Goal: Task Accomplishment & Management: Complete application form

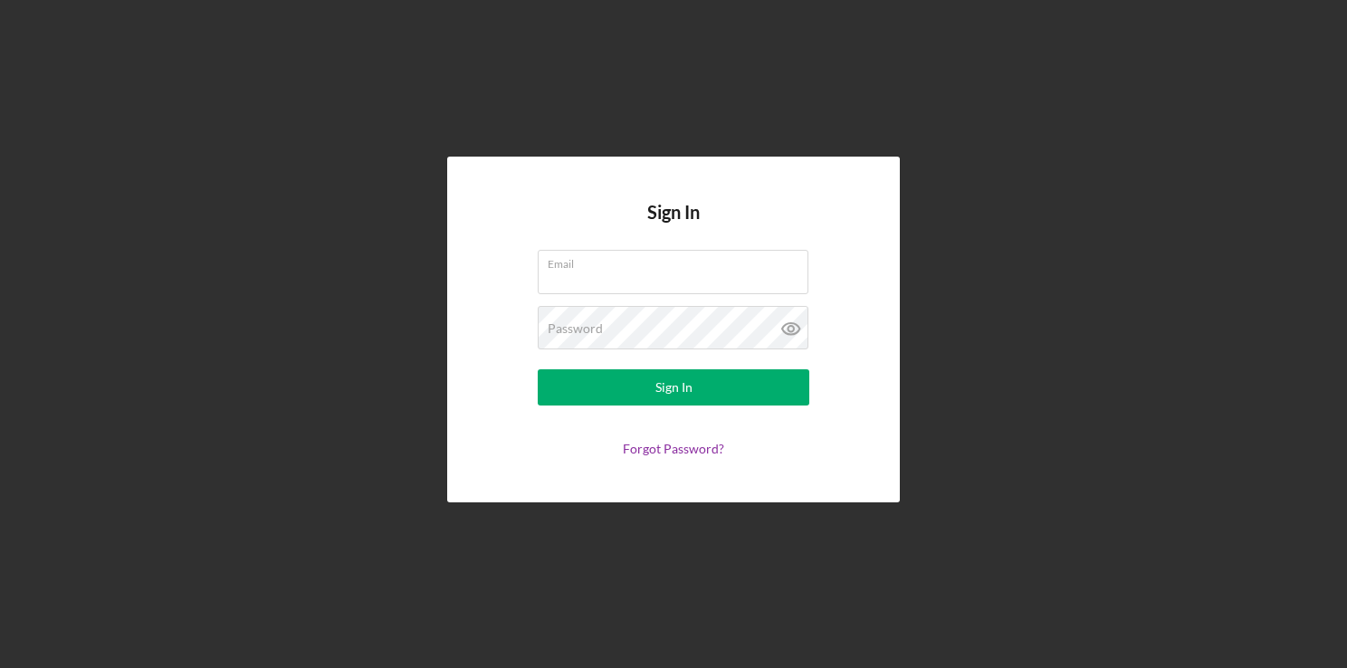
type input "mbutler@fountainfund.org"
click at [534, 10] on div "Sign In Email mbutler@fountainfund.org Password Sign In Forgot Password?" at bounding box center [673, 329] width 1329 height 659
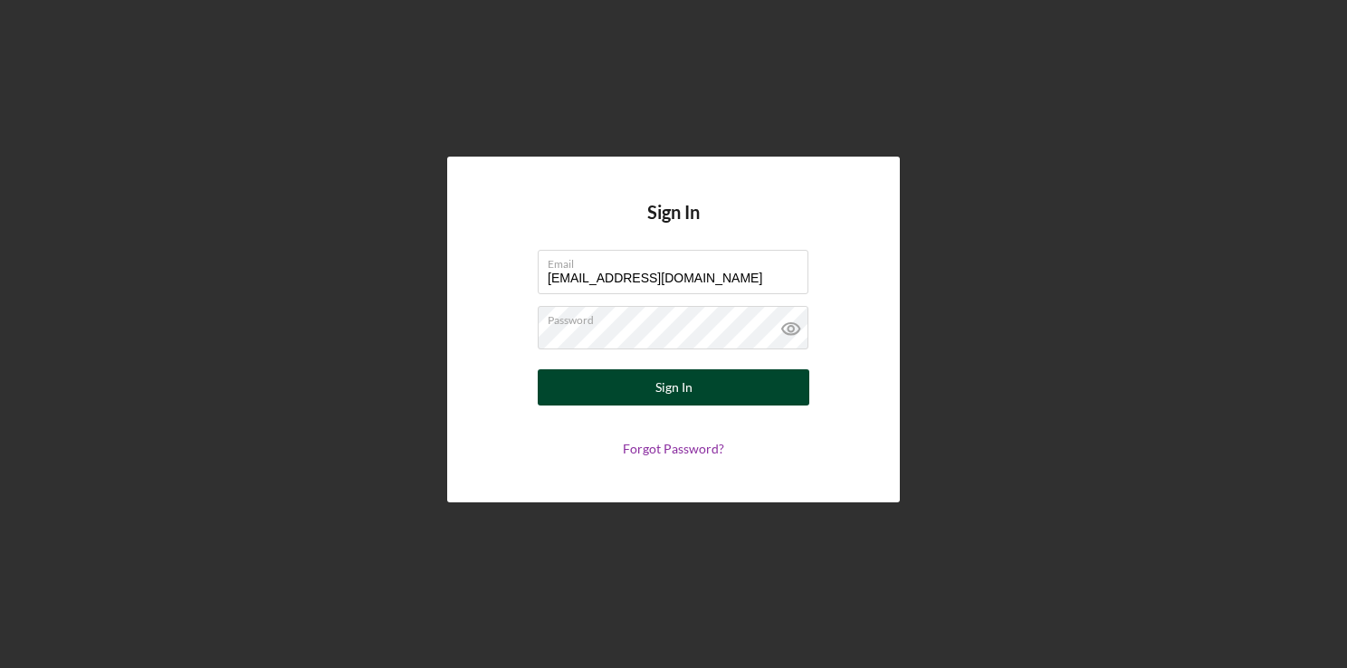
click at [640, 387] on button "Sign In" at bounding box center [674, 387] width 272 height 36
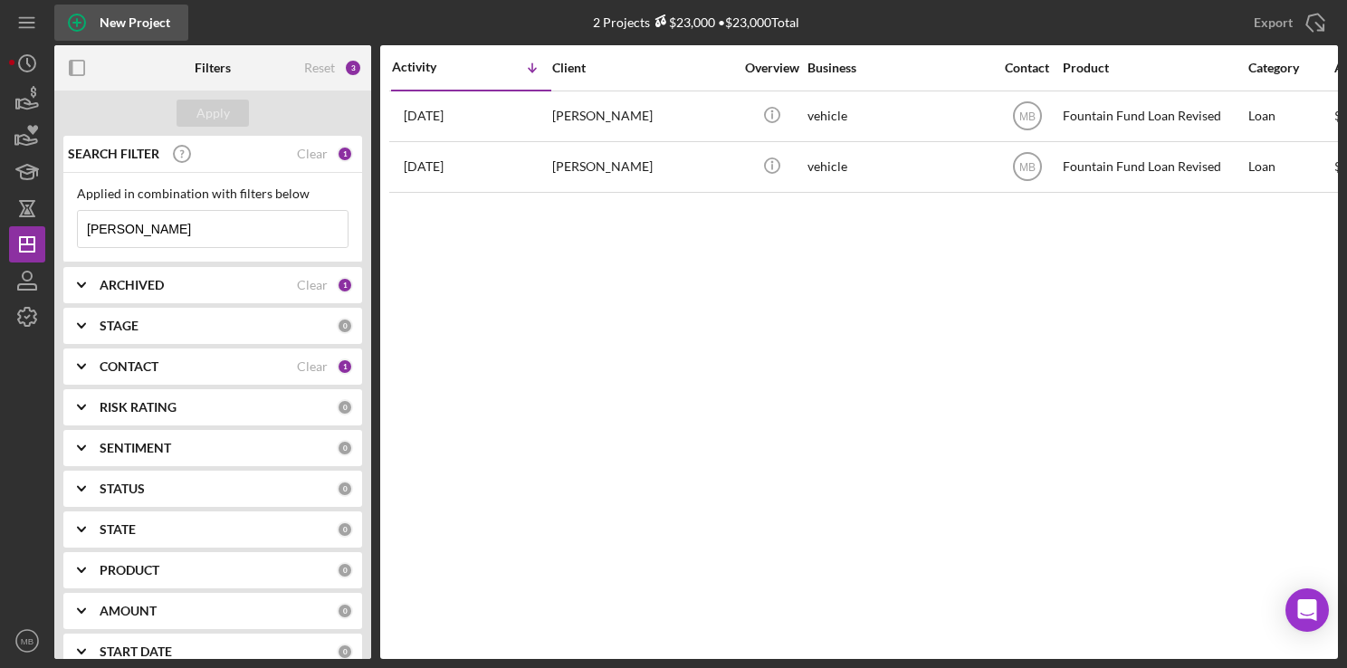
click at [72, 17] on icon "button" at bounding box center [76, 22] width 45 height 45
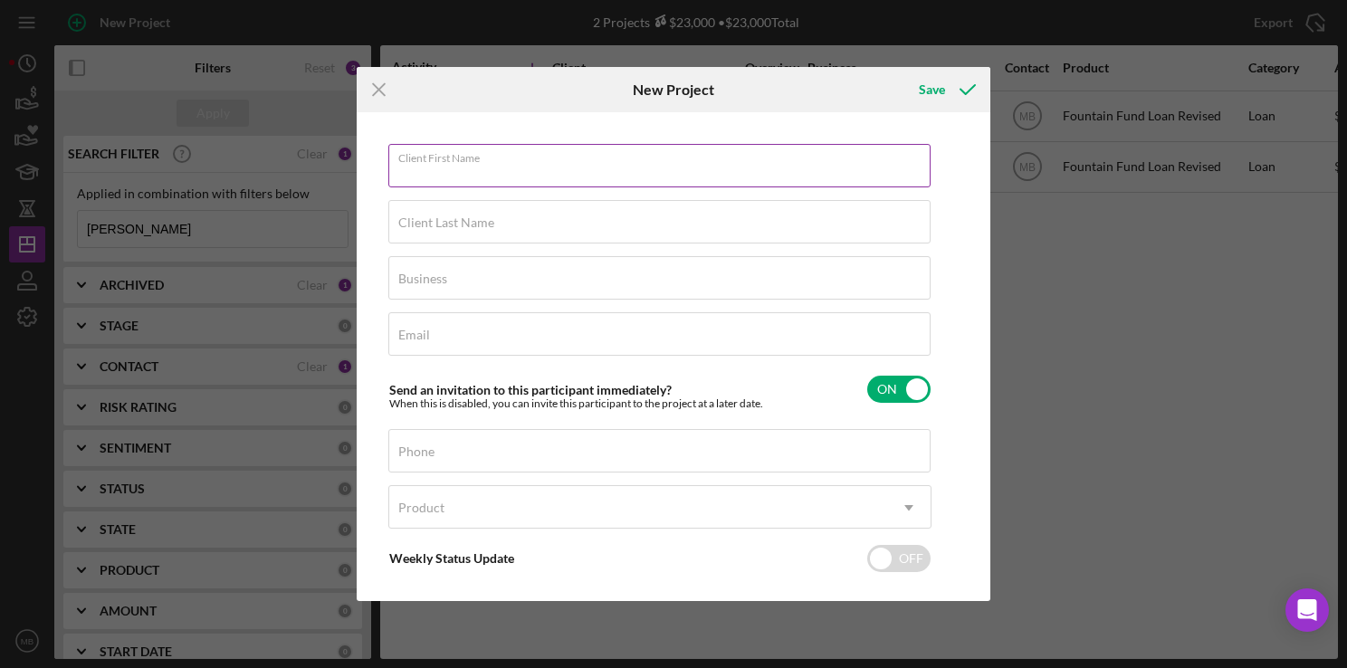
click at [519, 167] on input "Client First Name" at bounding box center [659, 165] width 542 height 43
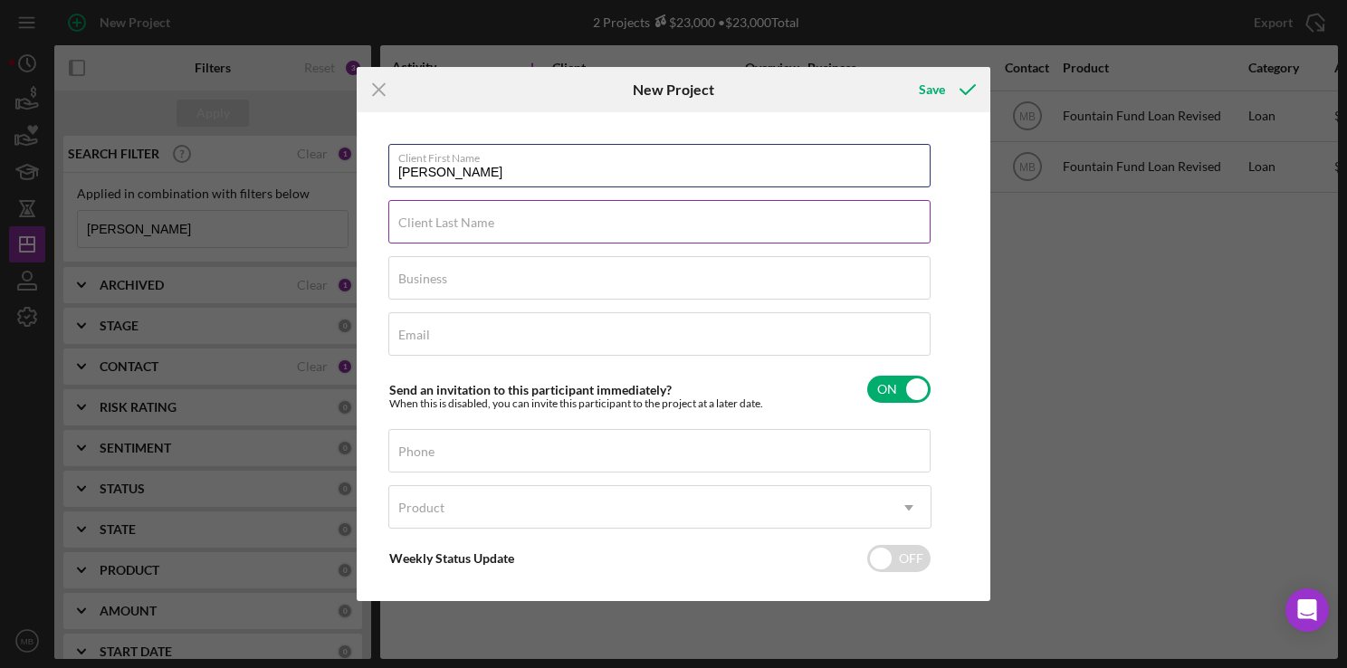
type input "Marvin"
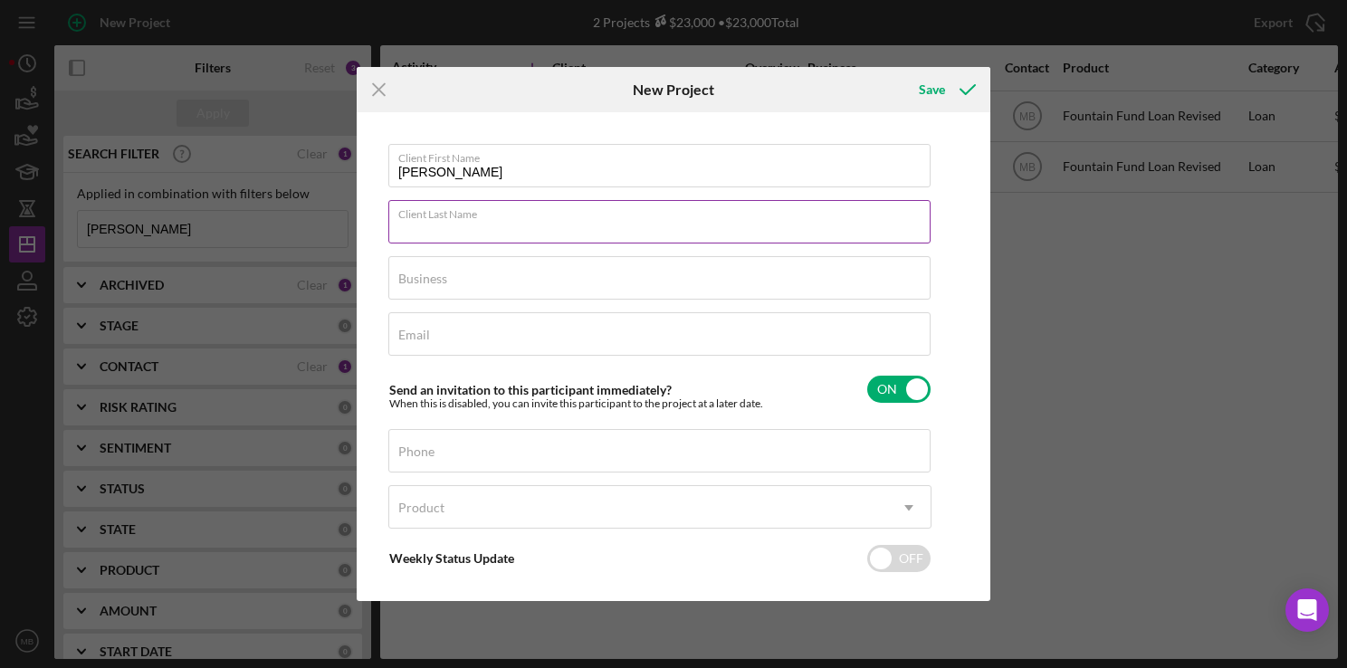
click at [577, 229] on input "Client Last Name" at bounding box center [659, 221] width 542 height 43
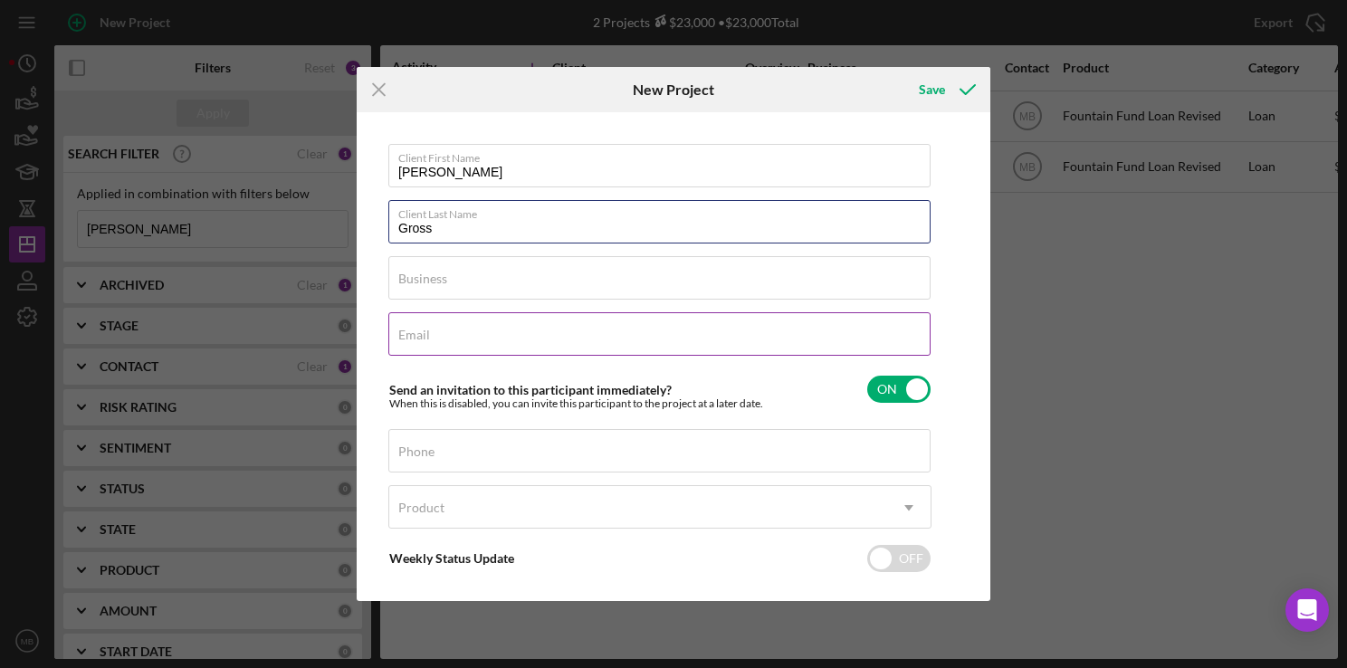
type input "Gross"
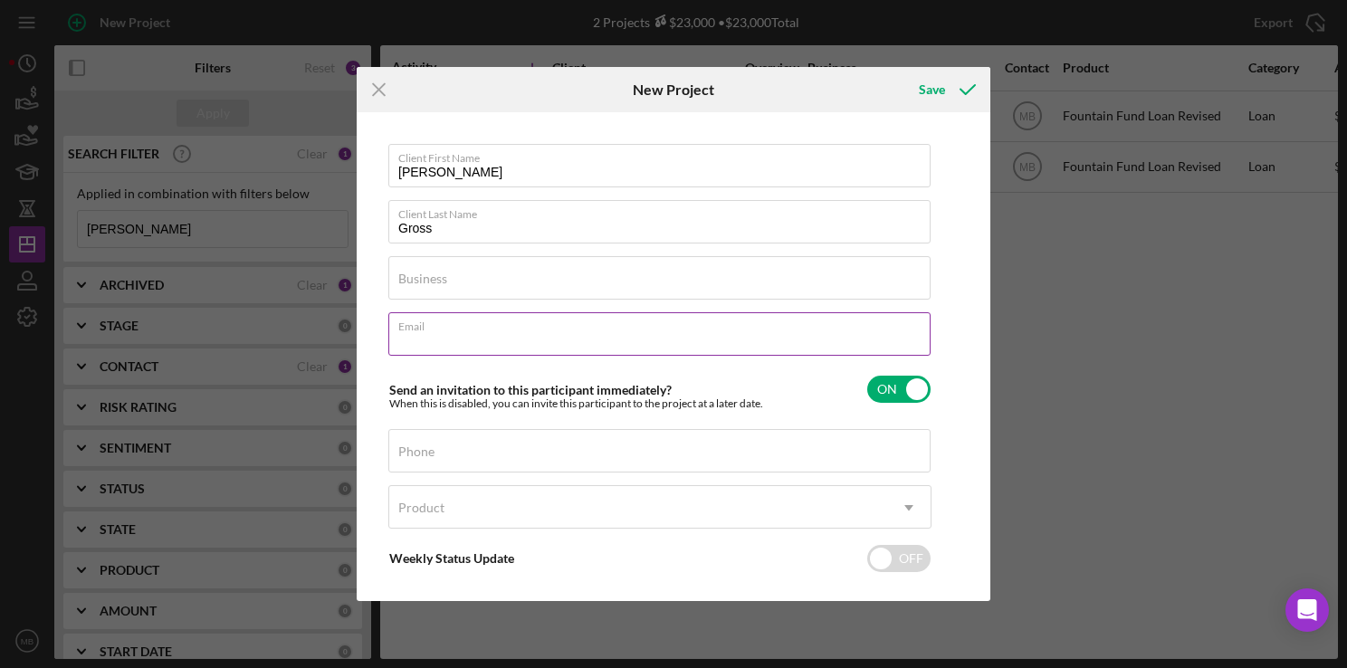
click at [603, 339] on input "Email" at bounding box center [659, 333] width 542 height 43
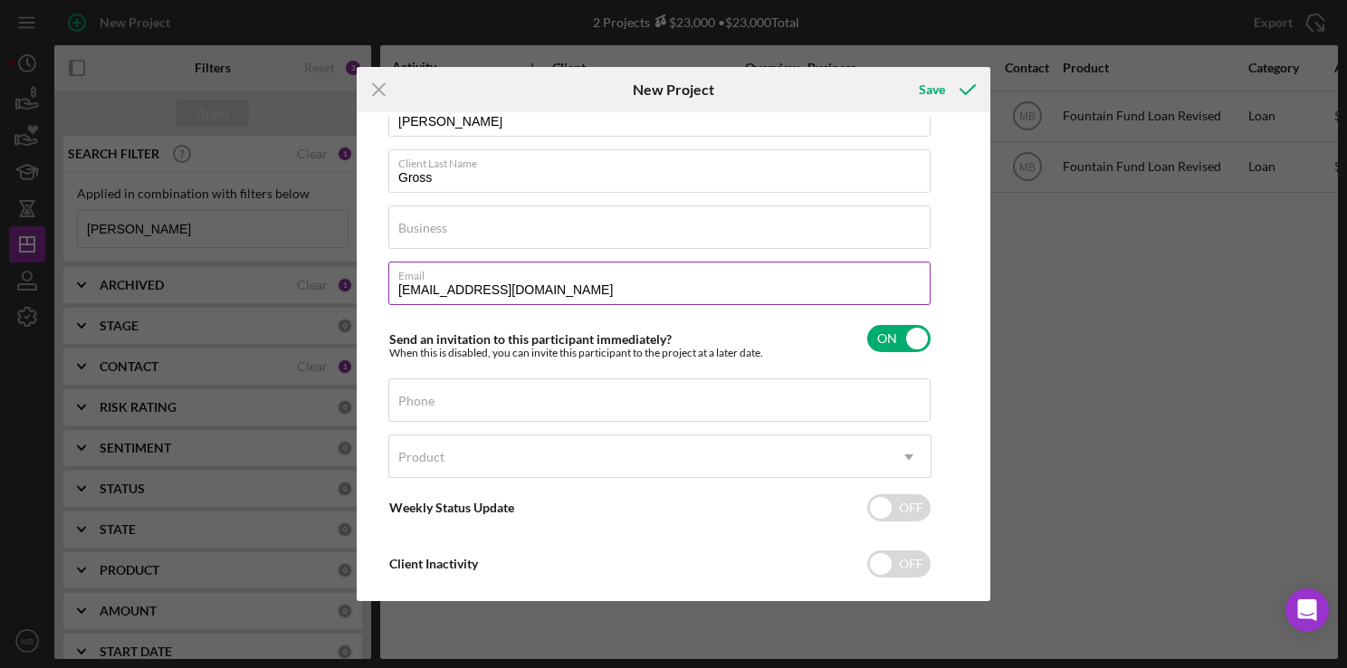
scroll to position [62, 0]
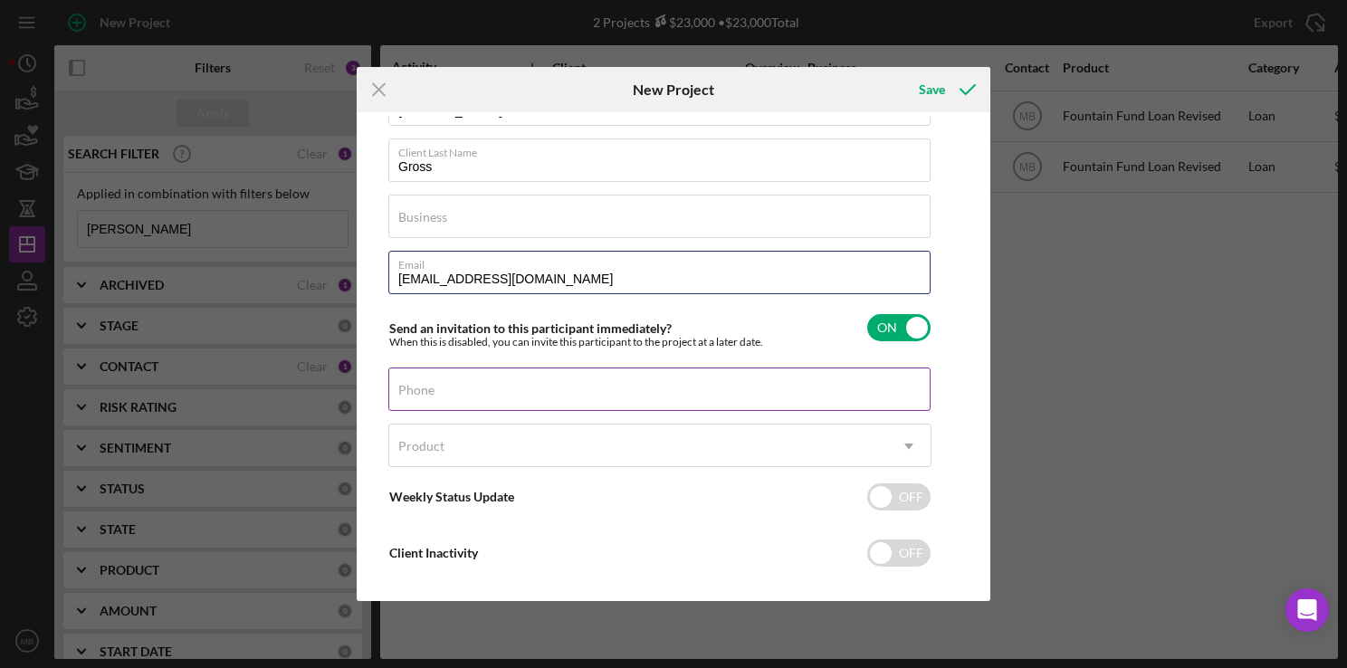
type input "marvingross1972@gmail.com"
click at [699, 400] on input "Phone" at bounding box center [659, 389] width 542 height 43
type input "(267) 495-6444"
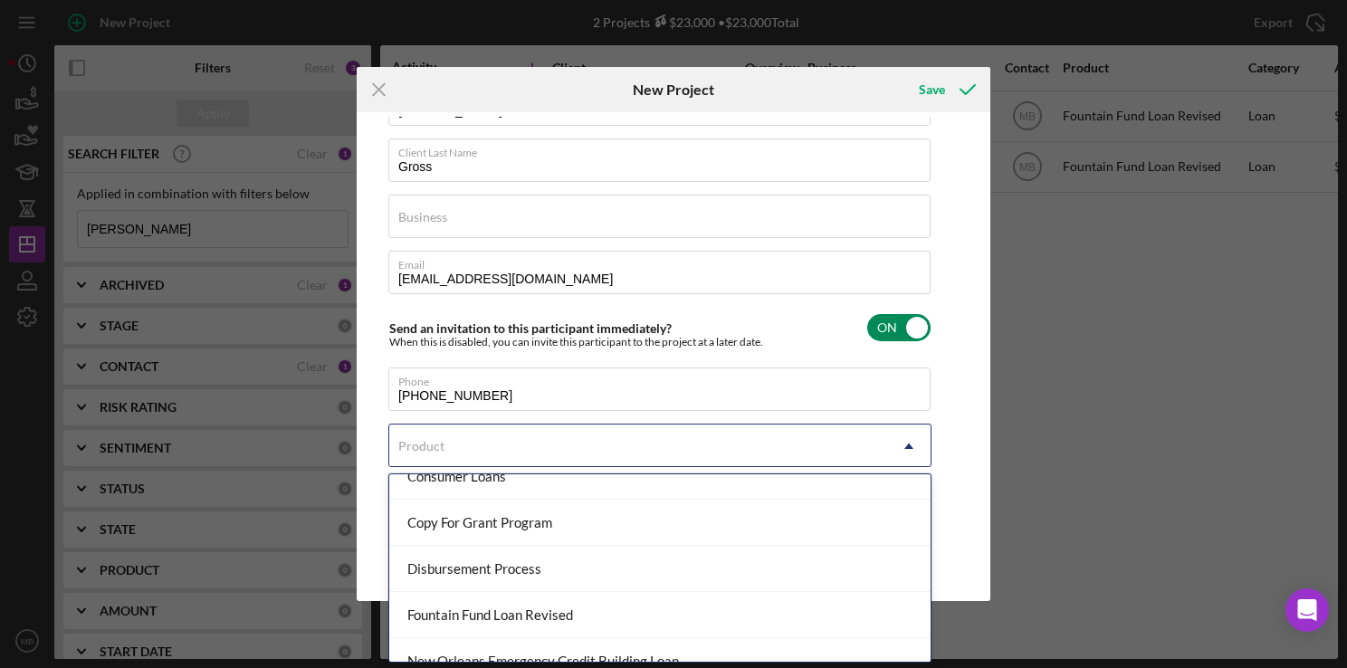
scroll to position [180, 0]
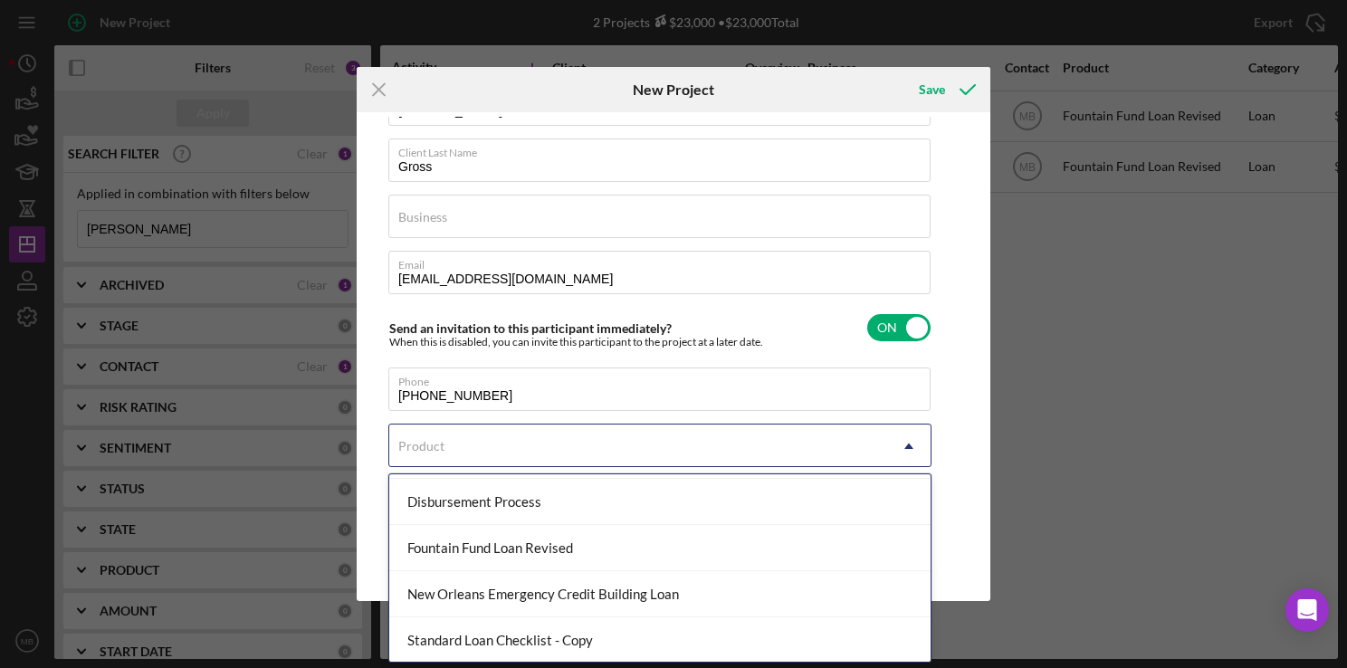
click at [564, 559] on div "Fountain Fund Loan Revised" at bounding box center [659, 548] width 541 height 46
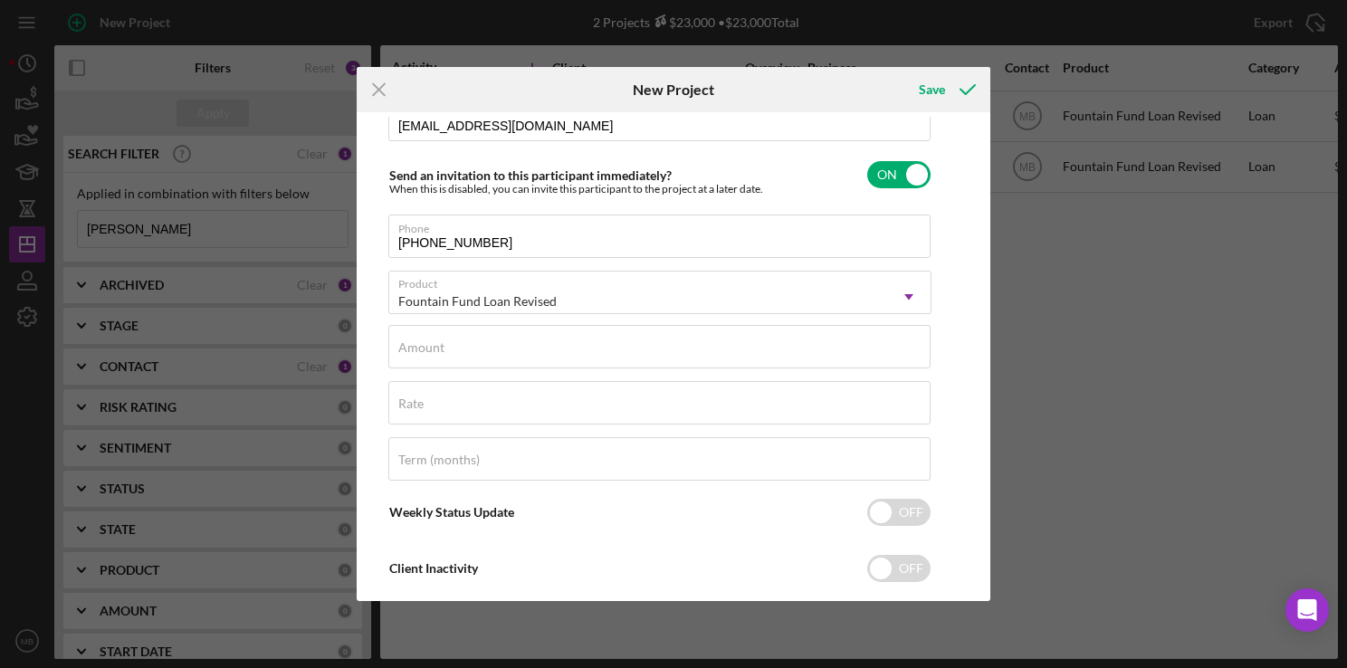
scroll to position [249, 0]
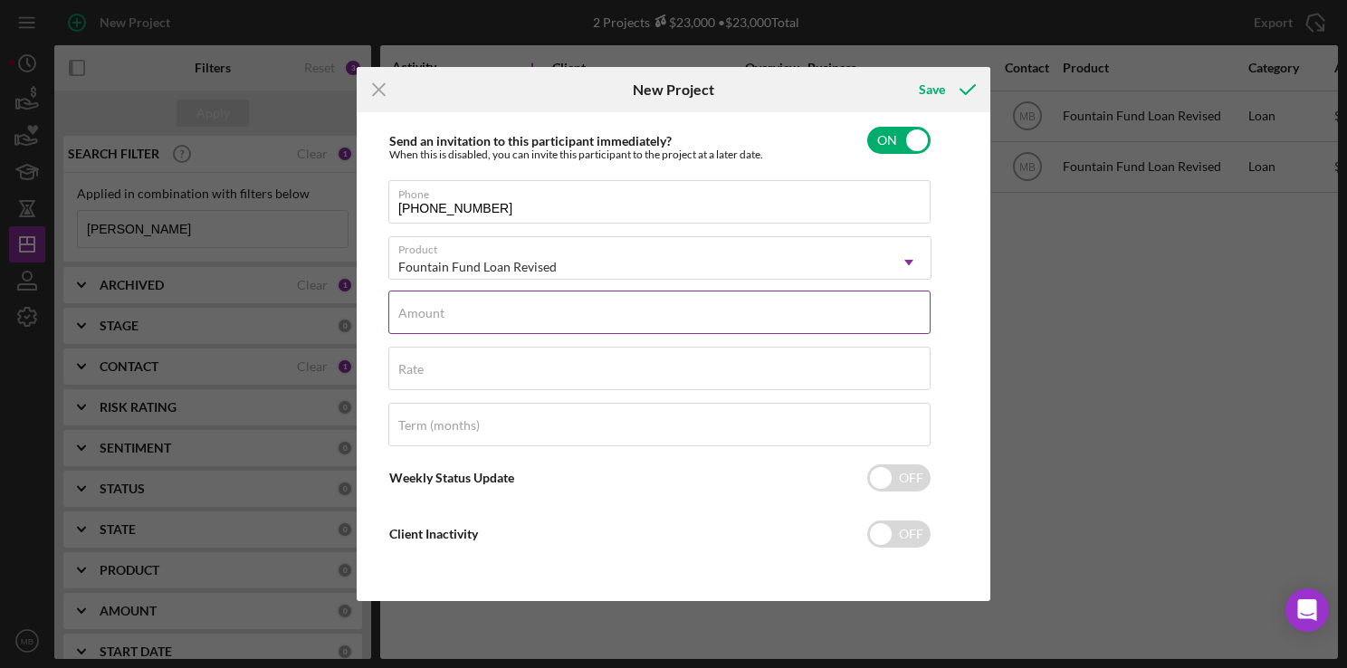
click at [635, 322] on input "Amount" at bounding box center [659, 312] width 542 height 43
type input "$15,000"
click at [674, 435] on input "Term (months)" at bounding box center [659, 424] width 542 height 43
type input "36"
click at [929, 85] on div "Save" at bounding box center [932, 90] width 26 height 36
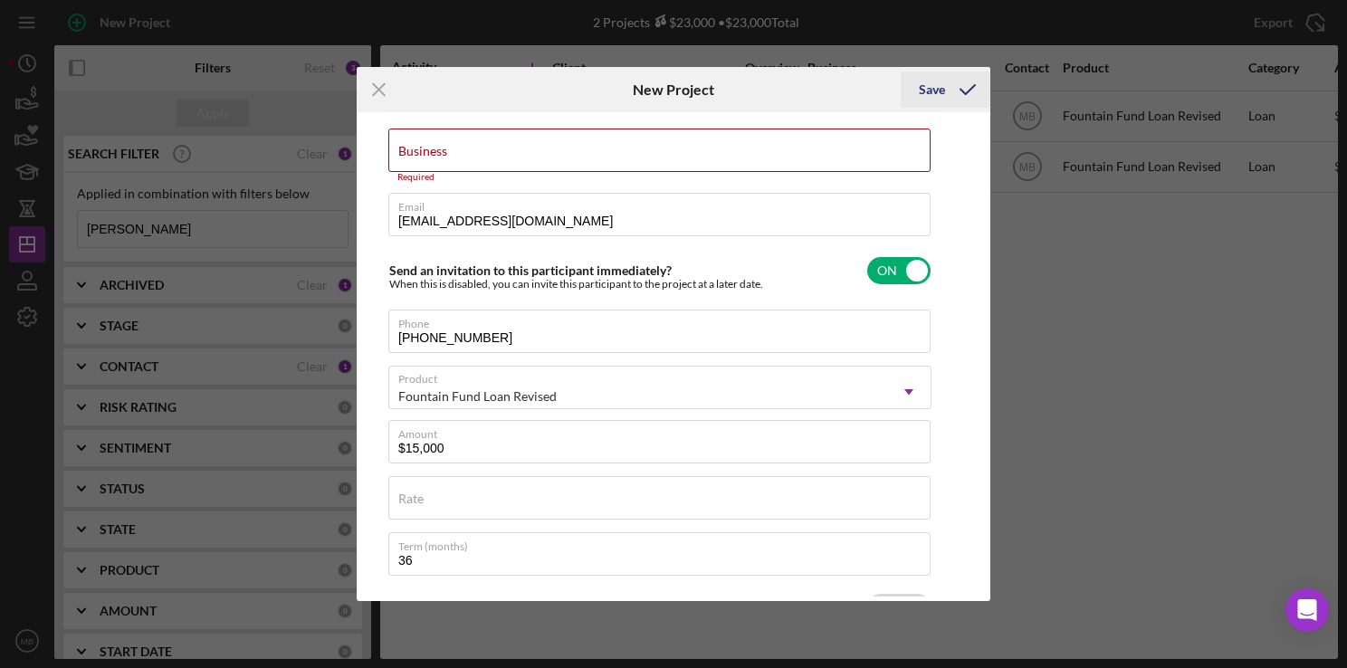
scroll to position [0, 0]
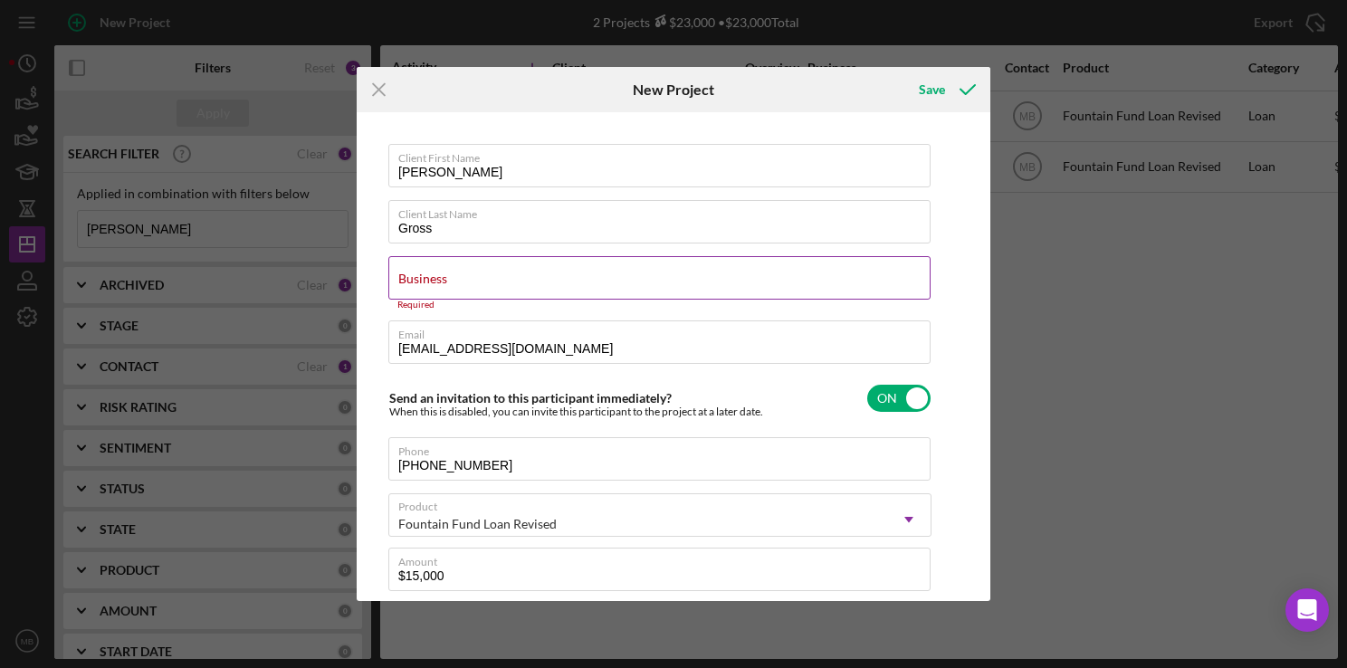
click at [655, 285] on div "Business Required" at bounding box center [659, 283] width 543 height 54
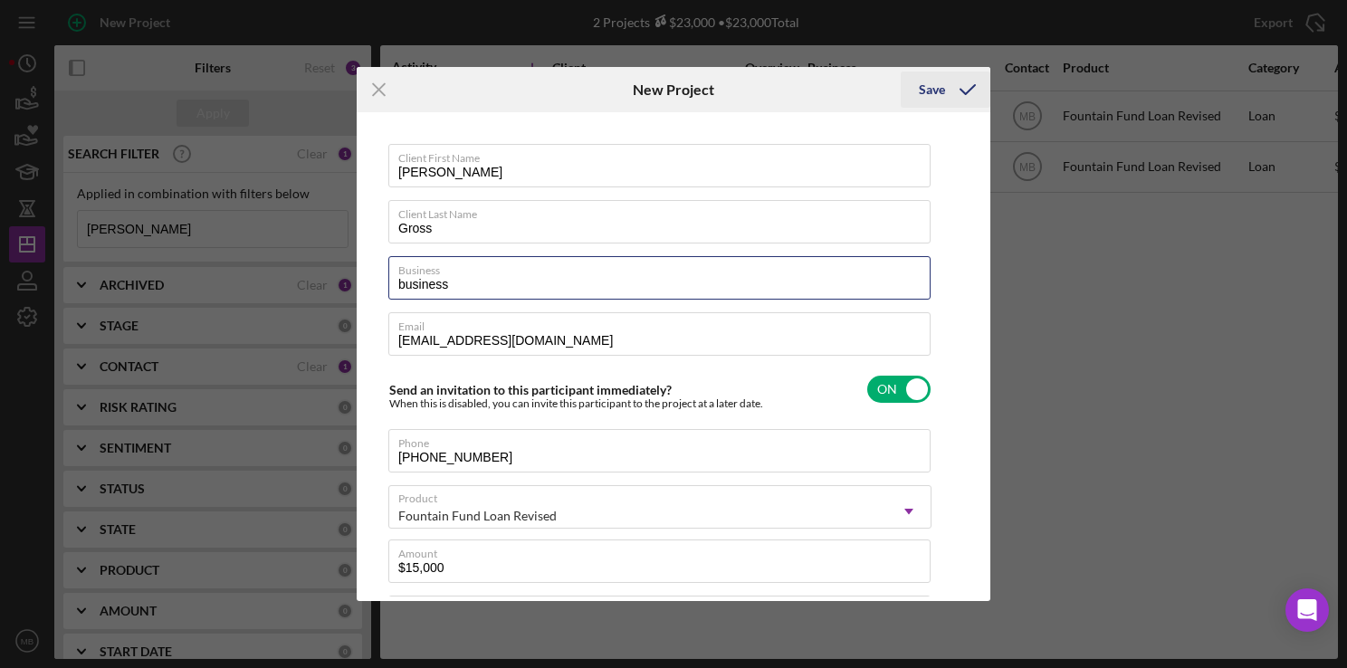
type input "business"
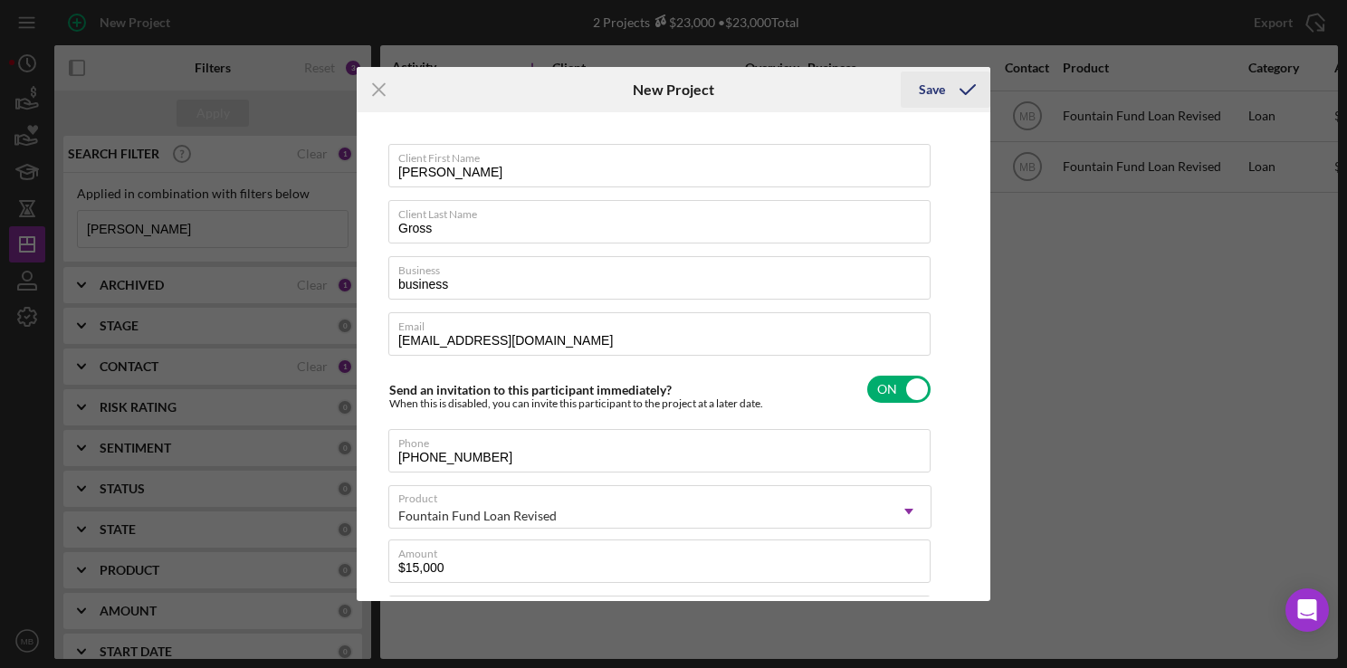
click at [932, 90] on div "Save" at bounding box center [932, 90] width 26 height 36
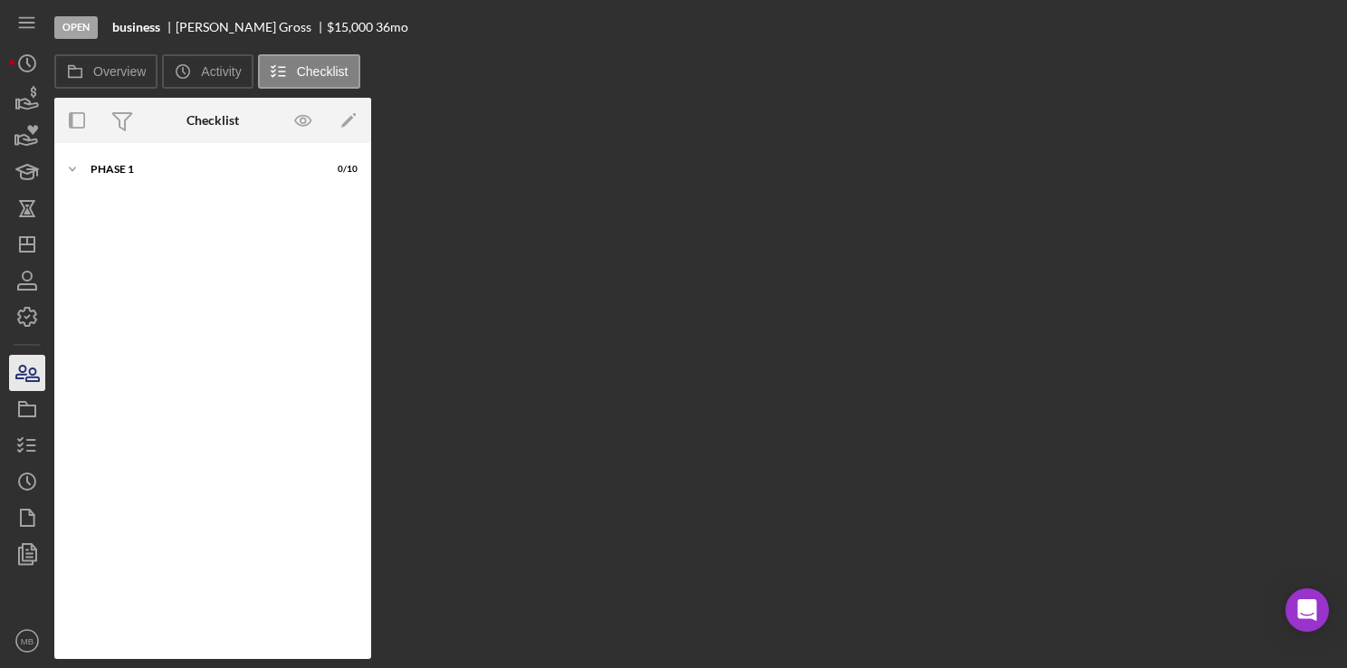
click at [25, 369] on icon "button" at bounding box center [21, 372] width 10 height 13
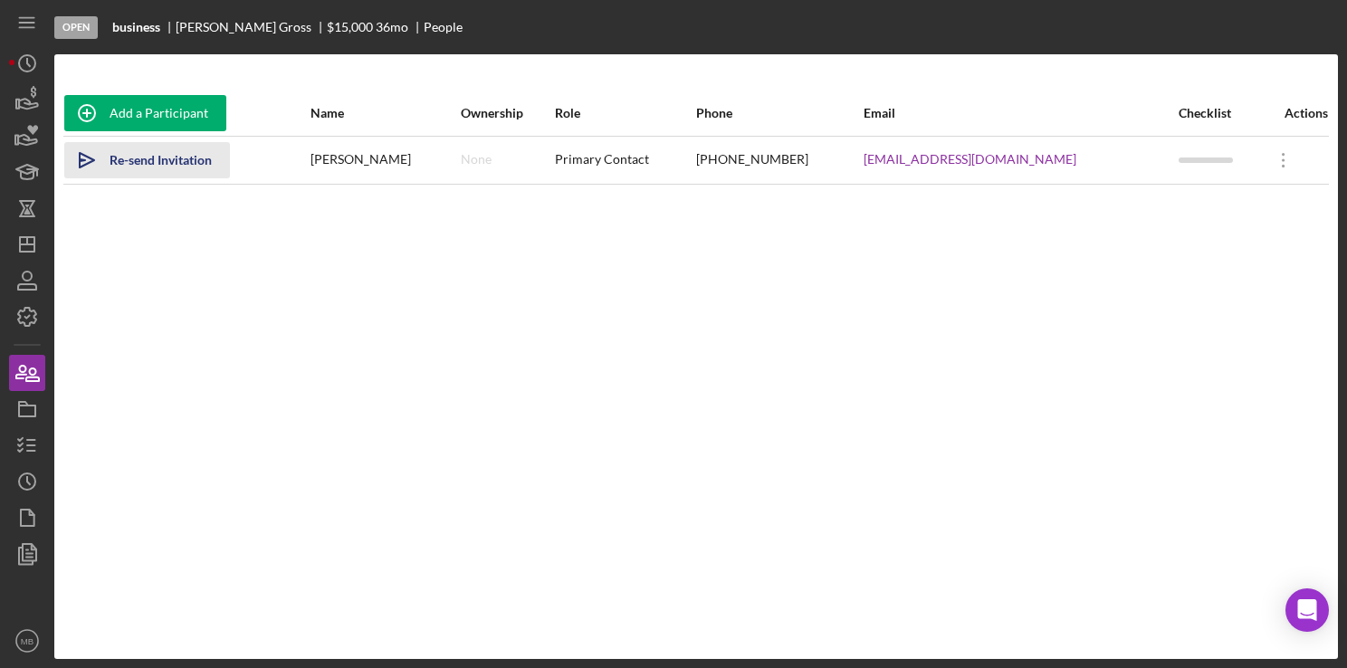
click at [160, 164] on div "Re-send Invitation" at bounding box center [161, 160] width 102 height 36
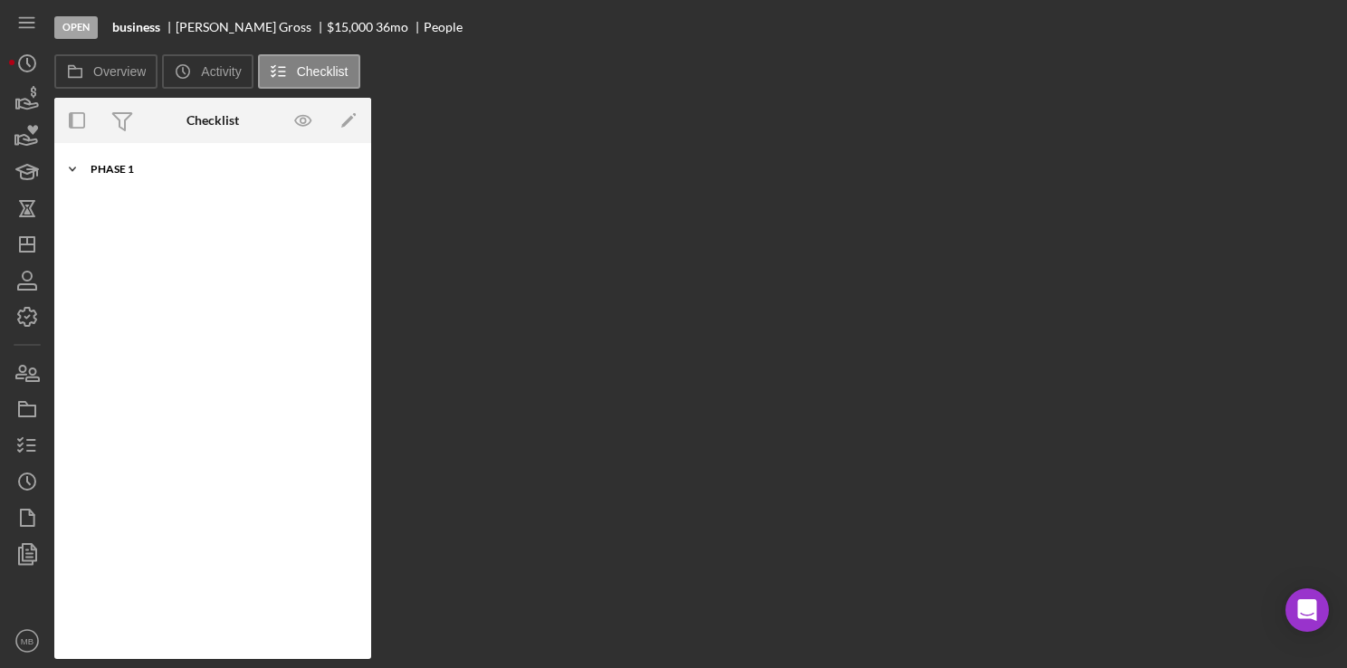
click at [96, 177] on div "Icon/Expander Phase 1 0 / 10" at bounding box center [212, 169] width 317 height 36
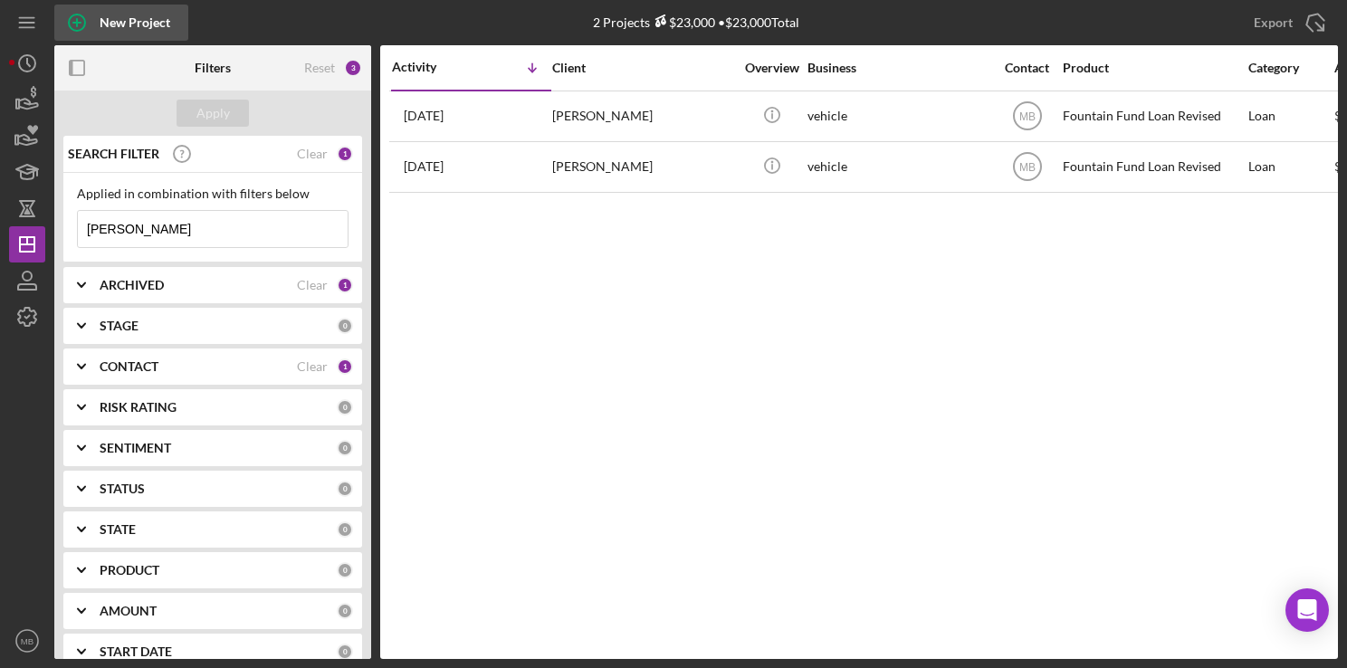
click at [74, 24] on icon "button" at bounding box center [76, 22] width 45 height 45
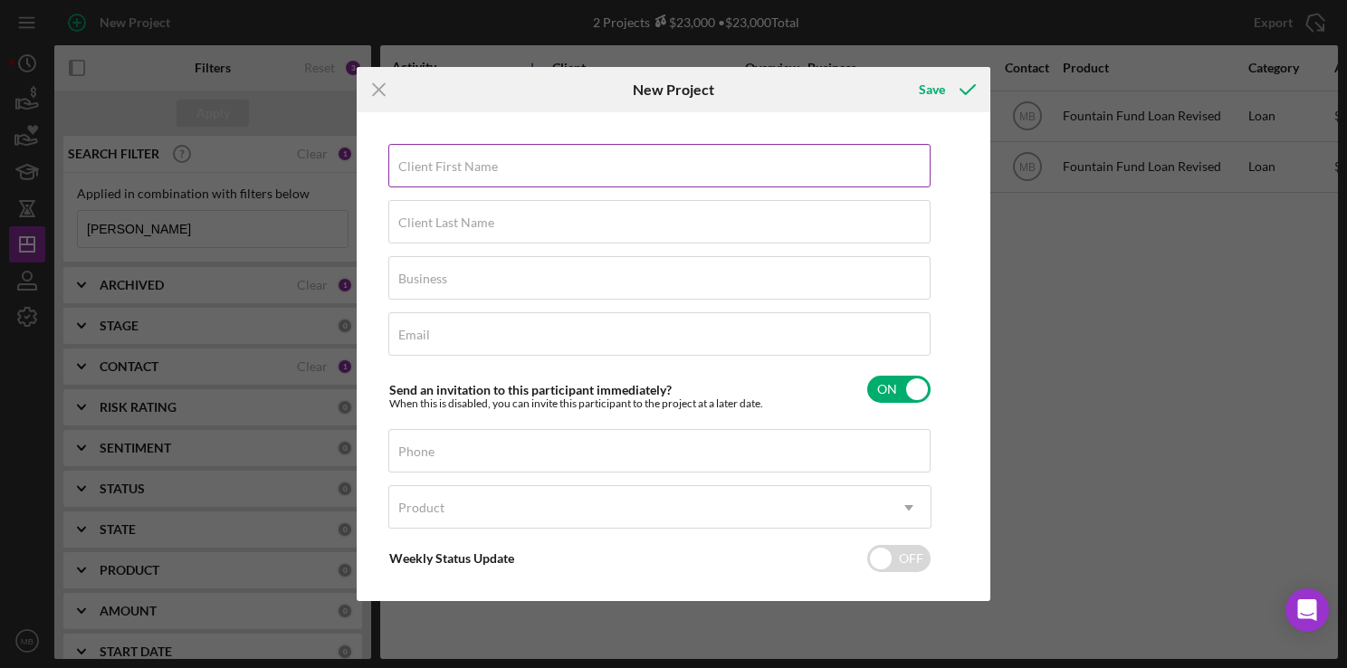
click at [459, 170] on label "Client First Name" at bounding box center [448, 166] width 100 height 14
click at [459, 170] on input "Client First Name" at bounding box center [659, 165] width 542 height 43
click at [459, 170] on input "ty" at bounding box center [659, 165] width 542 height 43
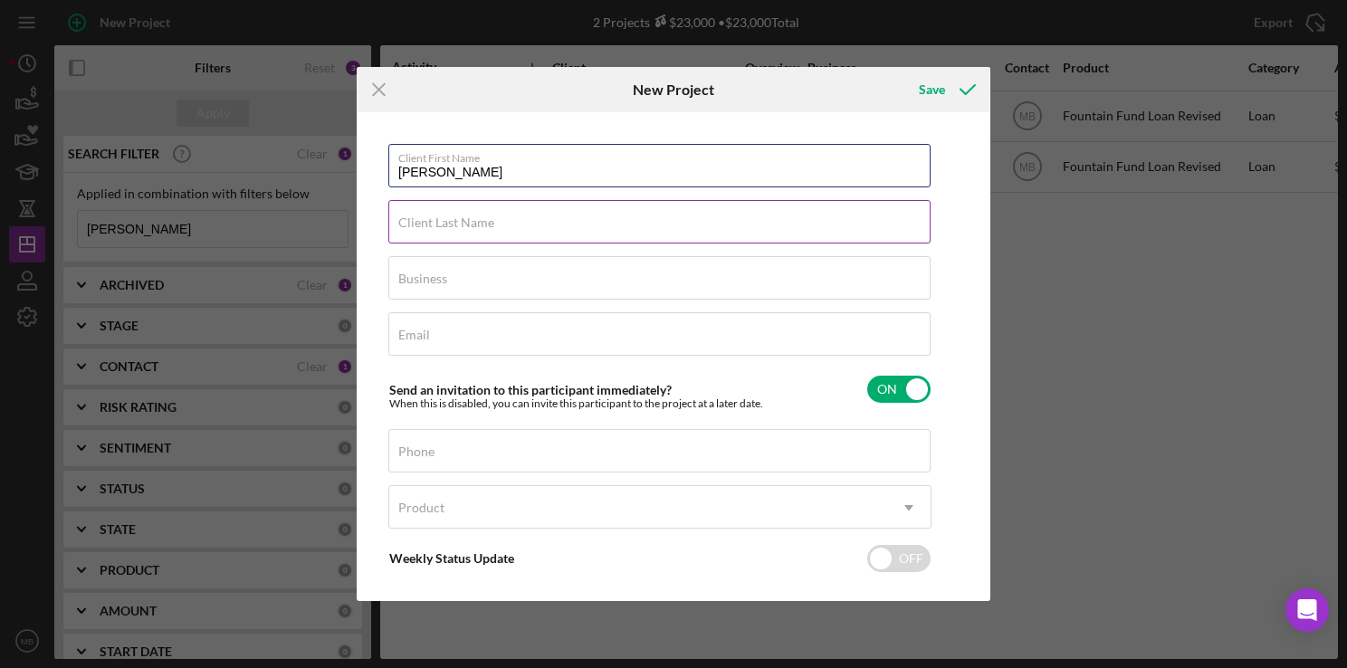
type input "tyrone"
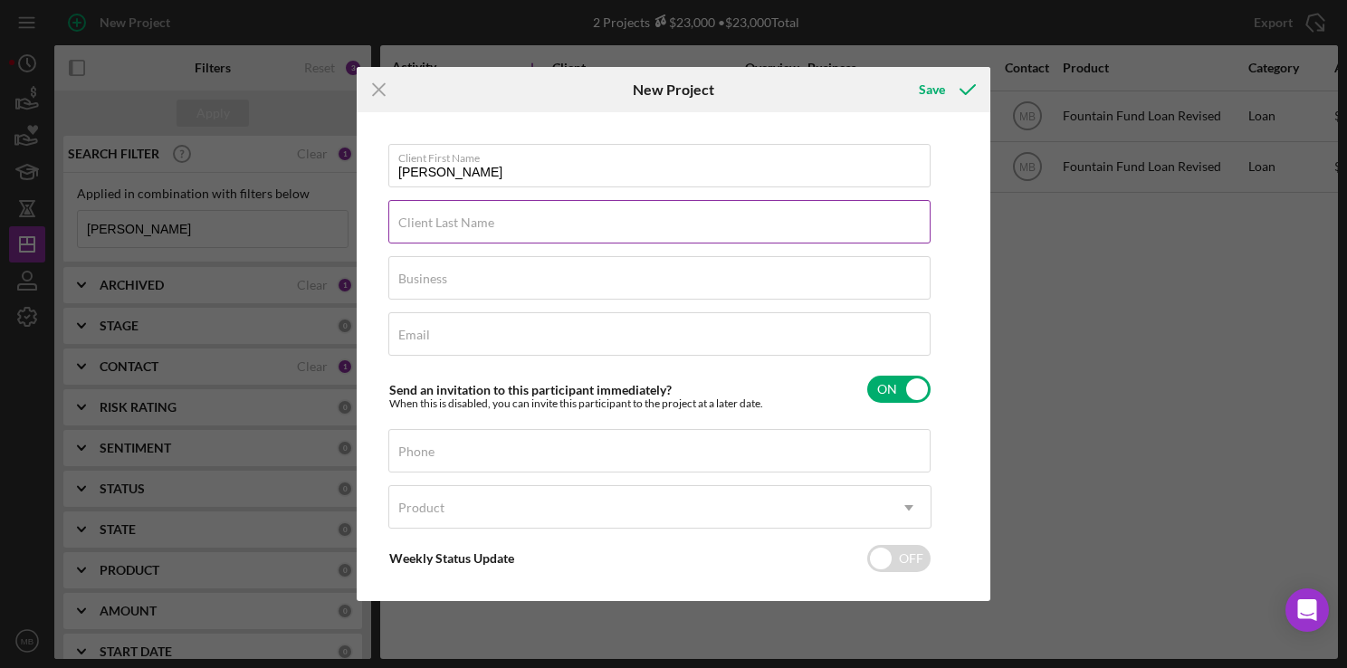
click at [811, 232] on input "Client Last Name" at bounding box center [659, 221] width 542 height 43
type input "wright"
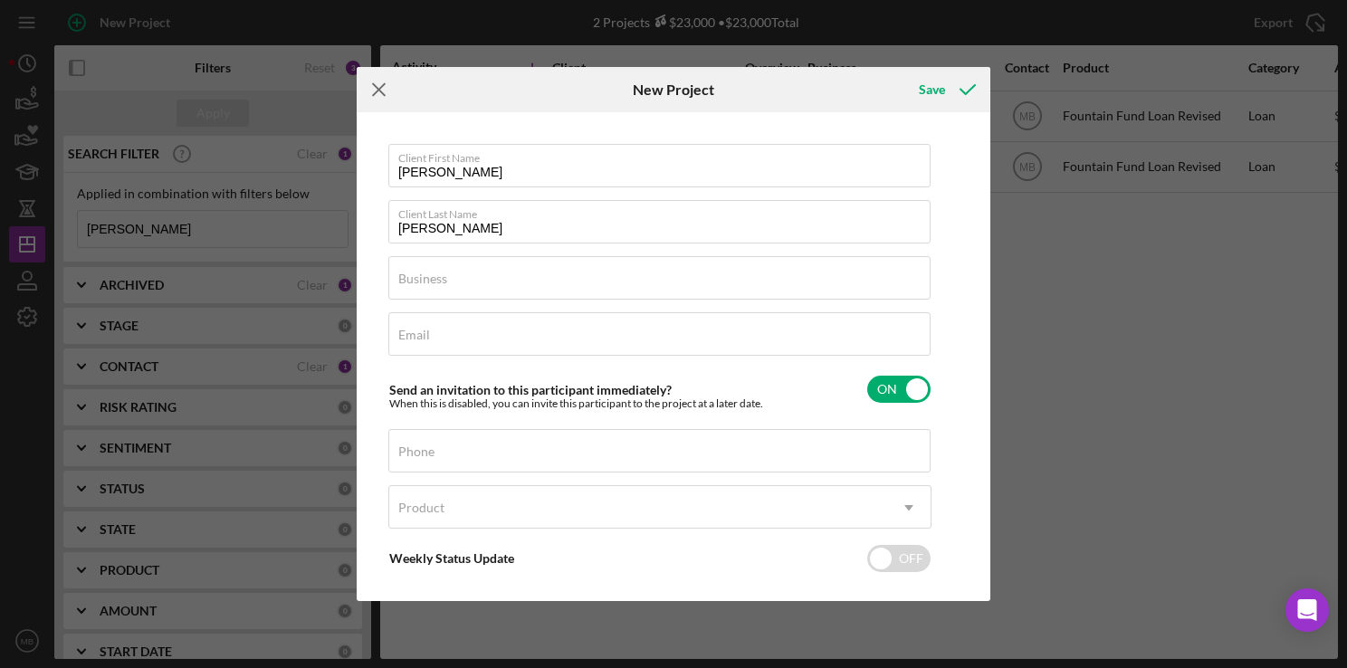
click at [377, 92] on icon "Icon/Menu Close" at bounding box center [379, 89] width 45 height 45
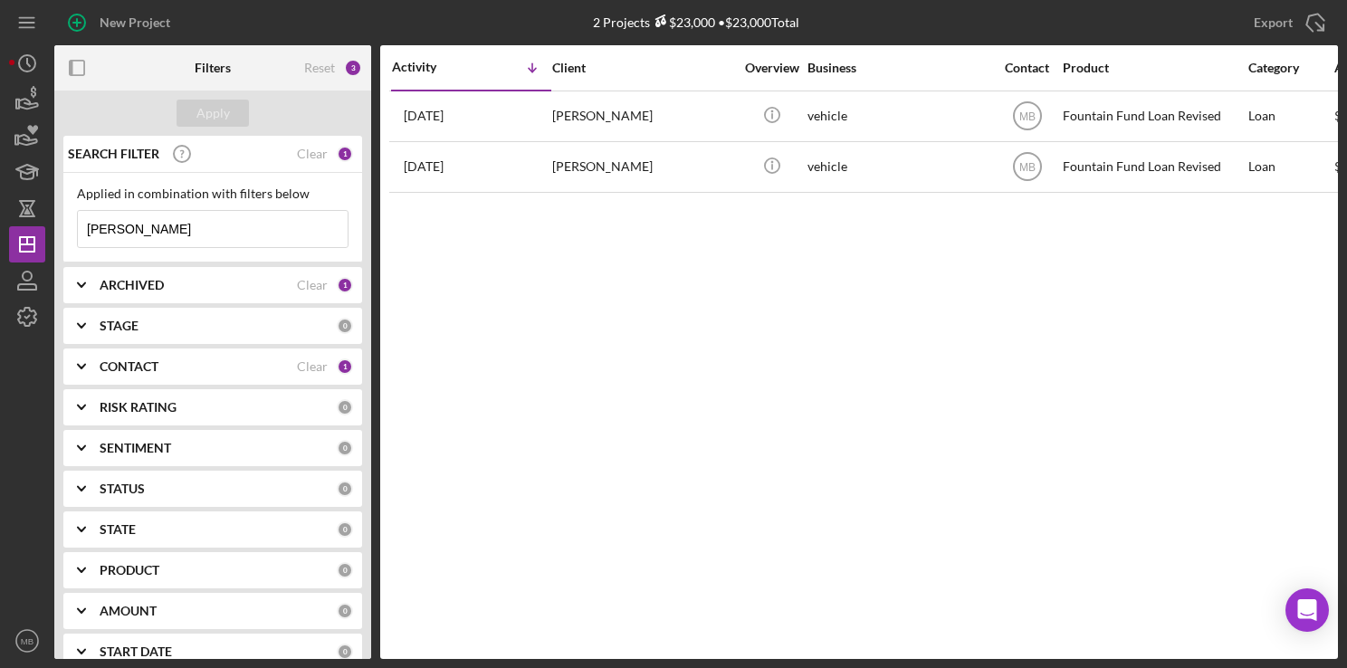
click at [240, 224] on input "tucker" at bounding box center [213, 229] width 270 height 36
type input "t"
click at [466, 295] on div "Activity Icon/Table Sort Arrow Client Overview Business Contact Product Categor…" at bounding box center [859, 352] width 958 height 614
click at [295, 237] on input "tyrone" at bounding box center [213, 229] width 270 height 36
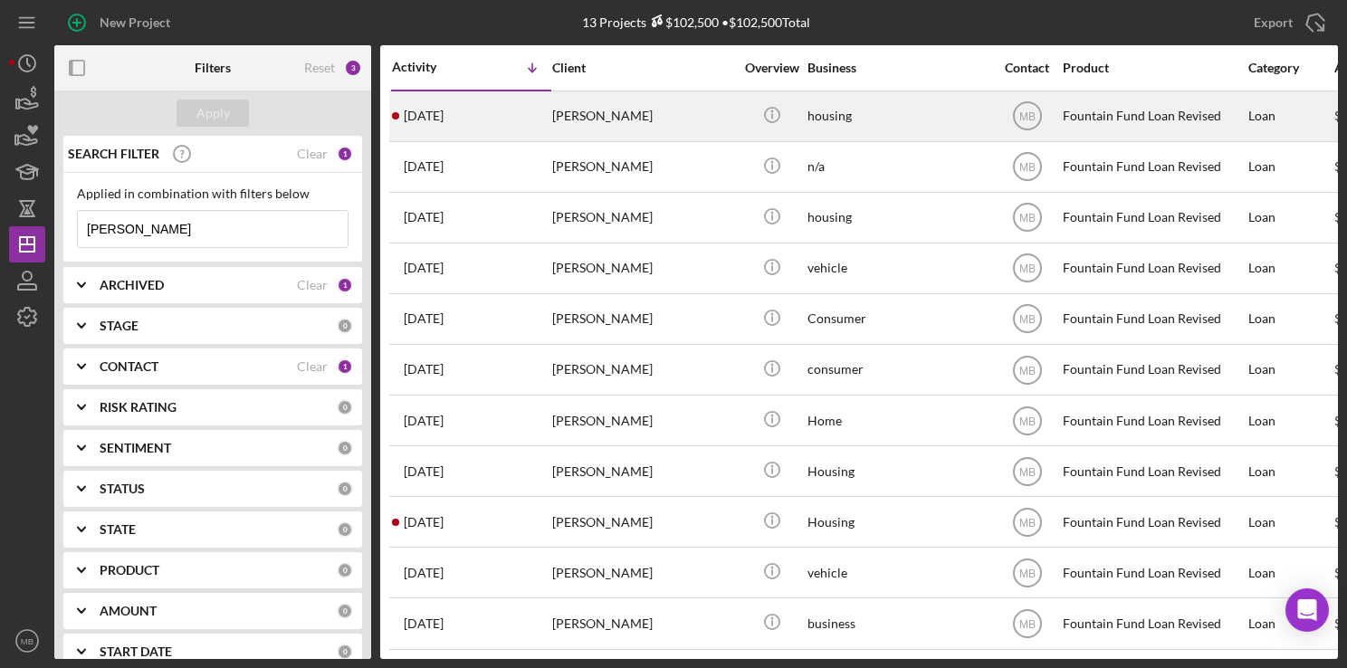
type input "tyrone wright"
click at [525, 122] on div "5 days ago Tyrone Wright" at bounding box center [471, 116] width 158 height 48
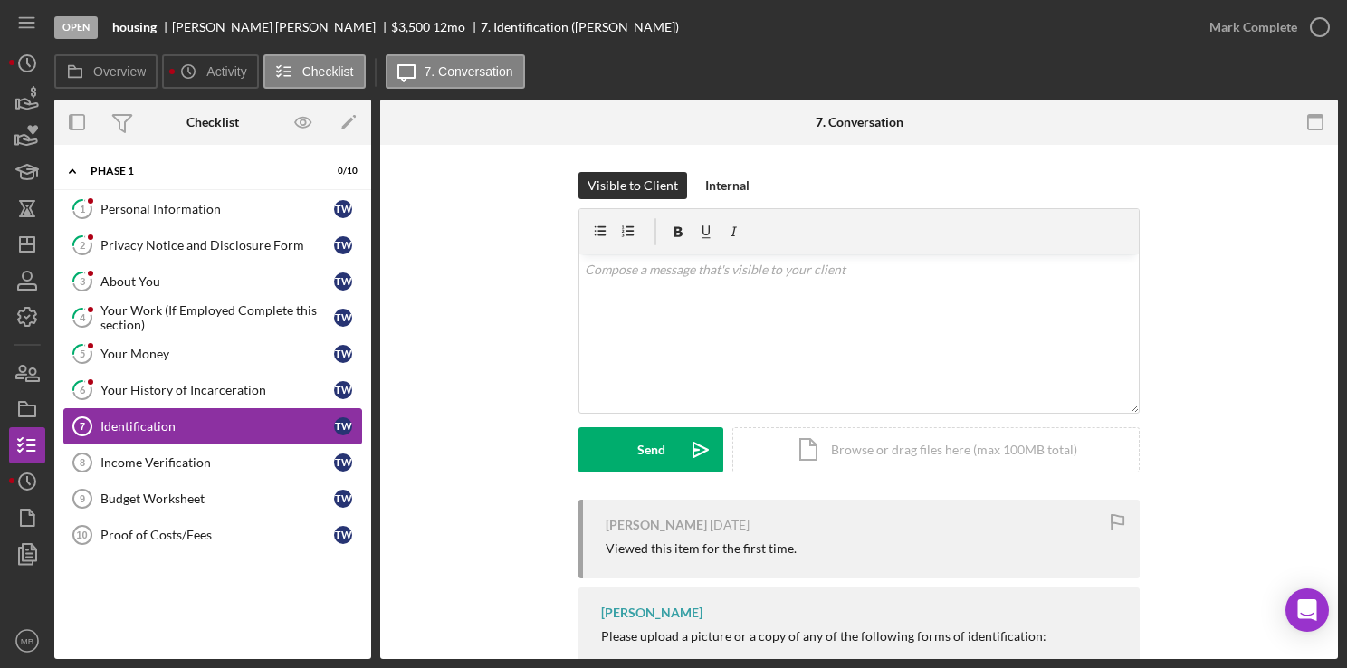
click at [228, 414] on link "Identification 7 Identification T W" at bounding box center [212, 426] width 299 height 36
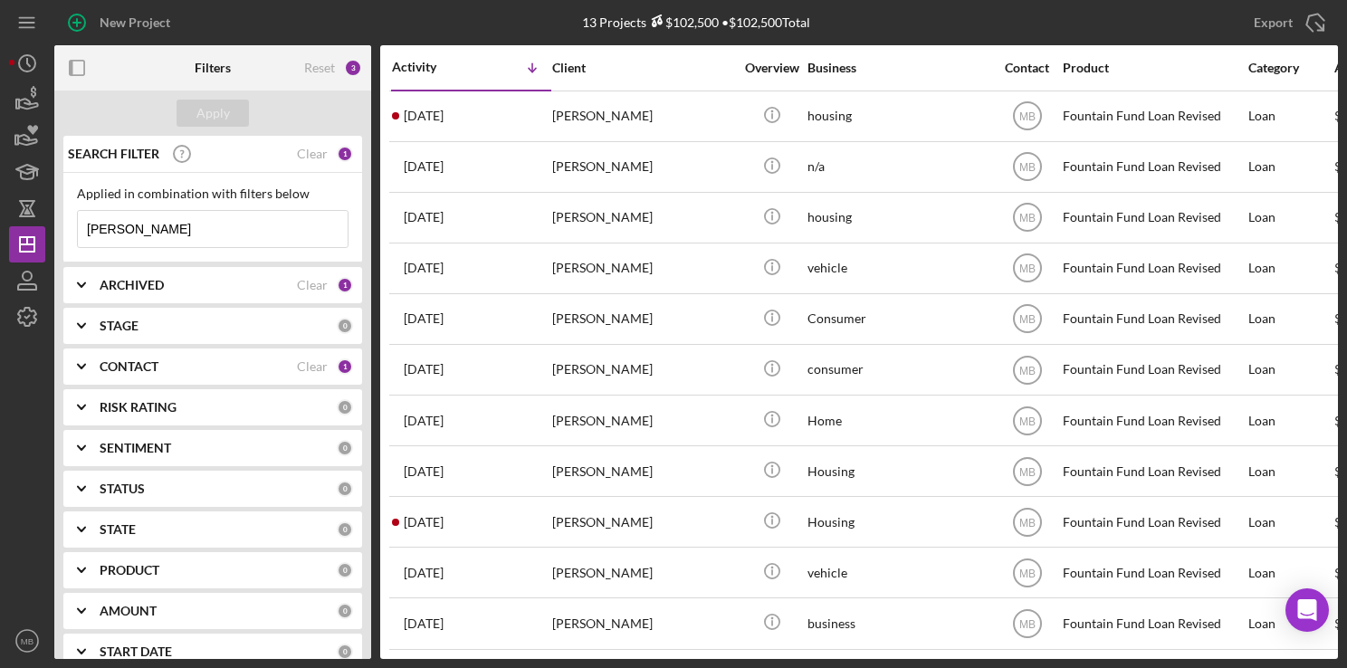
click at [181, 223] on input "tyrone wright" at bounding box center [213, 229] width 270 height 36
type input "t"
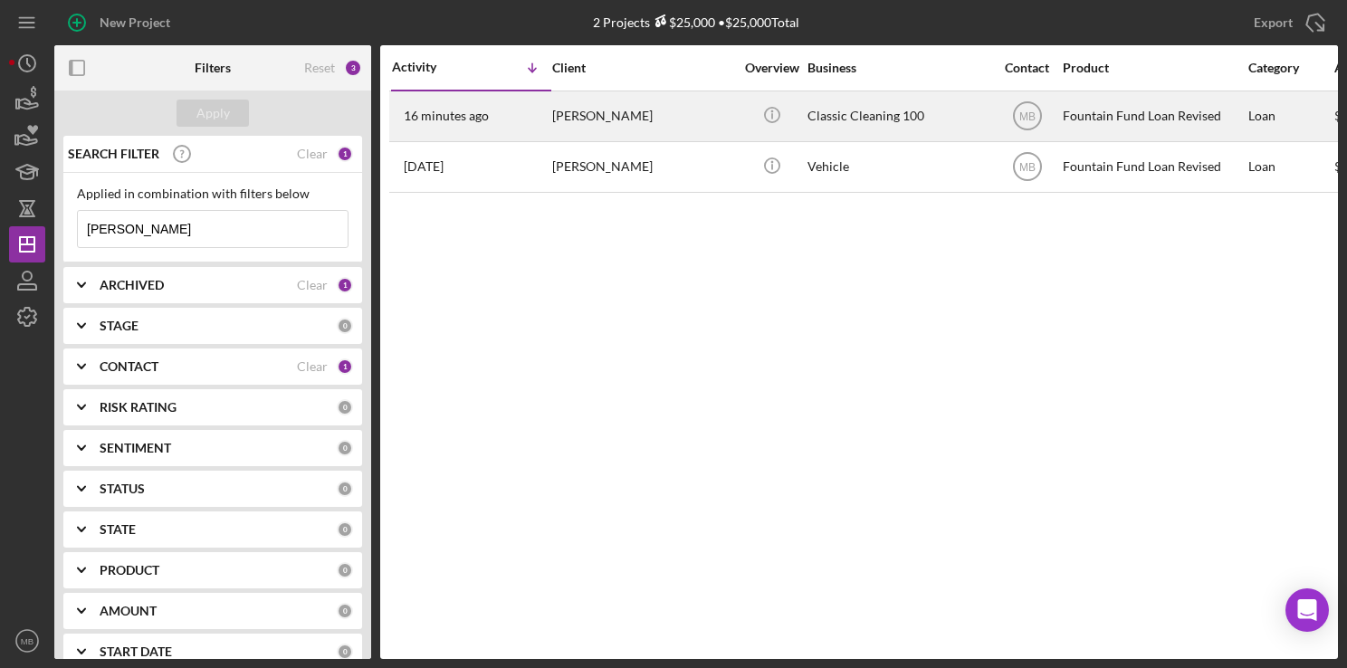
type input "marvin"
click at [483, 103] on div "16 minutes ago Marvin Gross" at bounding box center [471, 116] width 158 height 48
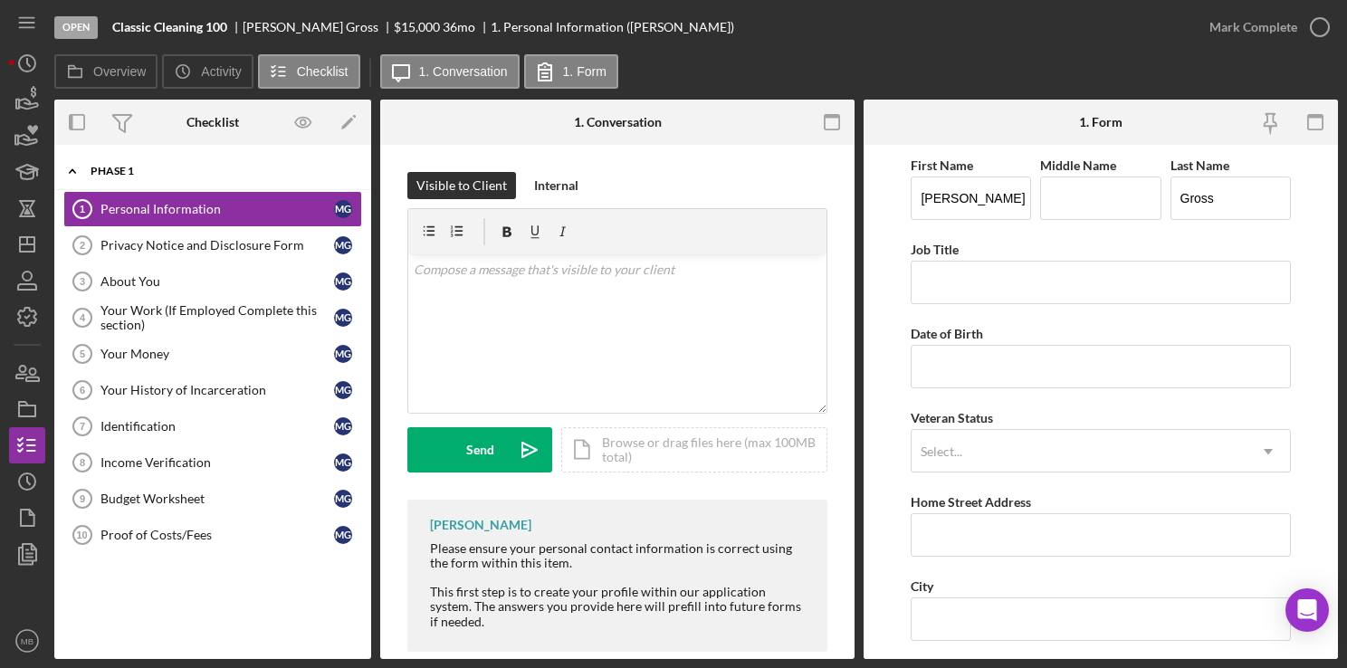
click at [205, 189] on div "Icon/Expander Phase 1 0 / 10" at bounding box center [212, 171] width 317 height 37
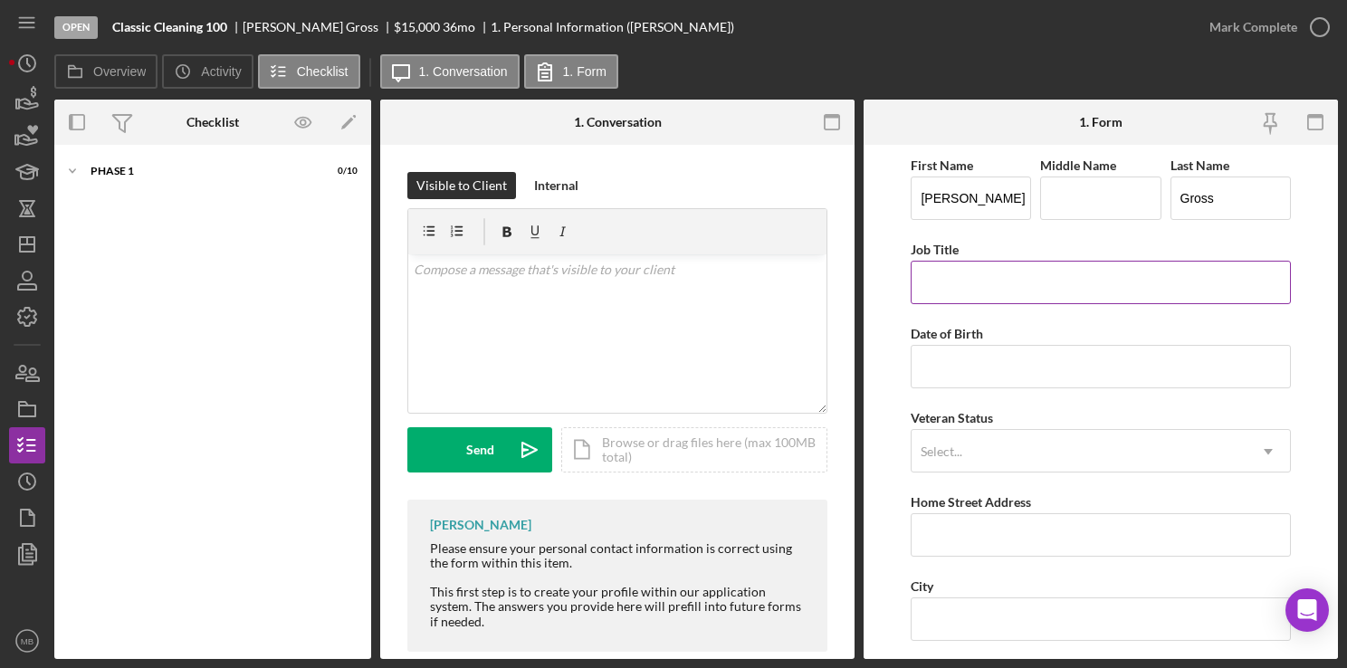
click at [1098, 280] on input "Job Title" at bounding box center [1100, 282] width 379 height 43
type input "Residential Advisor"
click at [1071, 369] on input "Date of Birth" at bounding box center [1100, 366] width 379 height 43
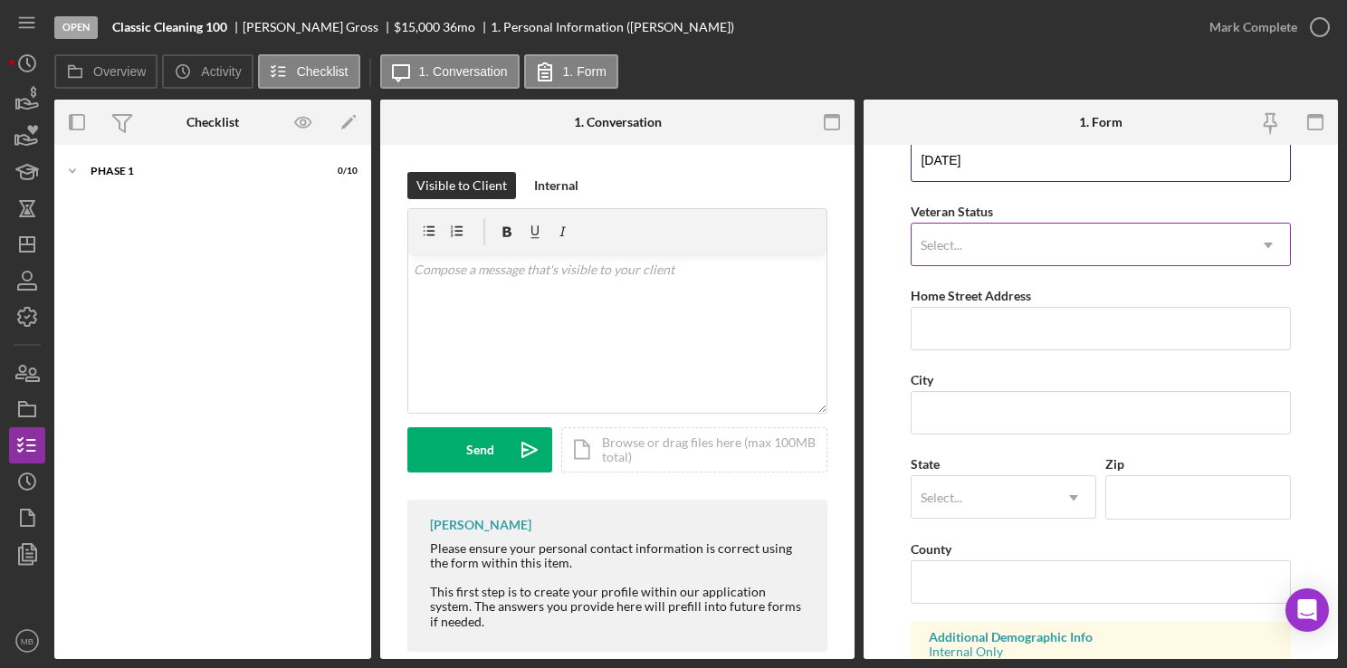
scroll to position [207, 0]
type input "11/15/1972"
click at [1097, 329] on input "Home Street Address" at bounding box center [1100, 327] width 379 height 43
type input "16 Teal Ct."
click at [1045, 427] on input "City" at bounding box center [1100, 411] width 379 height 43
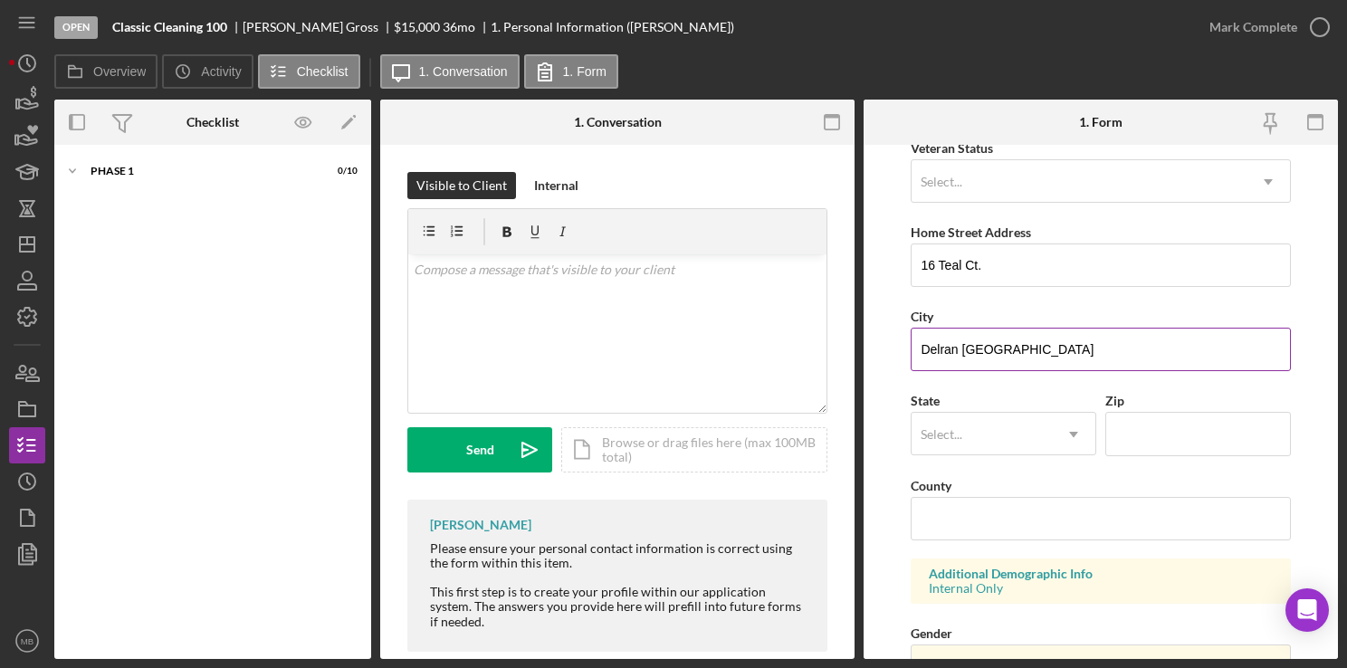
scroll to position [297, 0]
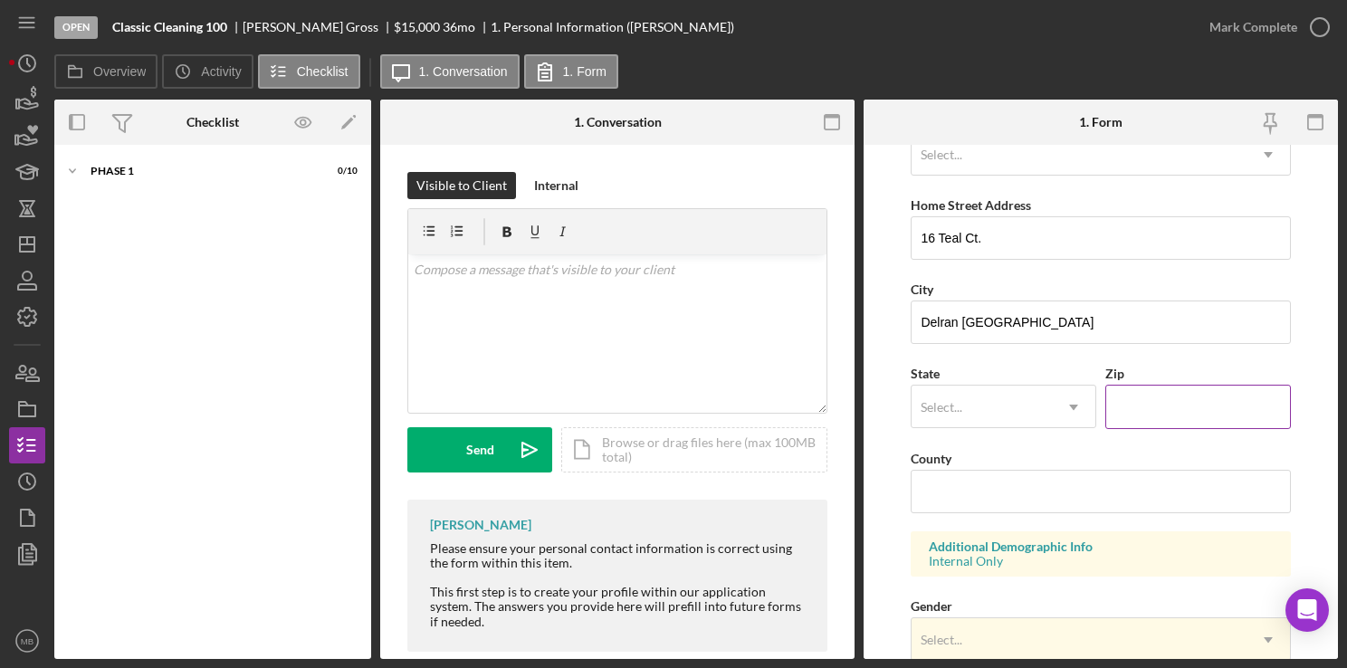
click at [1158, 409] on input "Zip" at bounding box center [1198, 406] width 186 height 43
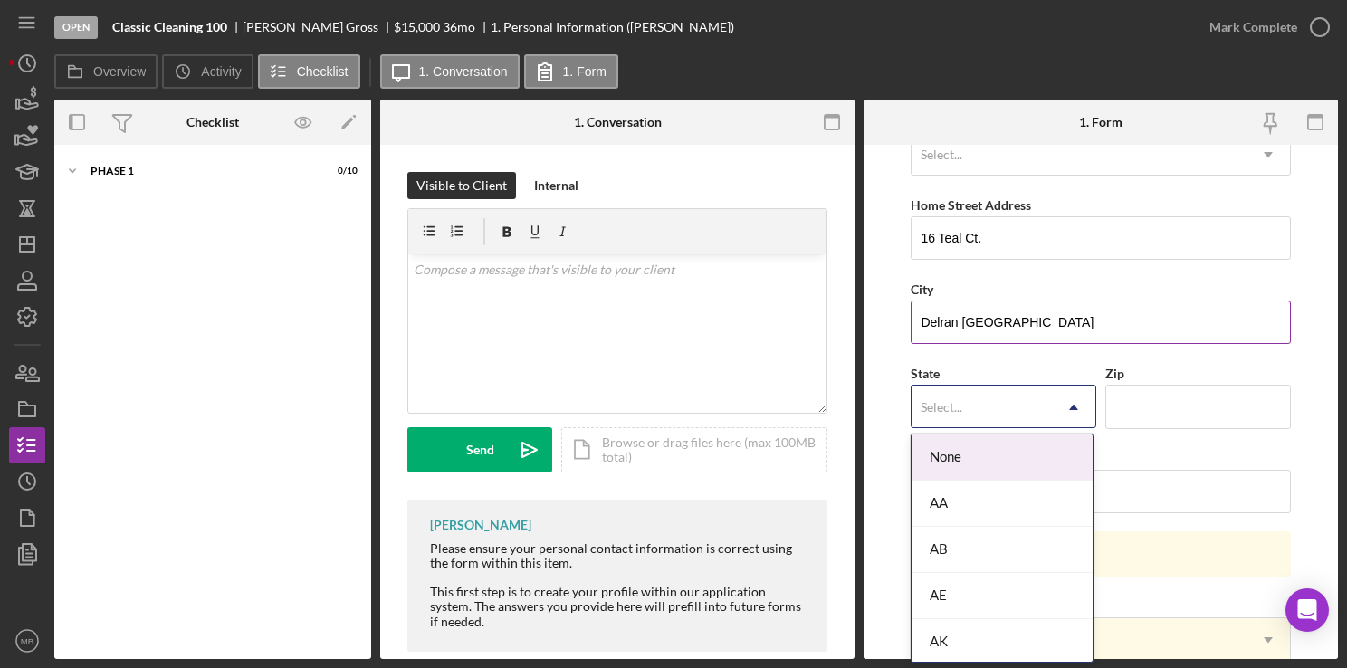
click at [1026, 323] on input "Delran NJ" at bounding box center [1100, 322] width 379 height 43
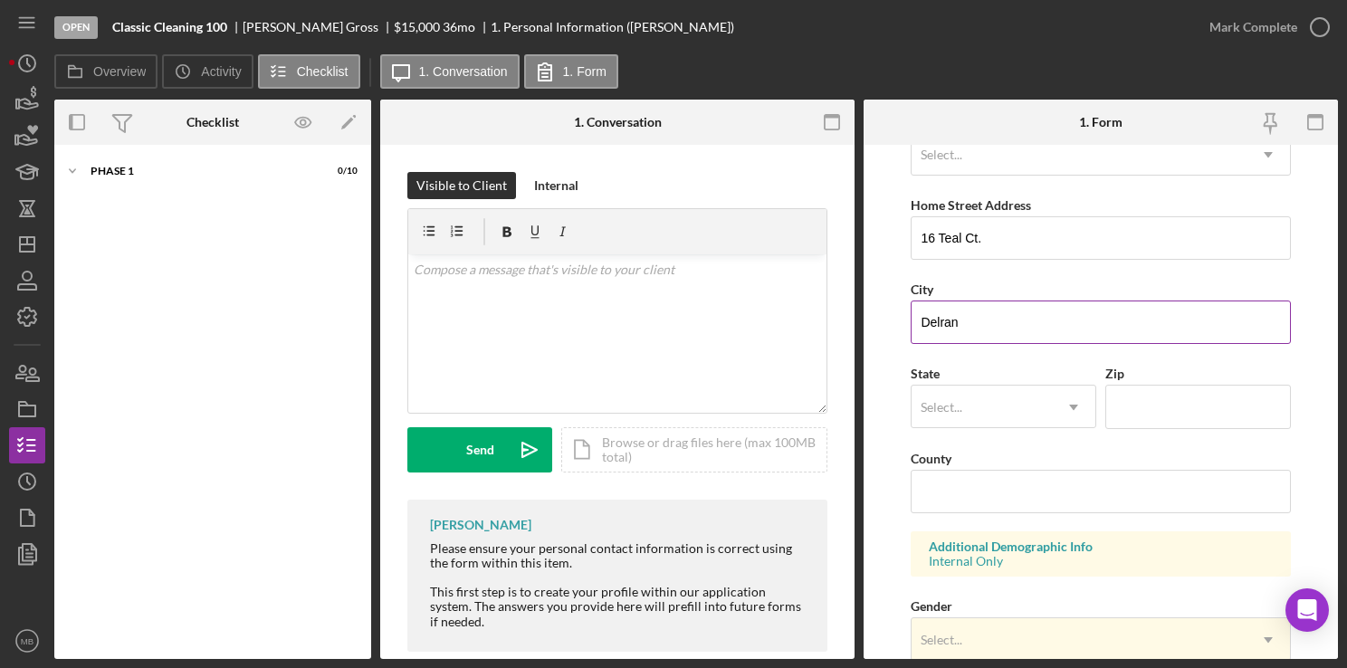
type input "Delran"
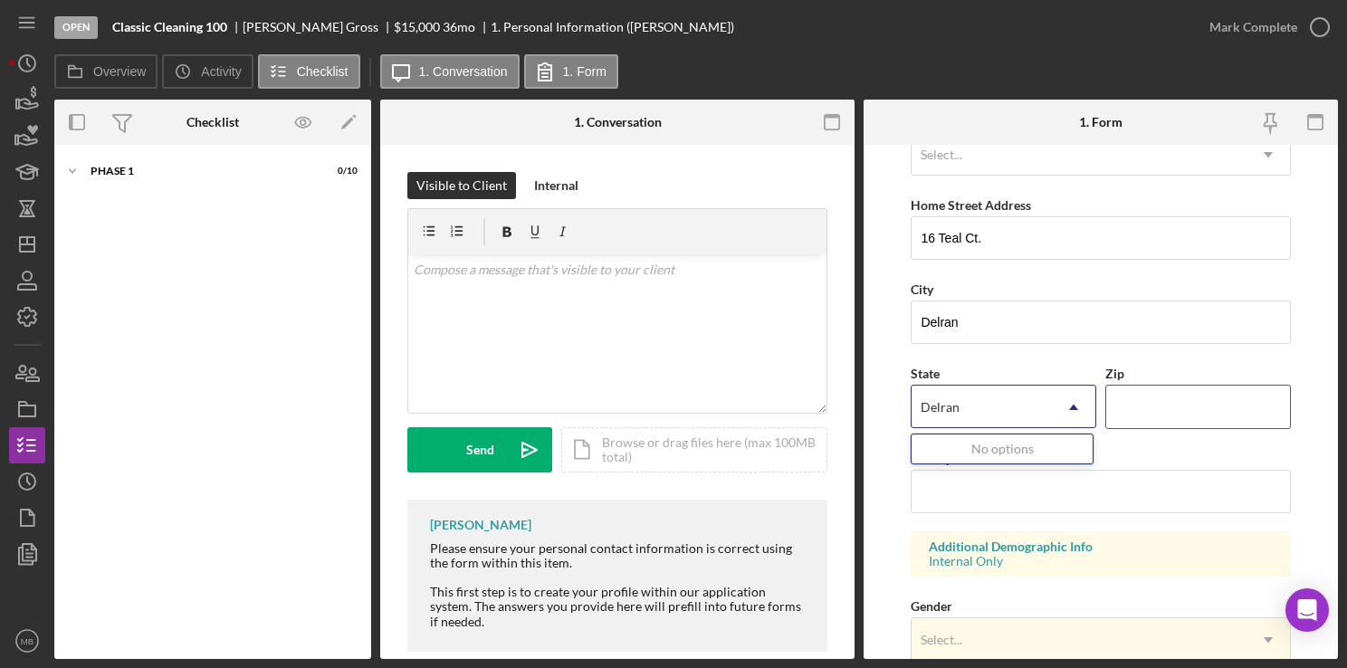
click at [1173, 421] on input "Zip" at bounding box center [1198, 406] width 186 height 43
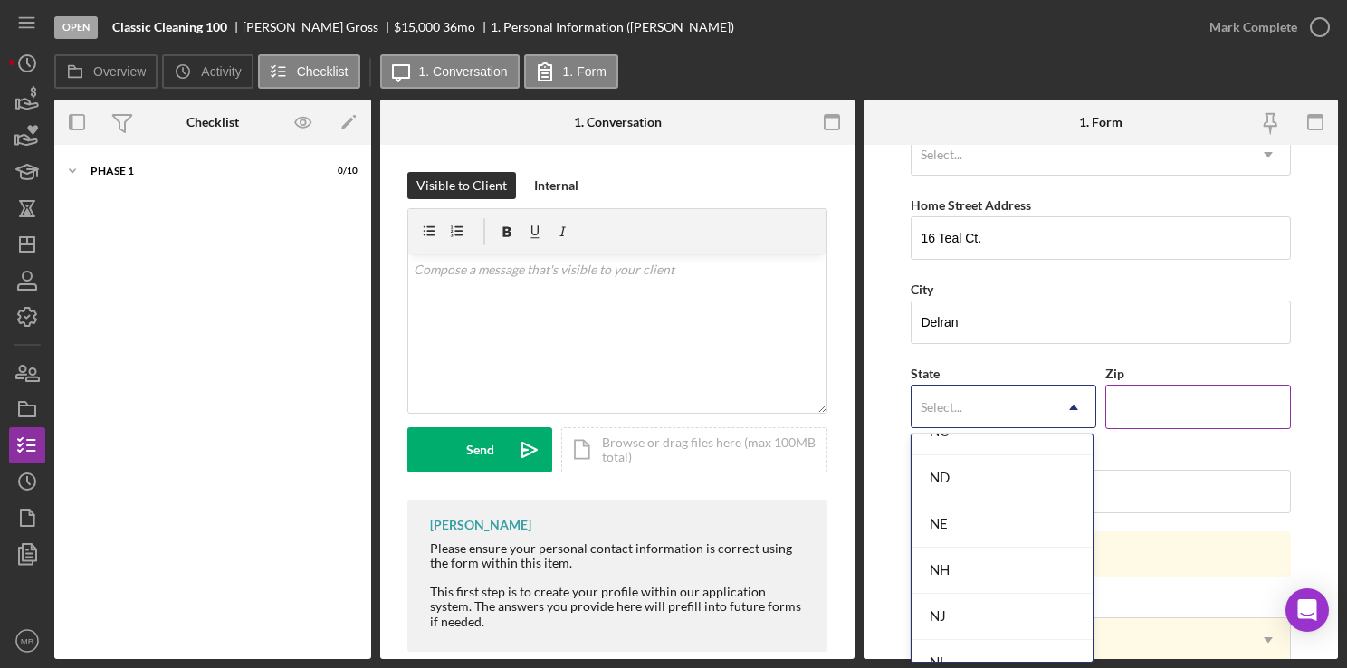
scroll to position [1879, 0]
click at [992, 607] on div "NJ" at bounding box center [1002, 610] width 181 height 46
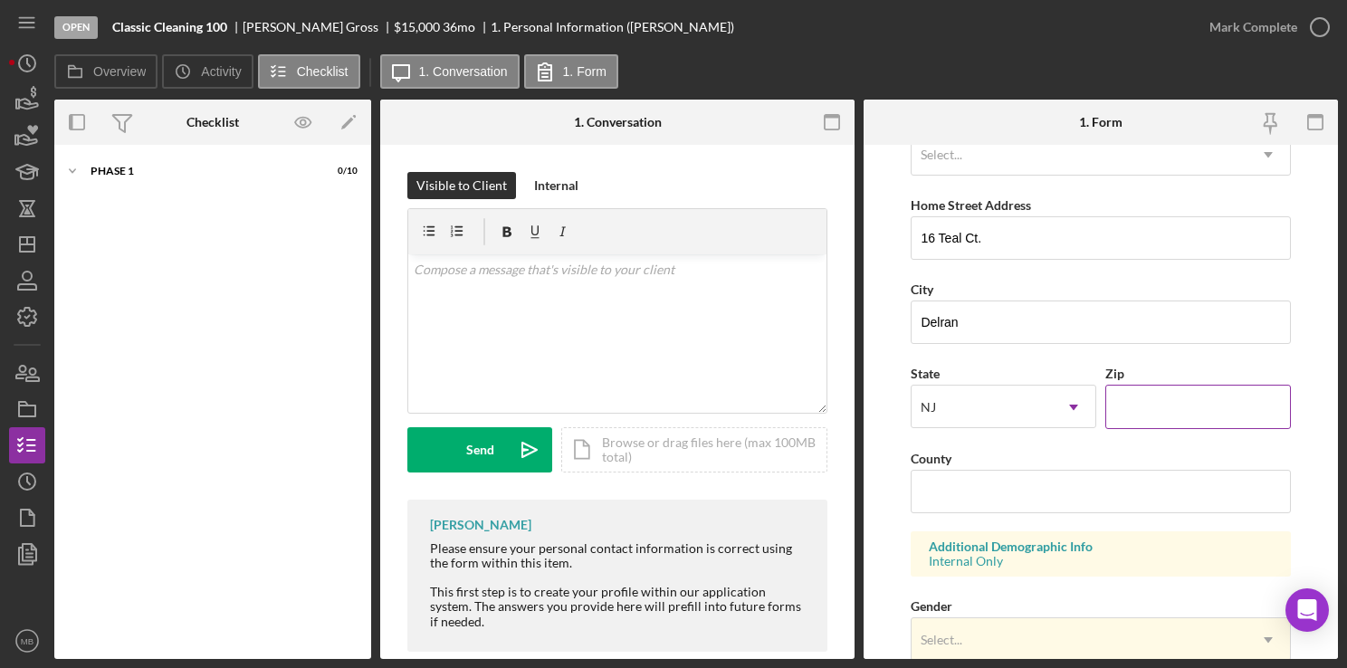
click at [1151, 411] on input "Zip" at bounding box center [1198, 406] width 186 height 43
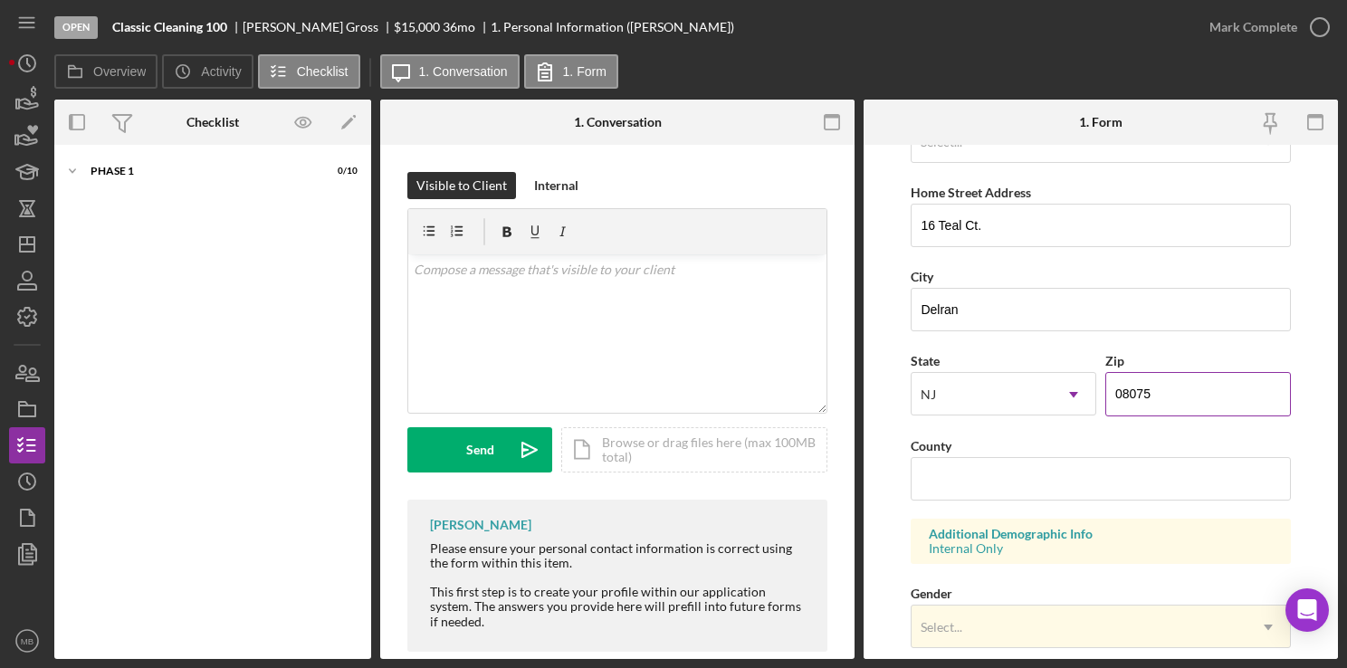
scroll to position [691, 0]
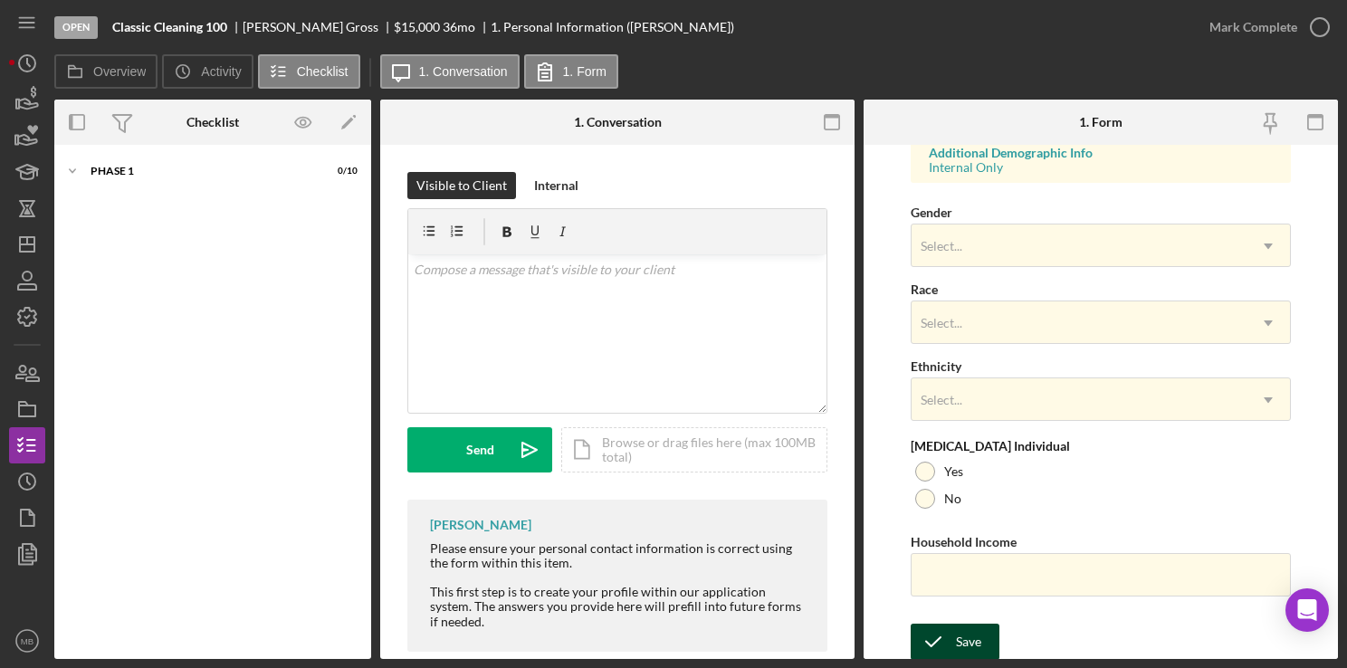
type input "08075"
click at [951, 639] on icon "submit" at bounding box center [933, 641] width 45 height 45
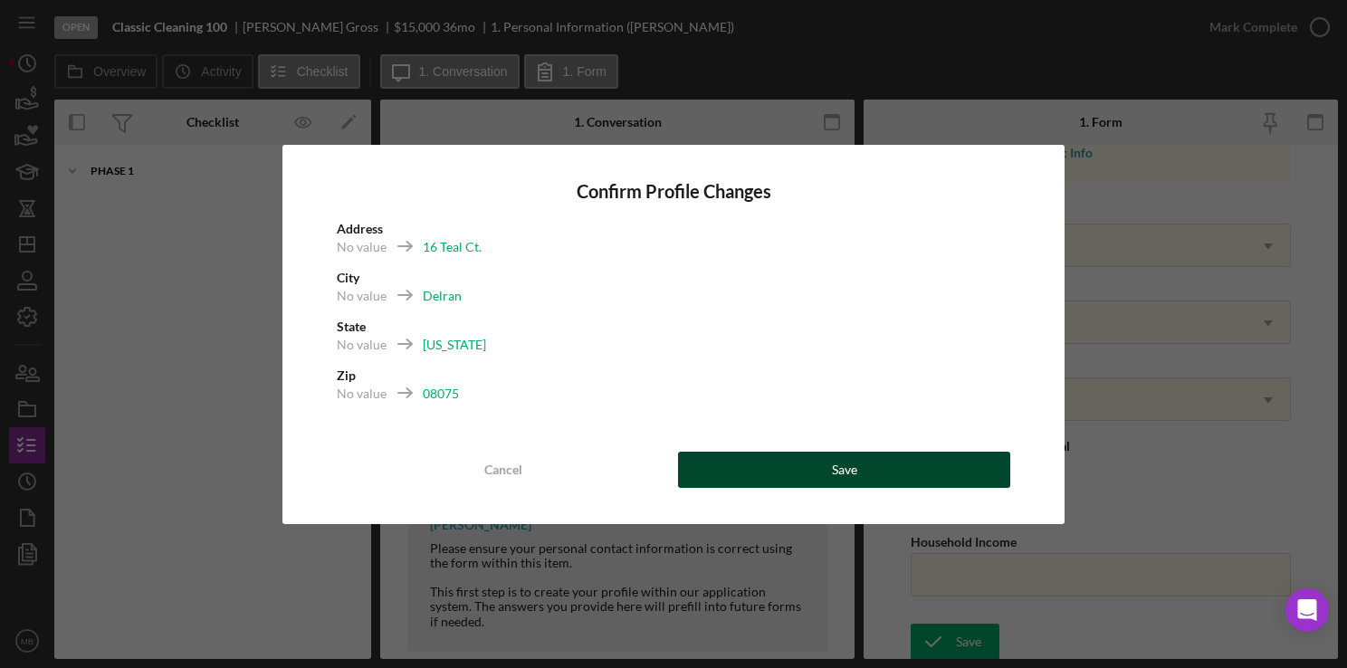
click at [863, 472] on button "Save" at bounding box center [844, 470] width 332 height 36
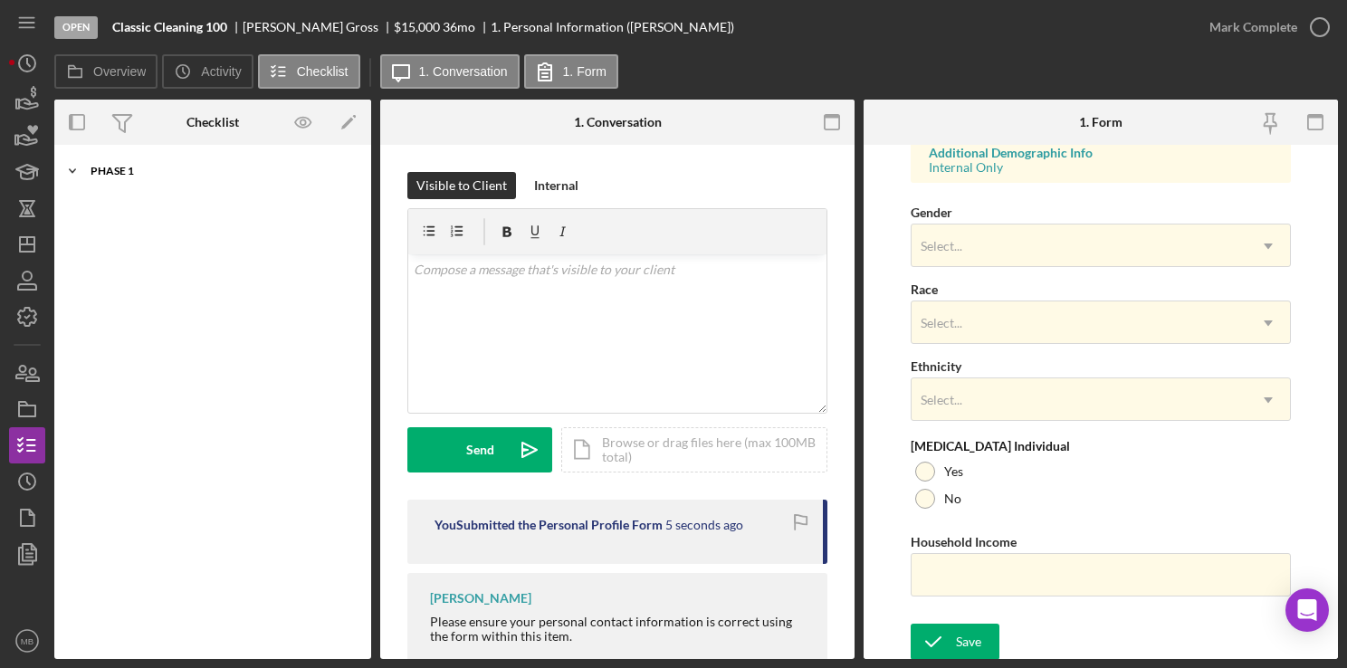
click at [107, 177] on div "Icon/Expander Phase 1 0 / 10" at bounding box center [212, 171] width 317 height 36
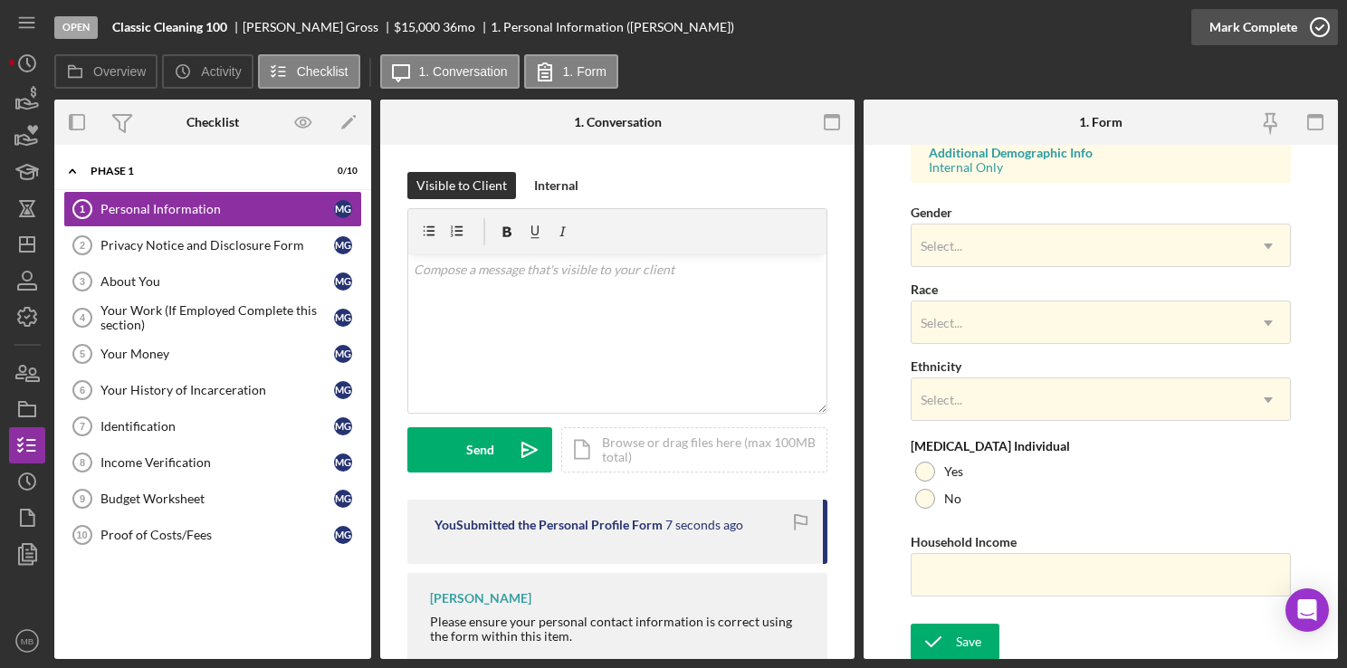
click at [1323, 29] on icon "button" at bounding box center [1319, 27] width 45 height 45
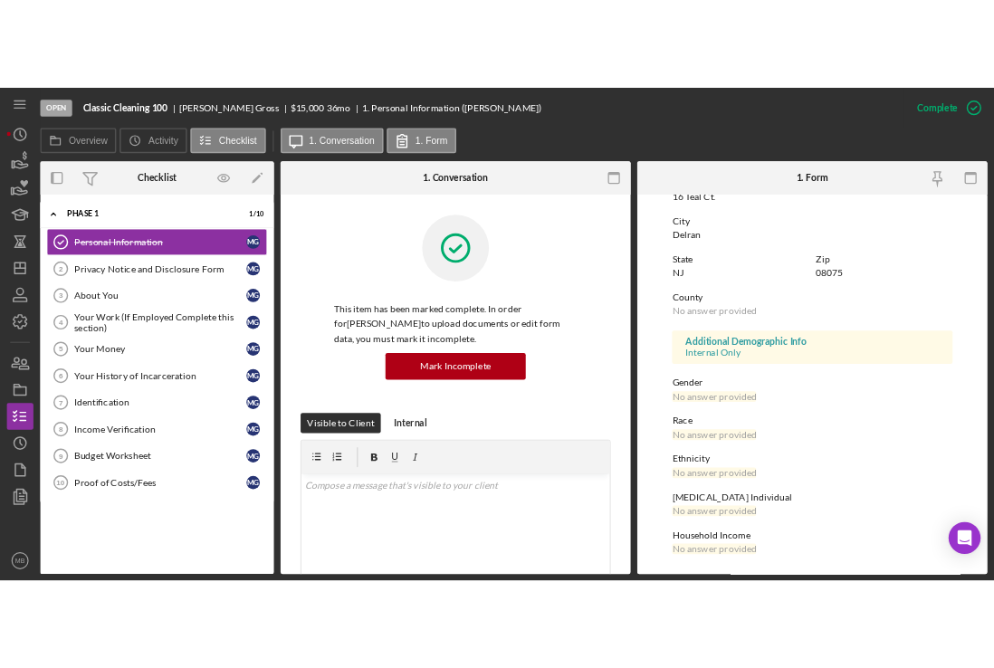
scroll to position [330, 0]
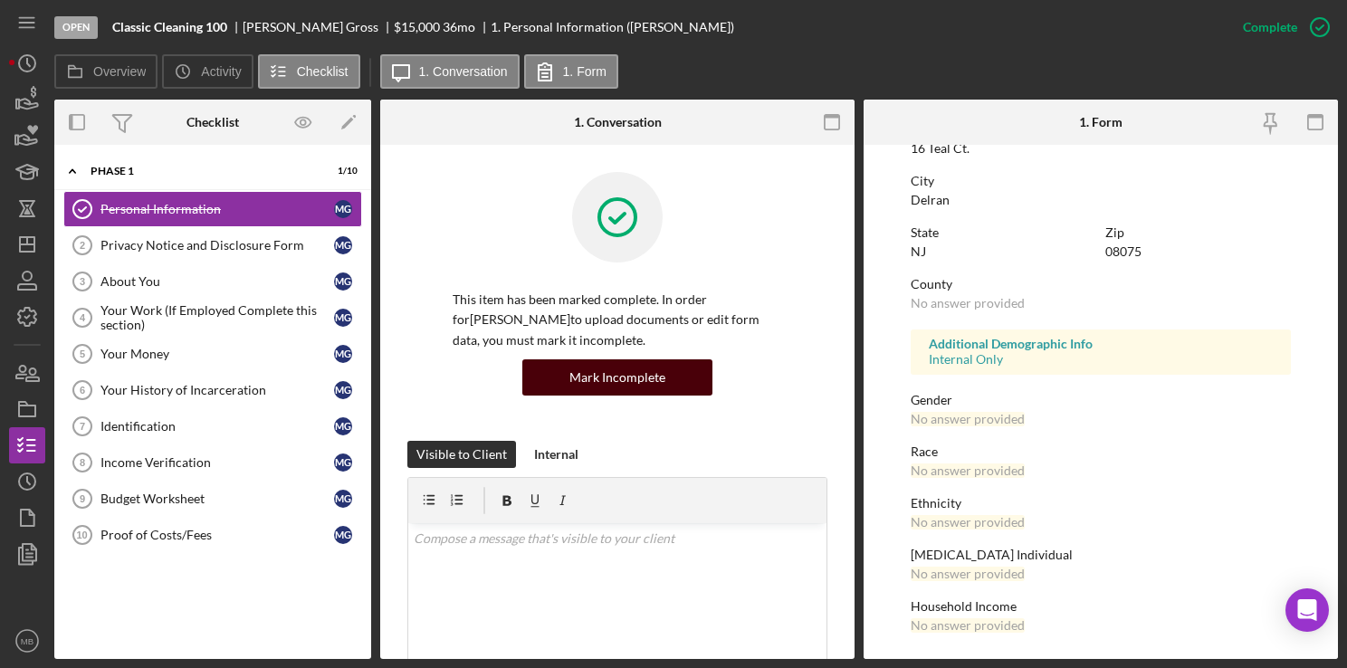
click at [601, 384] on div "Mark Incomplete" at bounding box center [617, 377] width 96 height 36
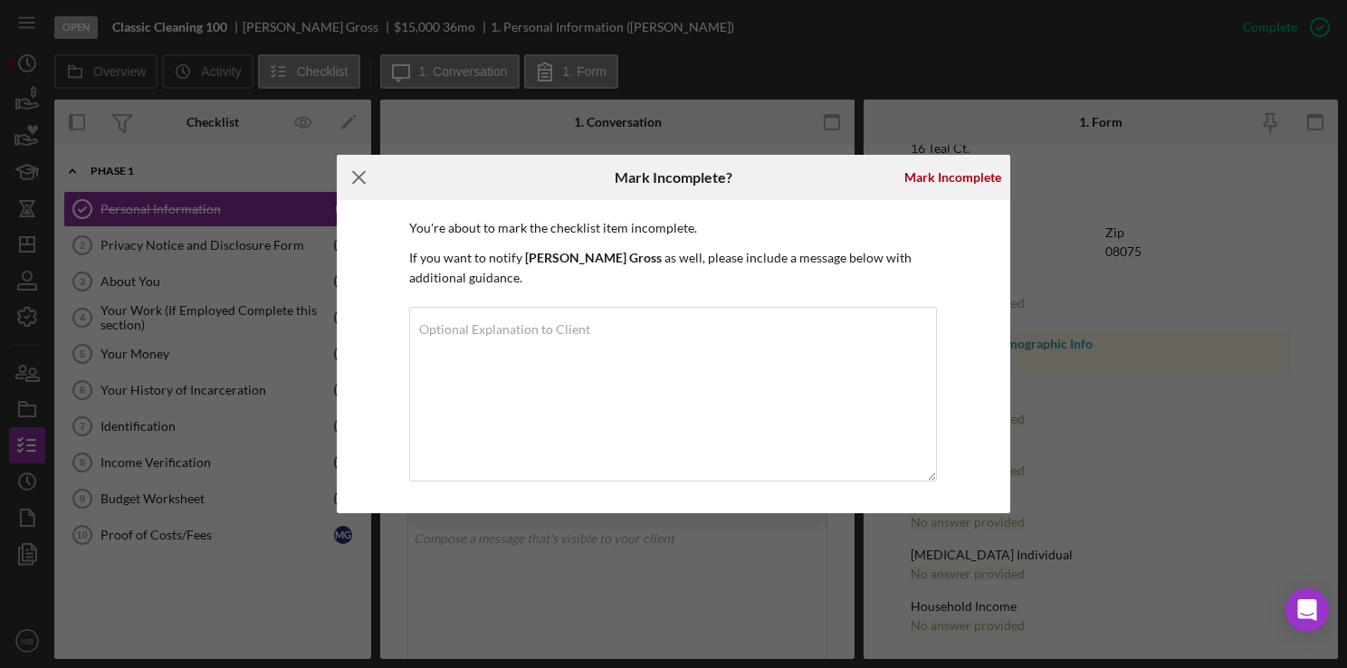
click at [355, 183] on icon "Icon/Menu Close" at bounding box center [359, 177] width 45 height 45
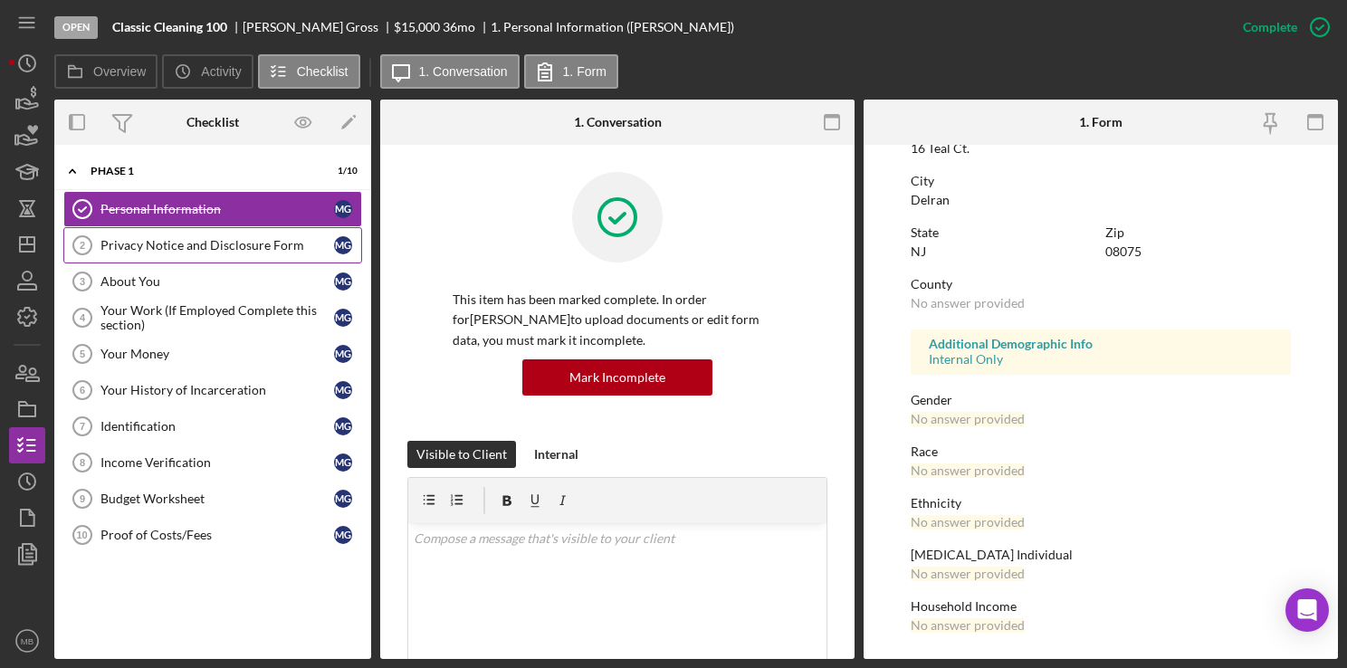
click at [221, 240] on div "Privacy Notice and Disclosure Form" at bounding box center [217, 245] width 234 height 14
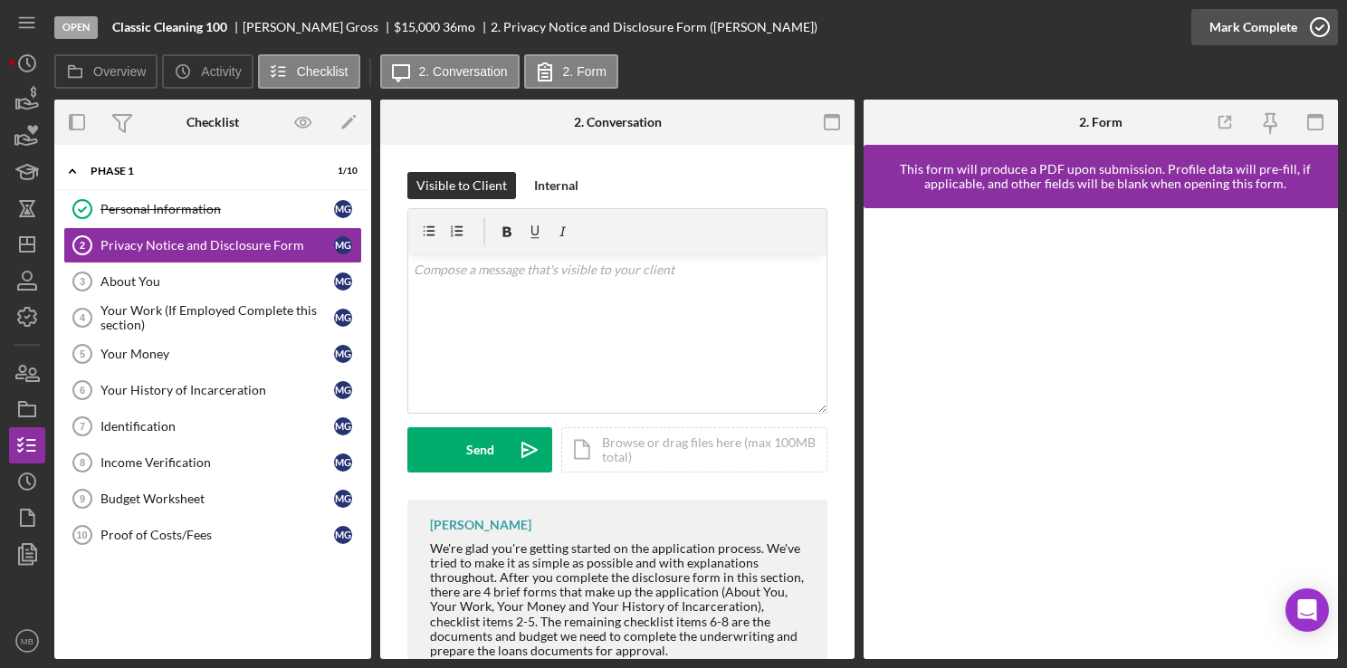
click at [1320, 29] on polyline "button" at bounding box center [1319, 27] width 7 height 5
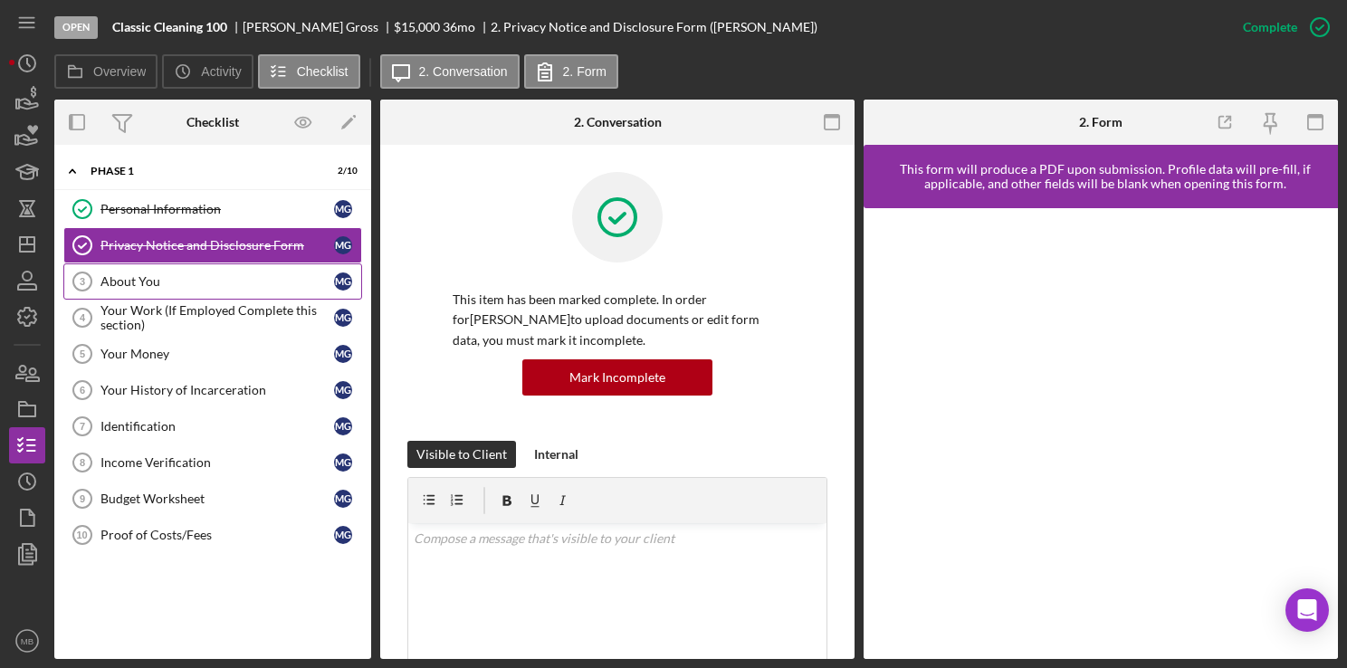
click at [101, 264] on icon "About You 3" at bounding box center [82, 281] width 45 height 45
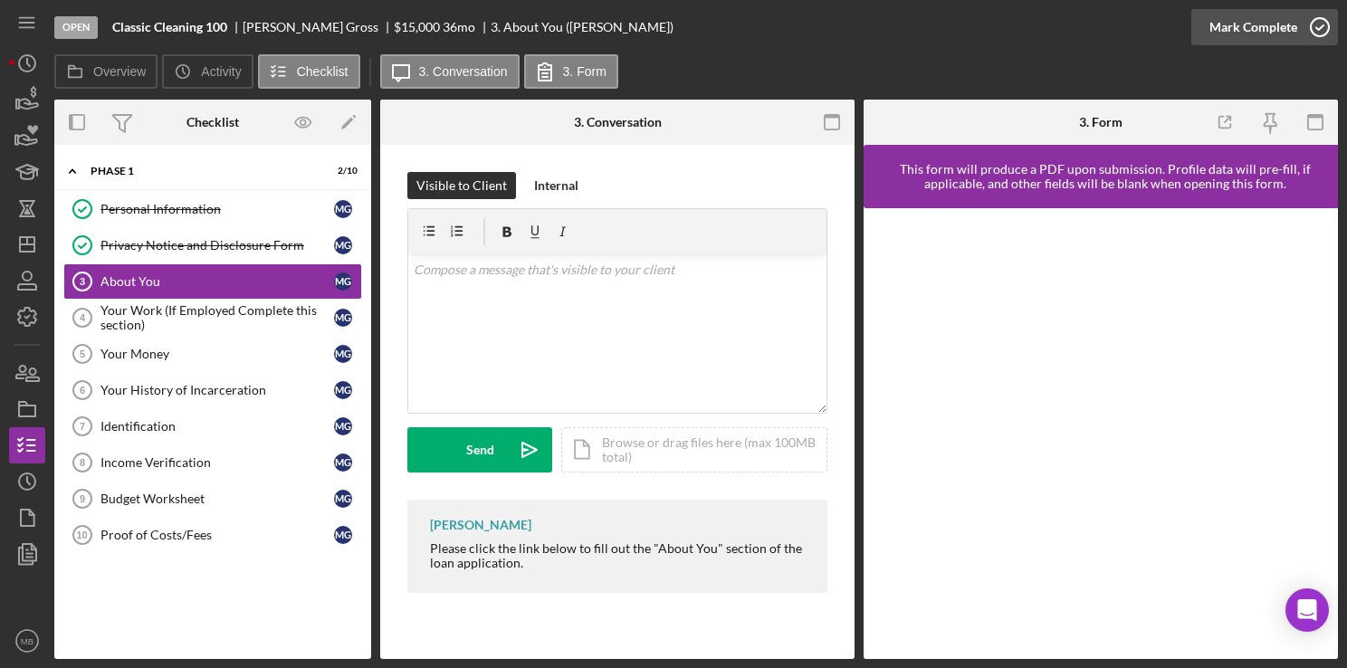
click at [1318, 33] on icon "button" at bounding box center [1319, 27] width 45 height 45
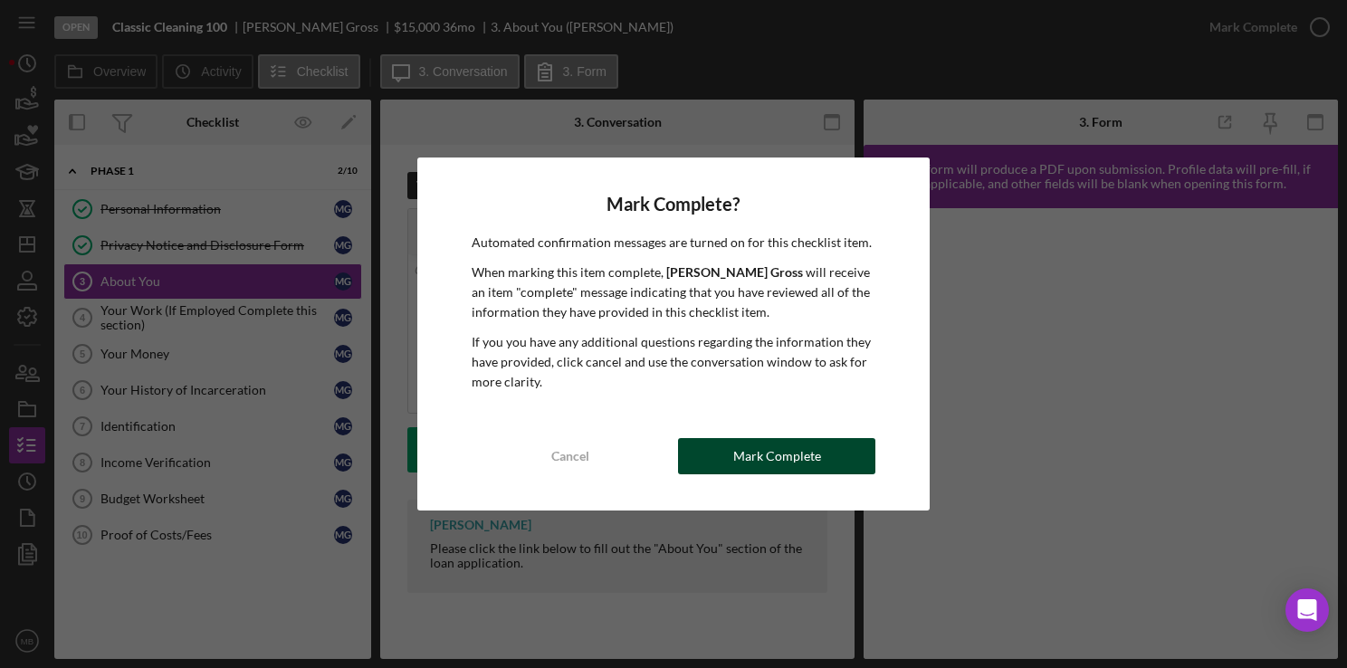
click at [759, 460] on div "Mark Complete" at bounding box center [777, 456] width 88 height 36
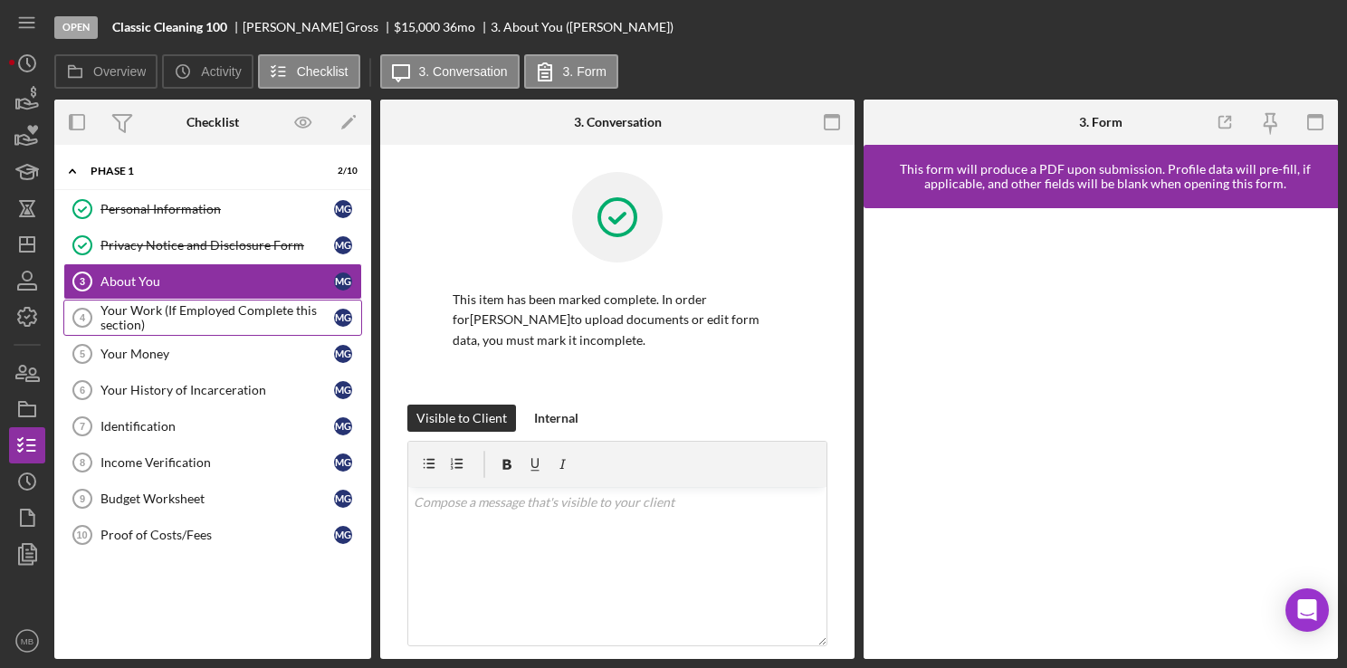
click at [173, 317] on div "Your Work (If Employed Complete this section)" at bounding box center [217, 317] width 234 height 29
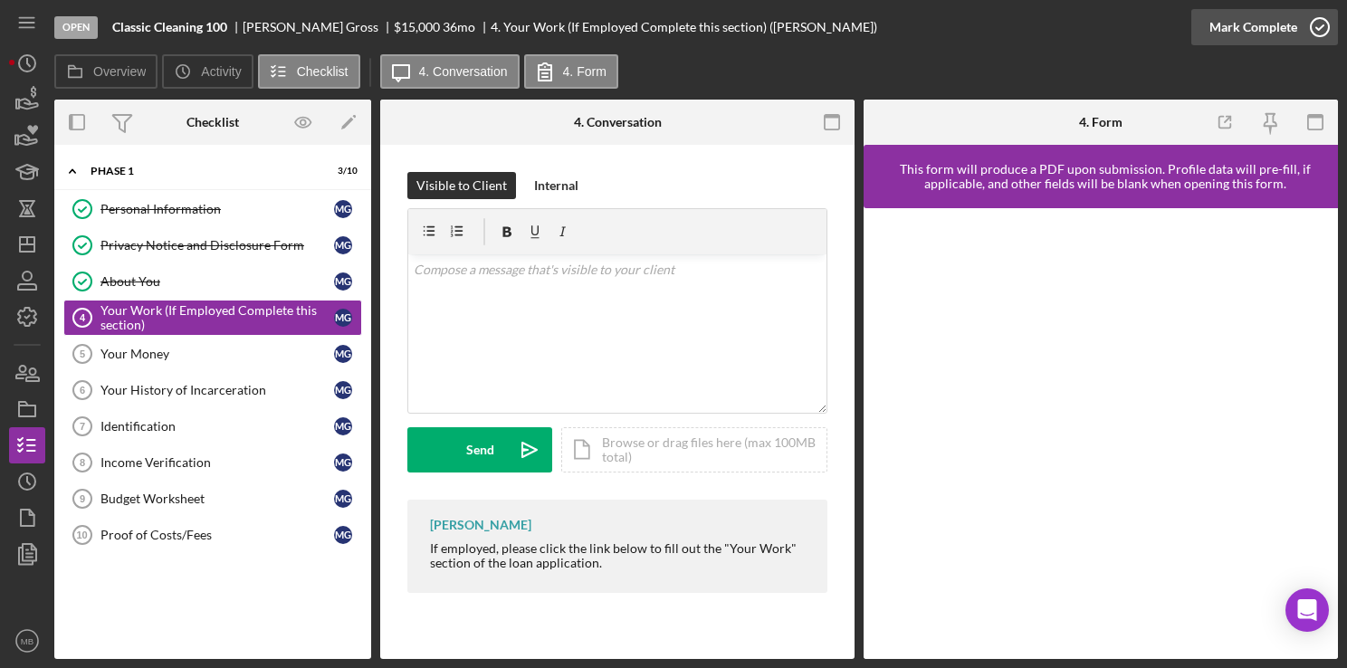
click at [1322, 28] on icon "button" at bounding box center [1319, 27] width 45 height 45
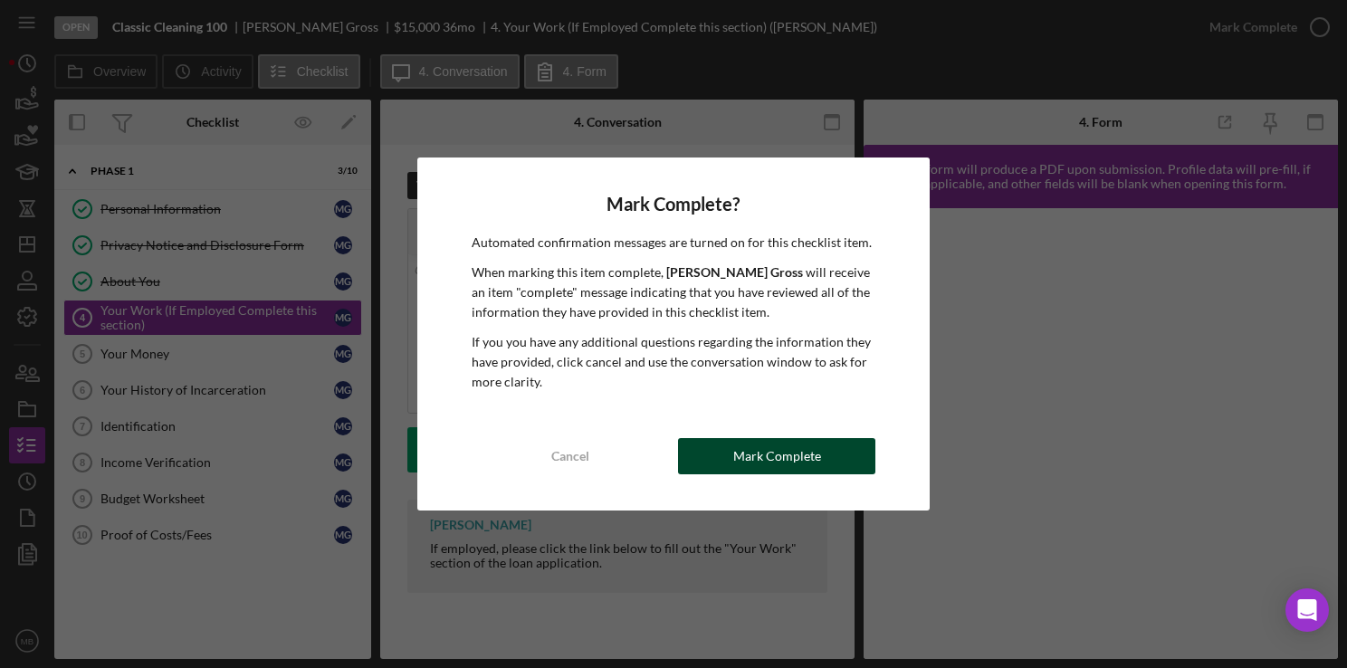
click at [757, 473] on div "Mark Complete" at bounding box center [777, 456] width 88 height 36
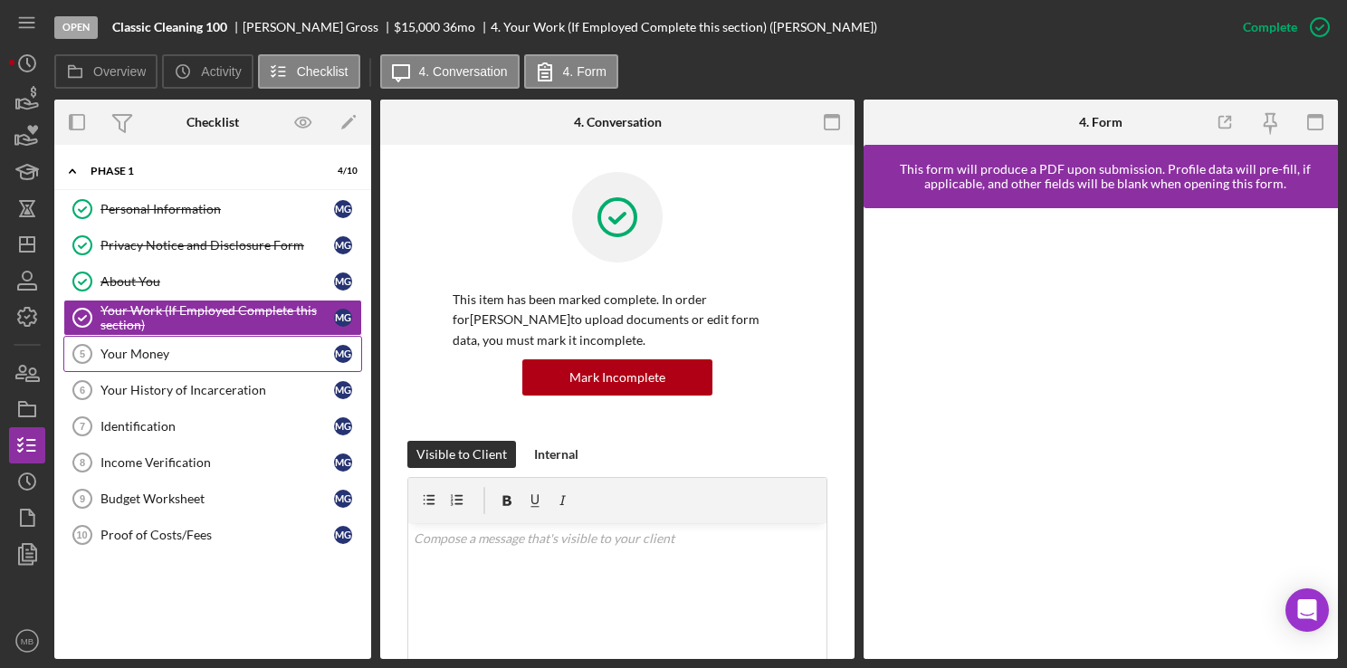
click at [138, 354] on div "Your Money" at bounding box center [217, 354] width 234 height 14
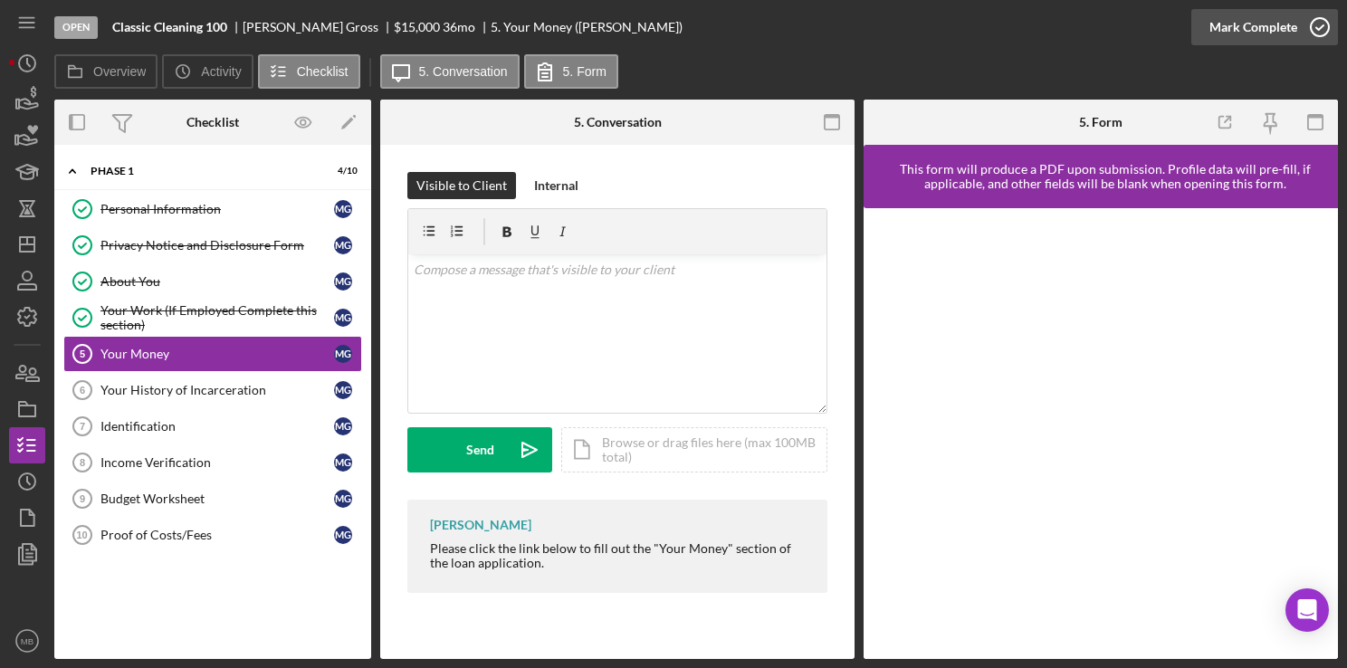
click at [1324, 30] on icon "button" at bounding box center [1319, 27] width 45 height 45
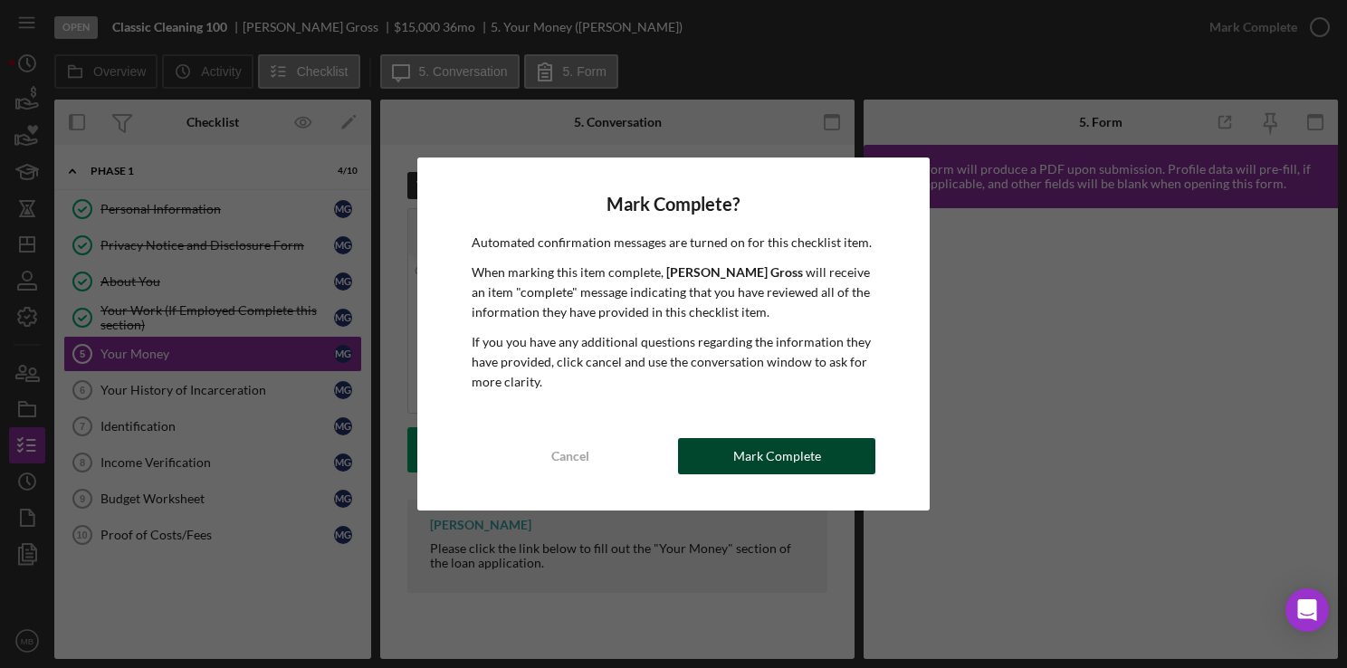
click at [757, 463] on div "Mark Complete" at bounding box center [777, 456] width 88 height 36
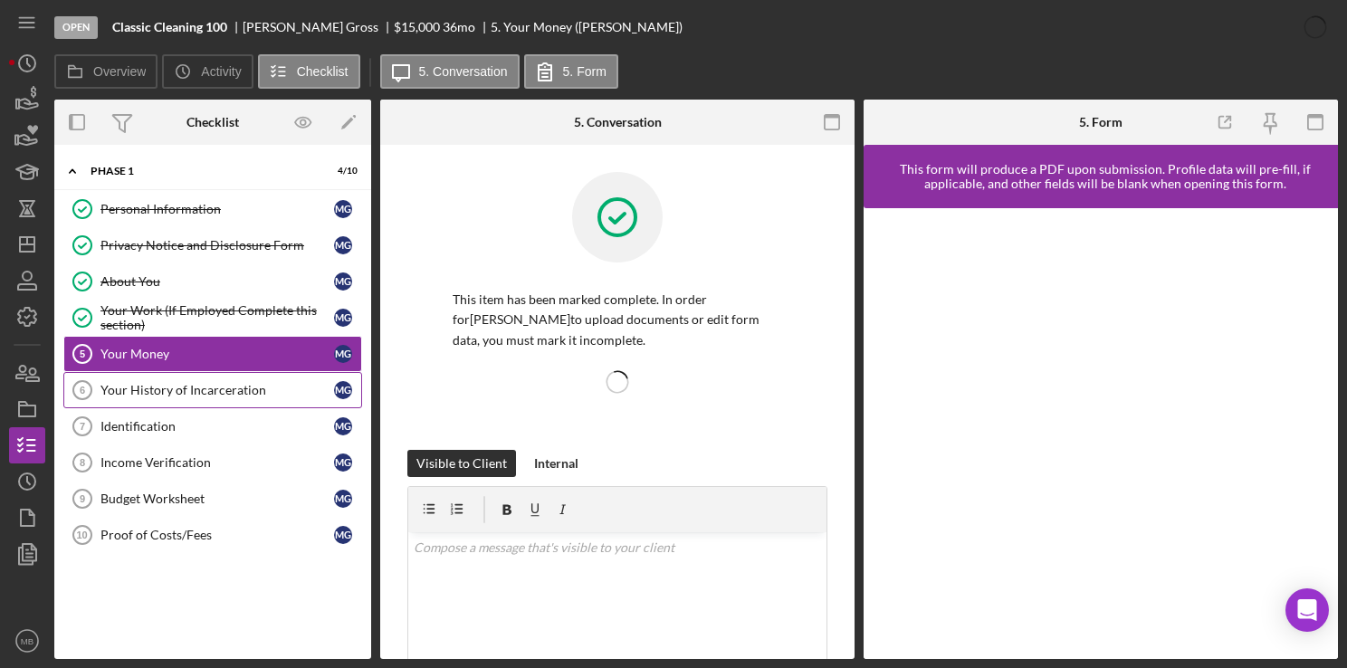
click at [171, 398] on link "Your History of Incarceration 6 Your History of Incarceration M G" at bounding box center [212, 390] width 299 height 36
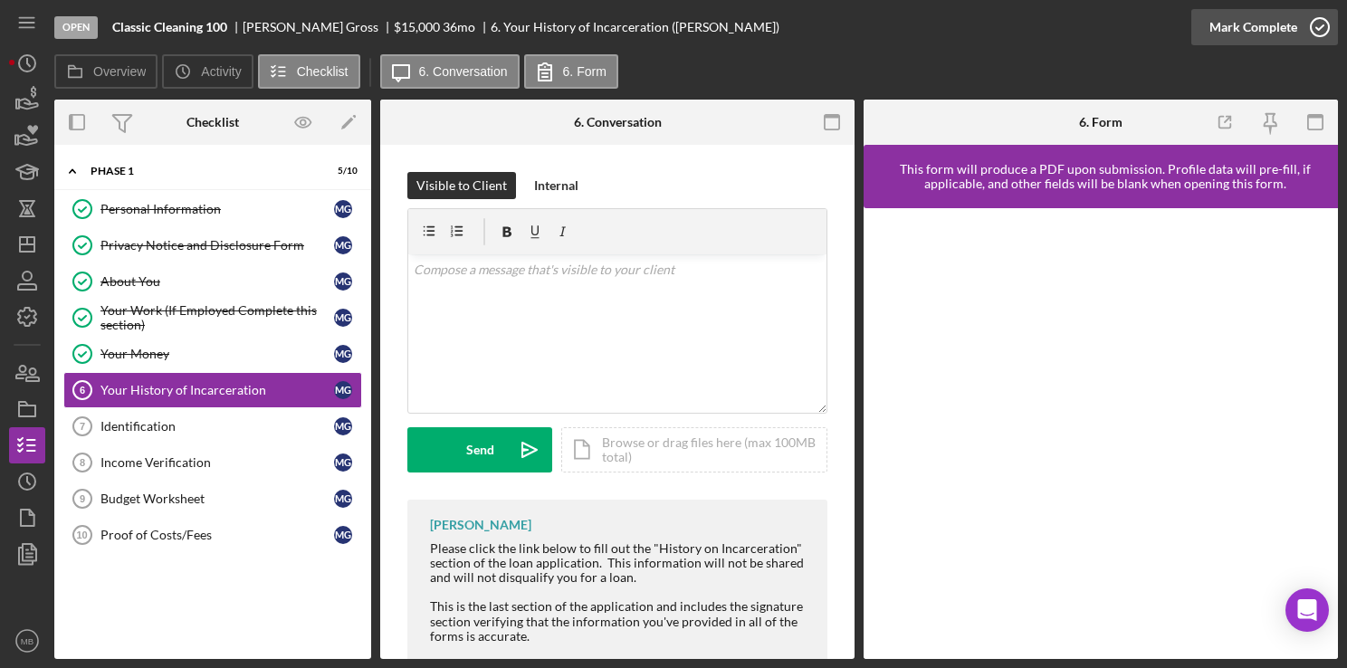
click at [1330, 33] on icon "button" at bounding box center [1319, 27] width 45 height 45
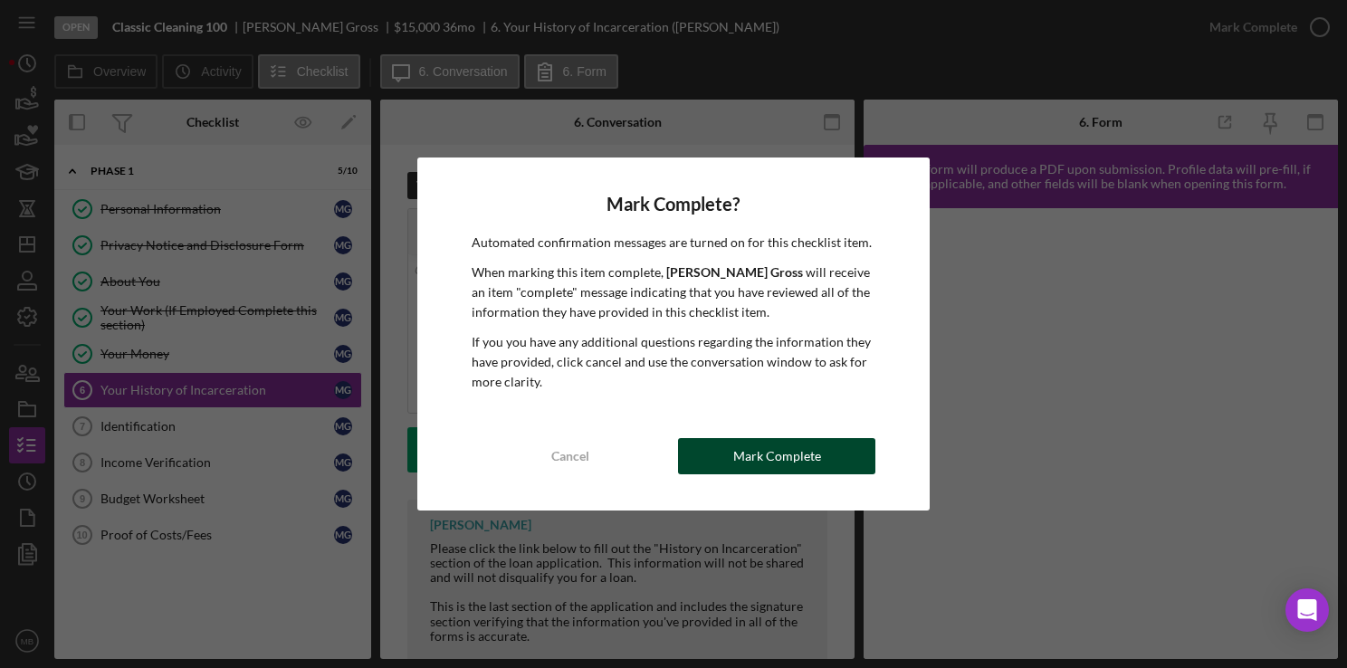
click at [764, 463] on div "Mark Complete" at bounding box center [777, 456] width 88 height 36
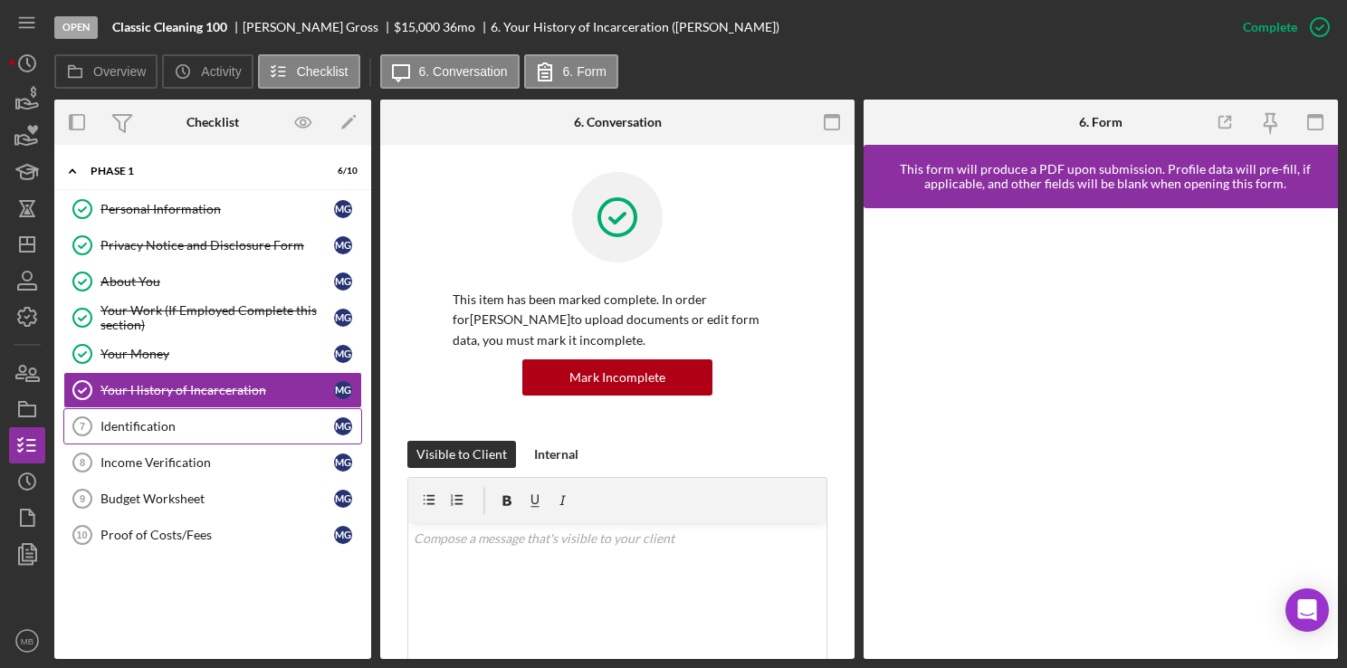
click at [104, 431] on icon "Identification 7" at bounding box center [82, 426] width 45 height 45
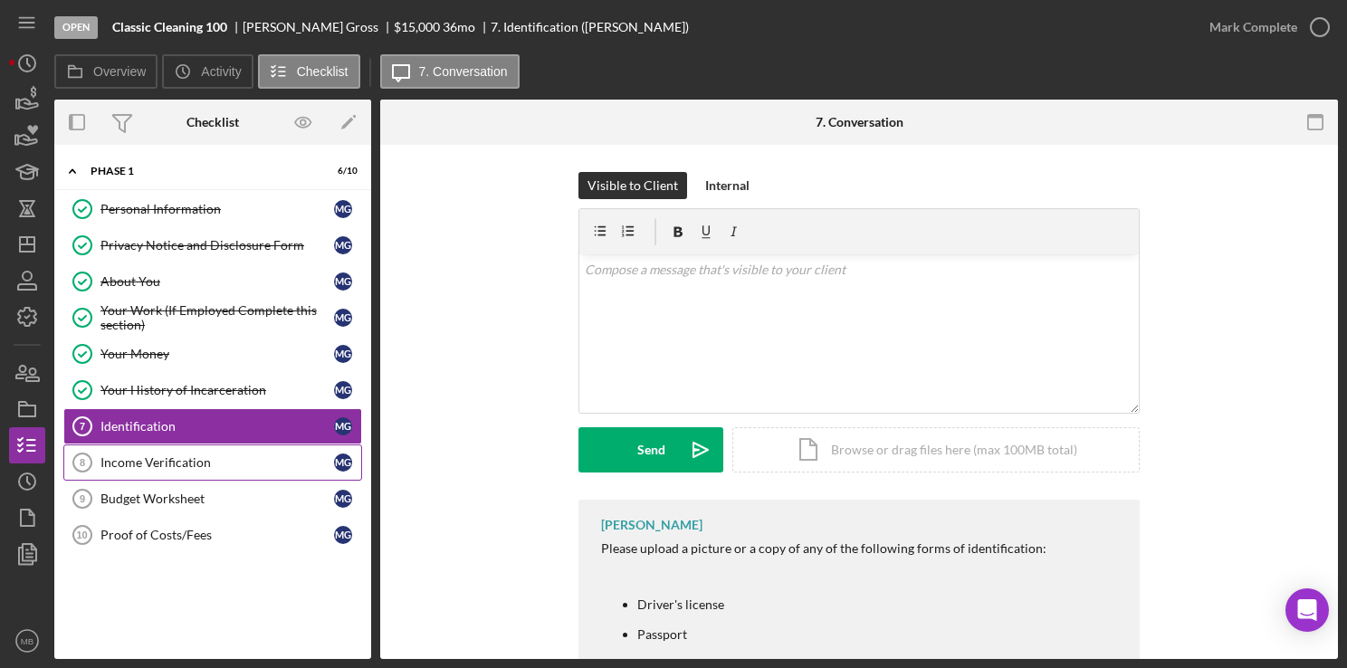
click at [174, 455] on div "Income Verification" at bounding box center [217, 462] width 234 height 14
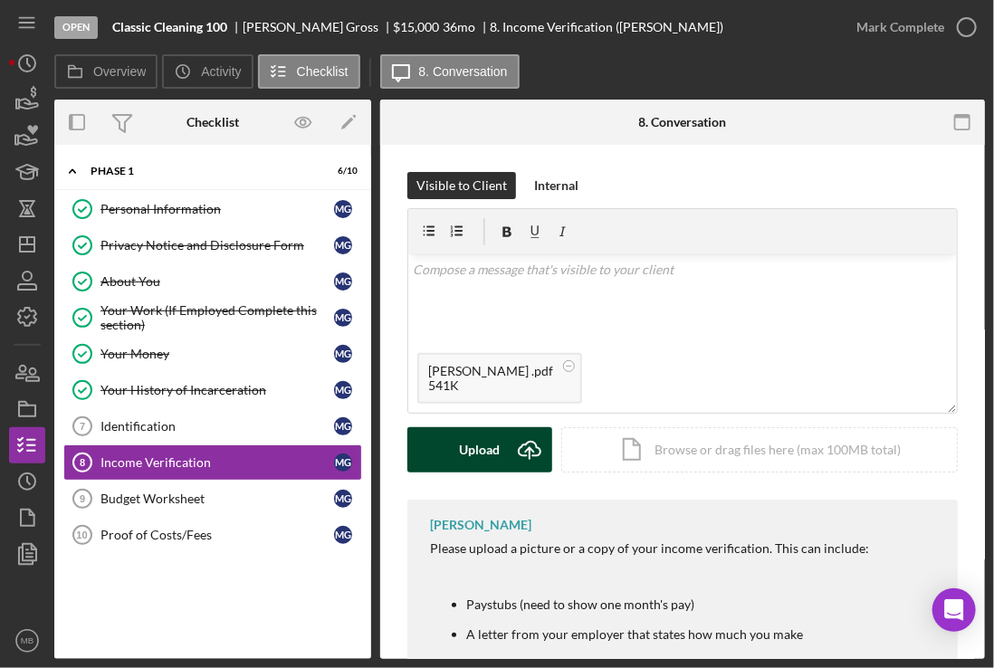
click at [507, 450] on icon "Icon/Upload" at bounding box center [529, 449] width 45 height 45
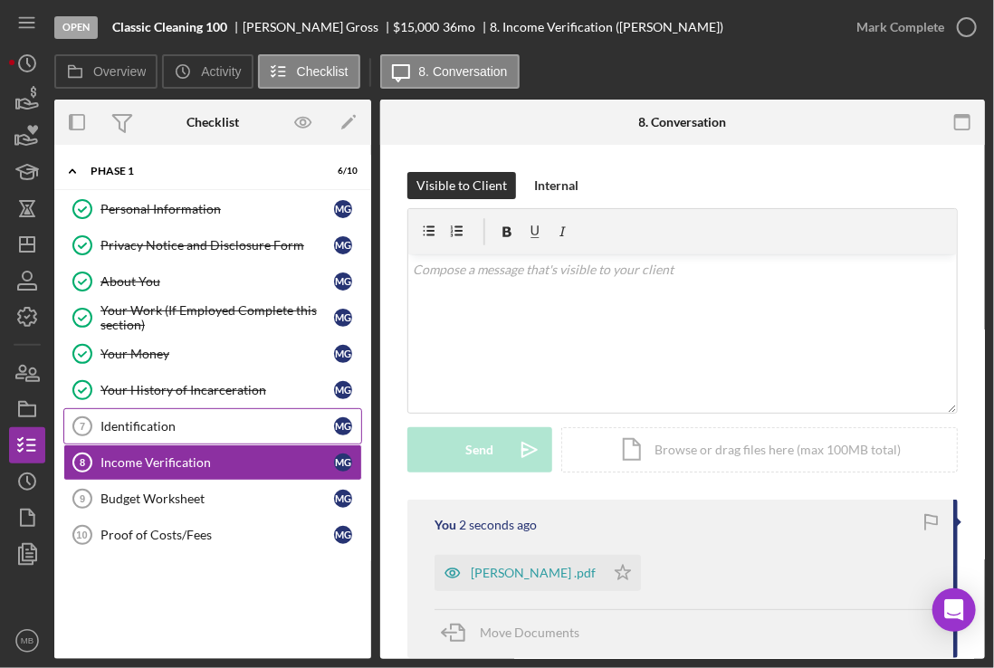
click at [250, 425] on div "Identification" at bounding box center [217, 426] width 234 height 14
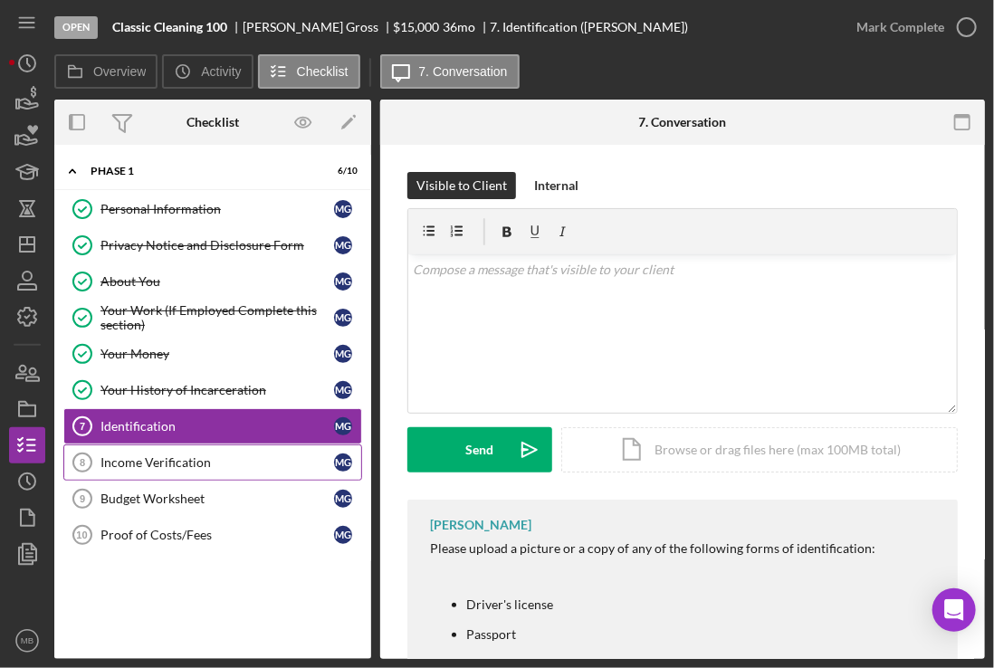
click at [241, 455] on div "Income Verification" at bounding box center [217, 462] width 234 height 14
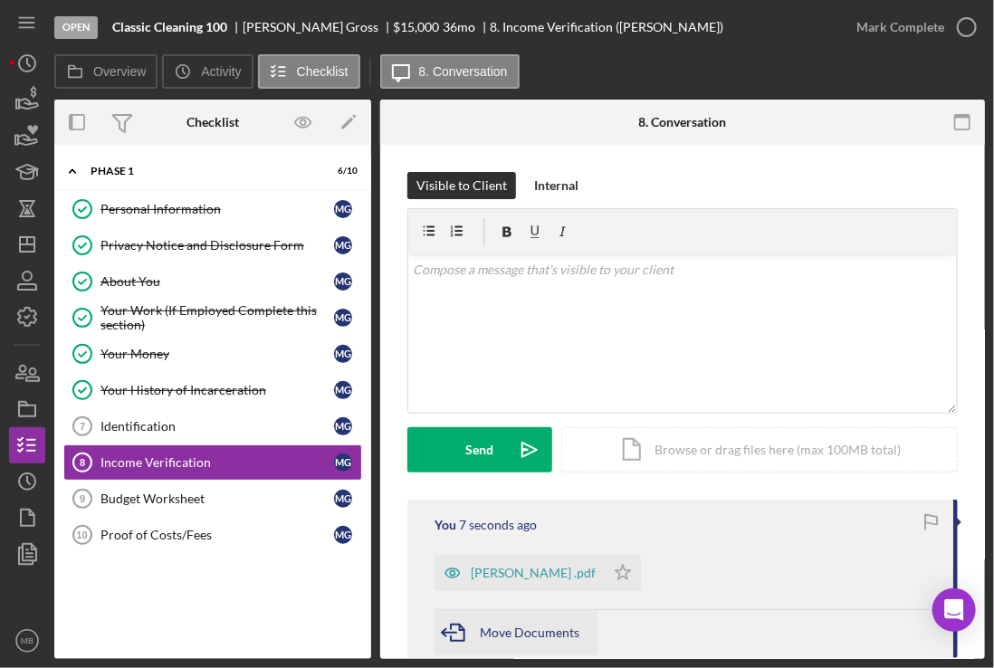
click at [530, 626] on span "Move Documents" at bounding box center [530, 632] width 100 height 15
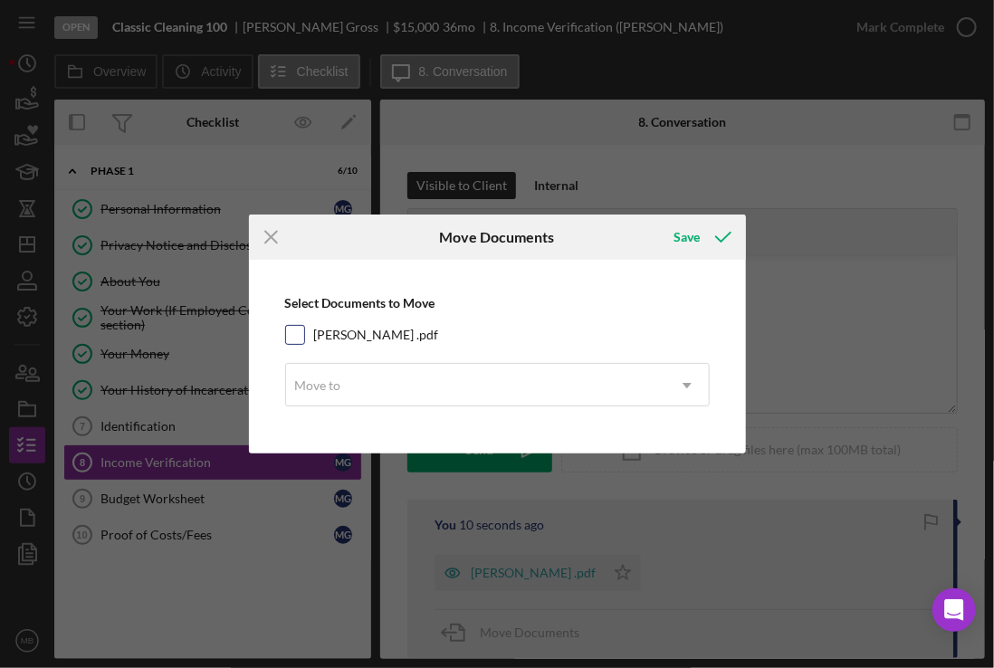
click at [292, 339] on input "Marvin Gross .pdf" at bounding box center [295, 335] width 18 height 18
checkbox input "true"
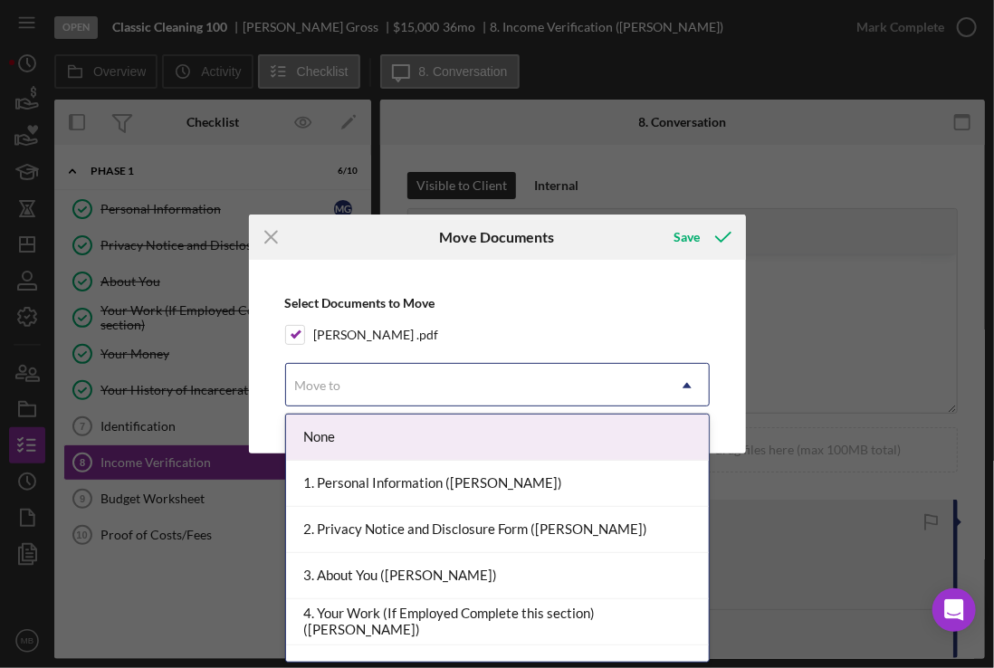
click at [358, 391] on div "Move to" at bounding box center [475, 386] width 379 height 42
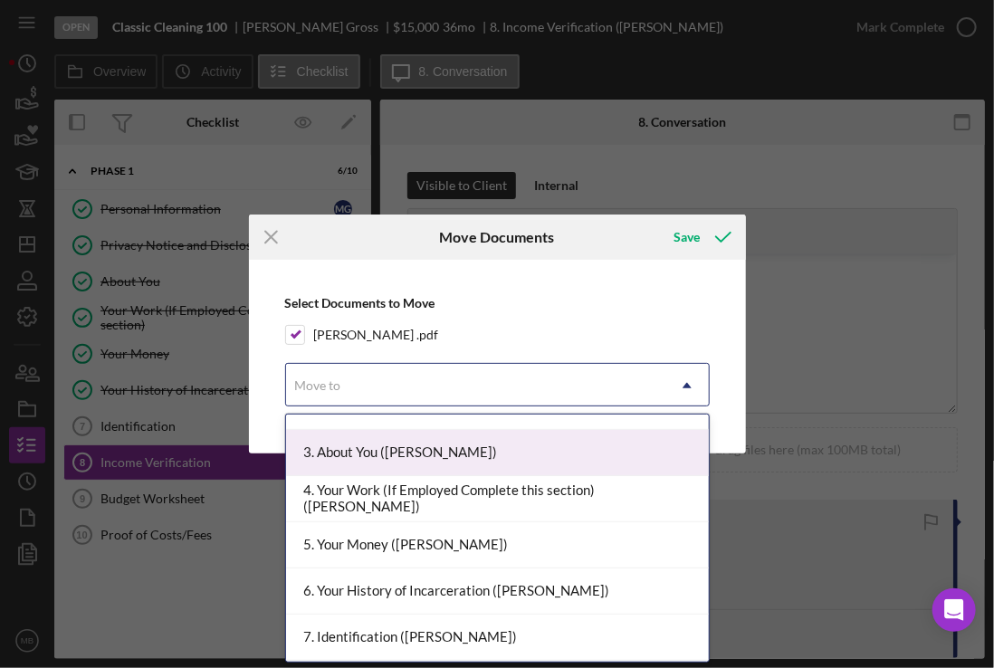
scroll to position [212, 0]
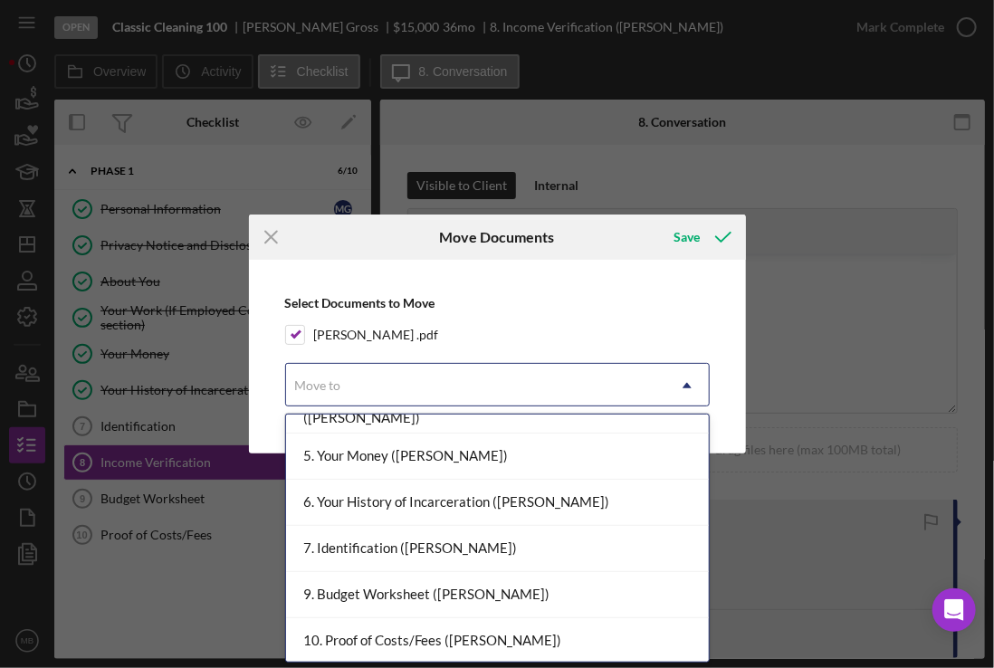
click at [510, 557] on div "7. Identification (Marvin G.)" at bounding box center [497, 549] width 423 height 46
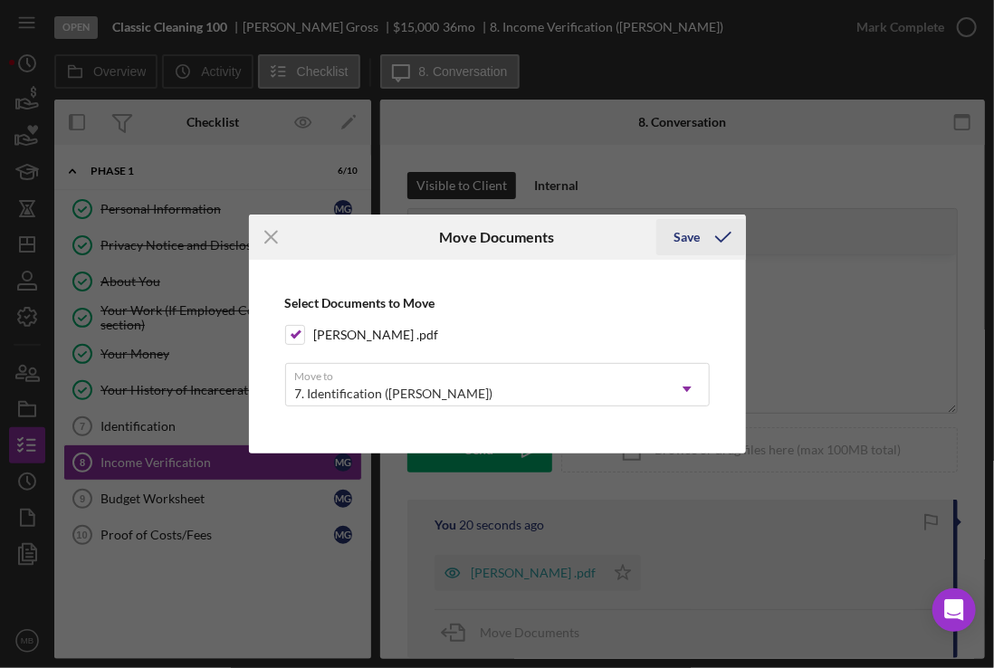
click at [706, 234] on icon "submit" at bounding box center [723, 237] width 45 height 45
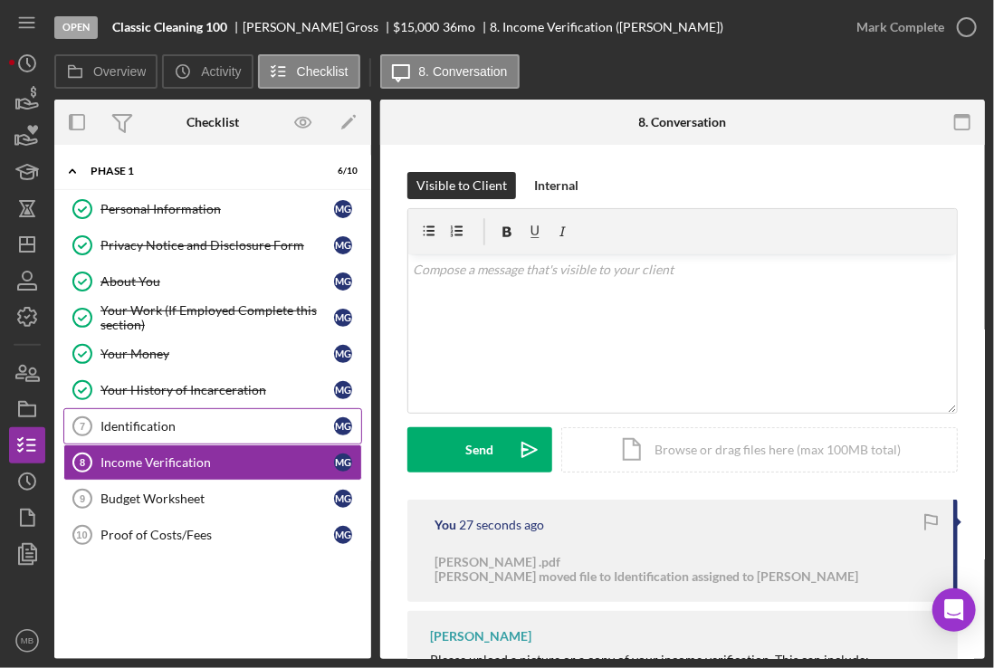
click at [236, 422] on div "Identification" at bounding box center [217, 426] width 234 height 14
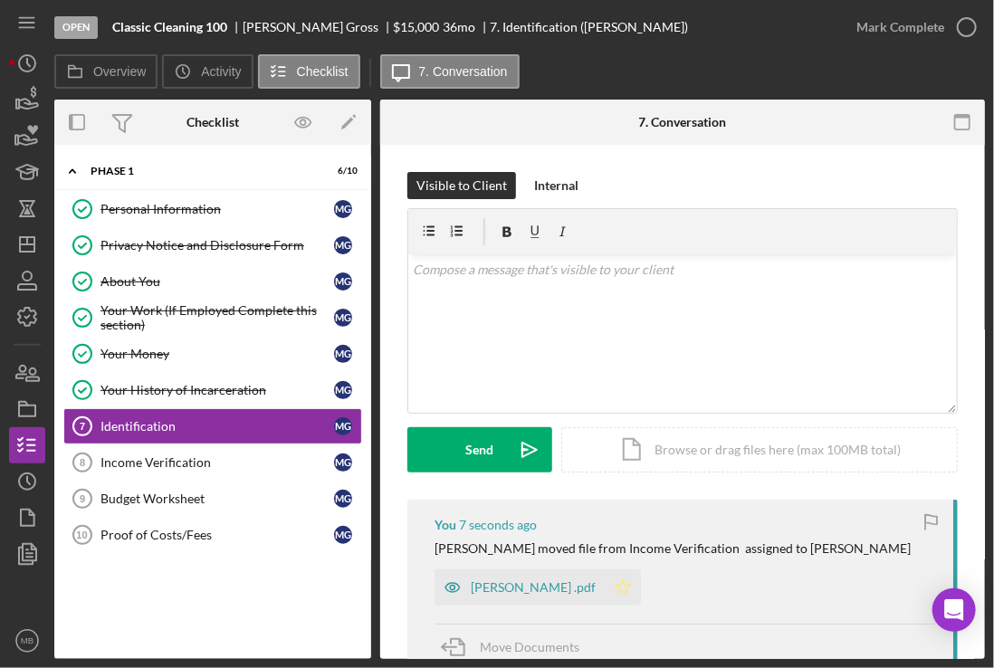
click at [605, 589] on icon "Icon/Star" at bounding box center [623, 587] width 36 height 36
click at [967, 27] on icon "button" at bounding box center [966, 27] width 45 height 45
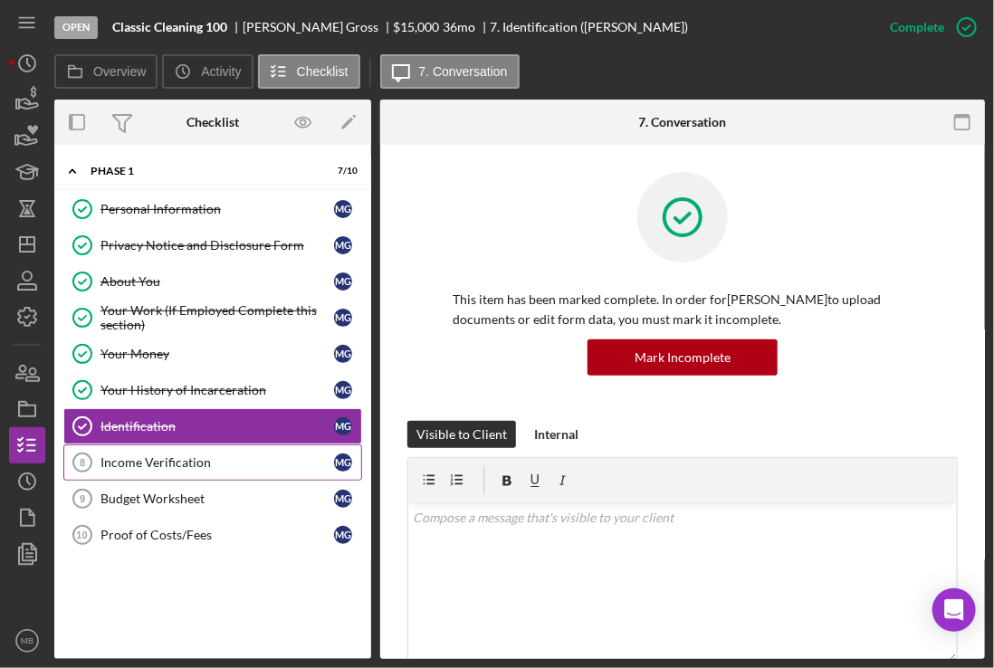
click at [206, 448] on link "Income Verification 8 Income Verification M G" at bounding box center [212, 462] width 299 height 36
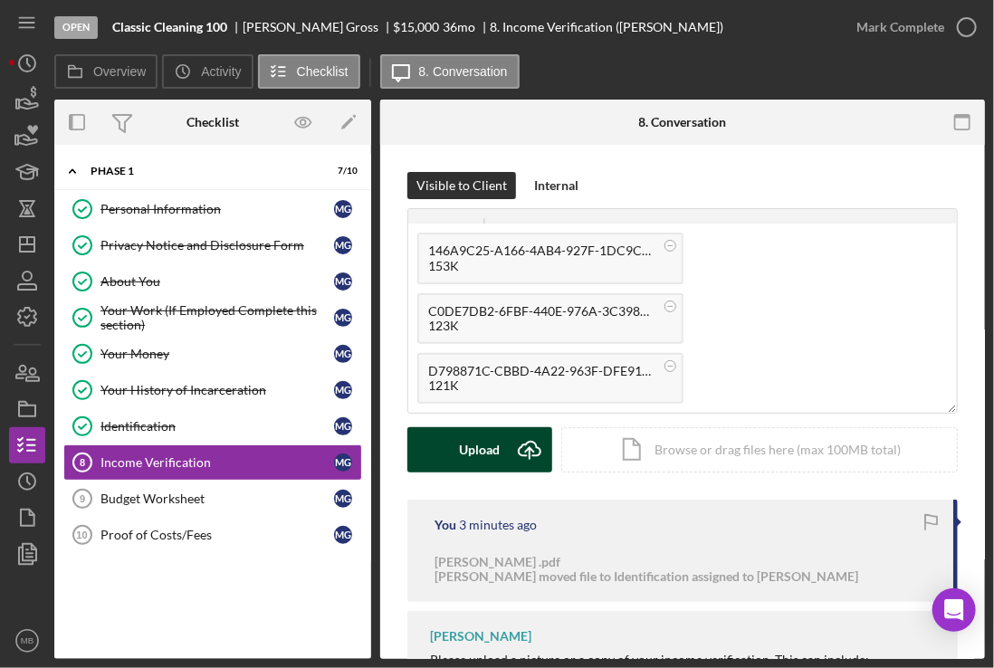
click at [520, 448] on icon "Icon/Upload" at bounding box center [529, 449] width 45 height 45
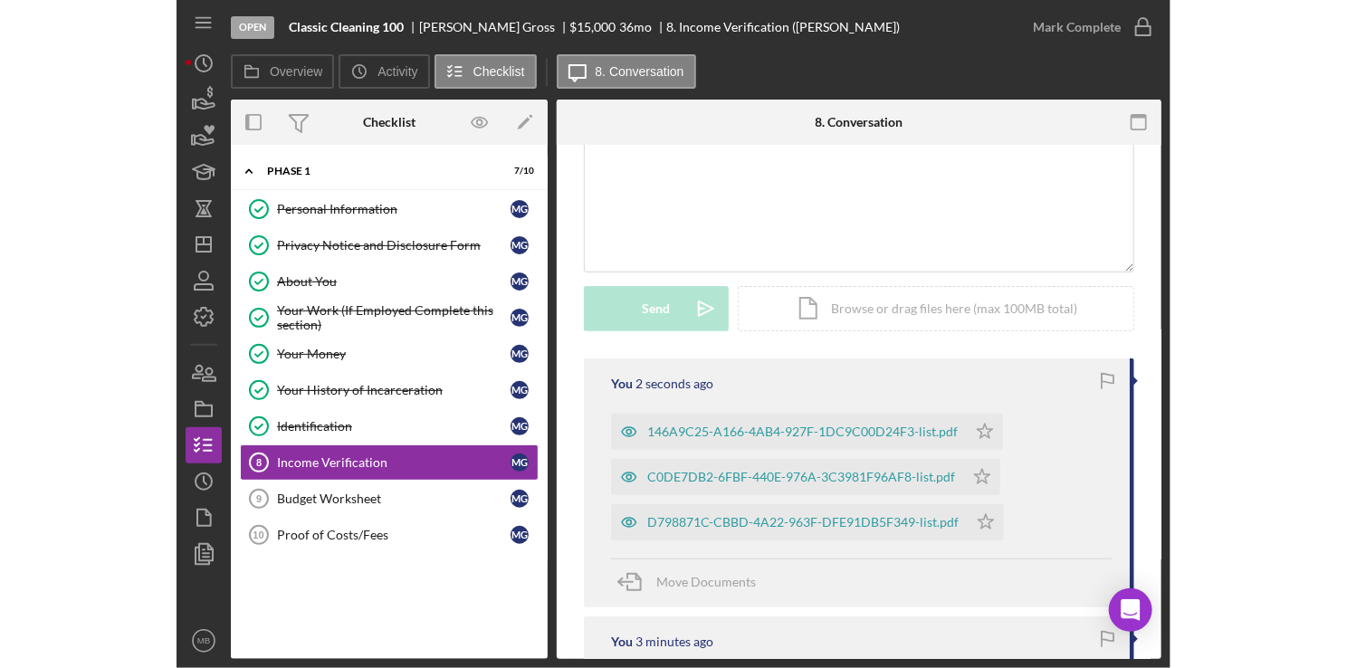
scroll to position [146, 0]
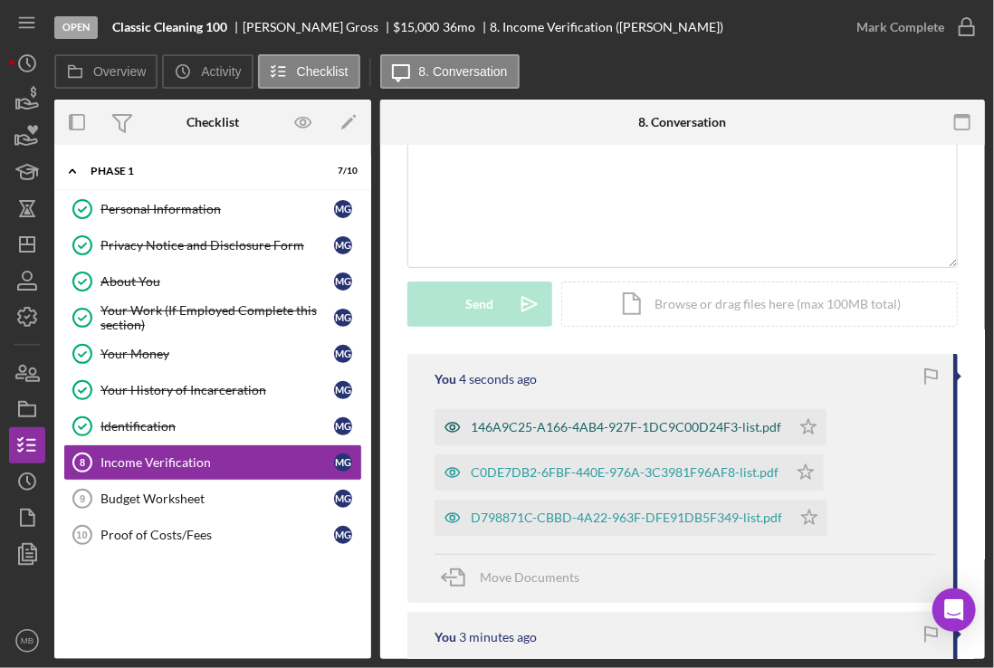
click at [569, 420] on div "146A9C25-A166-4AB4-927F-1DC9C00D24F3-list.pdf" at bounding box center [626, 427] width 311 height 14
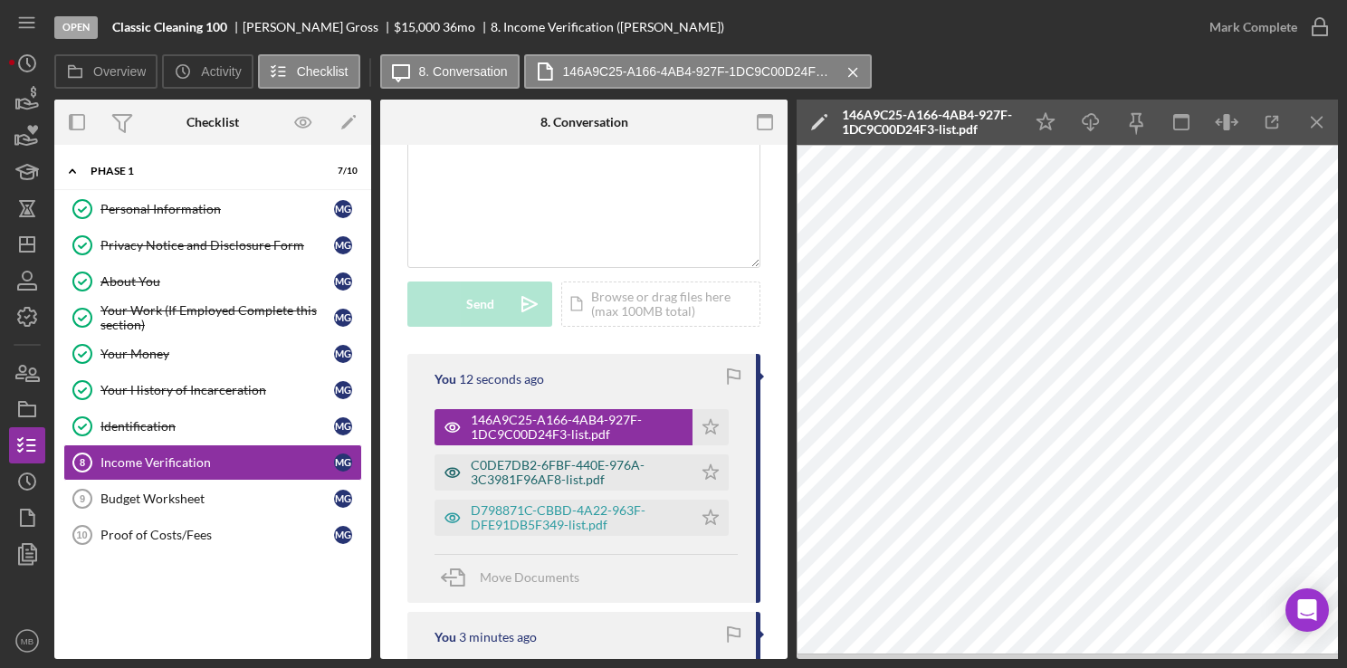
click at [536, 465] on div "C0DE7DB2-6FBF-440E-976A-3C3981F96AF8-list.pdf" at bounding box center [577, 472] width 213 height 29
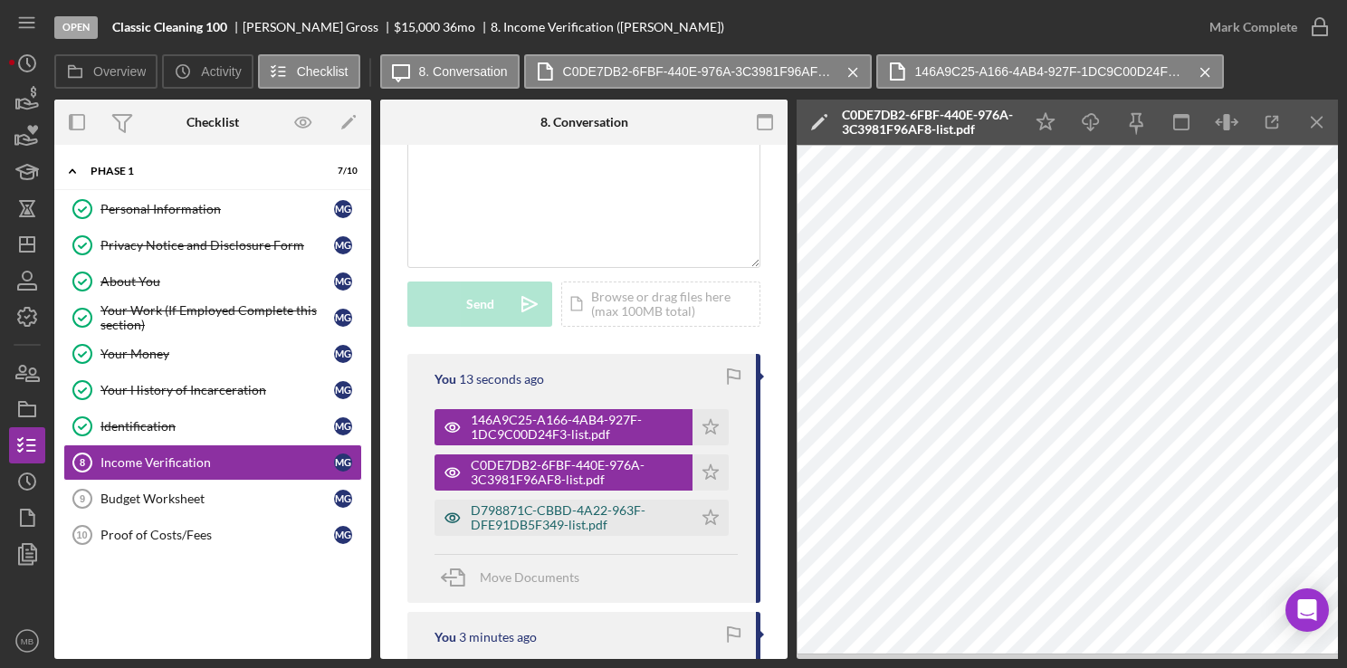
click at [529, 503] on div "D798871C-CBBD-4A22-963F-DFE91DB5F349-list.pdf" at bounding box center [577, 517] width 213 height 29
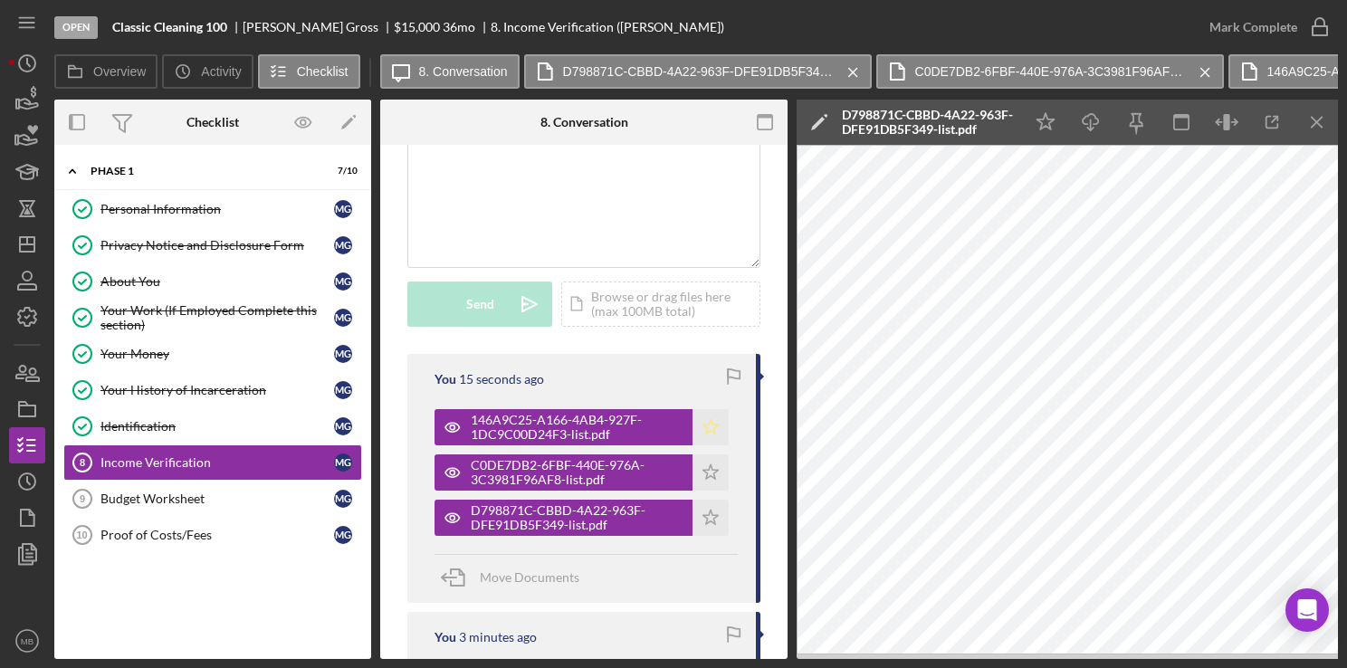
click at [703, 425] on icon "Icon/Star" at bounding box center [711, 427] width 36 height 36
click at [698, 468] on icon "Icon/Star" at bounding box center [711, 472] width 36 height 36
click at [704, 508] on icon "Icon/Star" at bounding box center [711, 518] width 36 height 36
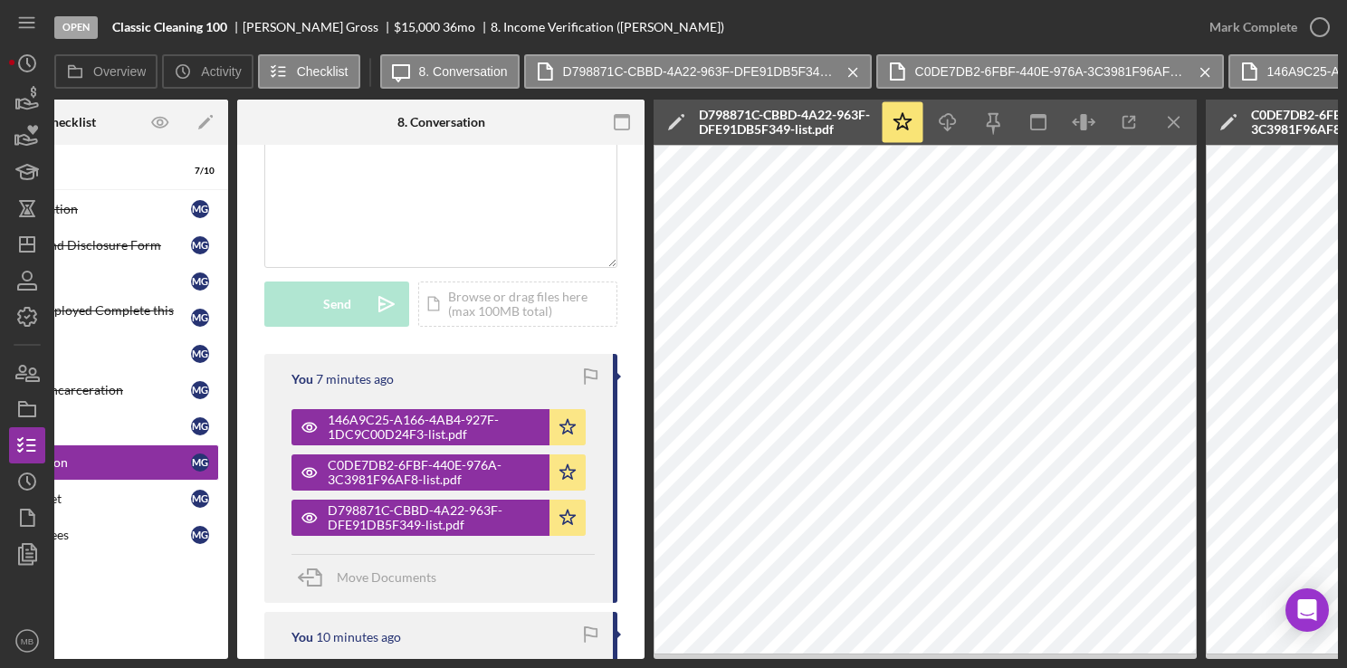
scroll to position [0, 0]
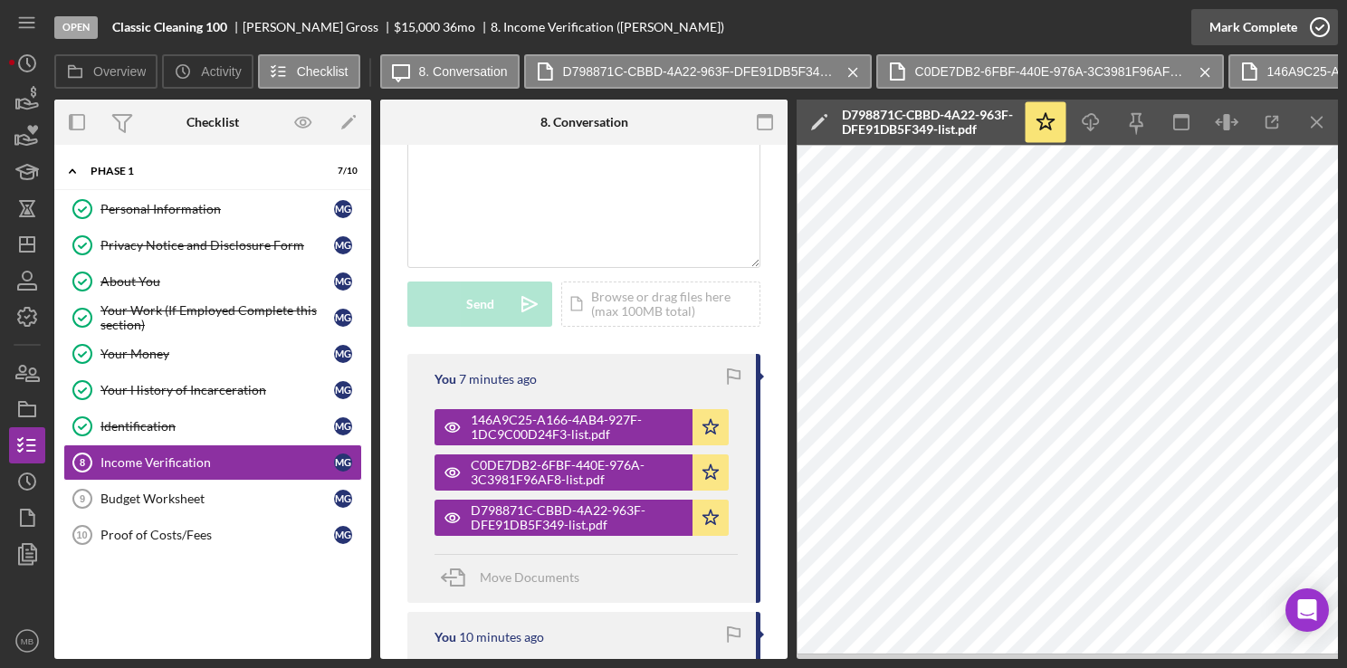
click at [1327, 33] on circle "button" at bounding box center [1320, 27] width 18 height 18
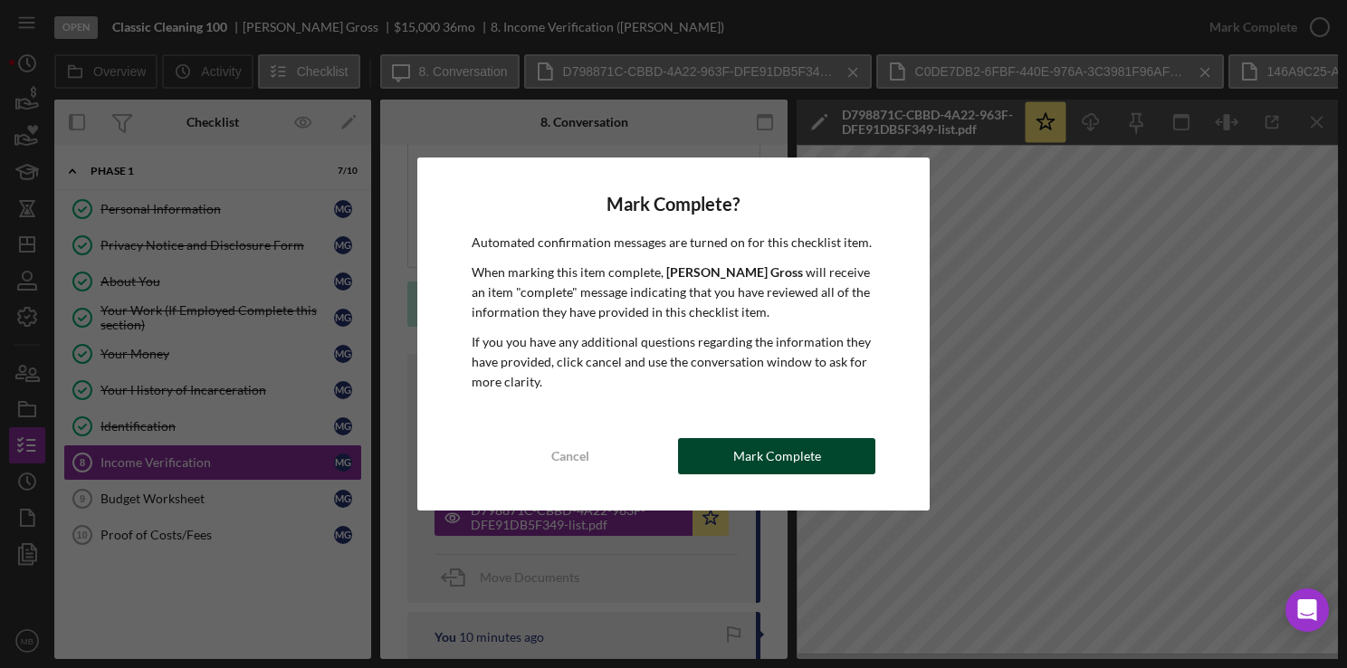
click at [778, 452] on div "Mark Complete" at bounding box center [777, 456] width 88 height 36
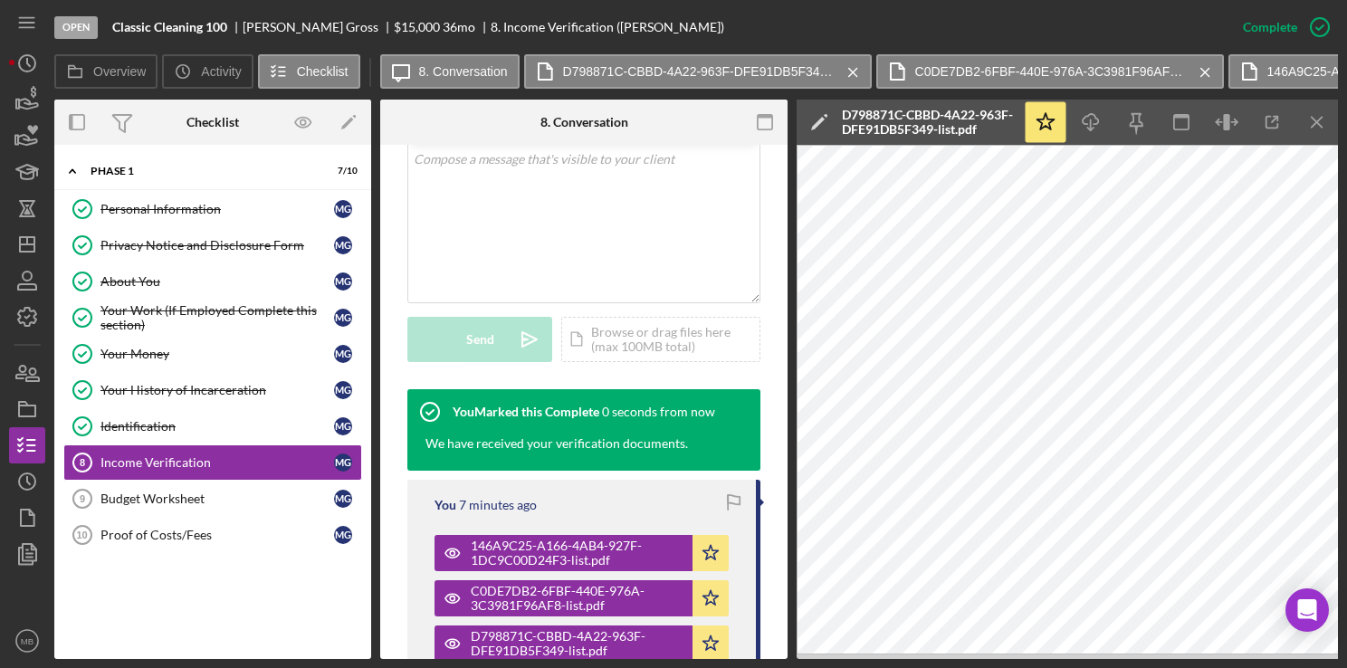
scroll to position [416, 0]
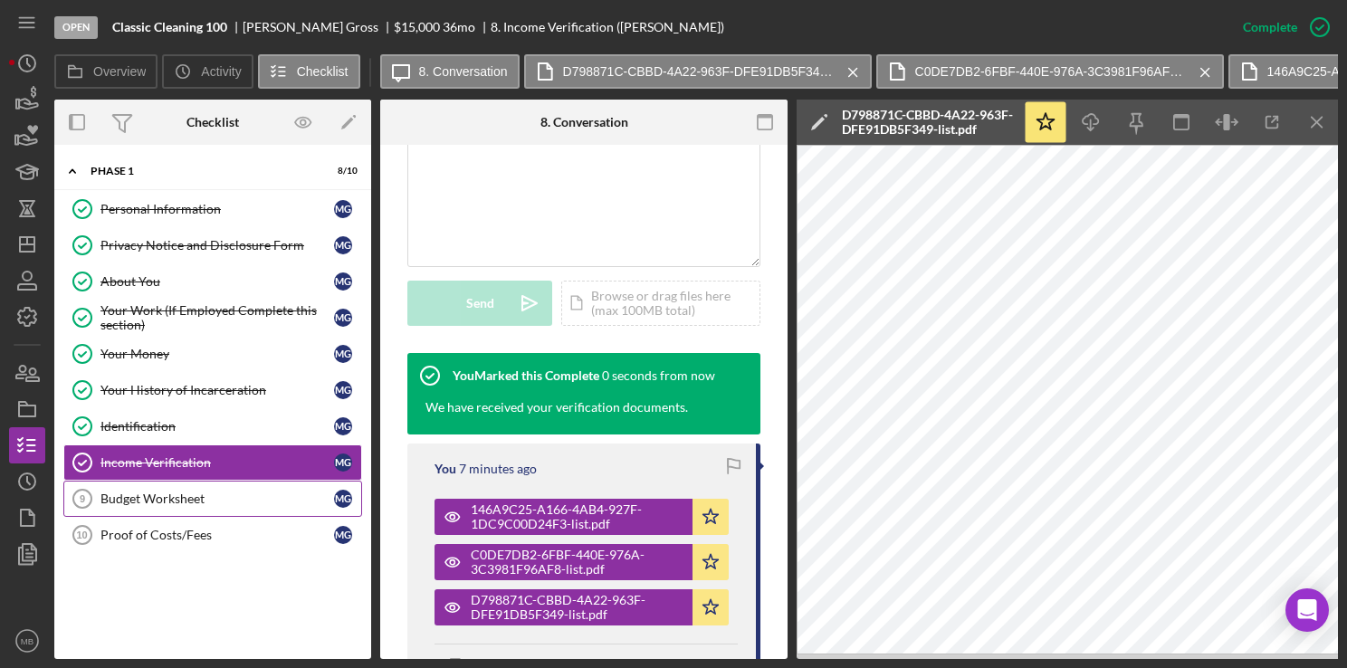
click at [169, 486] on link "Budget Worksheet 9 Budget Worksheet M G" at bounding box center [212, 499] width 299 height 36
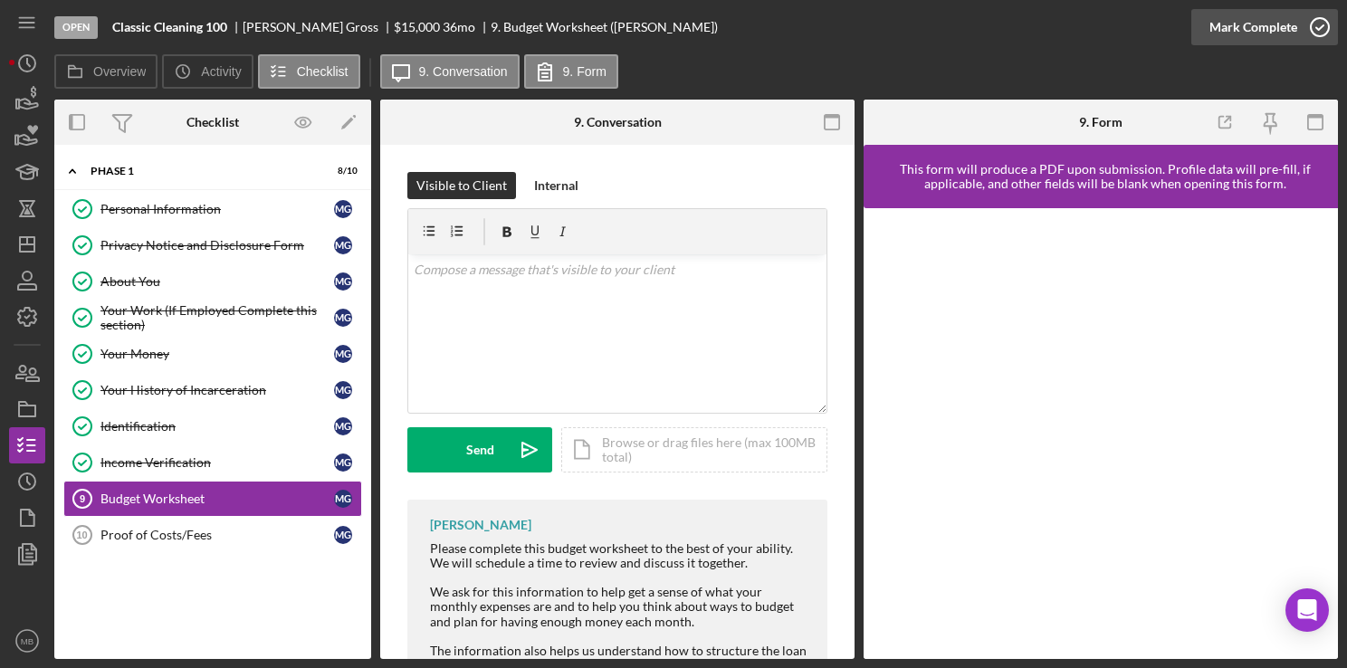
click at [1321, 20] on icon "button" at bounding box center [1319, 27] width 45 height 45
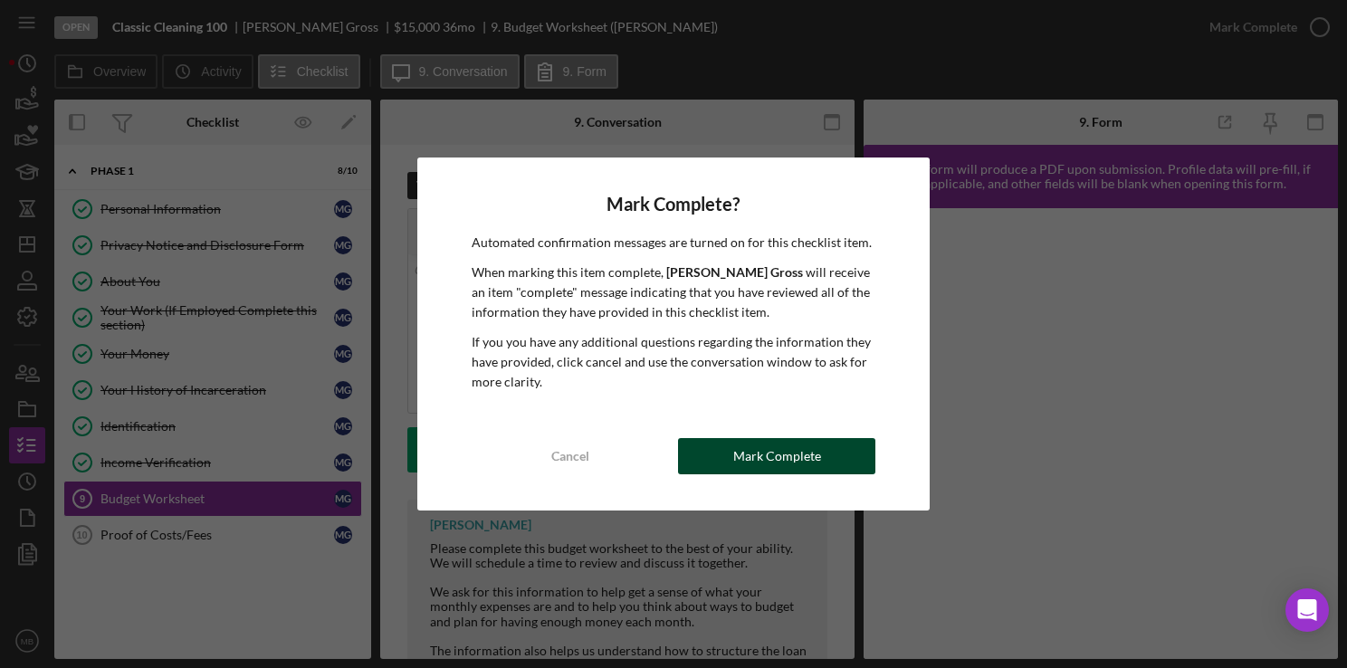
click at [807, 463] on div "Mark Complete" at bounding box center [777, 456] width 88 height 36
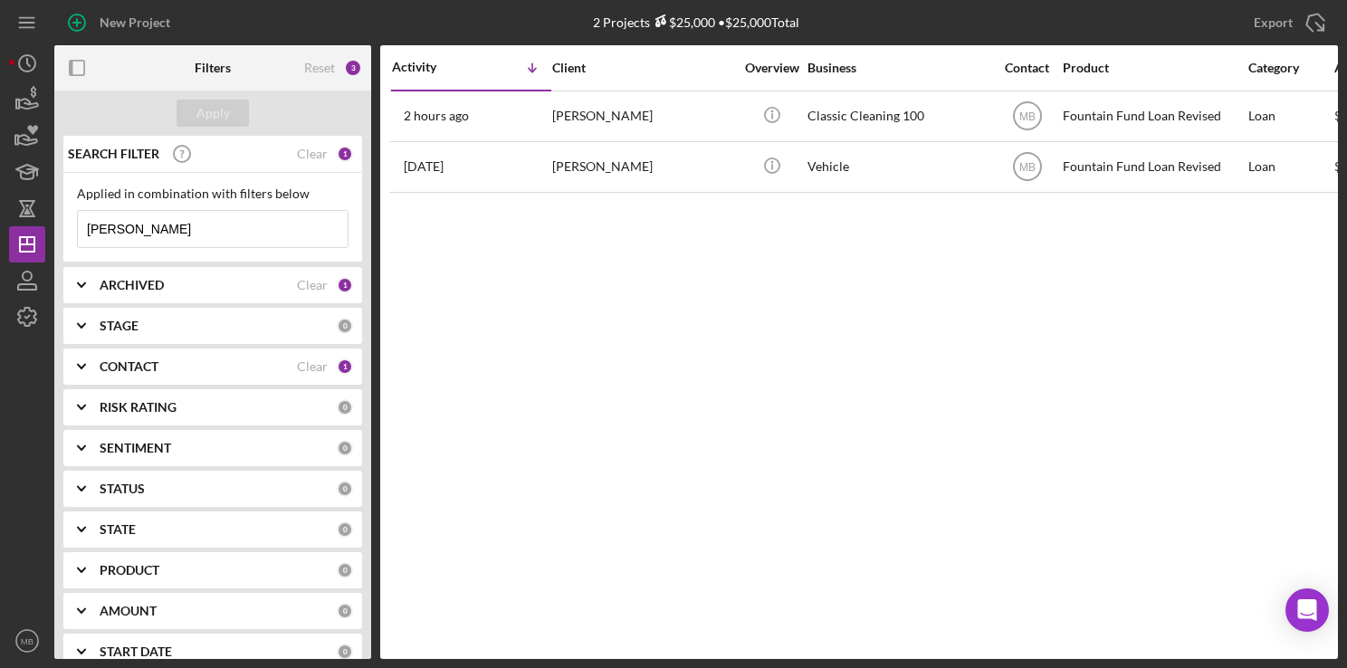
click at [194, 241] on input "marvin" at bounding box center [213, 229] width 270 height 36
click at [74, 20] on icon "button" at bounding box center [76, 22] width 45 height 45
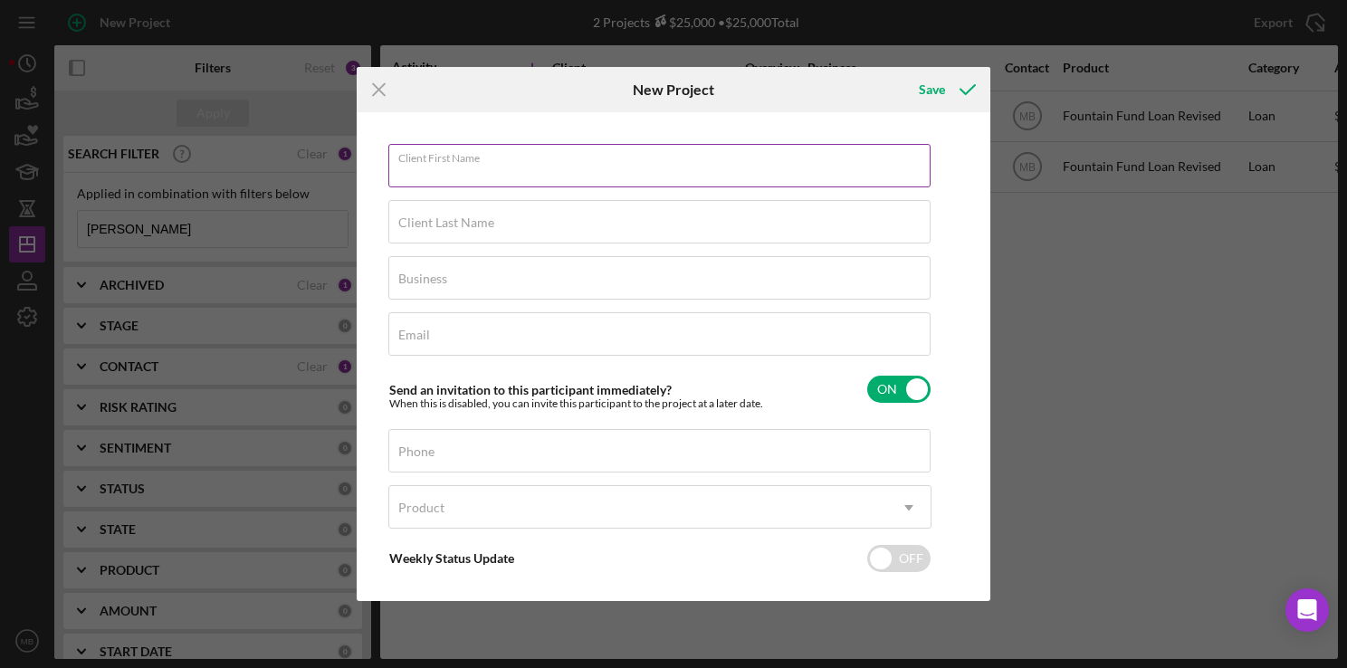
click at [534, 163] on div "Client First Name Required" at bounding box center [659, 166] width 543 height 45
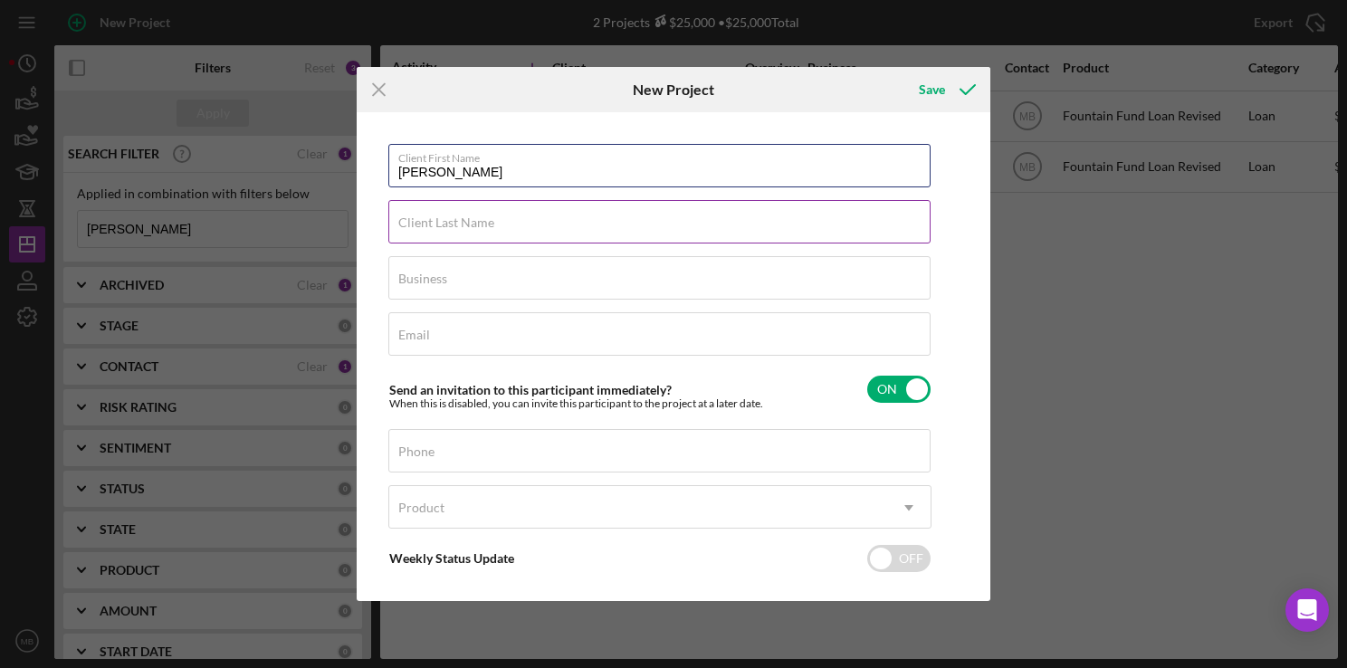
type input "sherria"
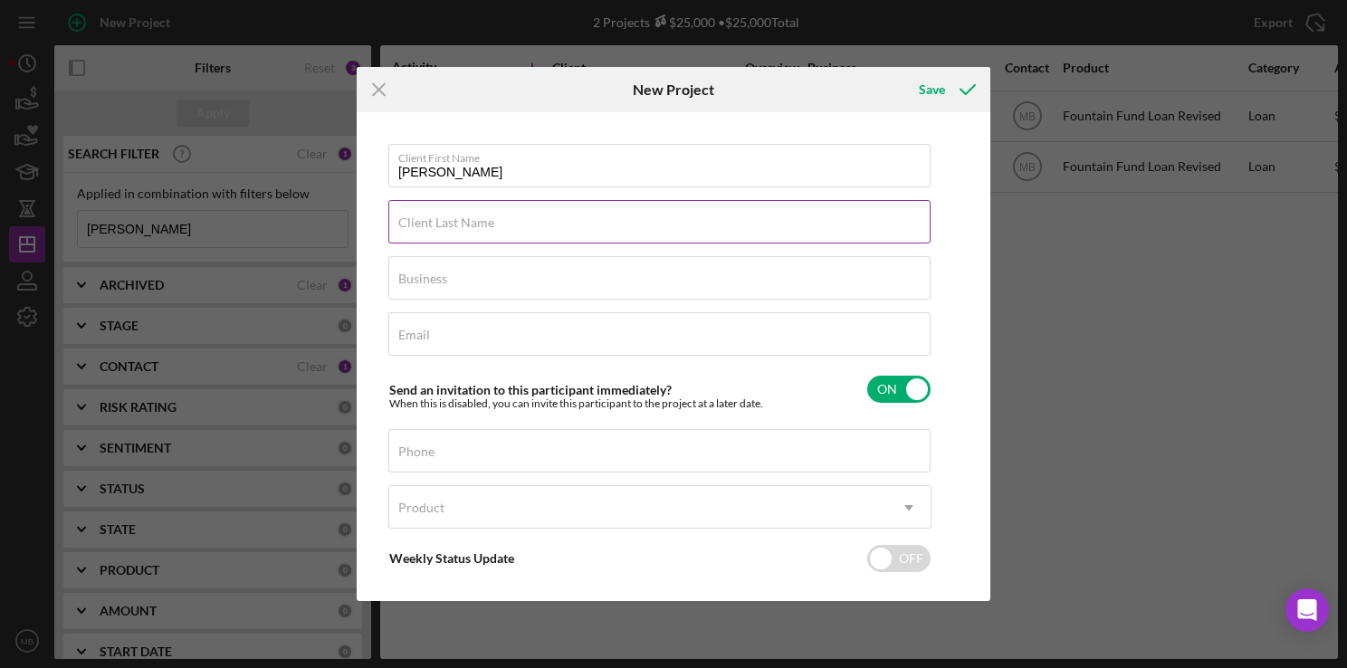
click at [731, 231] on input "Client Last Name" at bounding box center [659, 221] width 542 height 43
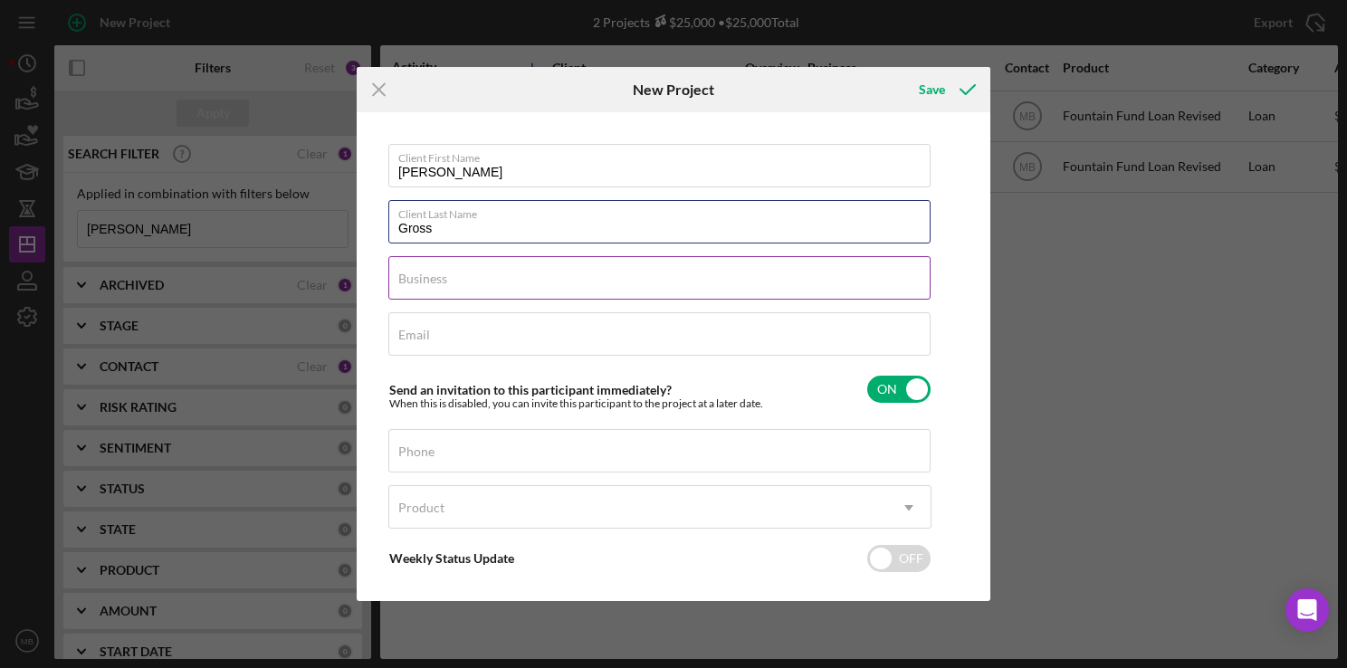
type input "Gross"
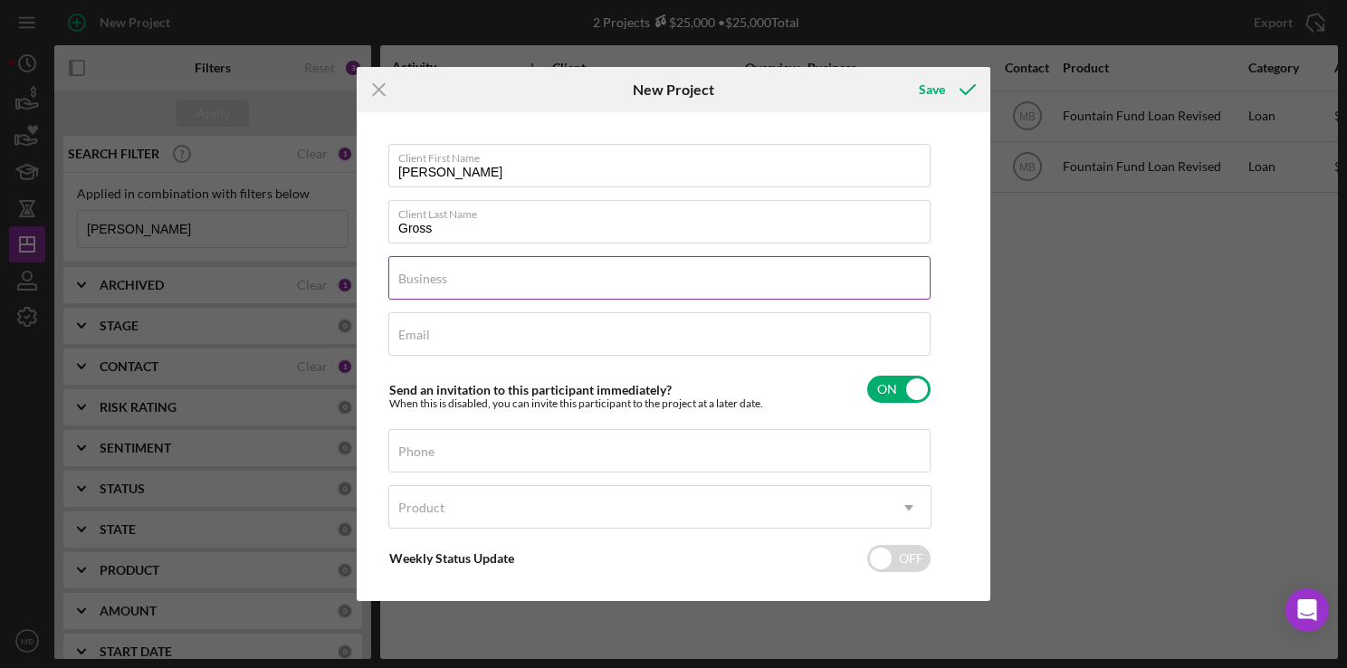
click at [832, 289] on input "Business" at bounding box center [659, 277] width 542 height 43
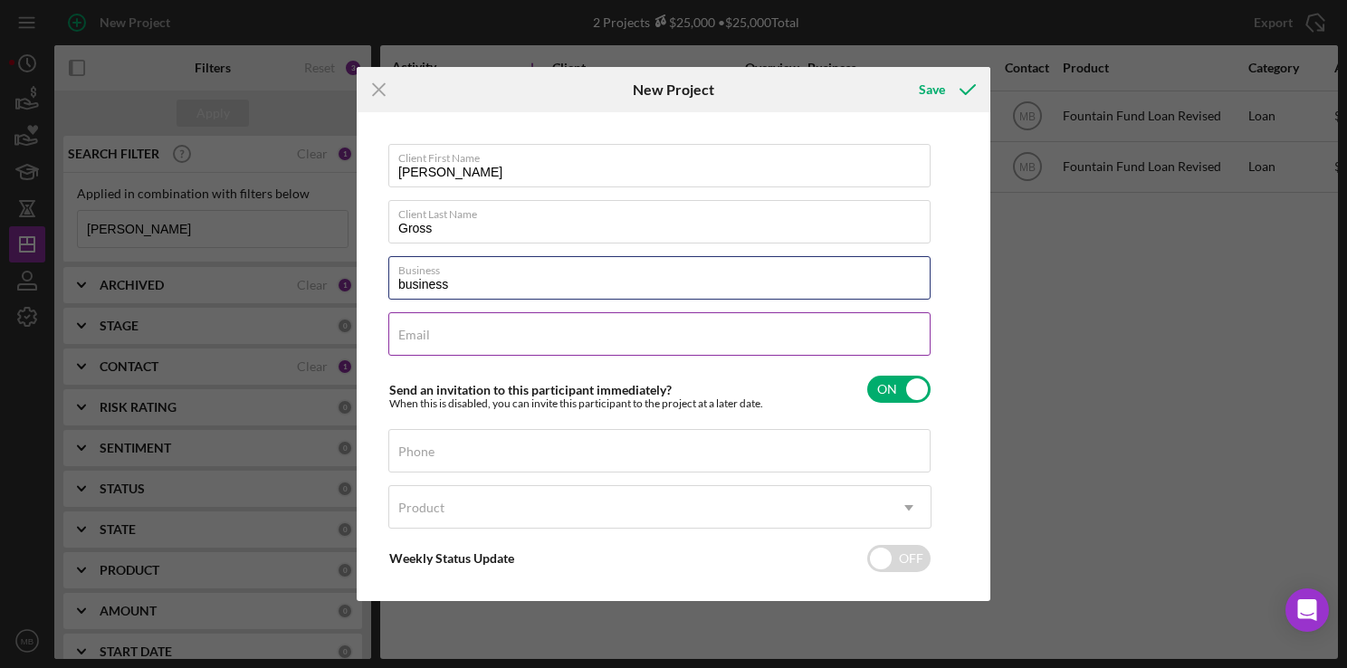
type input "business"
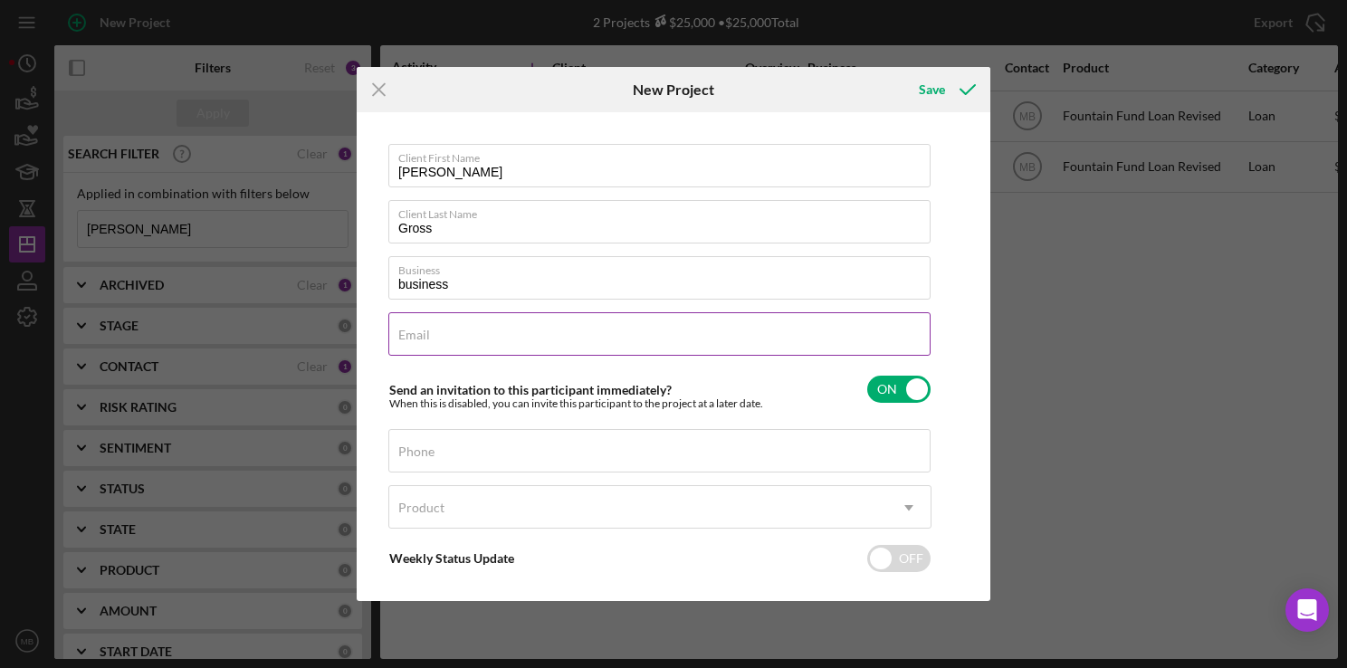
click at [815, 345] on input "Email" at bounding box center [659, 333] width 542 height 43
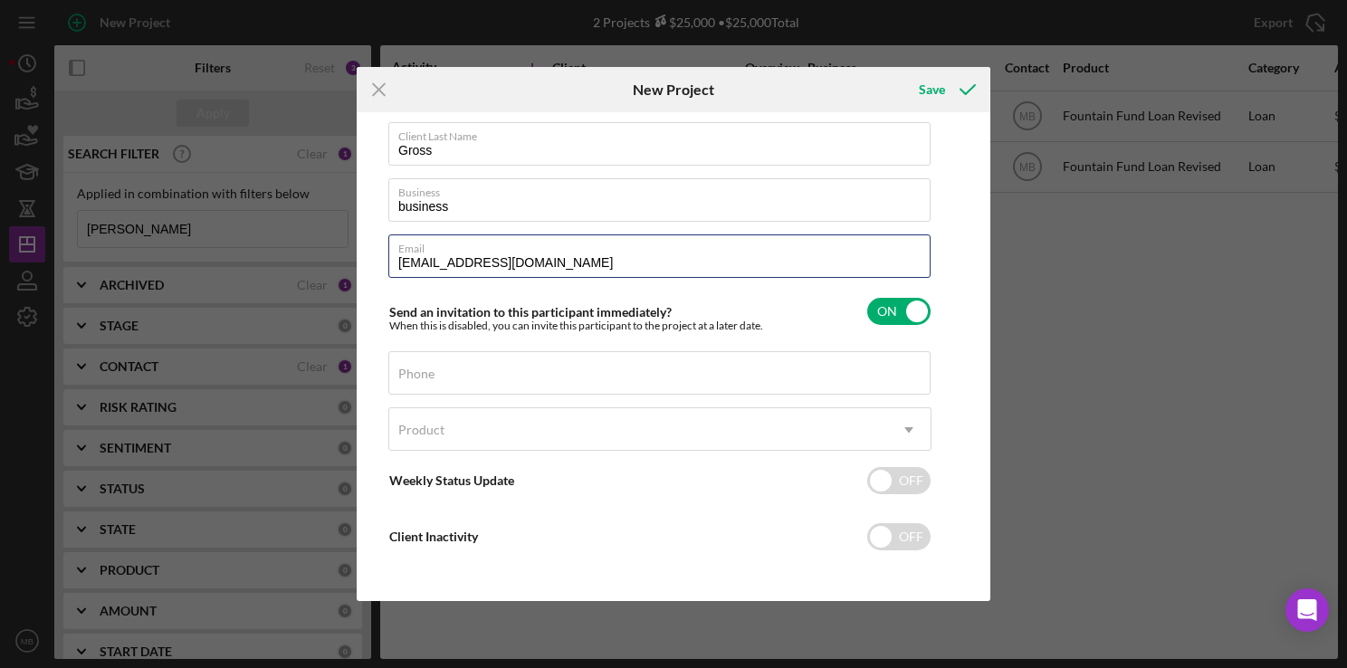
scroll to position [81, 0]
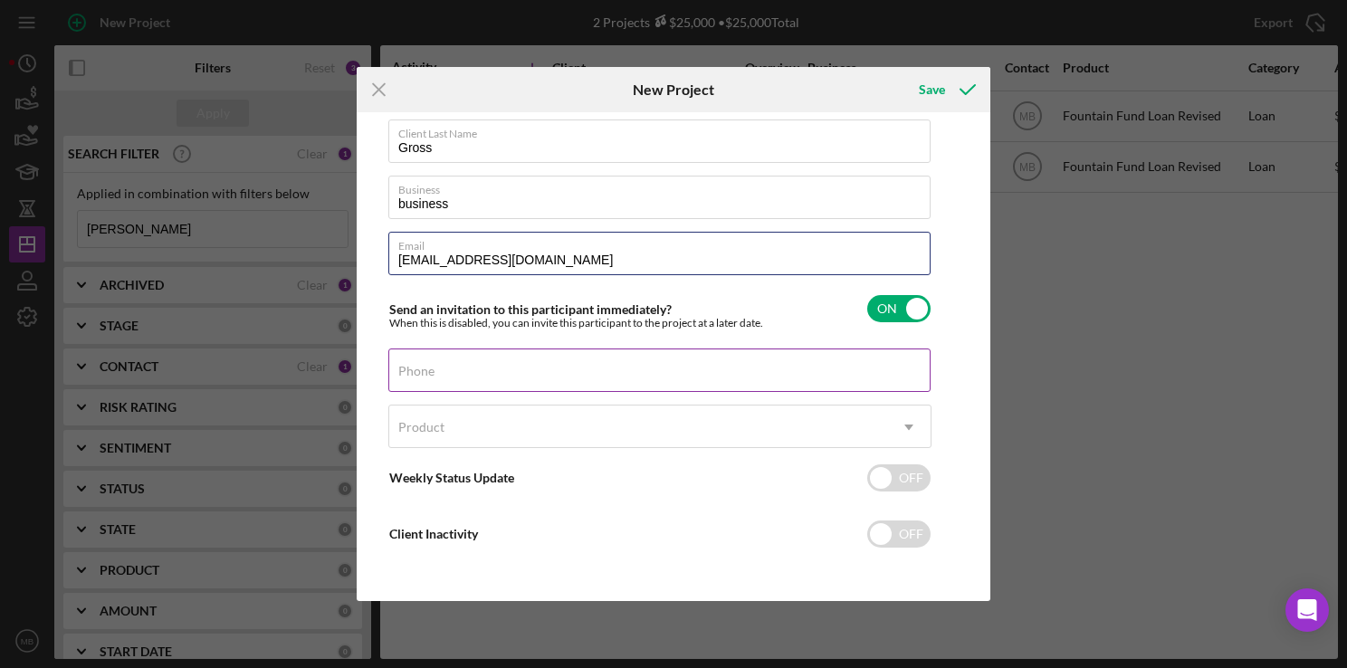
type input "sherriaallen76@gmail.com"
click at [681, 381] on input "Phone" at bounding box center [659, 370] width 542 height 43
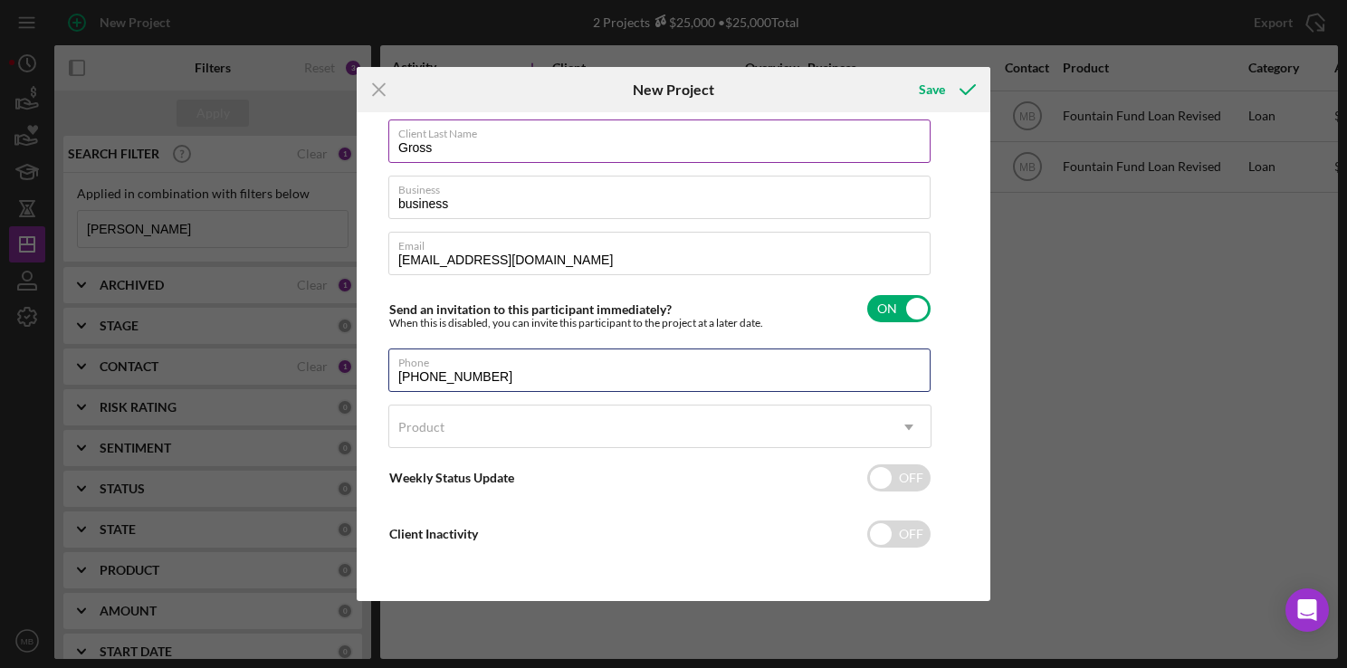
type input "(267) 317-6092"
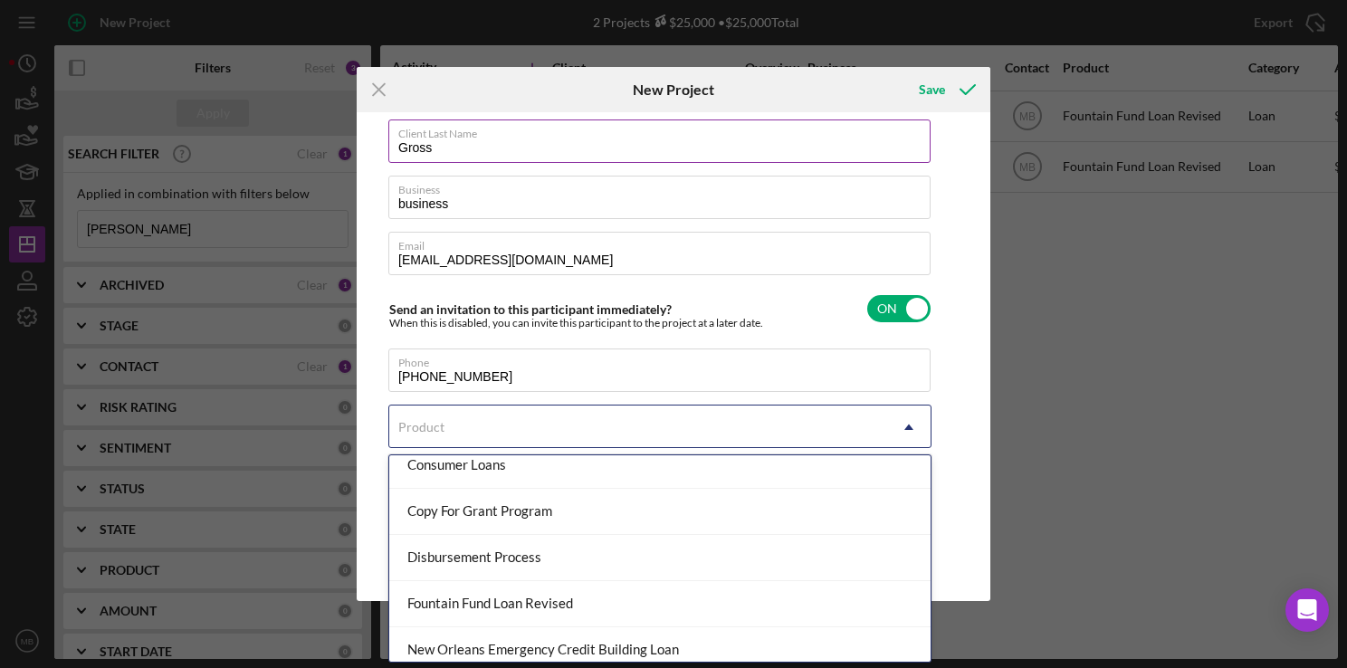
scroll to position [160, 0]
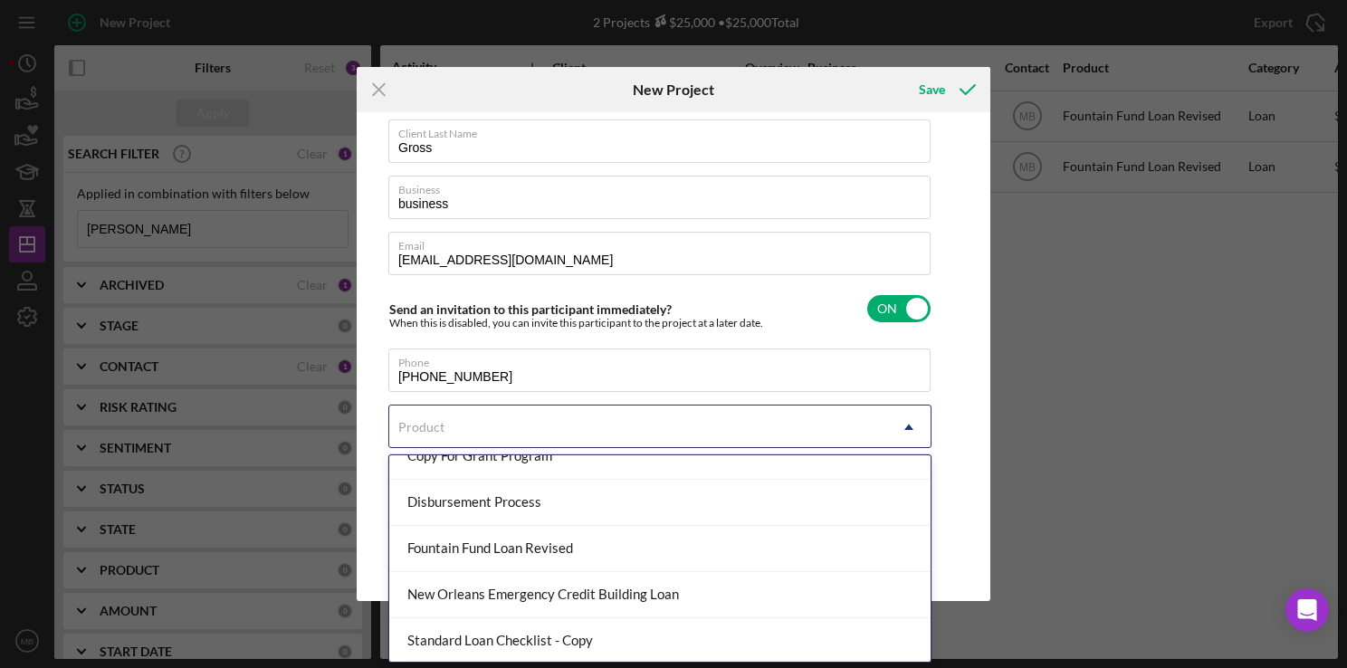
click at [568, 555] on div "Fountain Fund Loan Revised" at bounding box center [659, 549] width 541 height 46
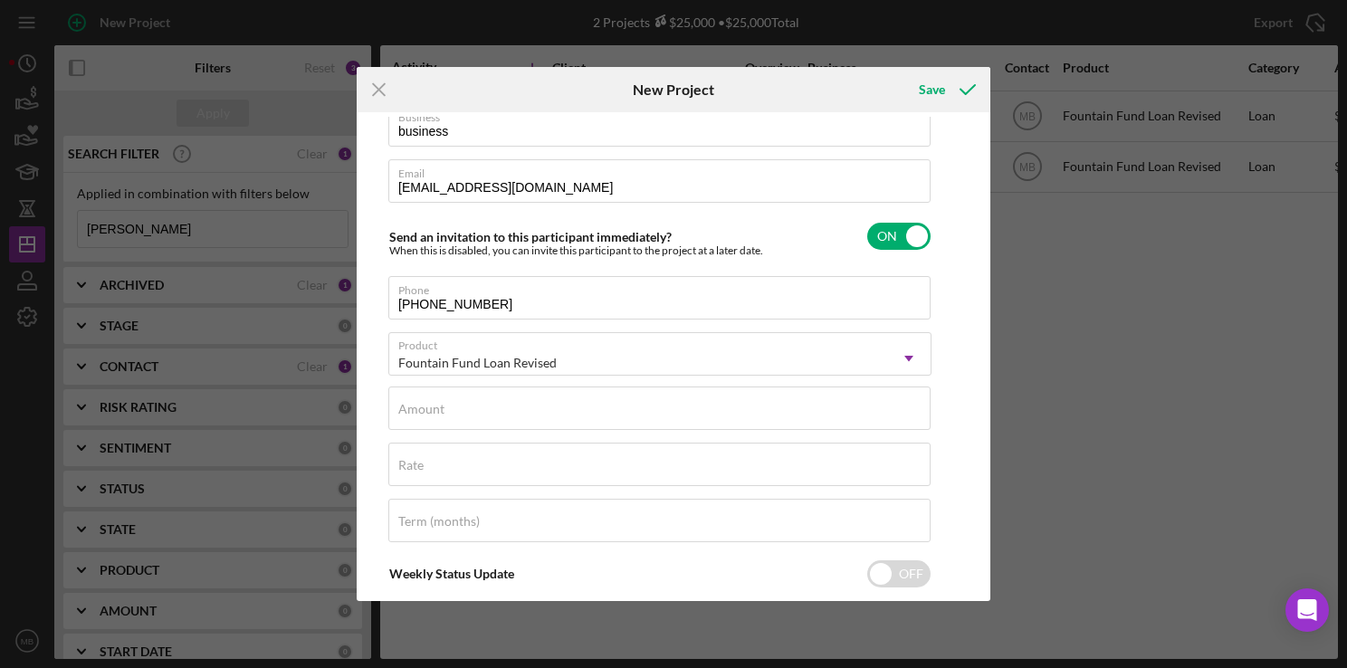
scroll to position [170, 0]
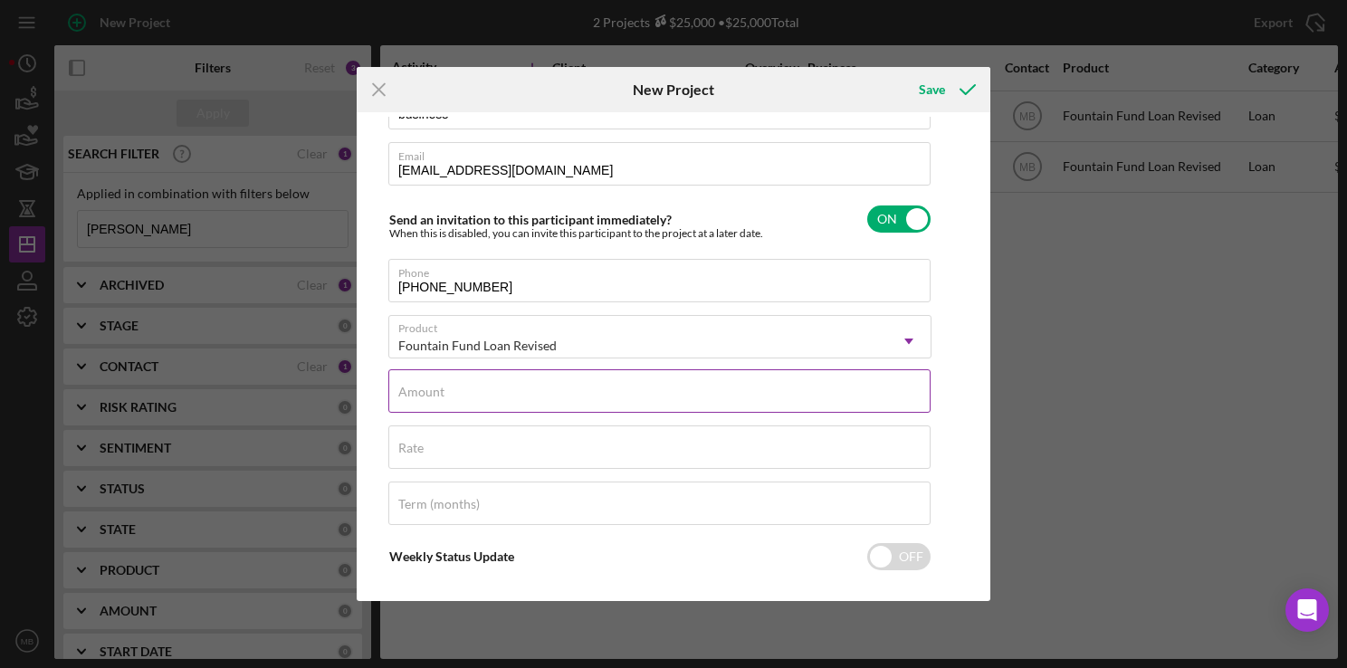
click at [662, 402] on input "Amount" at bounding box center [659, 390] width 542 height 43
type input "$15,000"
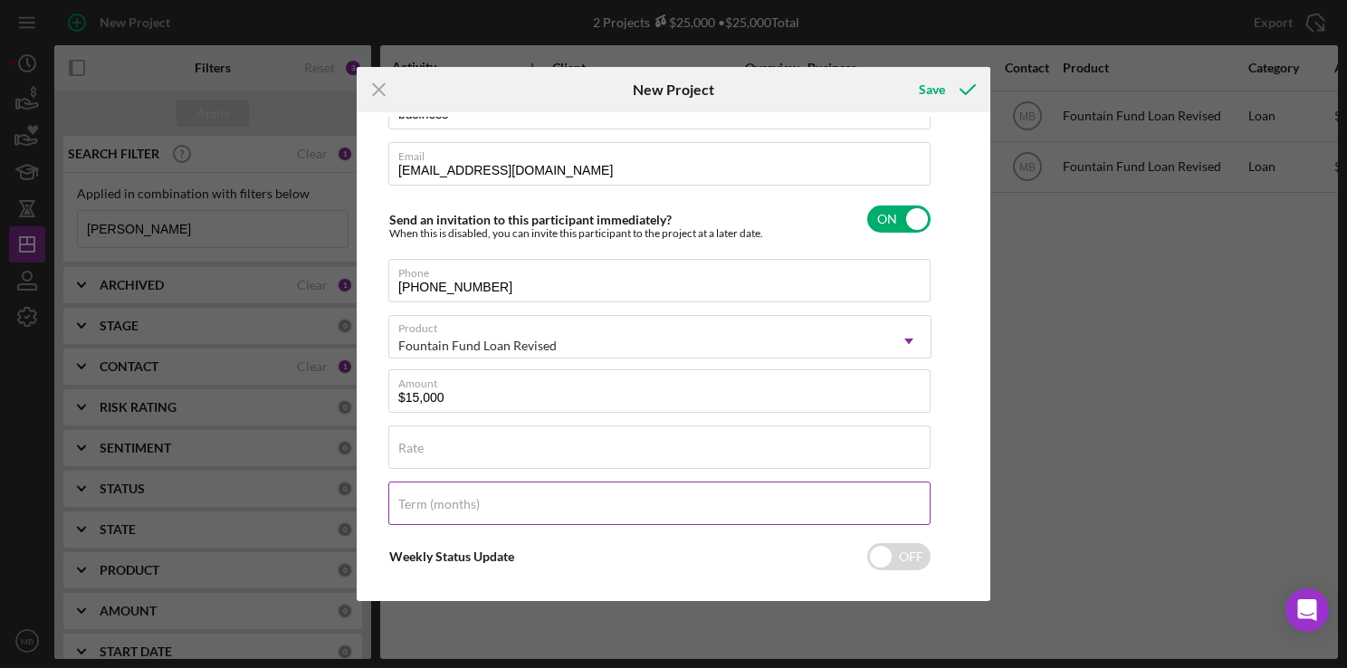
click at [777, 515] on input "Term (months)" at bounding box center [659, 503] width 542 height 43
type input "36"
click at [941, 89] on div "Save" at bounding box center [932, 90] width 26 height 36
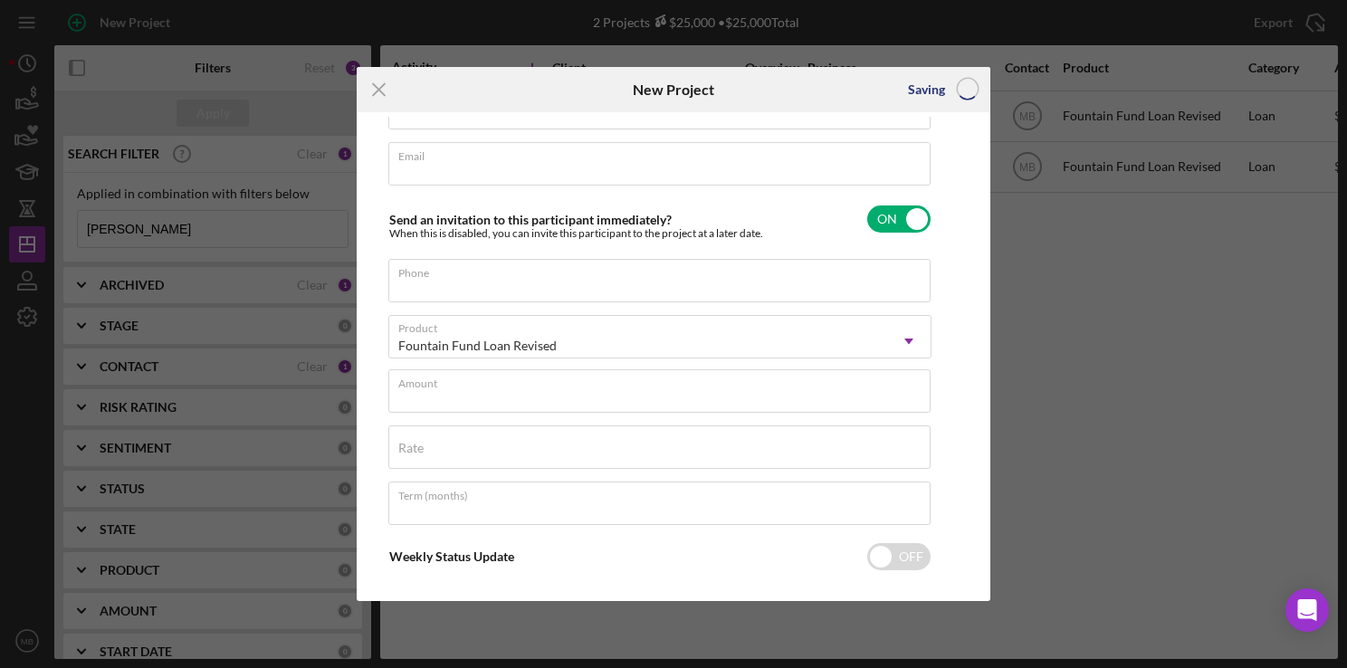
scroll to position [81, 0]
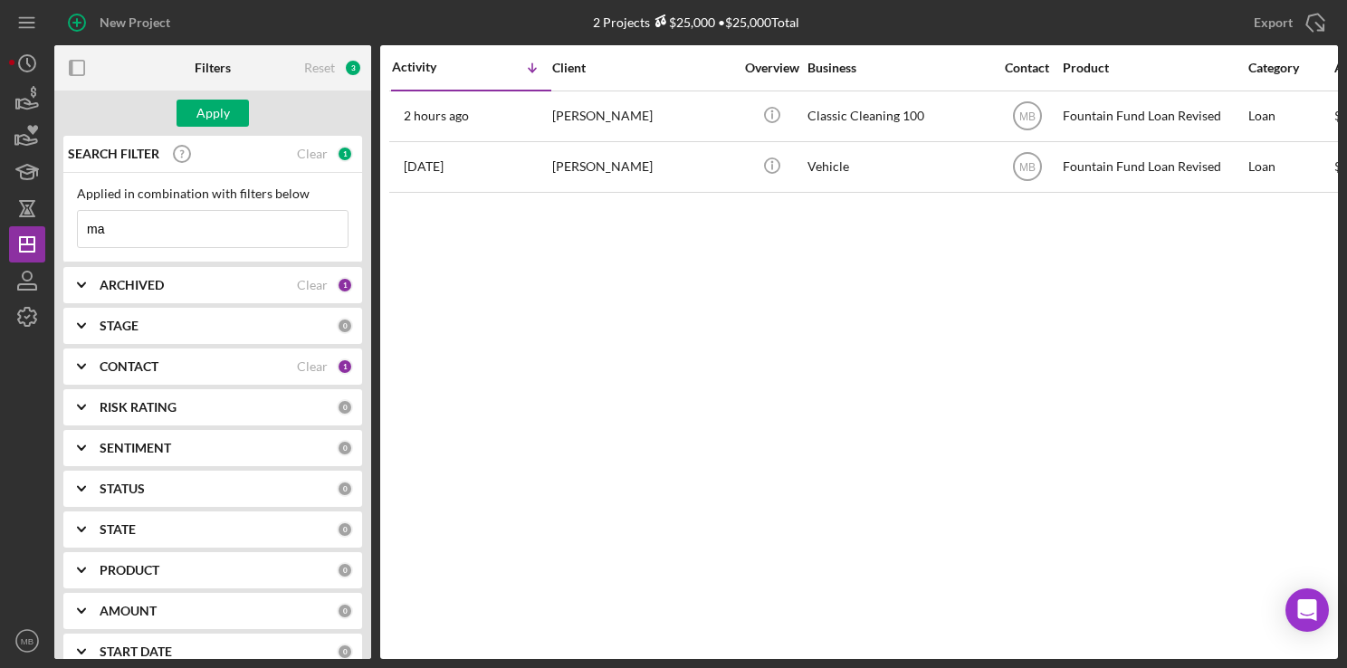
type input "m"
type input "tyrone wright"
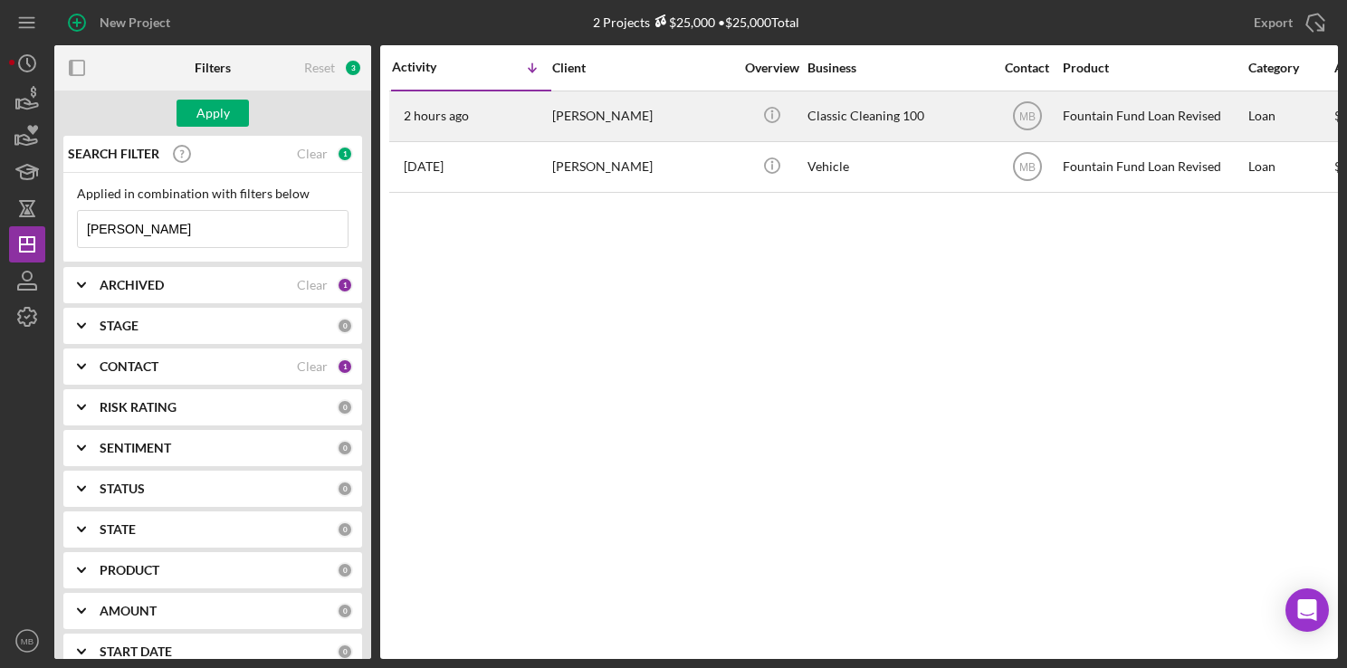
click at [645, 117] on div "Marvin Gross" at bounding box center [642, 116] width 181 height 48
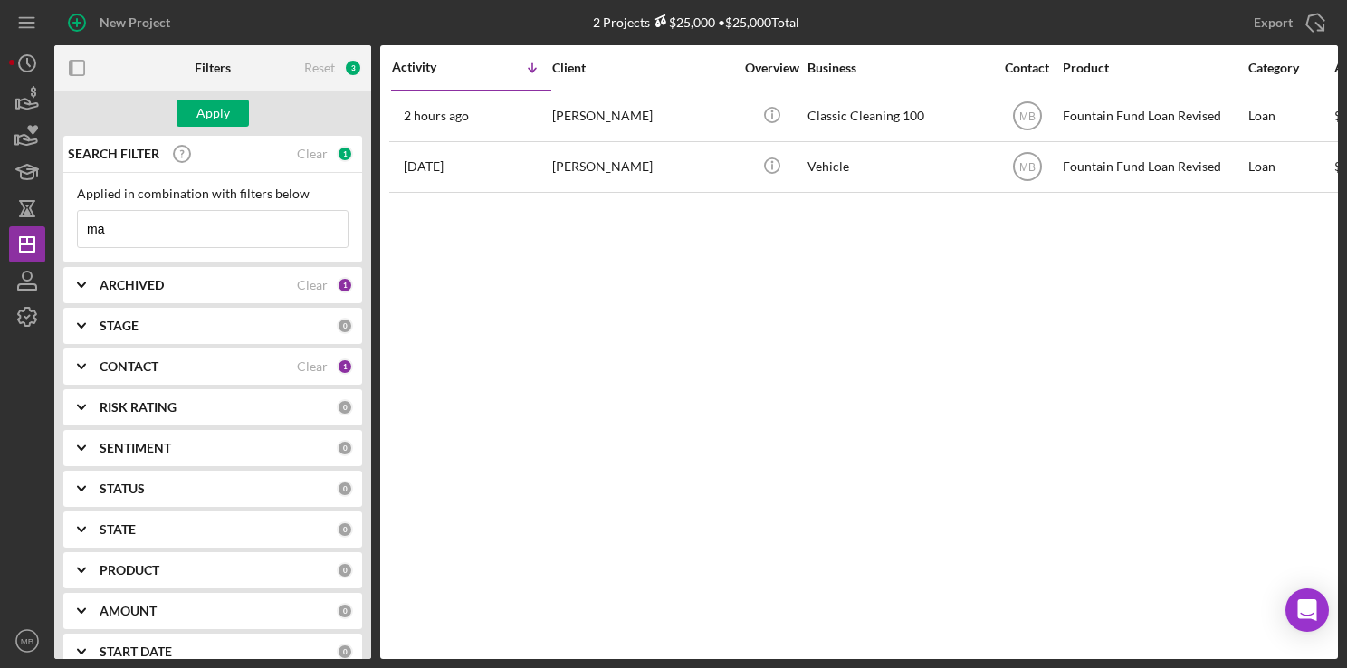
type input "m"
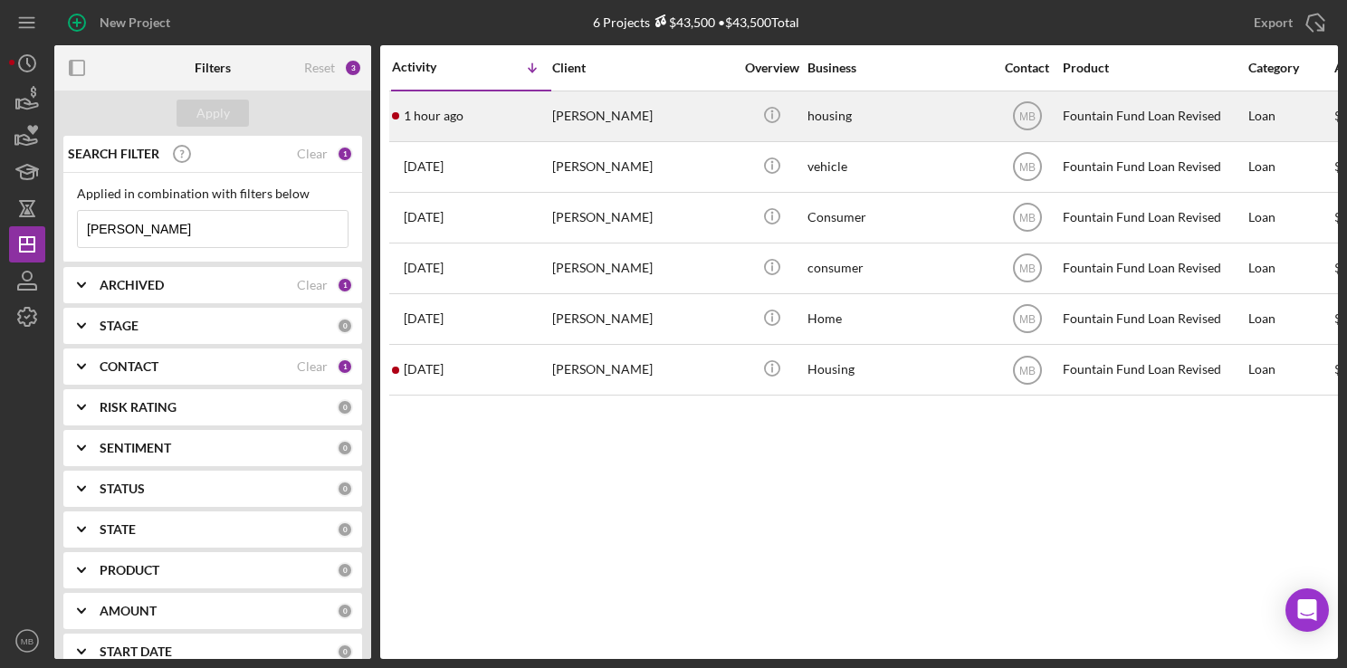
type input "wright"
click at [493, 100] on div "1 hour ago Tyrone Wright" at bounding box center [471, 116] width 158 height 48
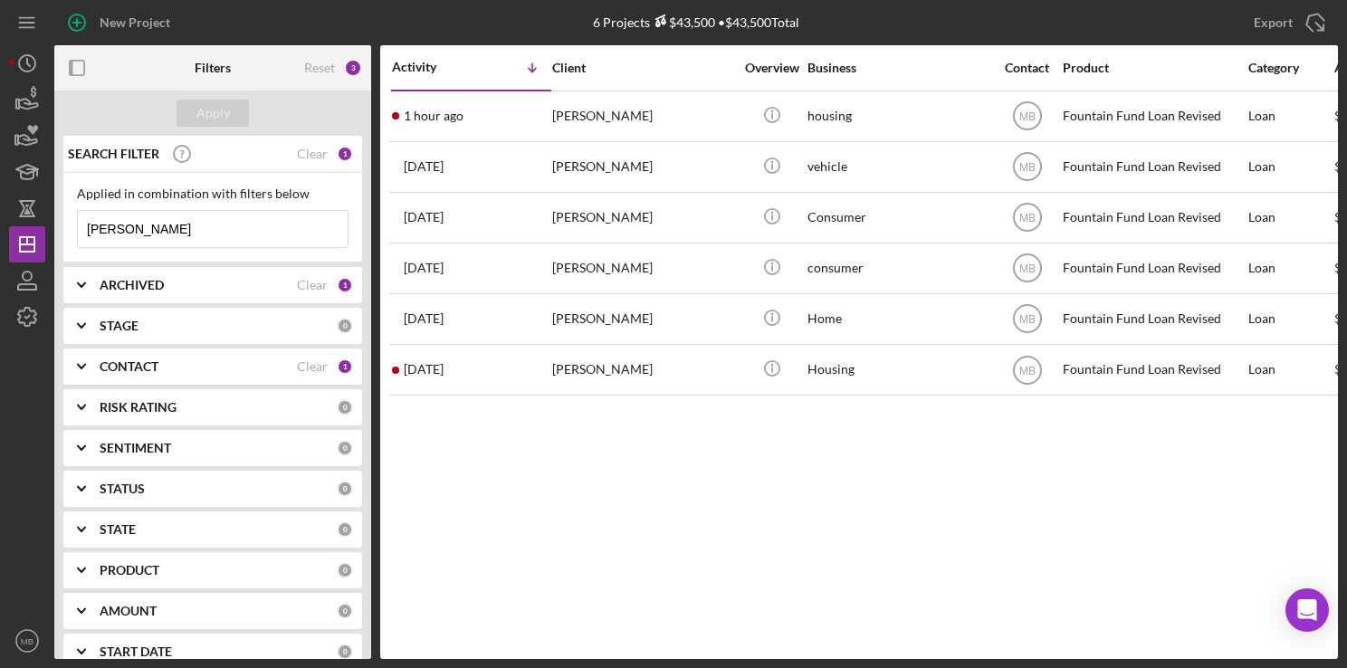
click at [101, 16] on div "New Project" at bounding box center [135, 23] width 71 height 36
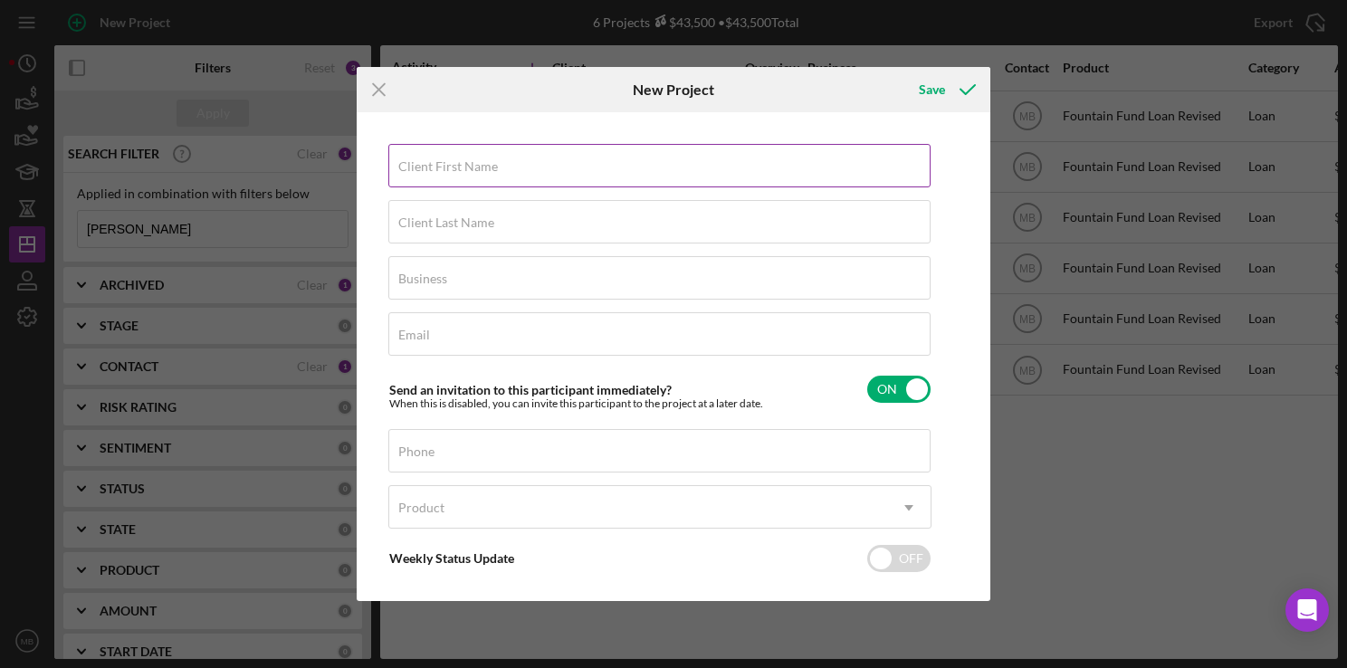
click at [474, 161] on label "Client First Name" at bounding box center [448, 166] width 100 height 14
click at [474, 161] on input "Client First Name" at bounding box center [659, 165] width 542 height 43
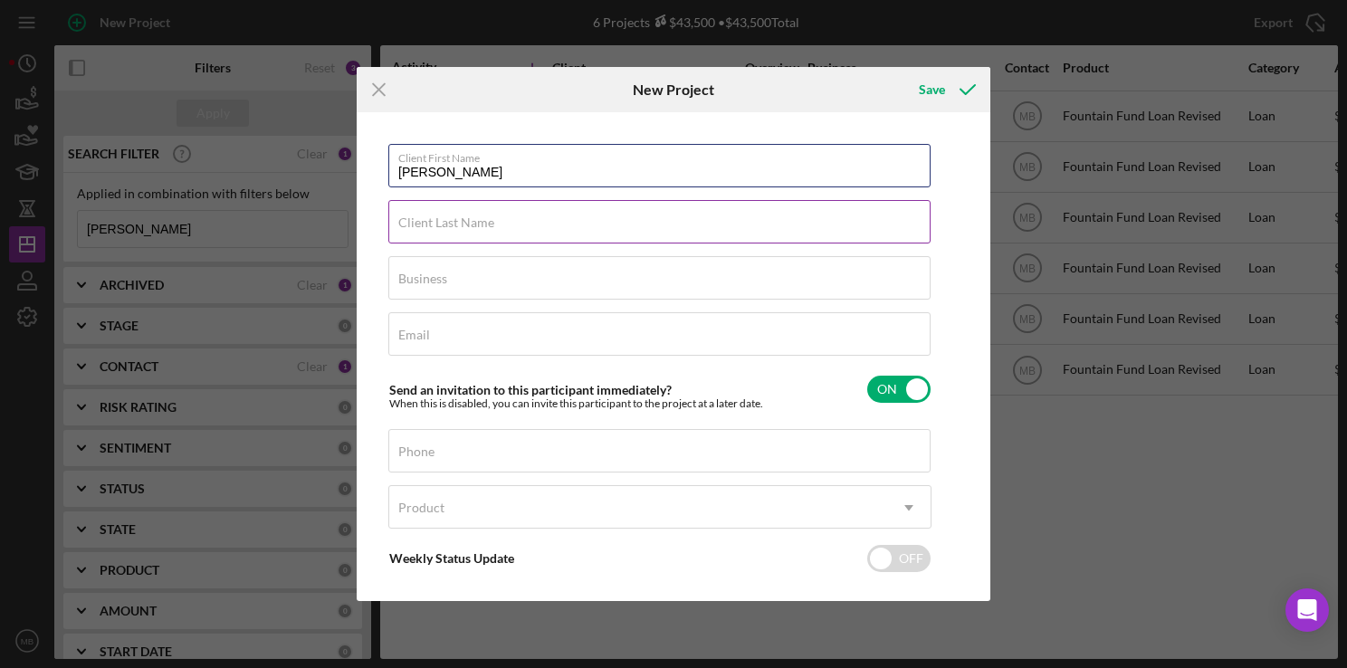
type input "Wayne"
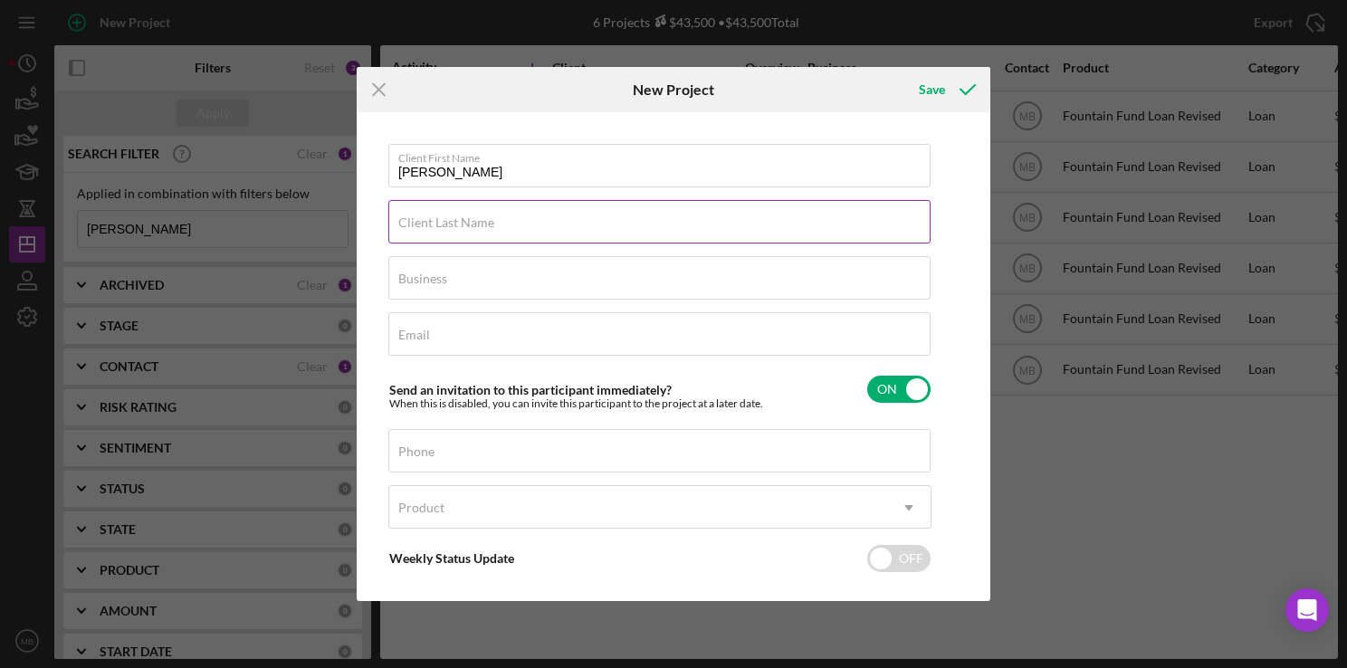
click at [829, 239] on input "Client Last Name" at bounding box center [659, 221] width 542 height 43
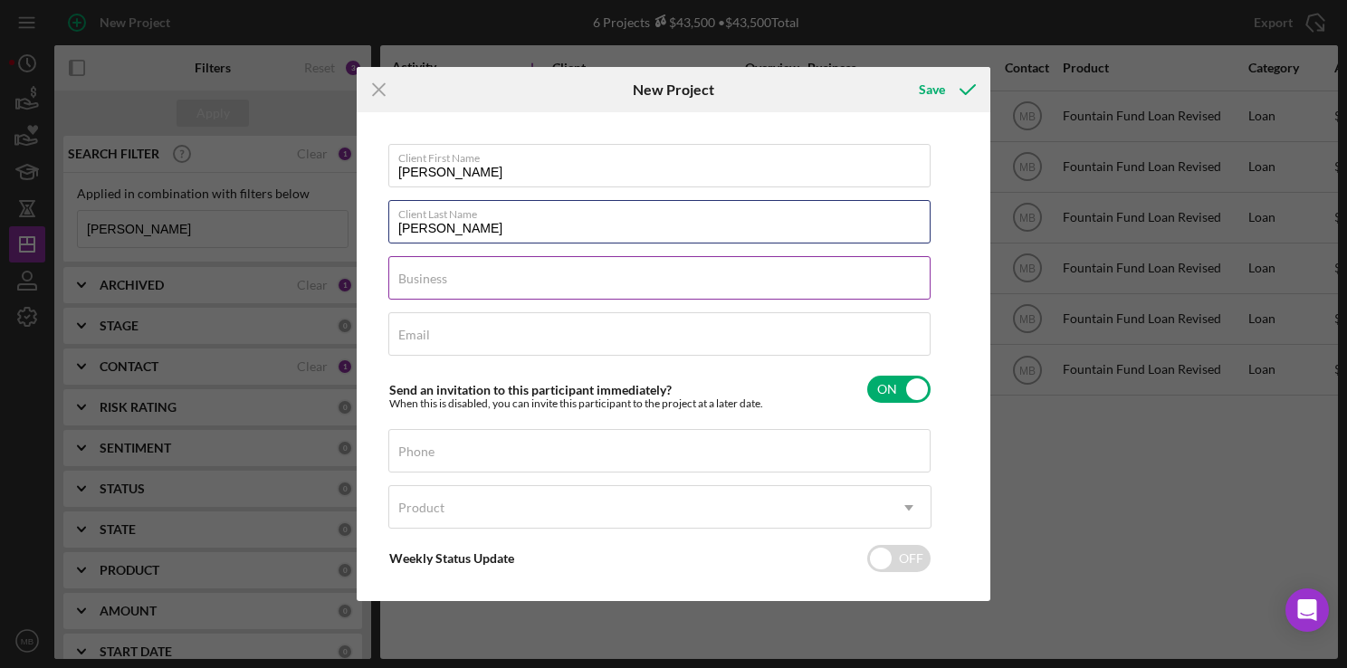
type input "Pritchett"
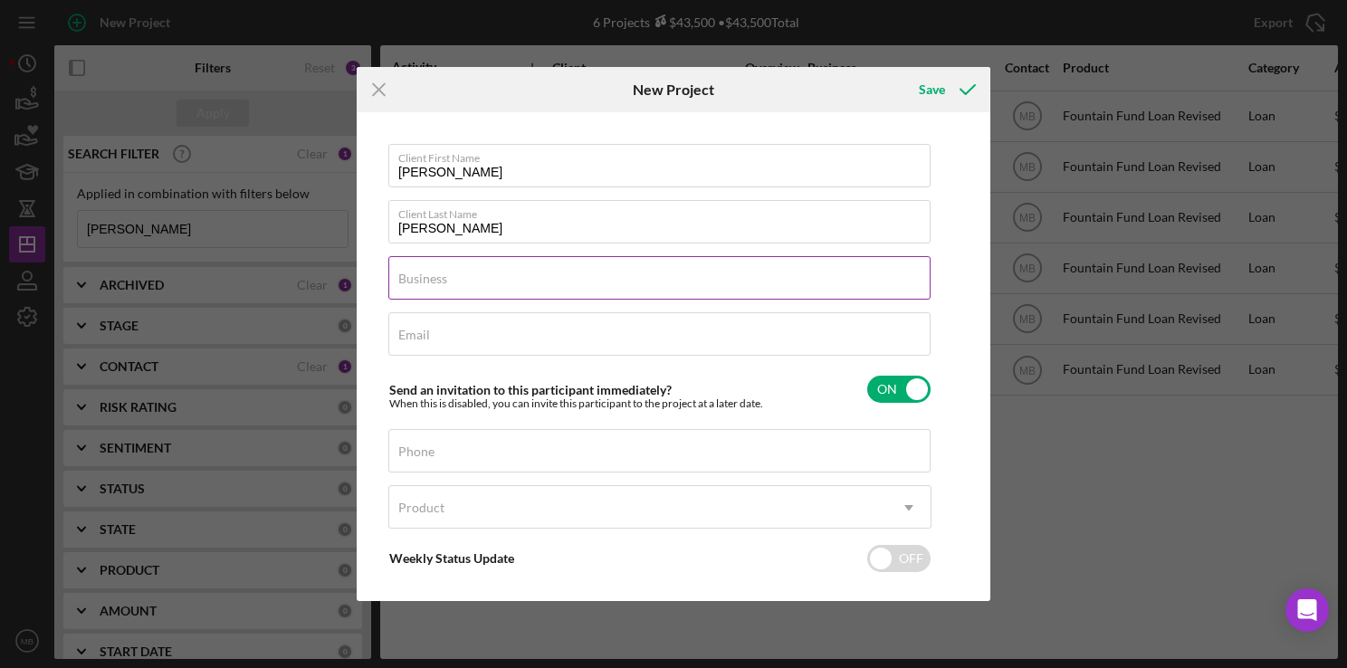
click at [836, 297] on input "Business" at bounding box center [659, 277] width 542 height 43
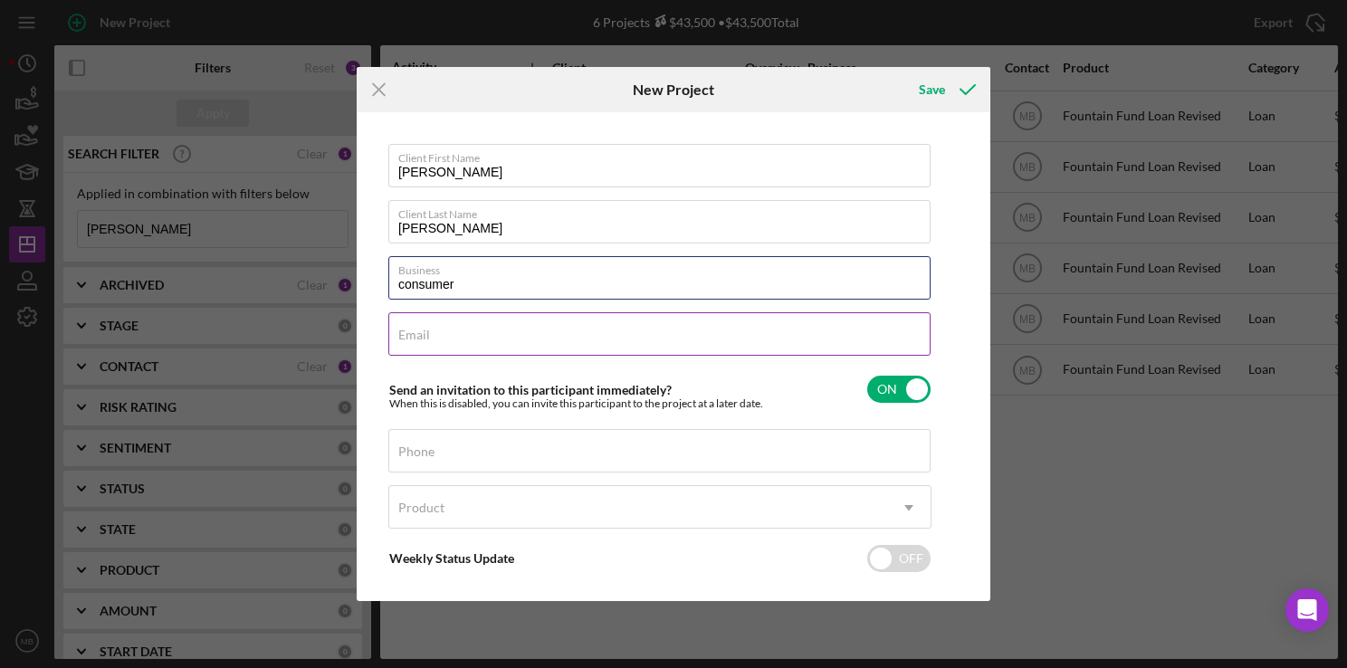
type input "consumer"
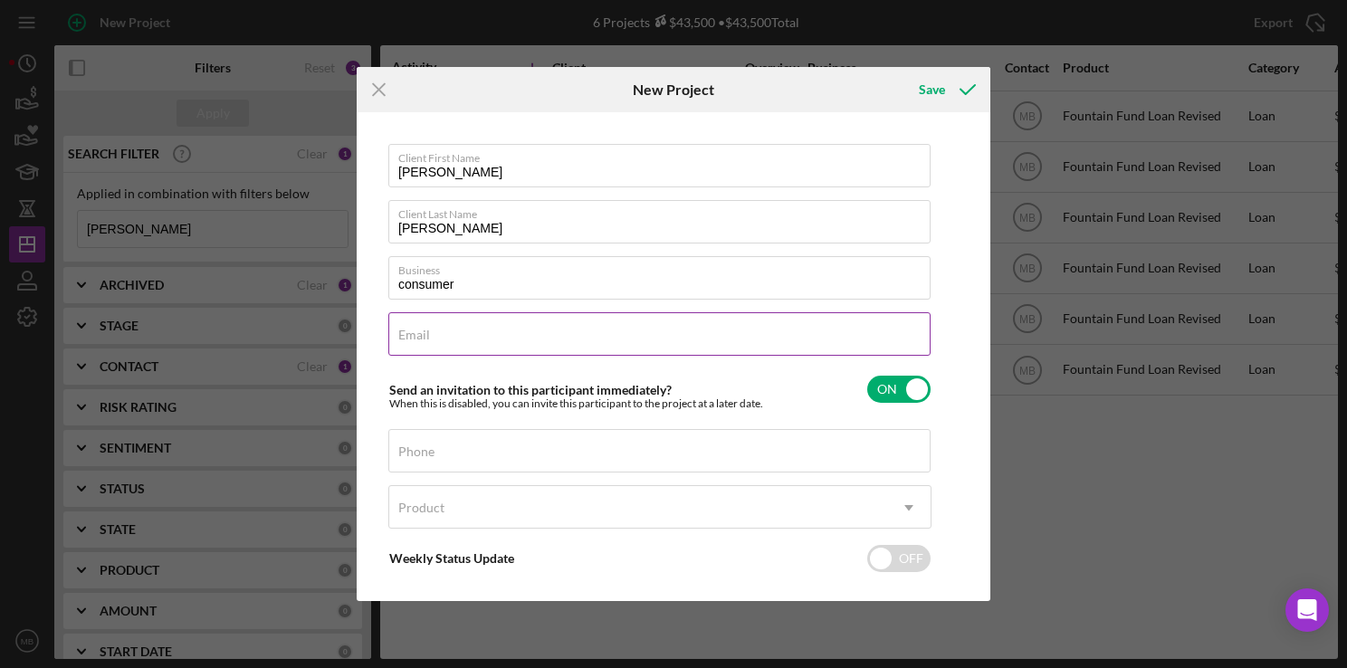
click at [853, 344] on input "Email" at bounding box center [659, 333] width 542 height 43
type input "wpritchett1956@gmail.com"
type input "(215) 301-9212"
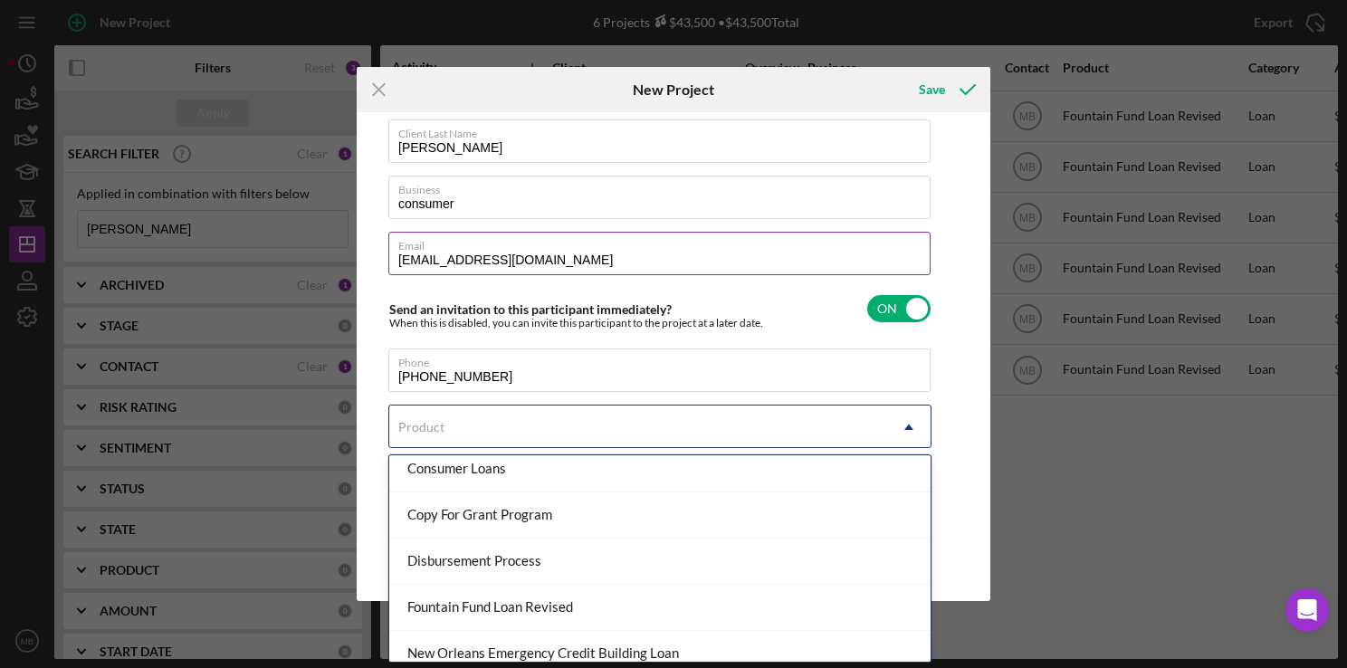
scroll to position [160, 0]
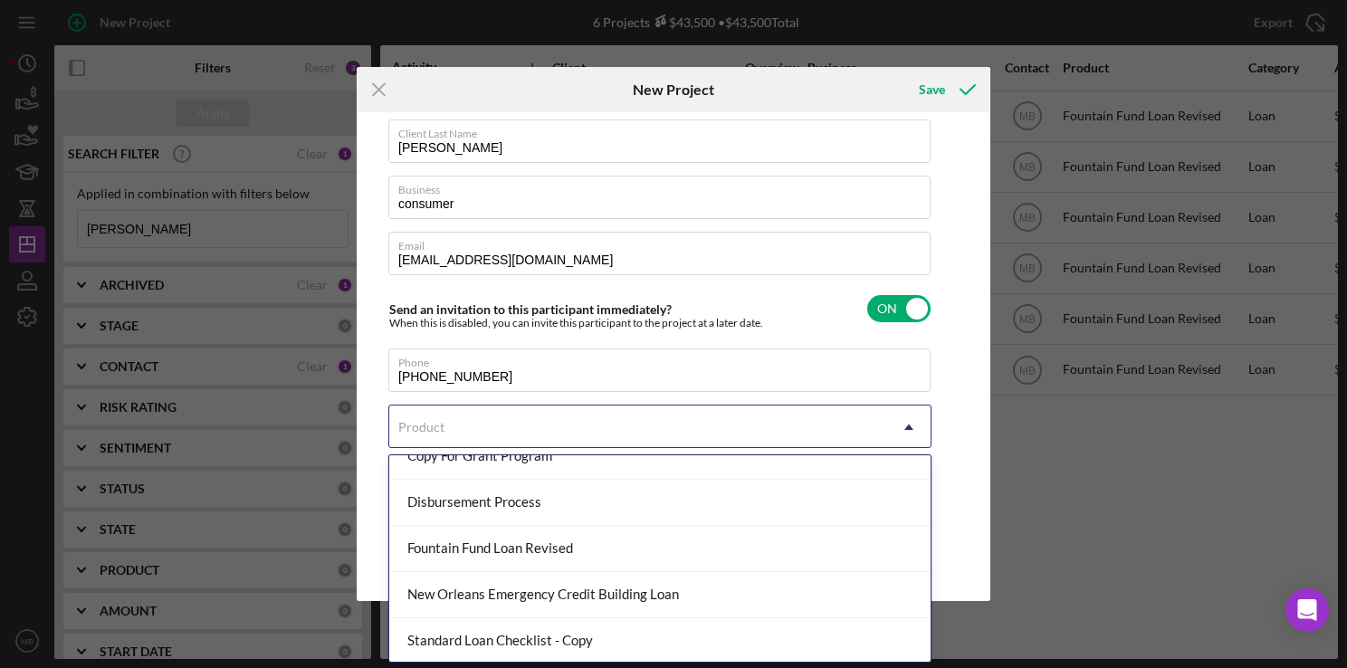
click at [558, 562] on div "Fountain Fund Loan Revised" at bounding box center [659, 549] width 541 height 46
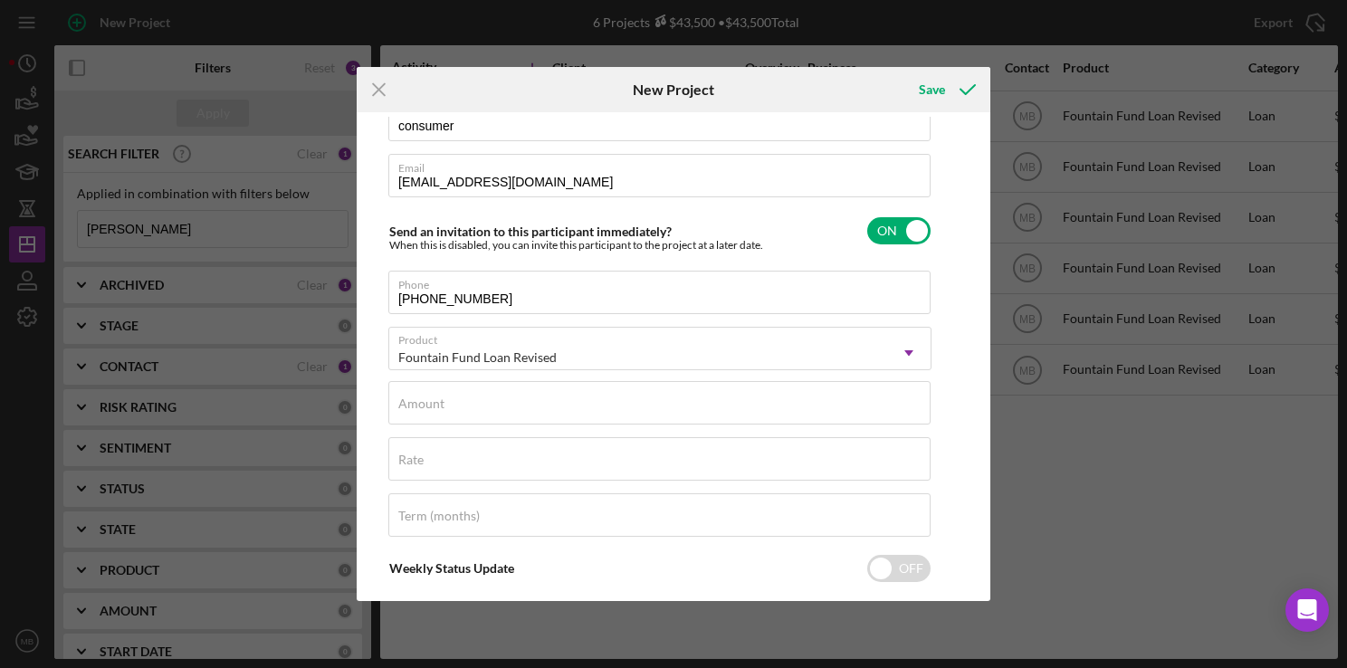
scroll to position [181, 0]
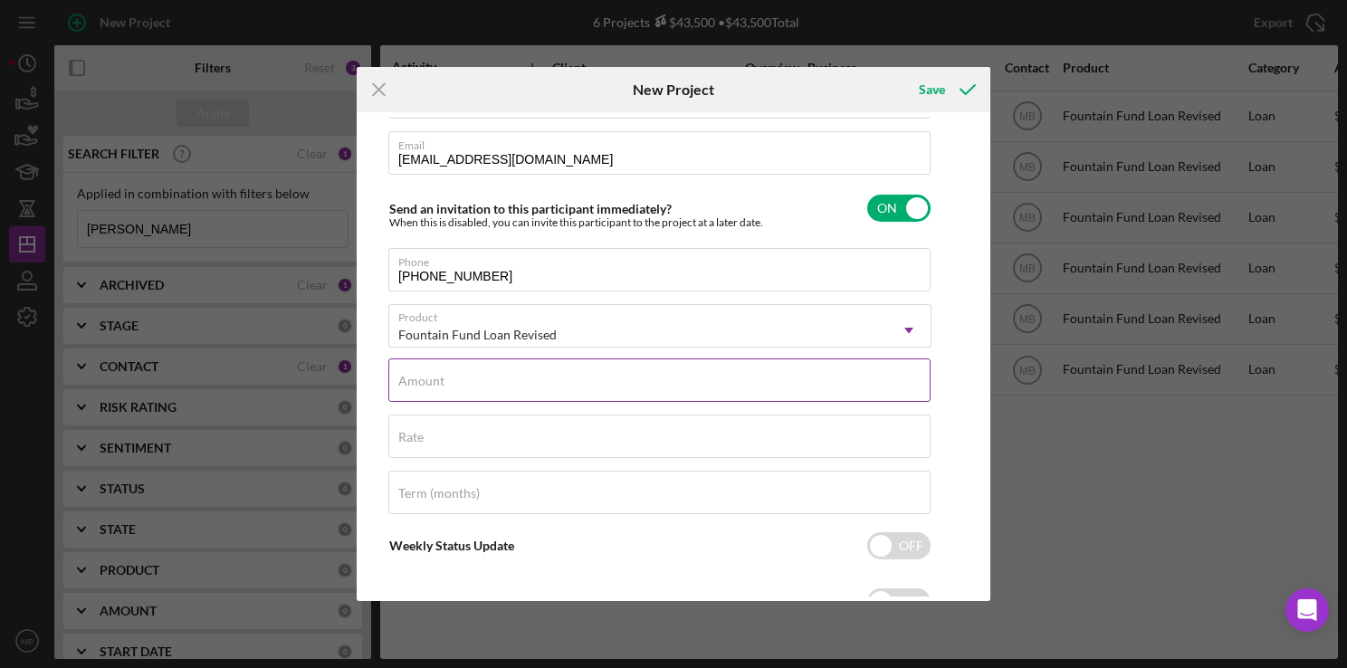
click at [653, 391] on input "Amount" at bounding box center [659, 379] width 542 height 43
type input "$2,000"
click at [621, 502] on input "Term (months)" at bounding box center [659, 492] width 542 height 43
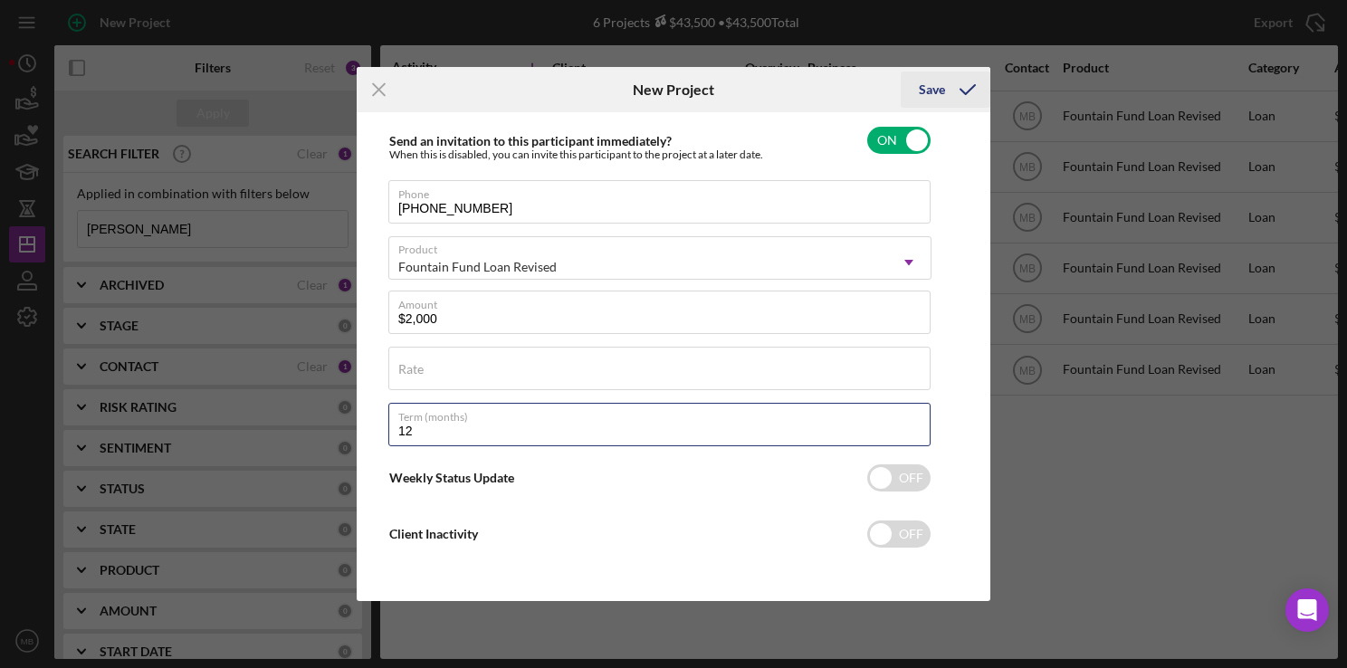
type input "12"
click at [936, 94] on div "Save" at bounding box center [932, 90] width 26 height 36
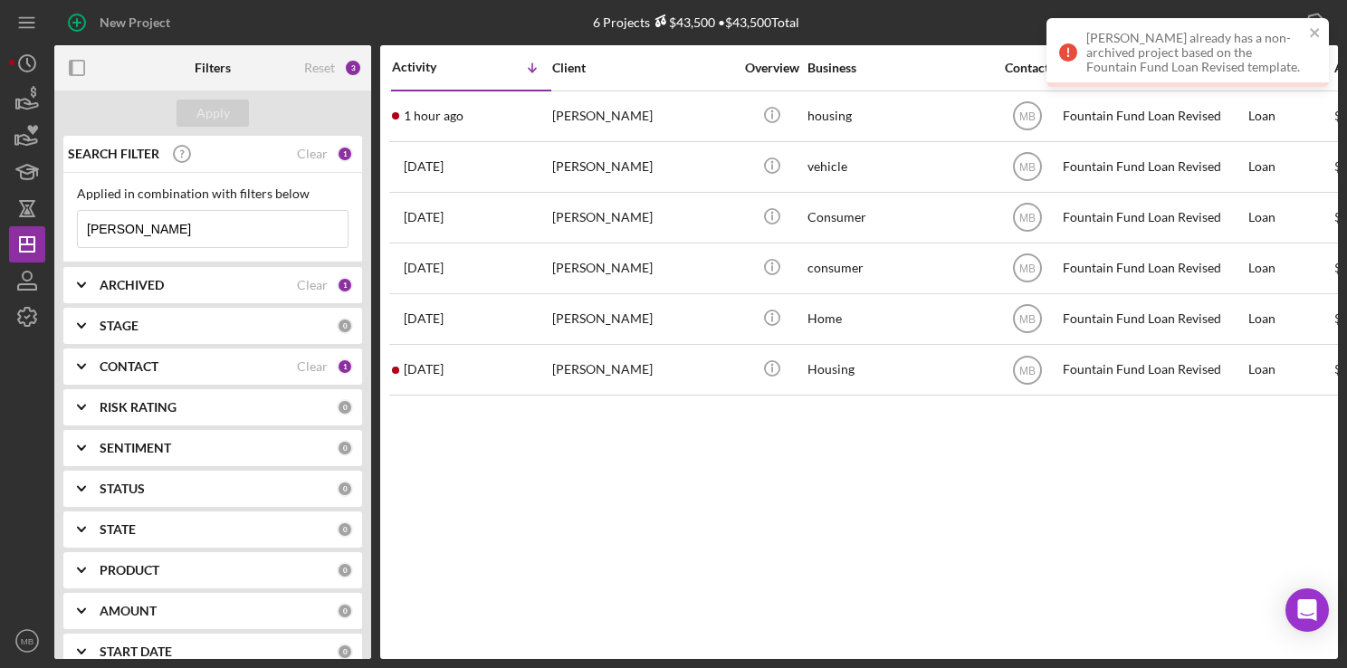
click at [277, 227] on input "wright" at bounding box center [213, 229] width 270 height 36
type input "w"
click at [187, 237] on input at bounding box center [213, 229] width 270 height 36
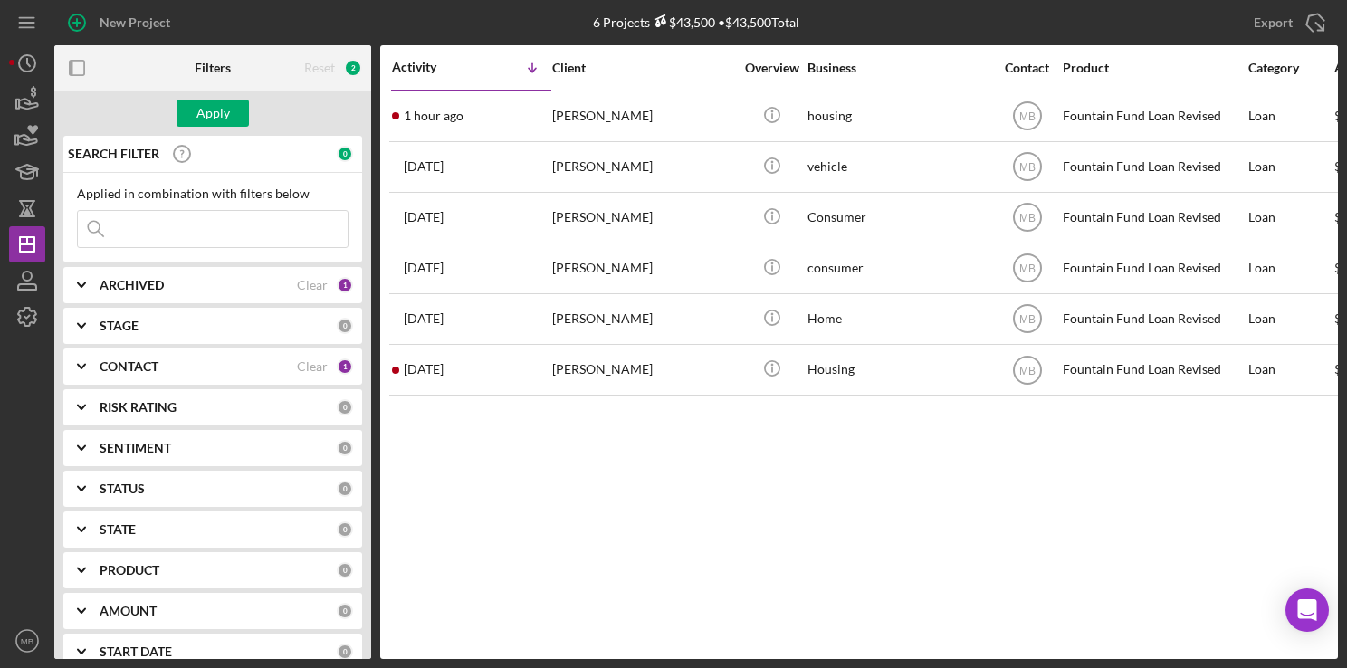
click at [187, 237] on input at bounding box center [213, 229] width 270 height 36
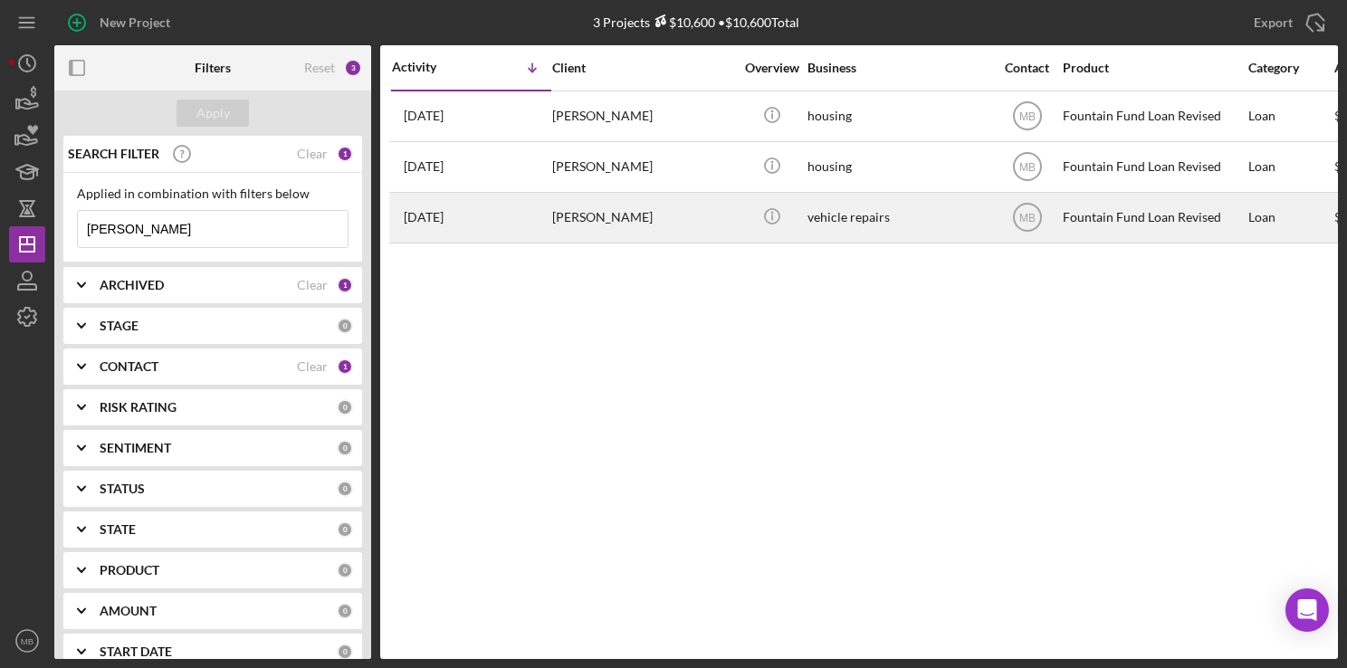
type input "[PERSON_NAME]"
click at [536, 201] on div "10 months ago wayne pritchett" at bounding box center [471, 218] width 158 height 48
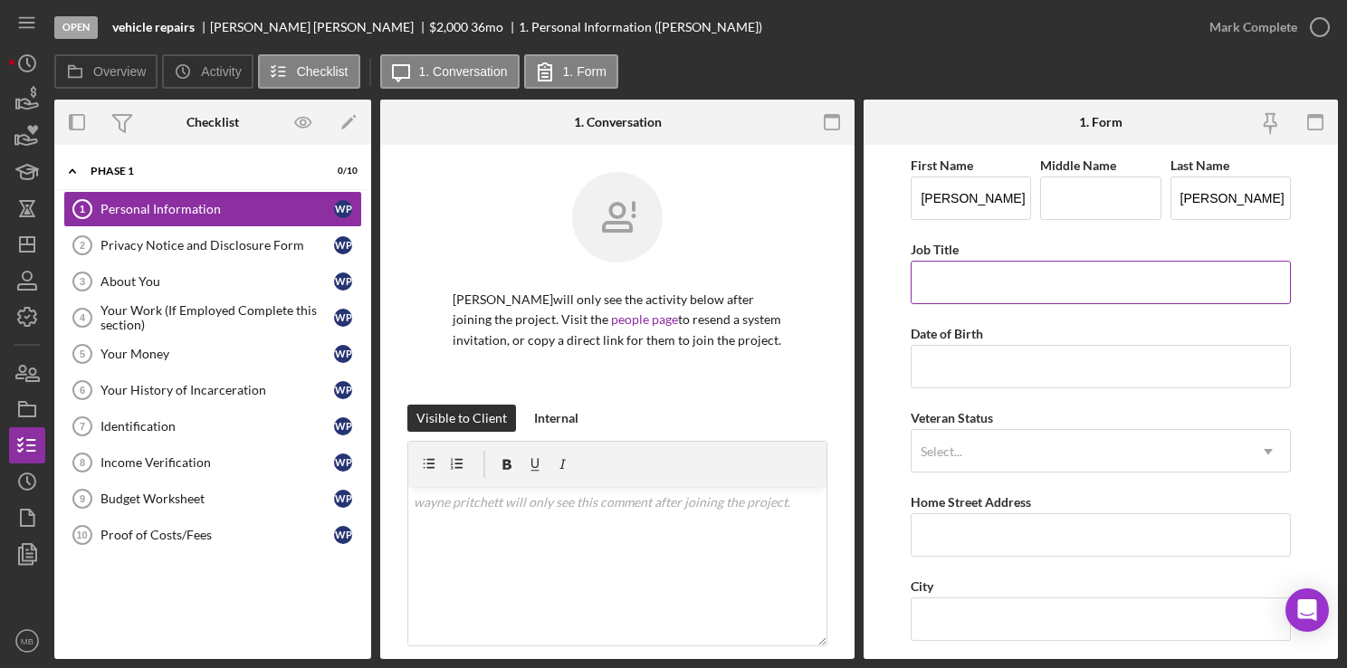
click at [1051, 284] on input "Job Title" at bounding box center [1100, 282] width 379 height 43
type input "Concierge/security"
click at [1085, 383] on input "Date of Birth" at bounding box center [1100, 366] width 379 height 43
type input "01/25/1956"
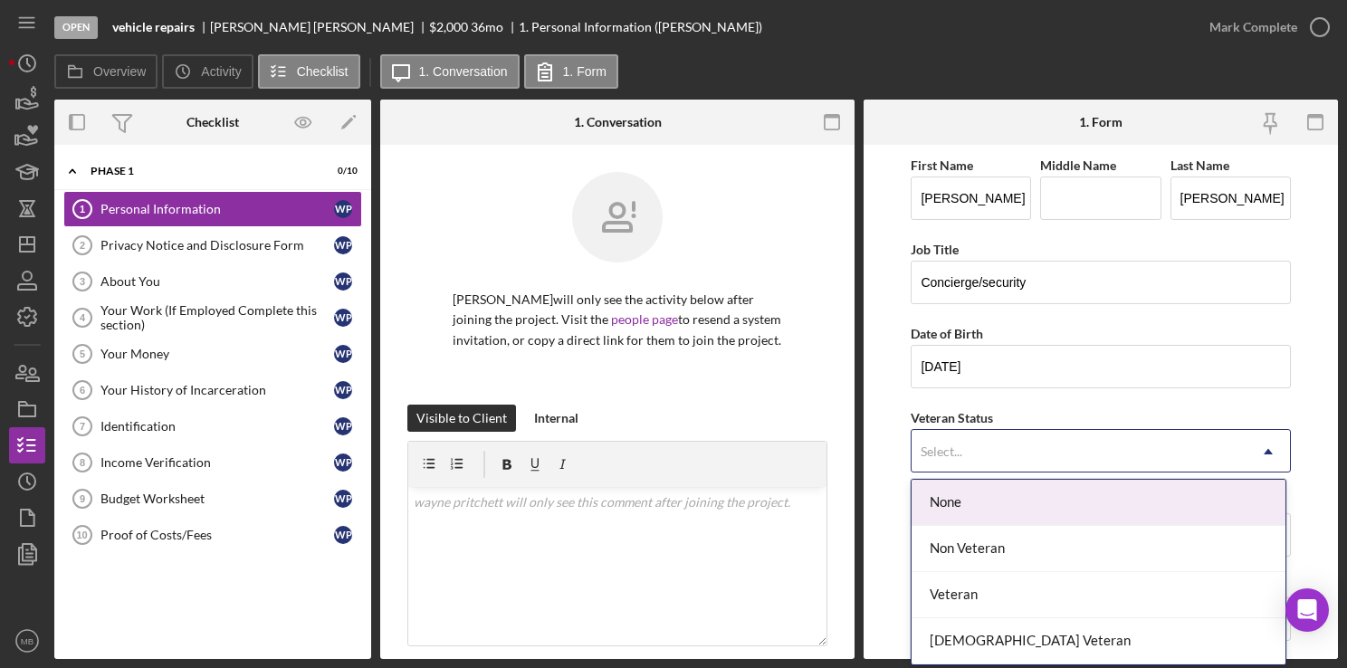
click at [999, 561] on div "Non Veteran" at bounding box center [1099, 549] width 374 height 46
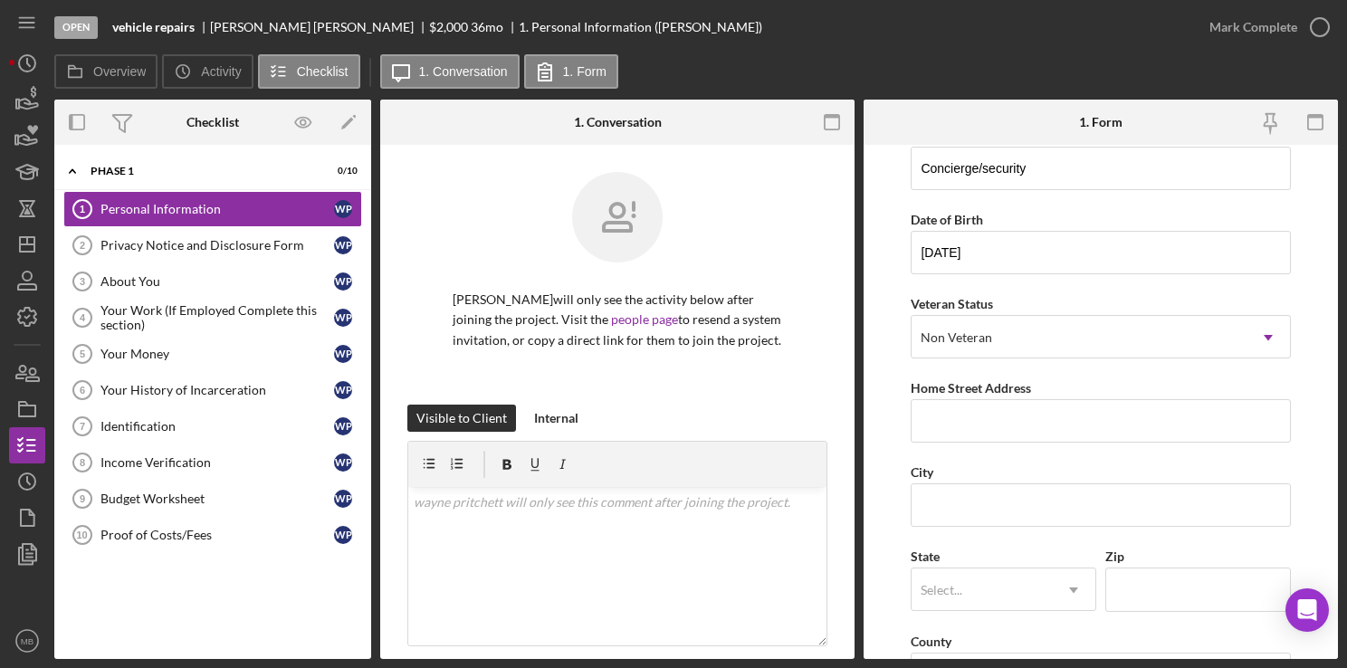
scroll to position [132, 0]
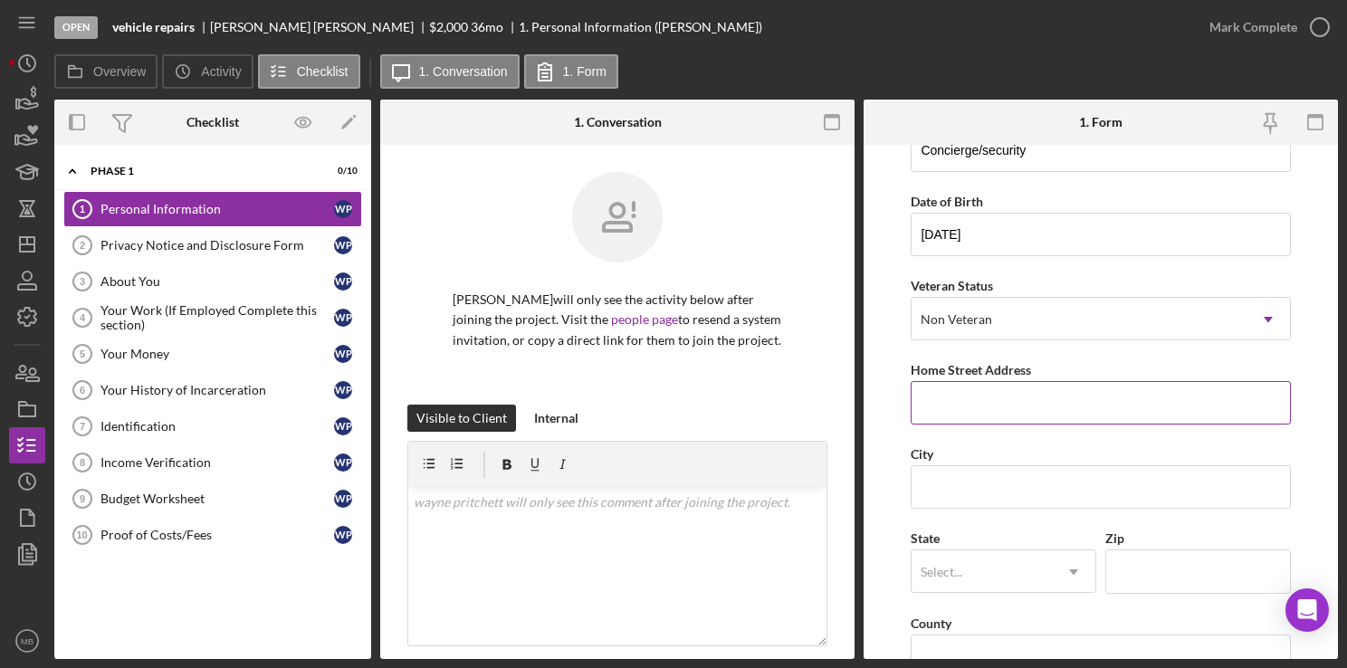
click at [1090, 407] on input "Home Street Address" at bounding box center [1100, 402] width 379 height 43
type input "1291 Janvier Road"
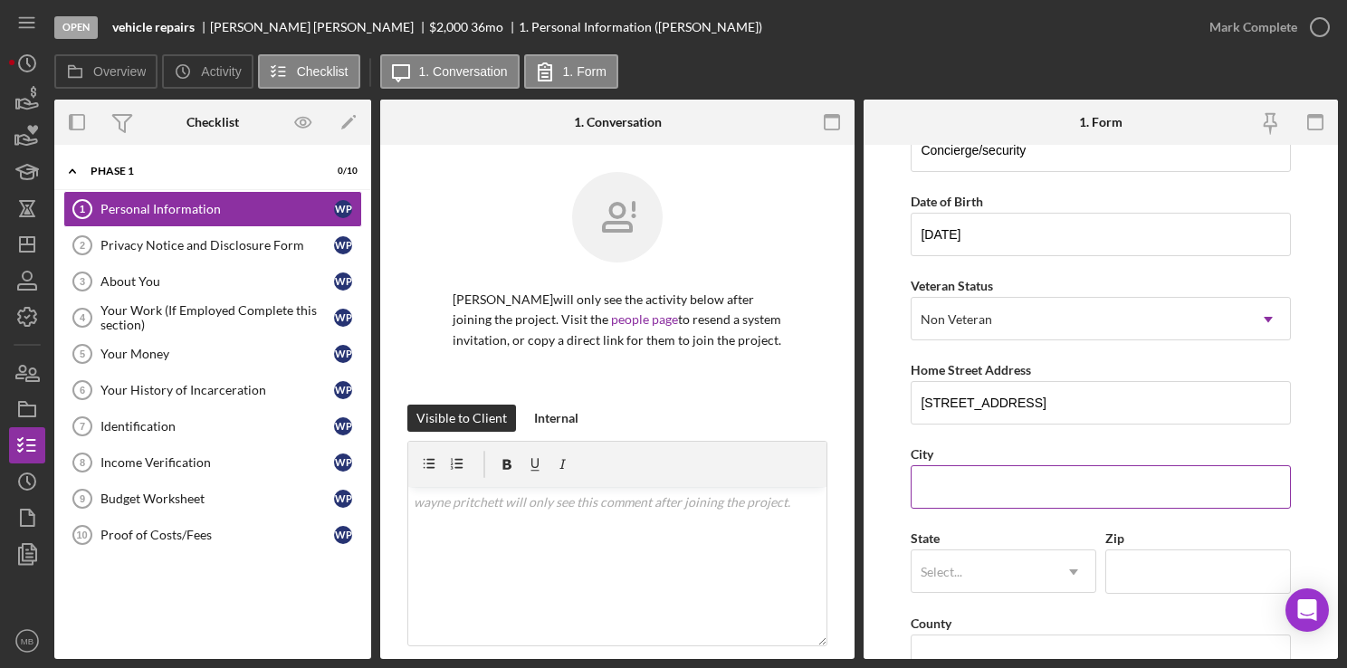
click at [1052, 490] on input "City" at bounding box center [1100, 486] width 379 height 43
type input "N"
type input "Williamstown"
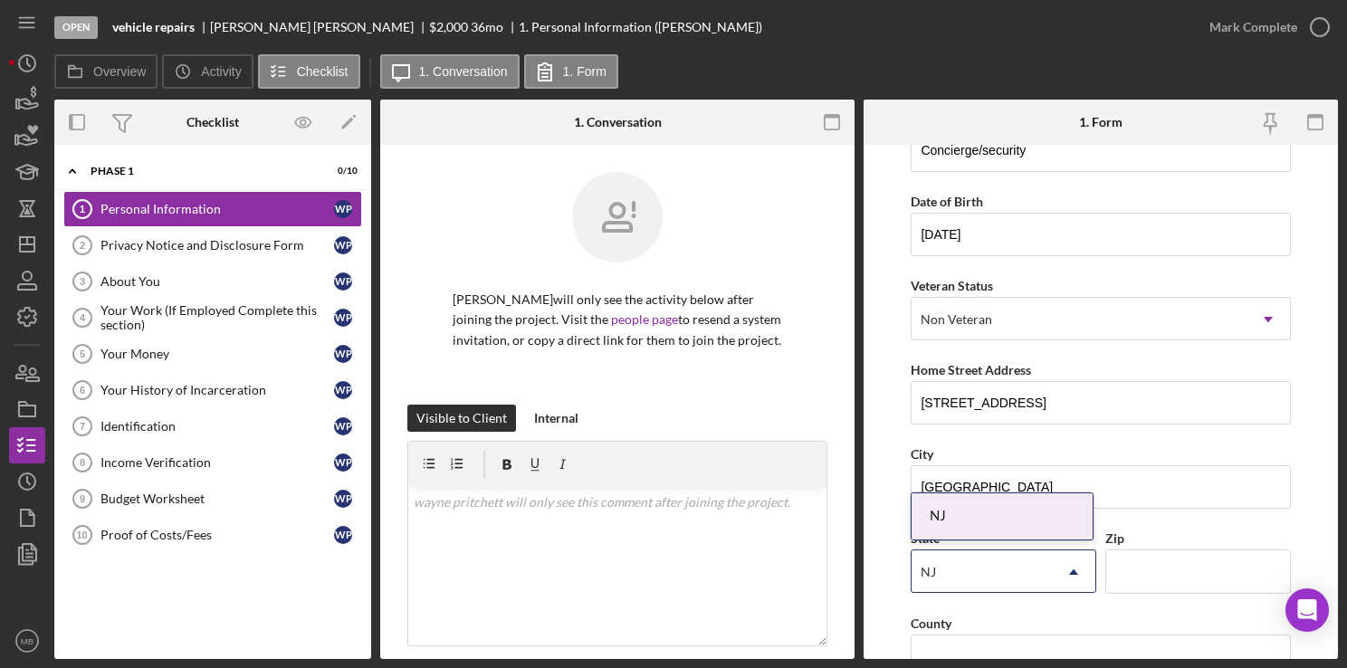
type input "NJ"
click at [1181, 588] on input "Zip" at bounding box center [1198, 570] width 186 height 43
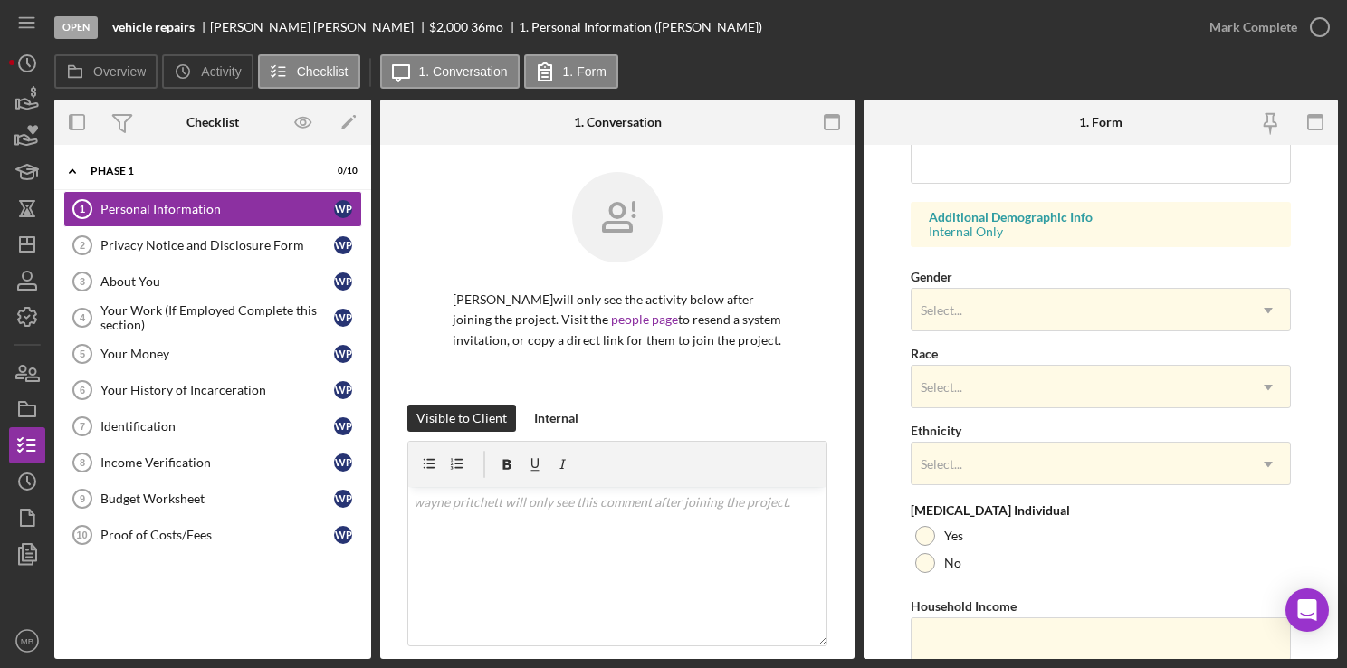
scroll to position [691, 0]
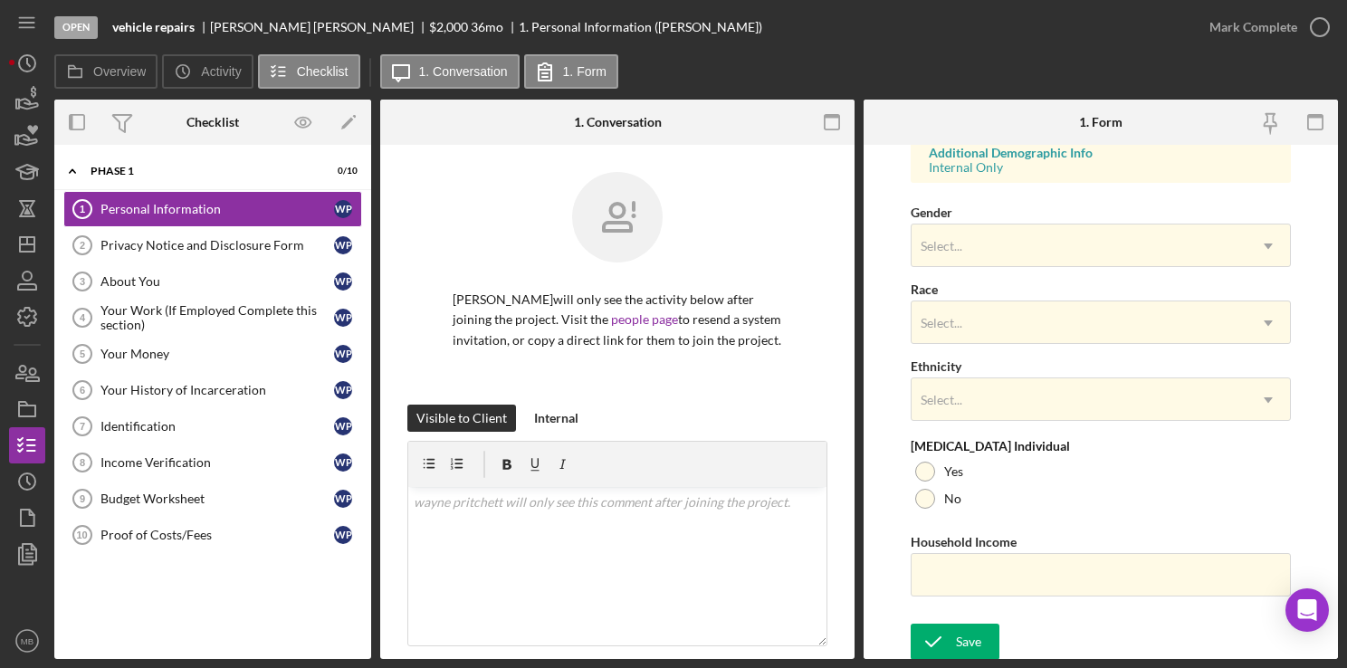
type input "08094"
click at [956, 647] on div "Save" at bounding box center [968, 642] width 25 height 36
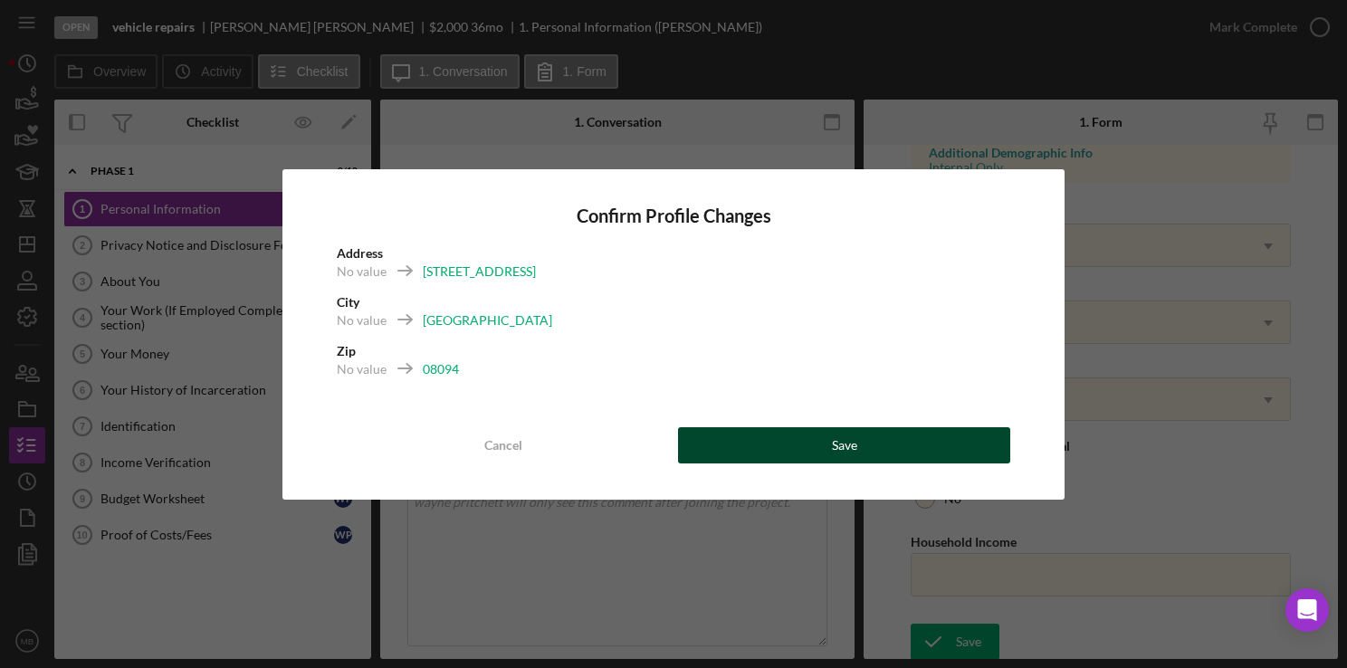
click at [889, 451] on button "Save" at bounding box center [844, 445] width 332 height 36
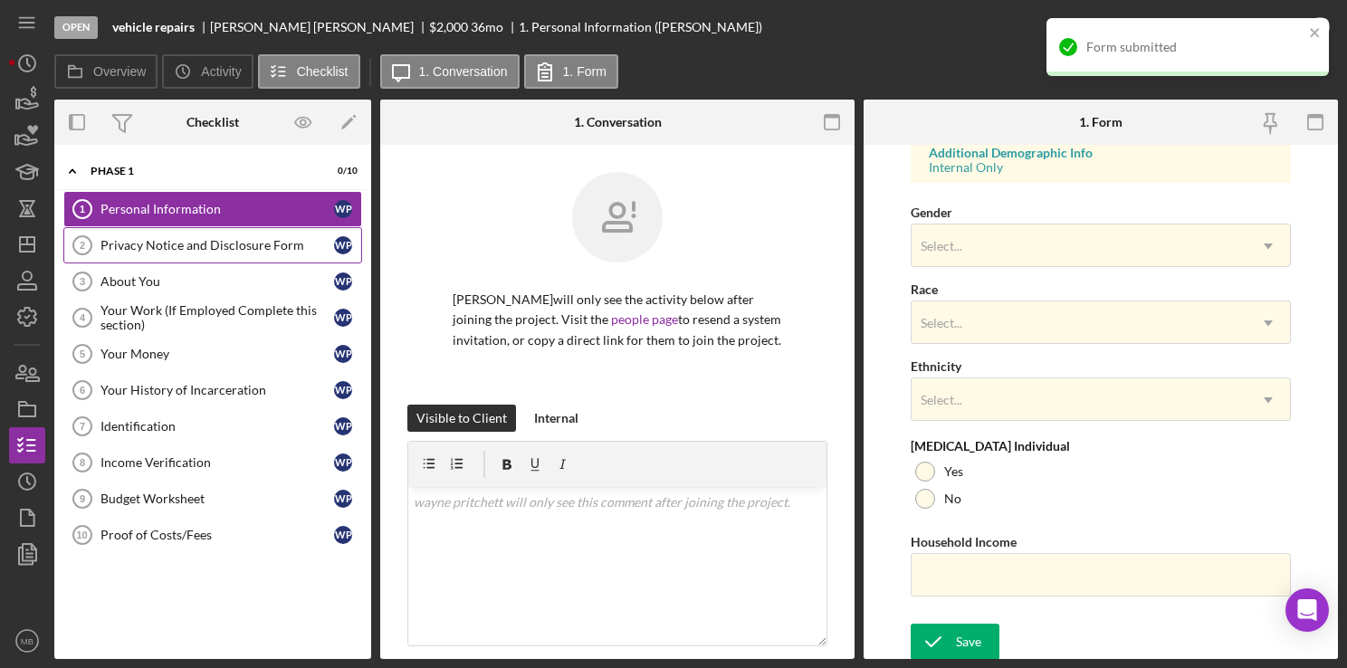
click at [200, 243] on div "Privacy Notice and Disclosure Form" at bounding box center [217, 245] width 234 height 14
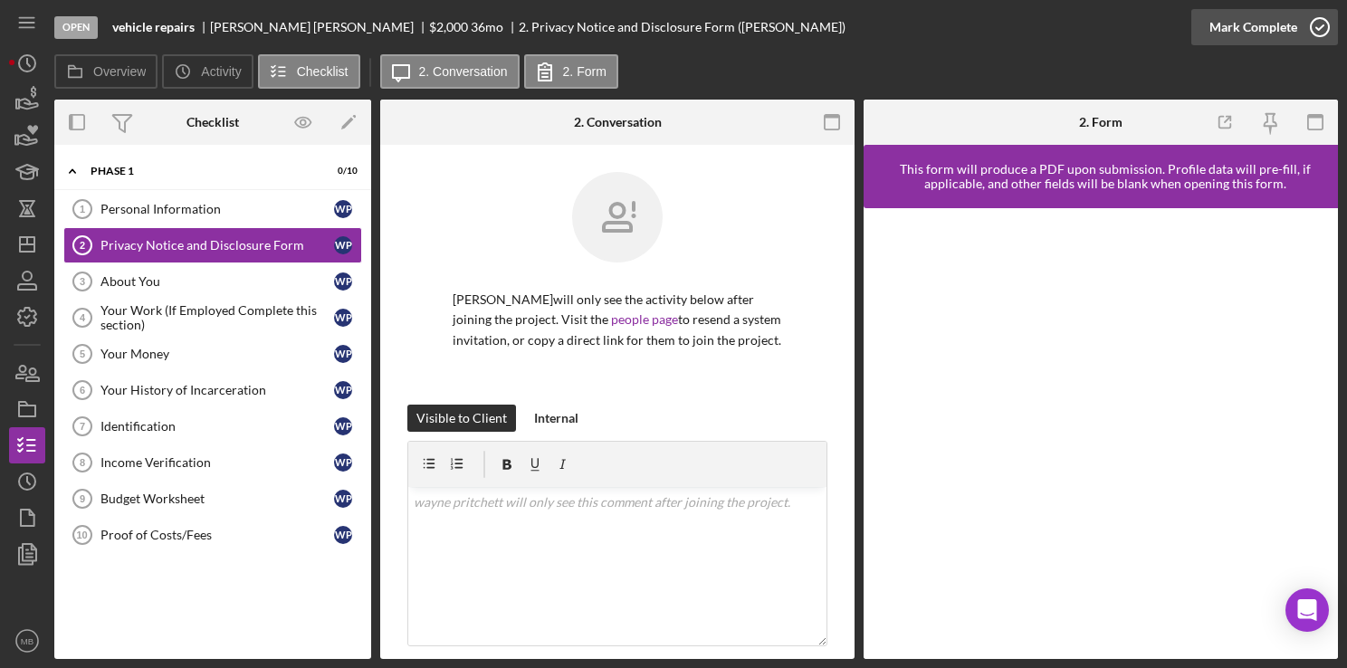
click at [1326, 33] on circle "button" at bounding box center [1320, 27] width 18 height 18
click at [1326, 25] on icon "button" at bounding box center [1319, 27] width 45 height 45
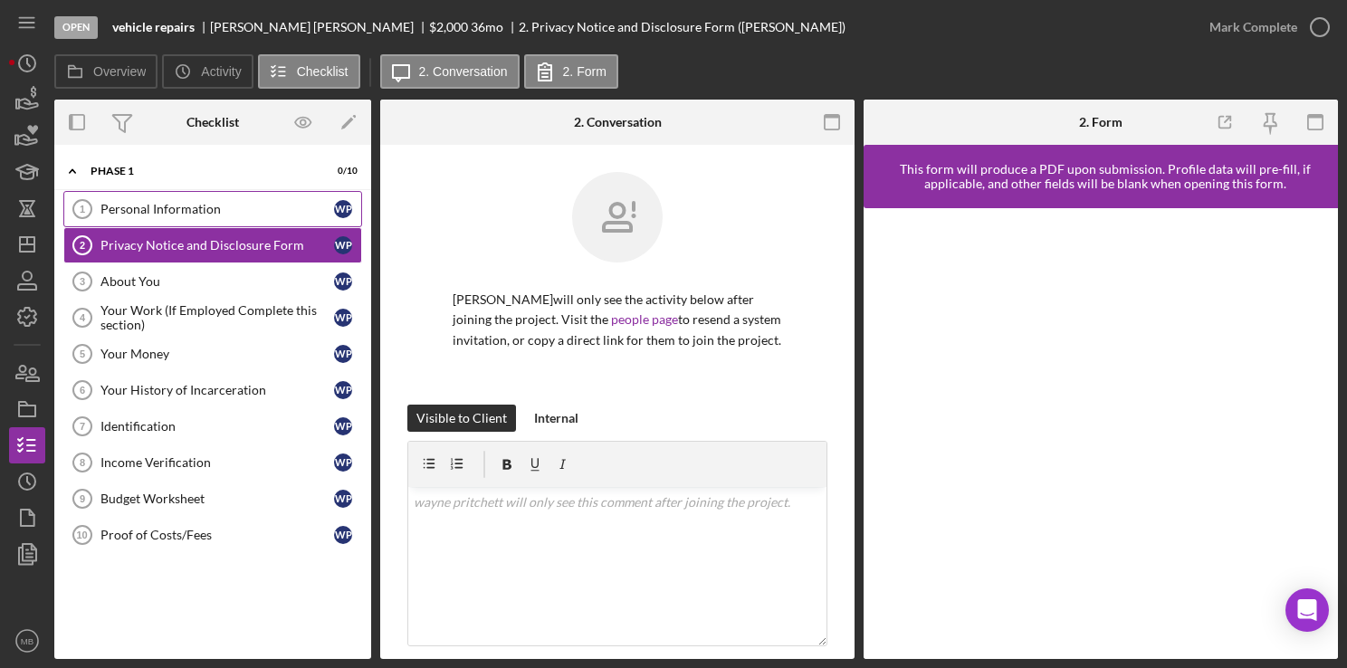
click at [205, 206] on div "Personal Information" at bounding box center [217, 209] width 234 height 14
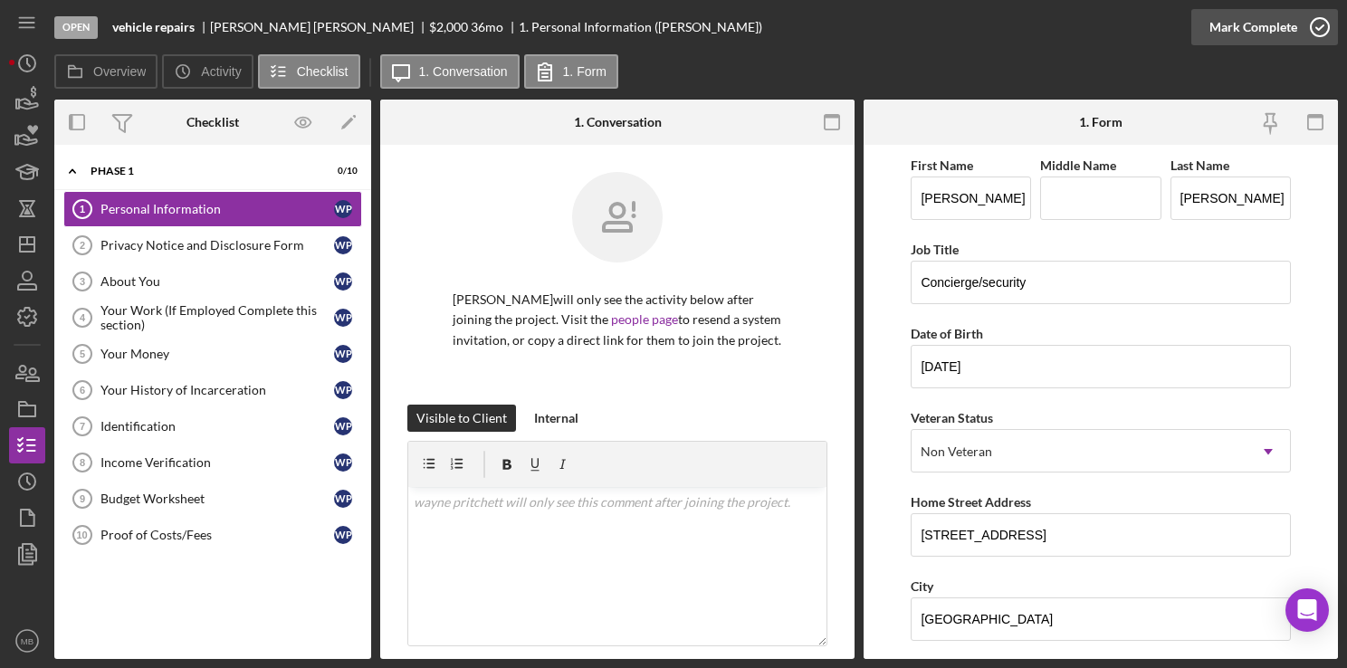
click at [1329, 30] on circle "button" at bounding box center [1320, 27] width 18 height 18
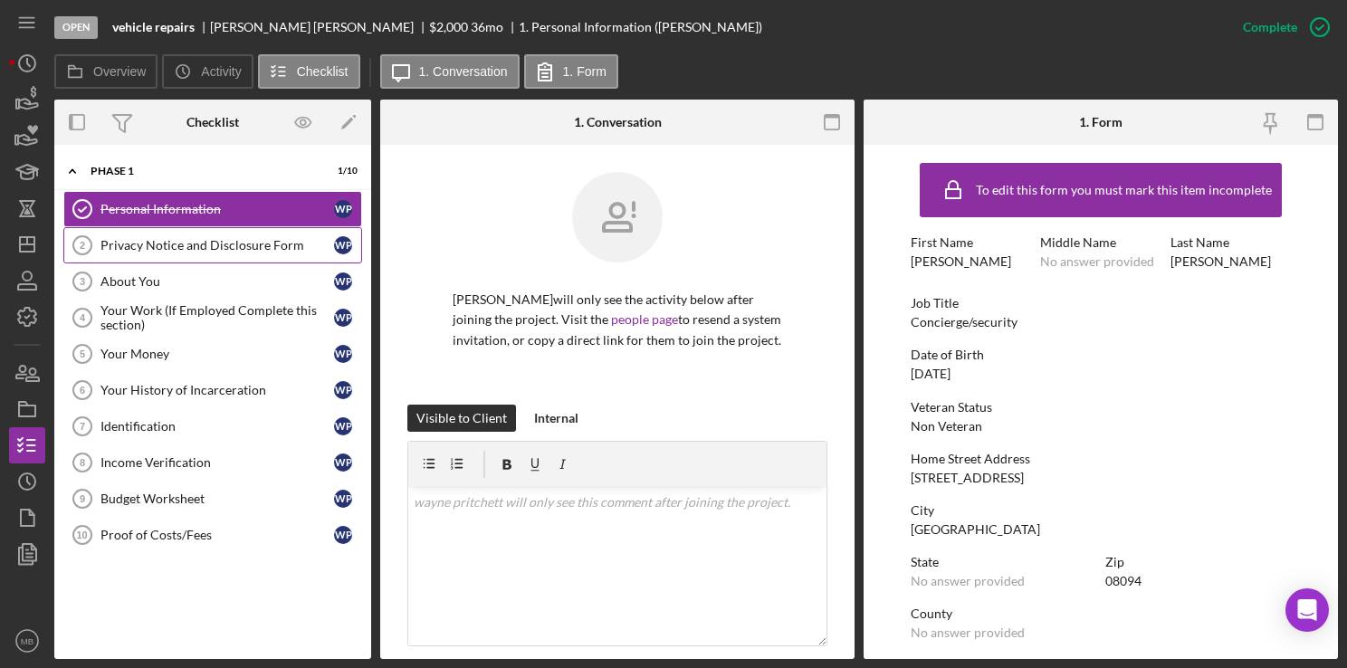
click at [226, 253] on link "Privacy Notice and Disclosure Form 2 Privacy Notice and Disclosure Form w p" at bounding box center [212, 245] width 299 height 36
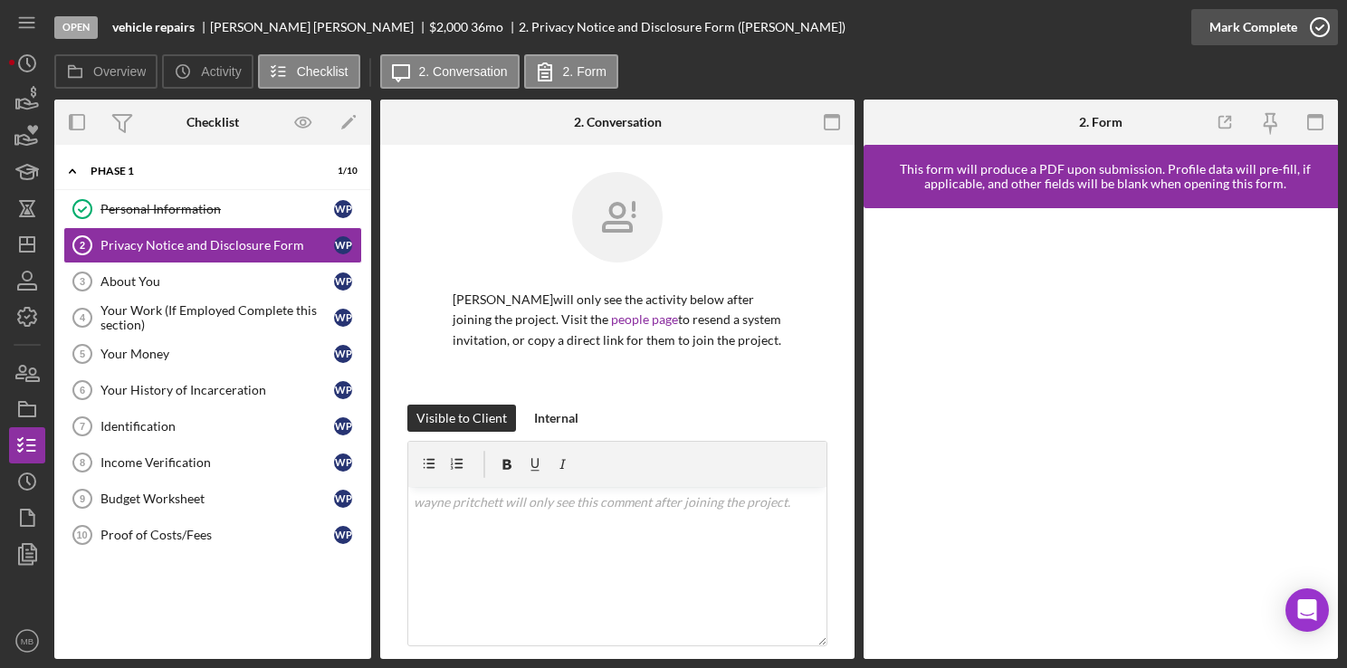
click at [1323, 33] on icon "button" at bounding box center [1319, 27] width 45 height 45
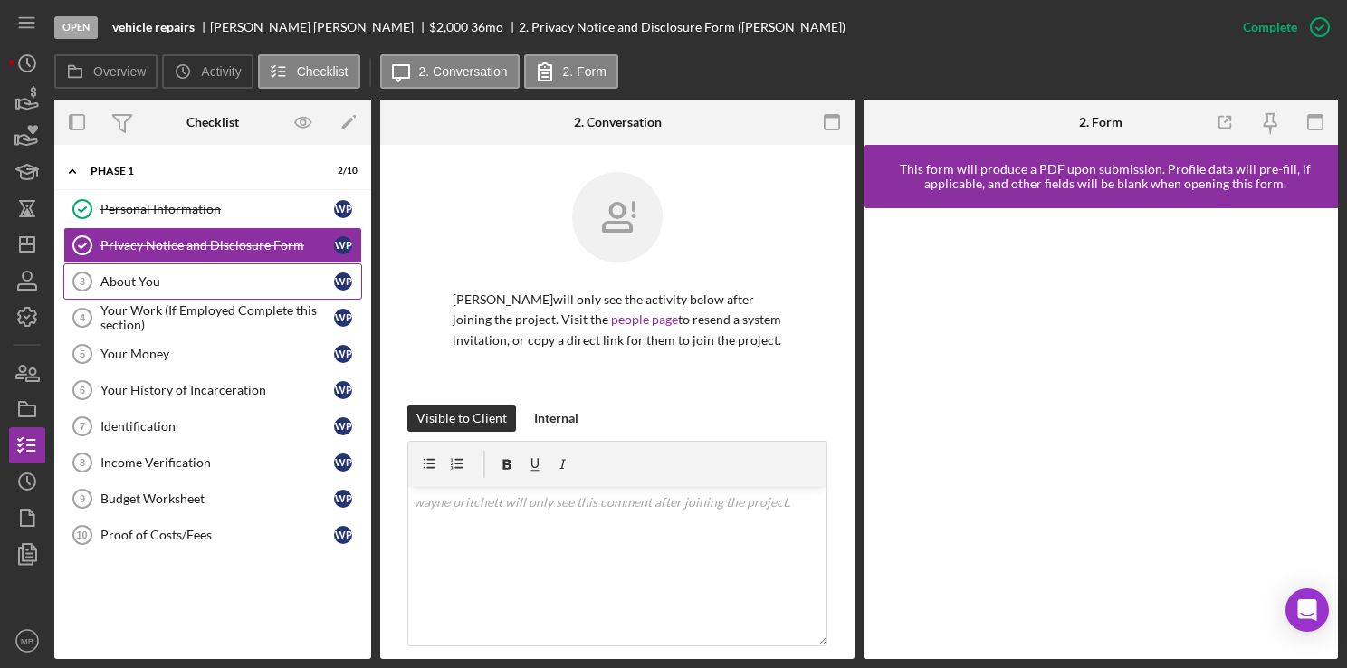
click at [122, 279] on div "About You" at bounding box center [217, 281] width 234 height 14
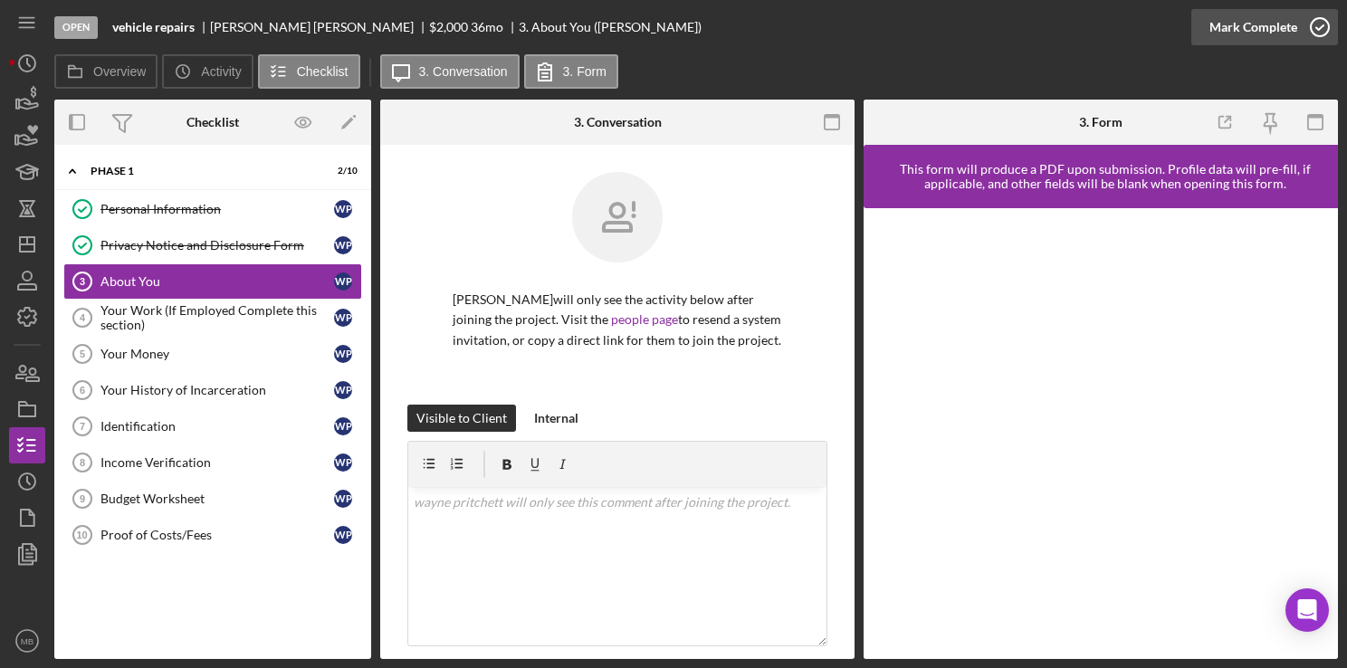
click at [1325, 30] on icon "button" at bounding box center [1319, 27] width 45 height 45
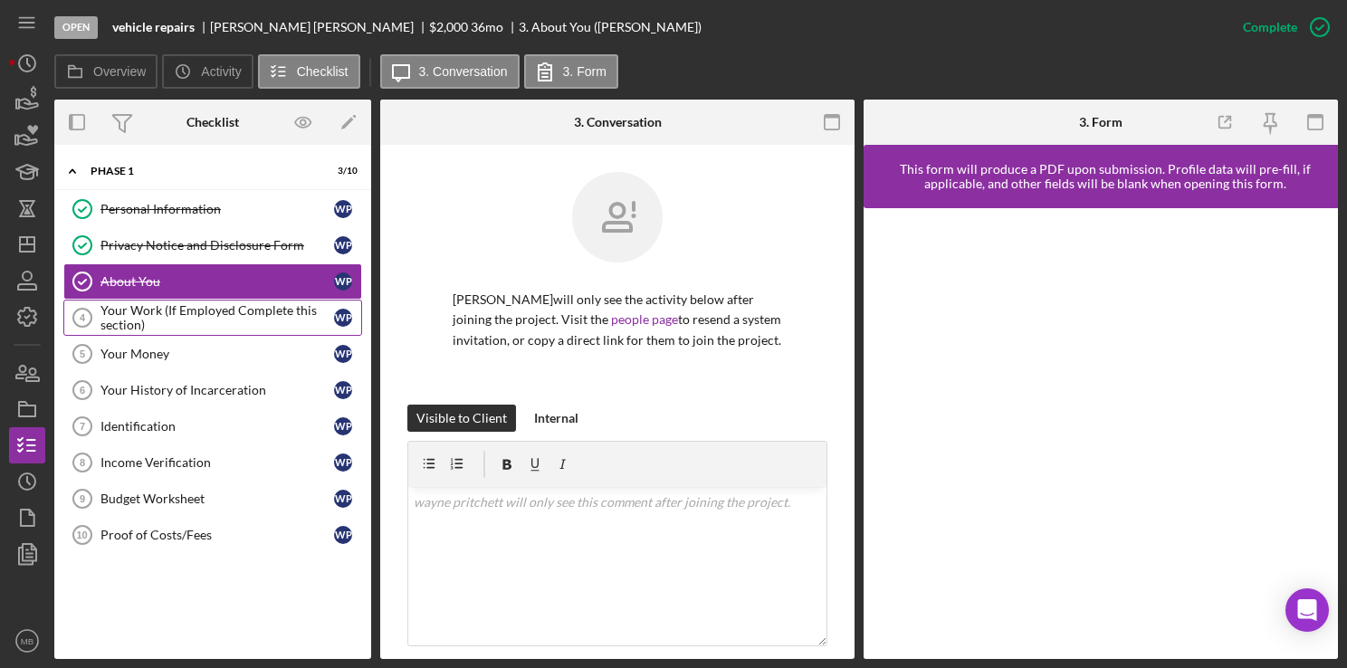
click at [196, 314] on div "Your Work (If Employed Complete this section)" at bounding box center [217, 317] width 234 height 29
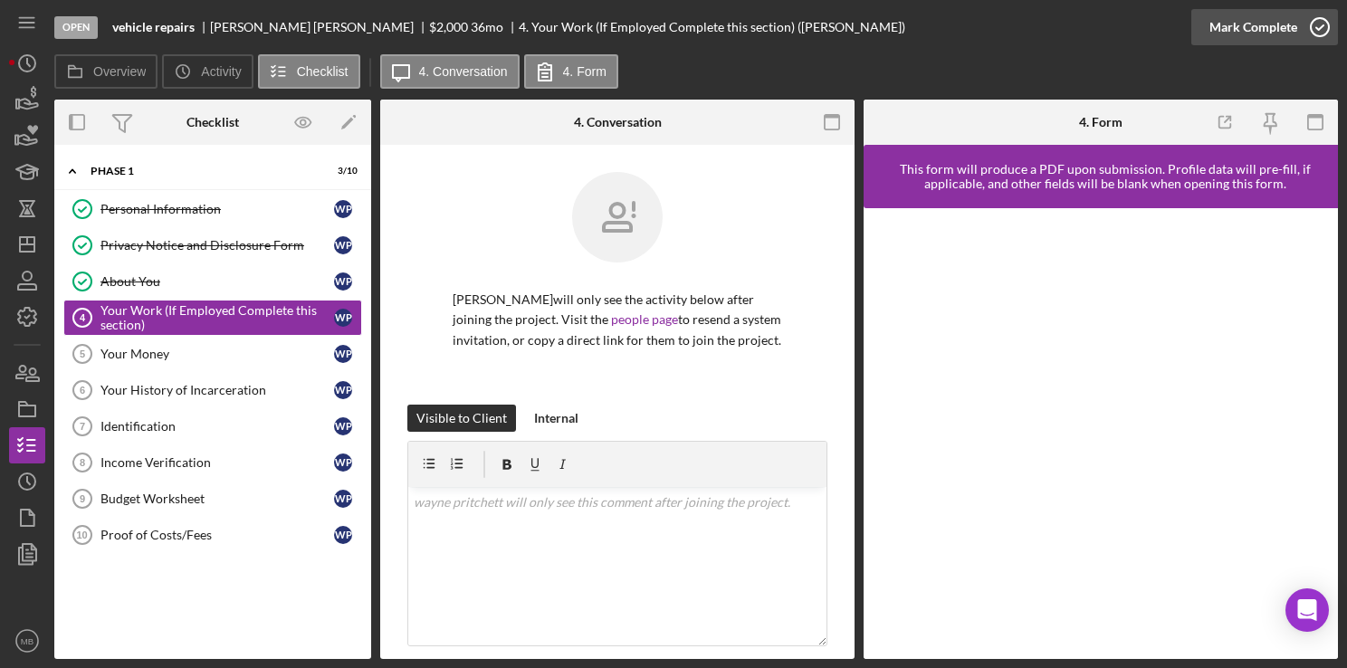
click at [1308, 31] on icon "button" at bounding box center [1319, 27] width 45 height 45
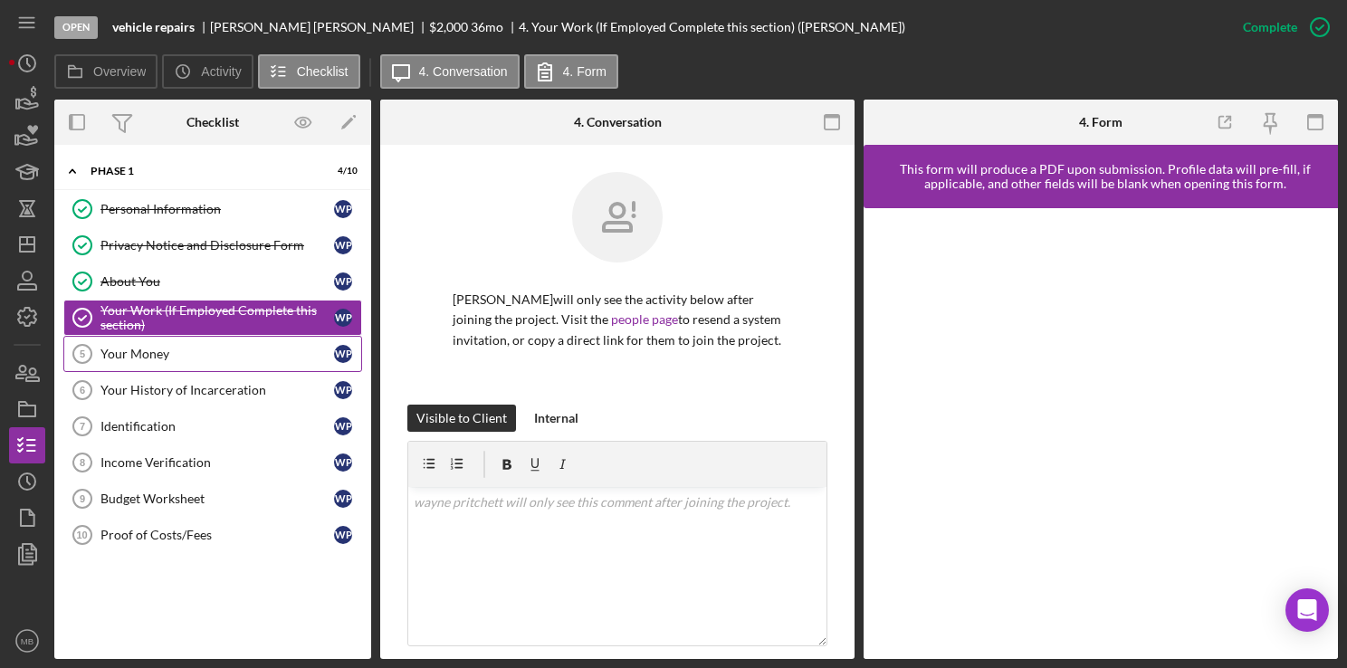
click at [122, 366] on link "Your Money 5 Your Money w p" at bounding box center [212, 354] width 299 height 36
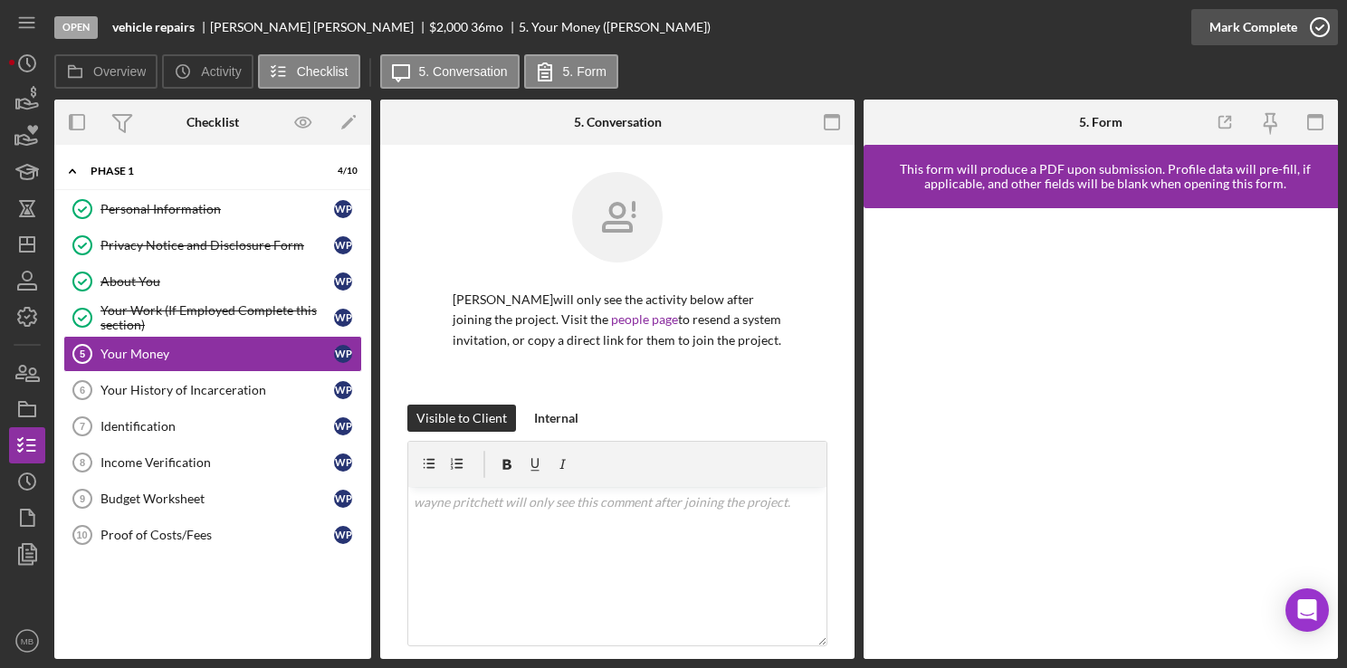
click at [1323, 29] on icon "button" at bounding box center [1319, 27] width 45 height 45
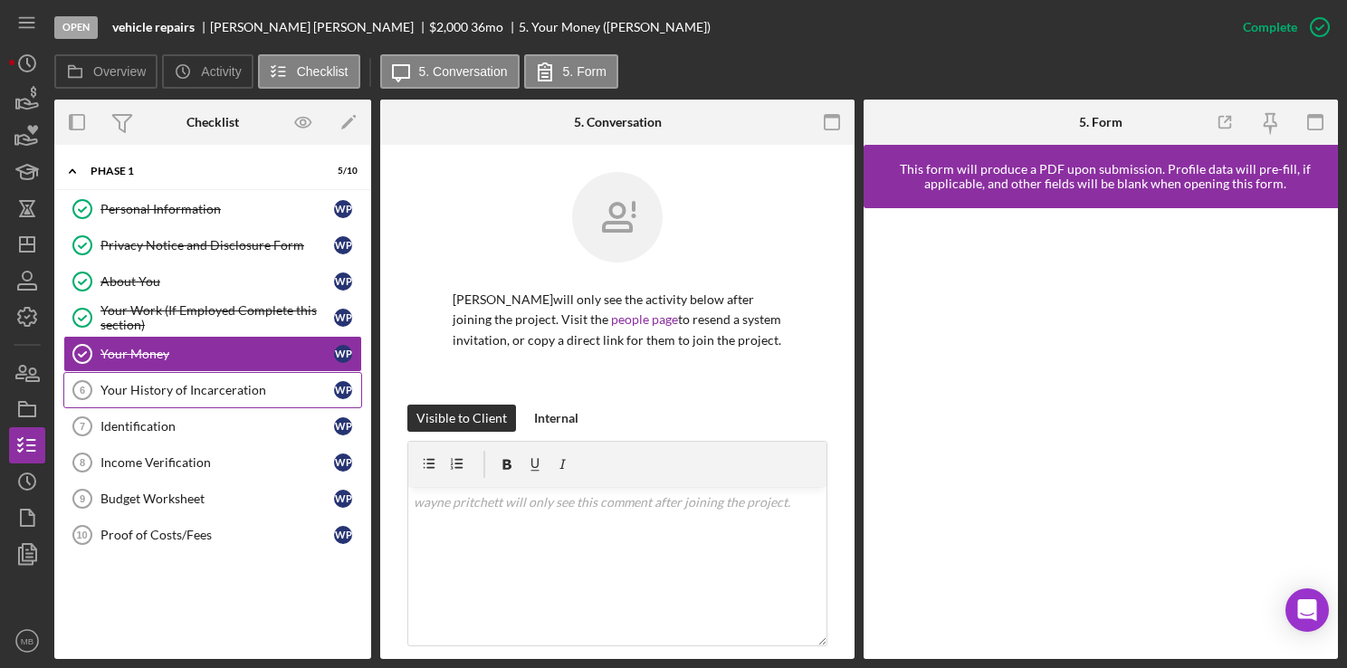
click at [129, 394] on div "Your History of Incarceration" at bounding box center [217, 390] width 234 height 14
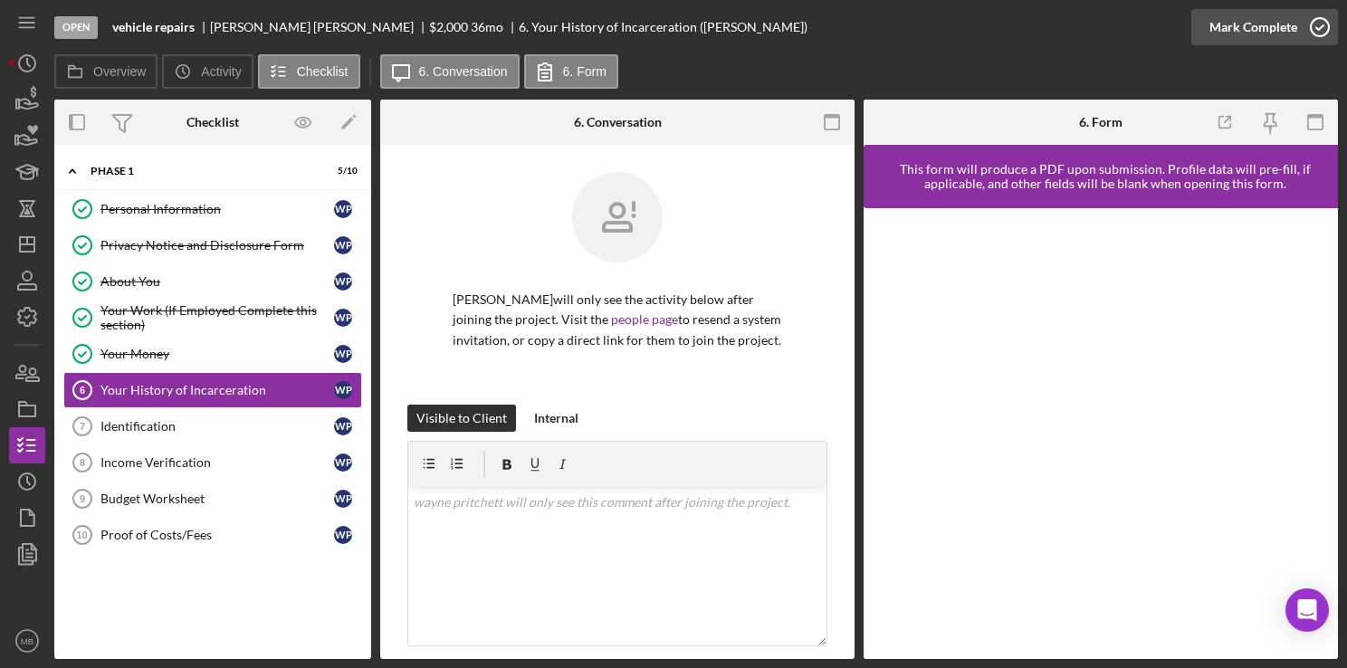
click at [1321, 34] on icon "button" at bounding box center [1319, 27] width 45 height 45
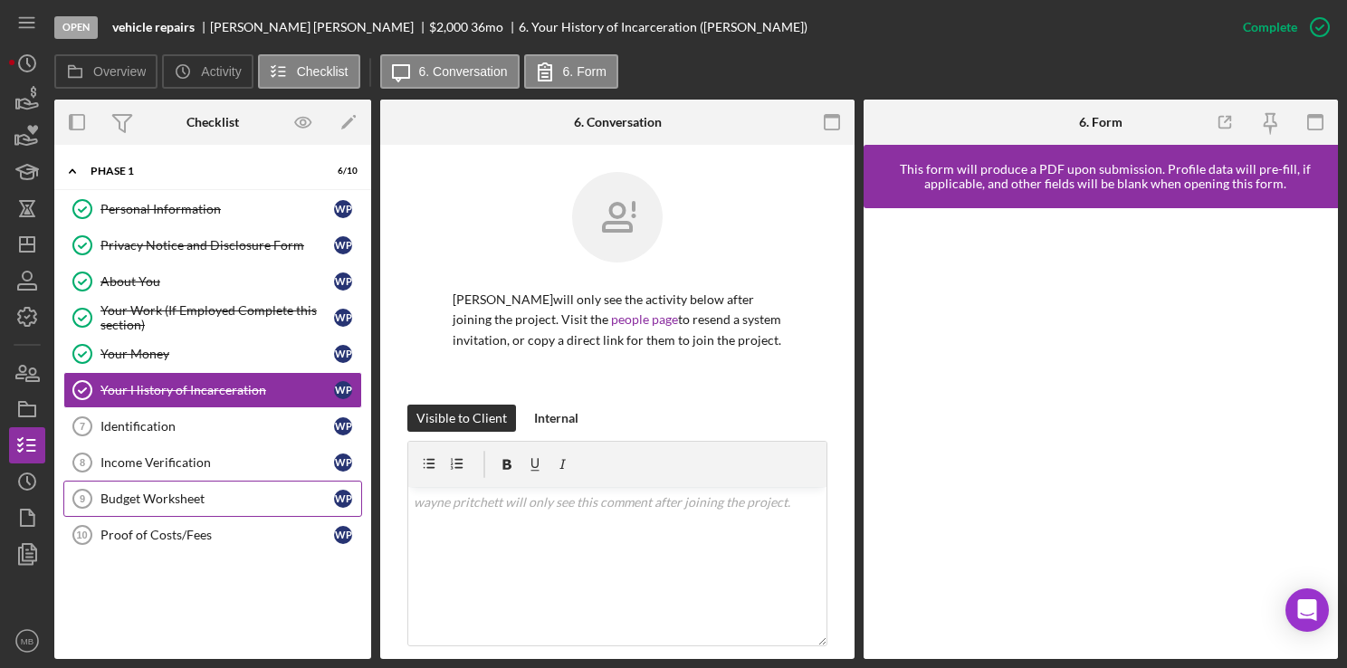
click at [101, 492] on div "Budget Worksheet" at bounding box center [217, 499] width 234 height 14
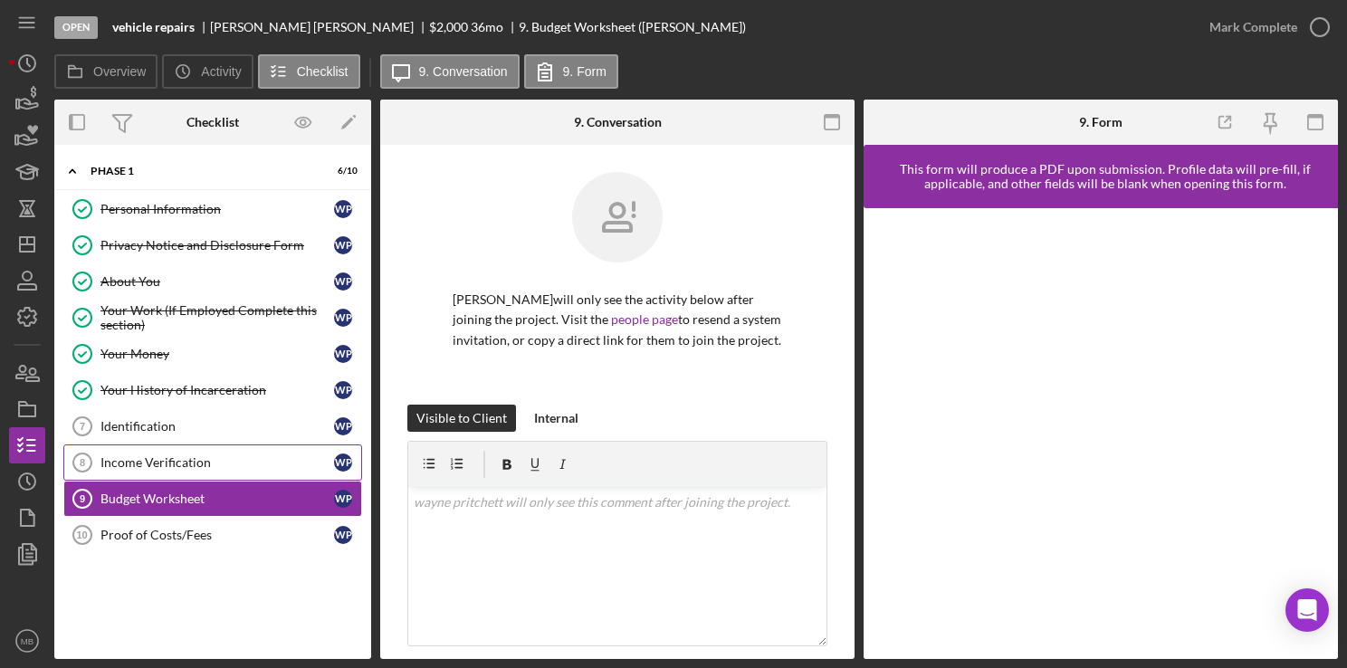
click at [126, 467] on link "Income Verification 8 Income Verification w p" at bounding box center [212, 462] width 299 height 36
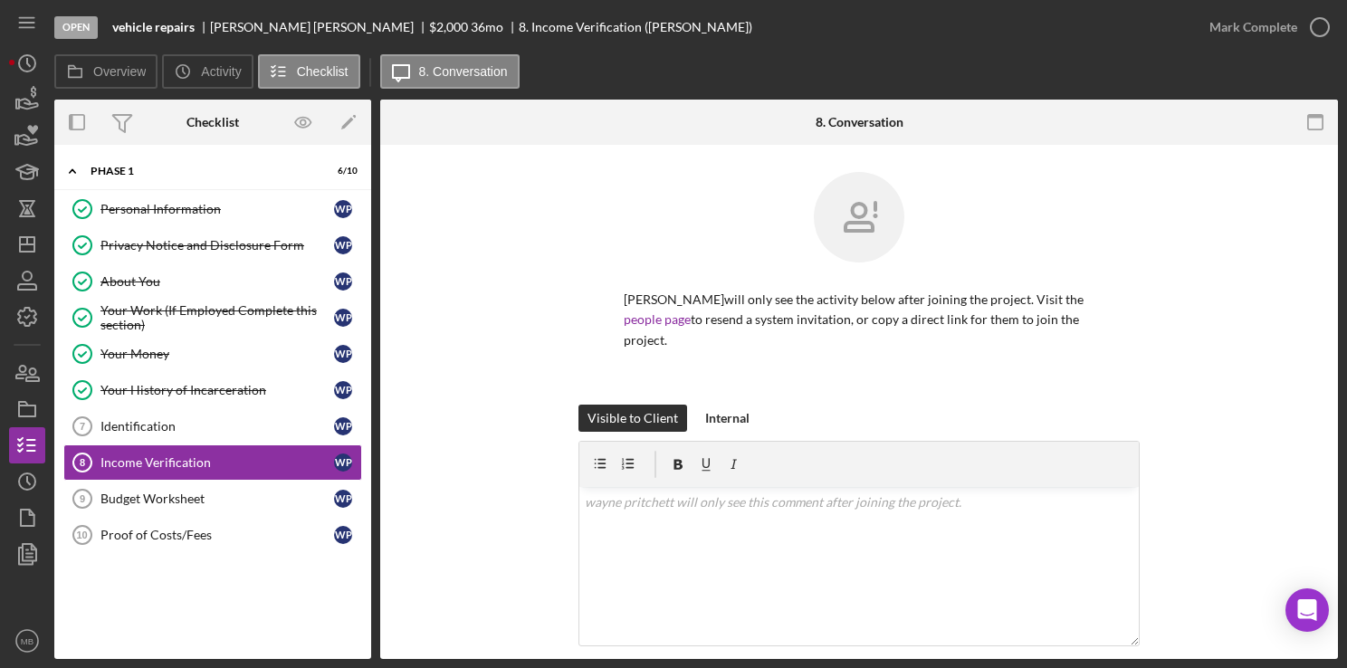
click at [717, 110] on div "8. Conversation" at bounding box center [860, 122] width 320 height 45
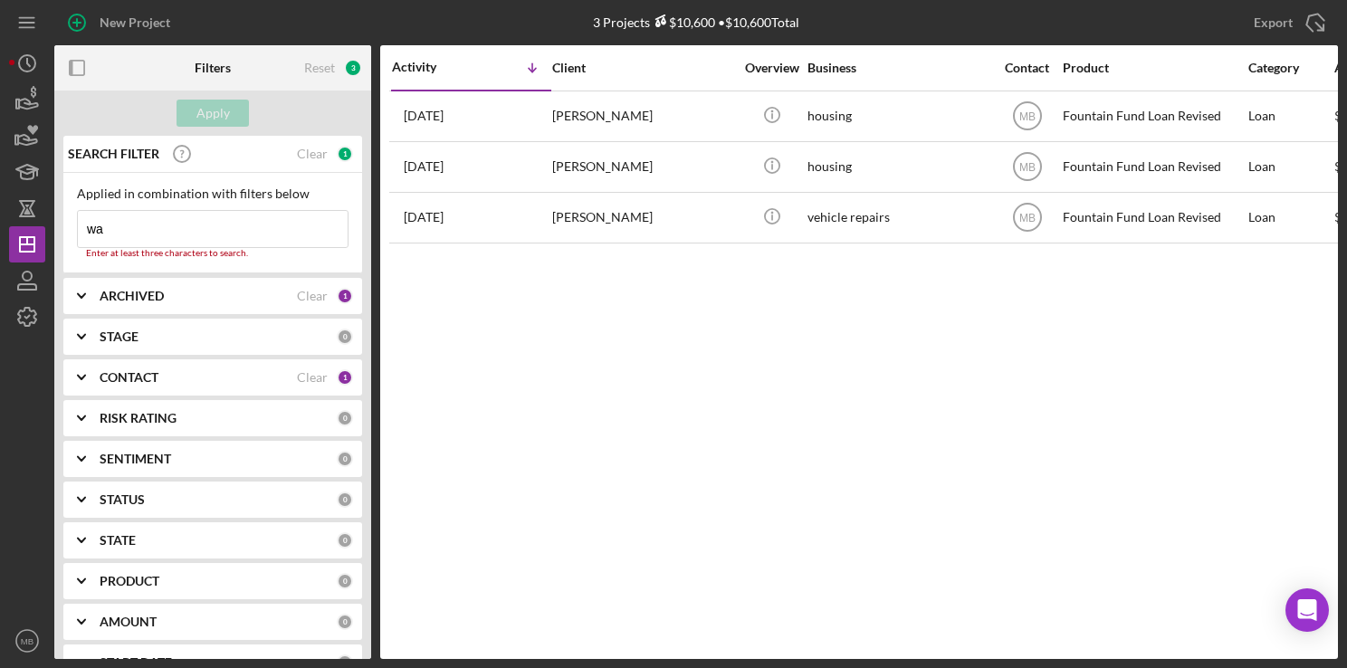
type input "w"
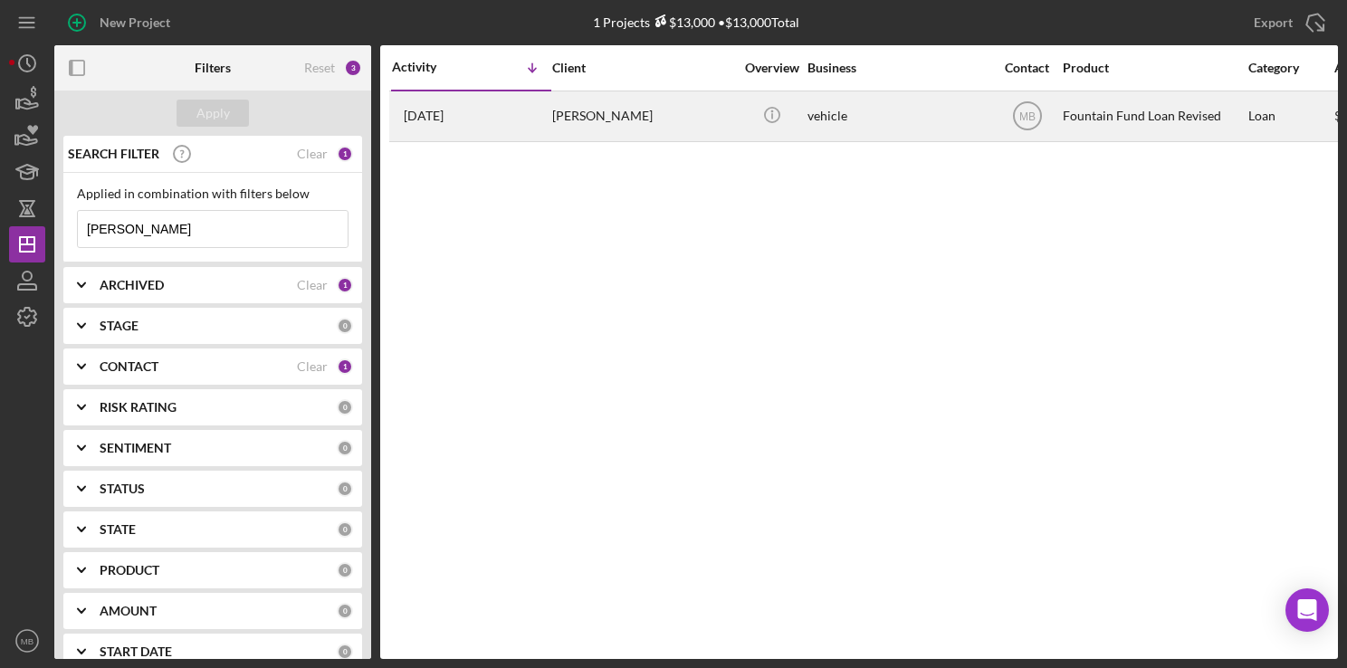
type input "harrigan"
click at [444, 110] on time "7 days ago" at bounding box center [424, 116] width 40 height 14
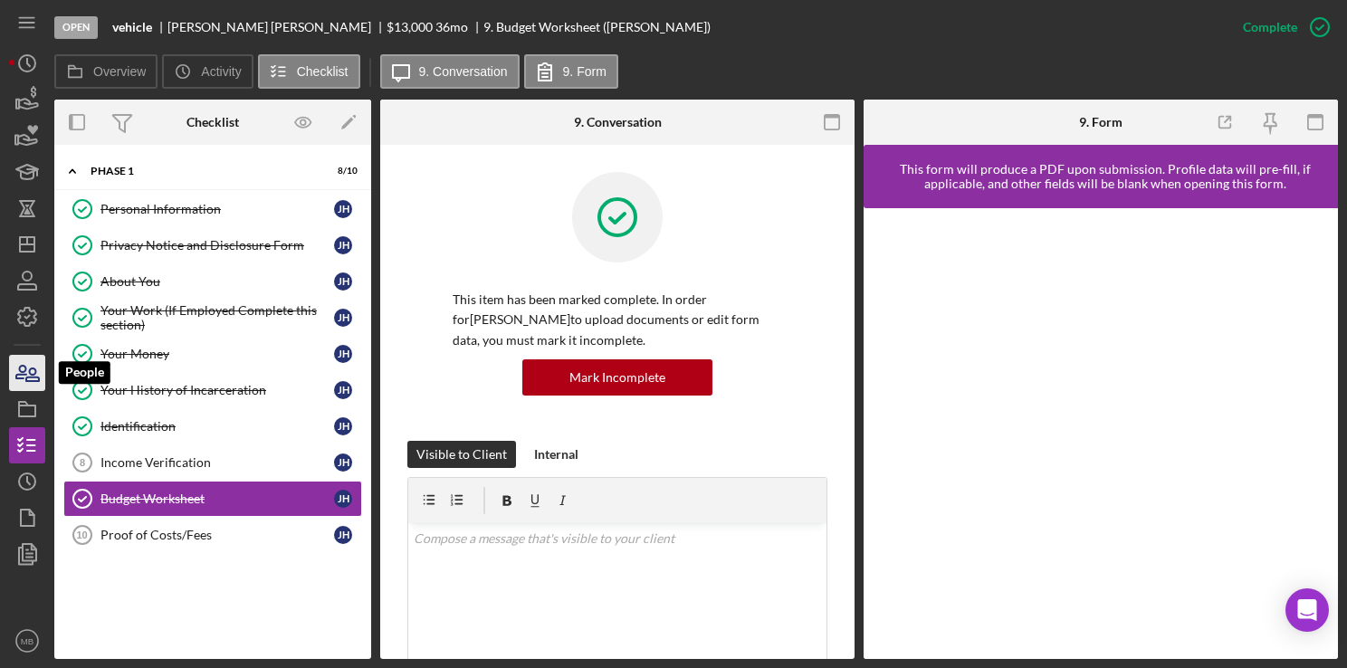
click at [28, 363] on icon "button" at bounding box center [27, 372] width 45 height 45
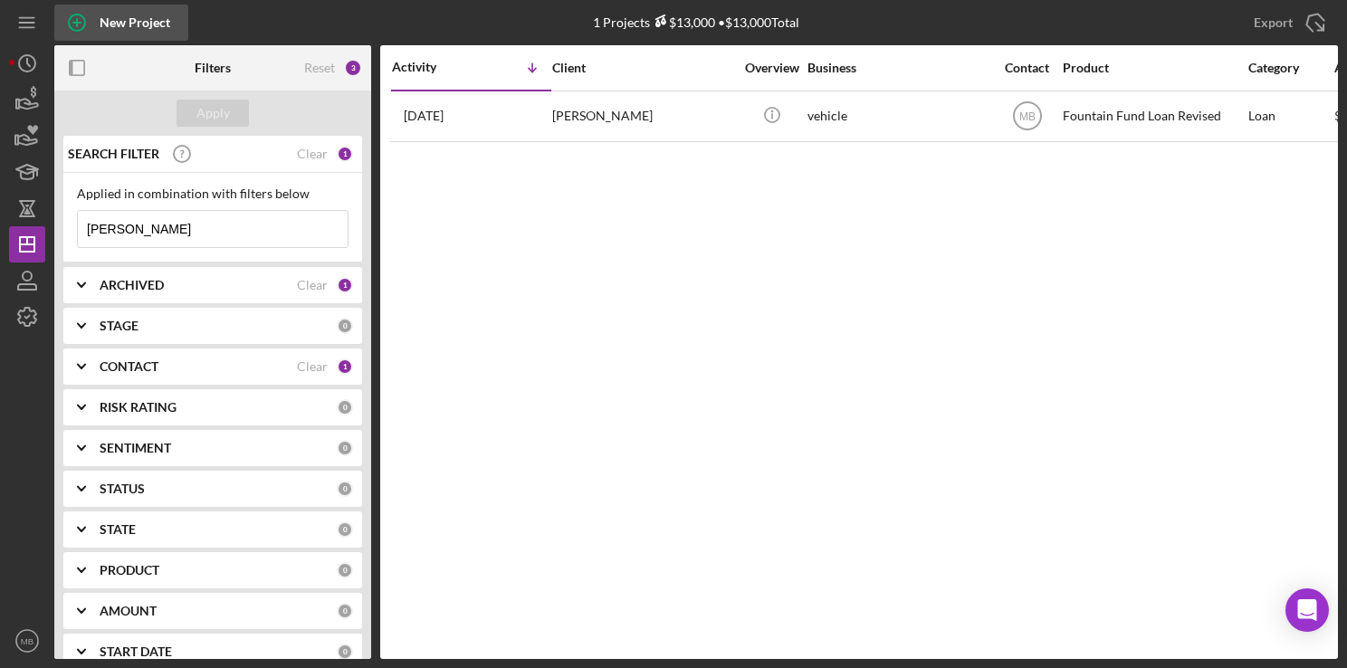
click at [76, 24] on icon "button" at bounding box center [76, 22] width 9 height 9
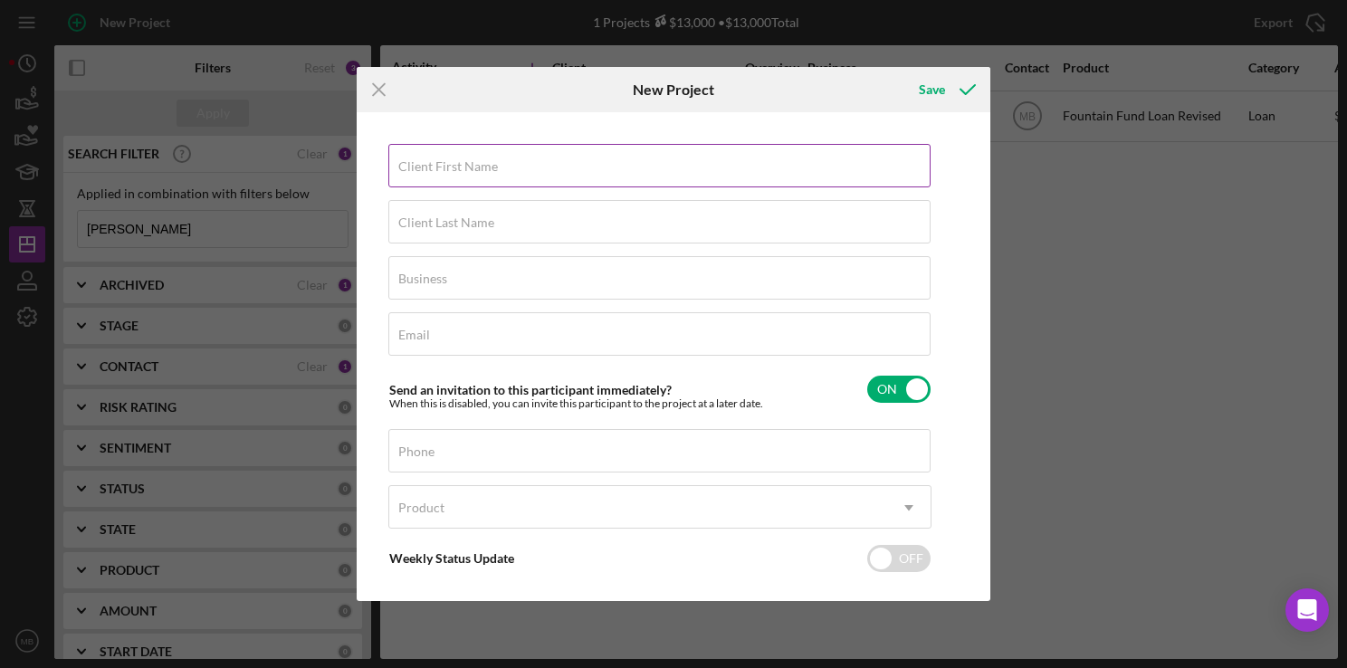
click at [441, 167] on label "Client First Name" at bounding box center [448, 166] width 100 height 14
click at [441, 167] on input "Client First Name" at bounding box center [659, 165] width 542 height 43
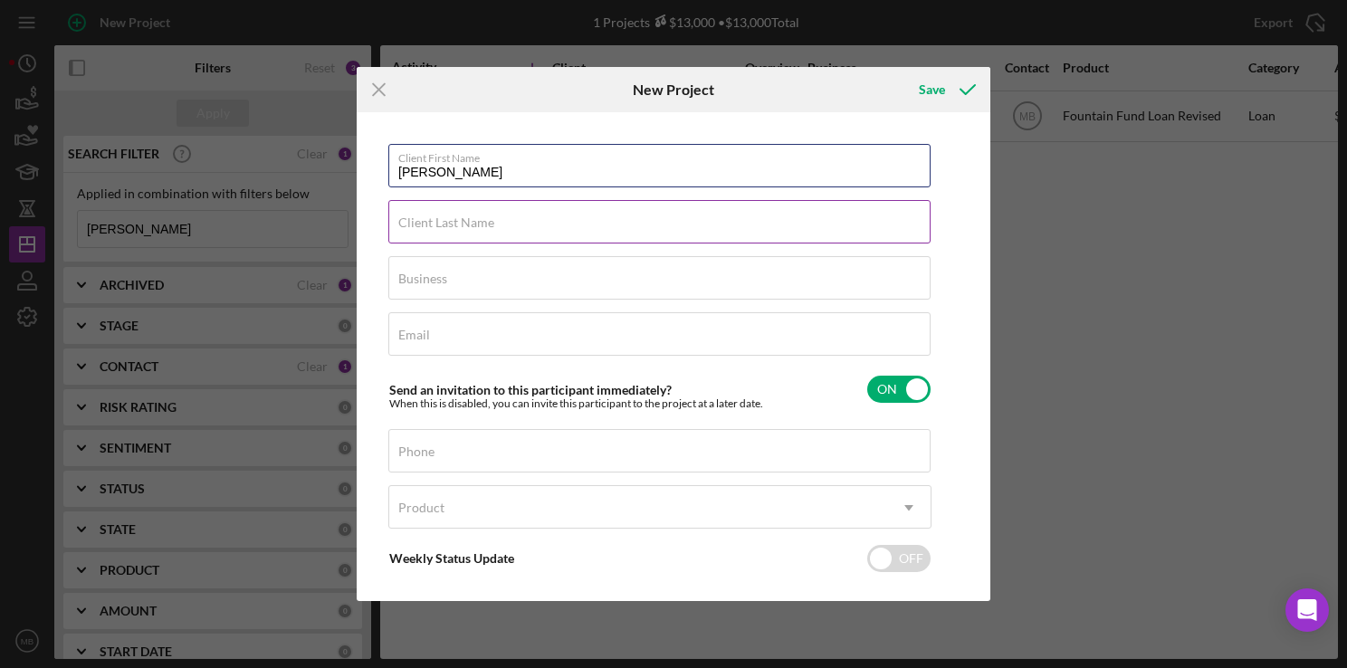
type input "[PERSON_NAME]"
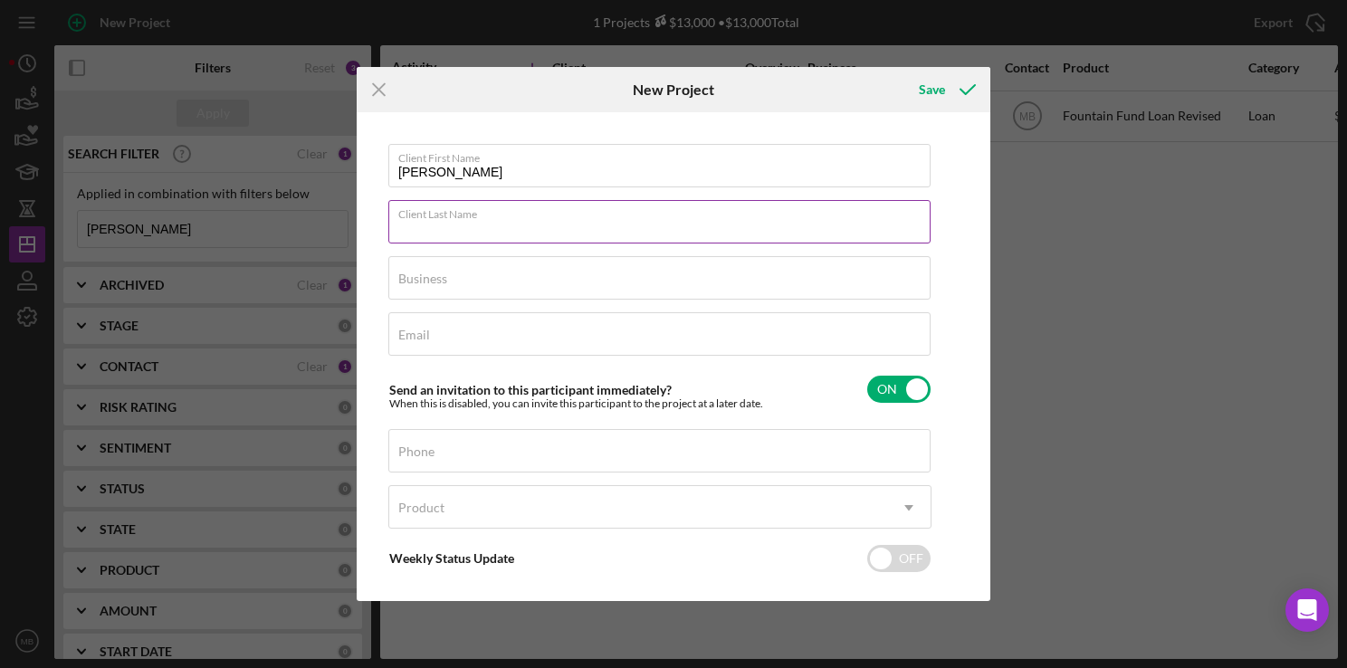
click at [725, 241] on input "Client Last Name" at bounding box center [659, 221] width 542 height 43
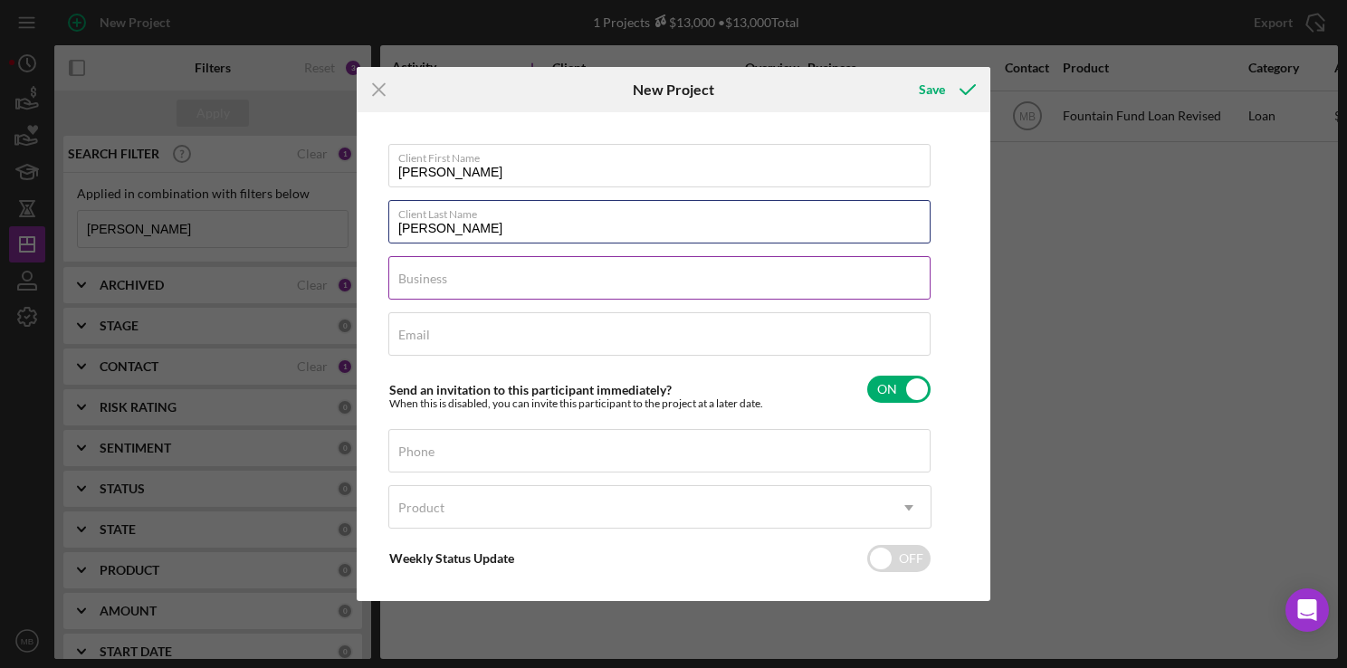
type input "[PERSON_NAME]"
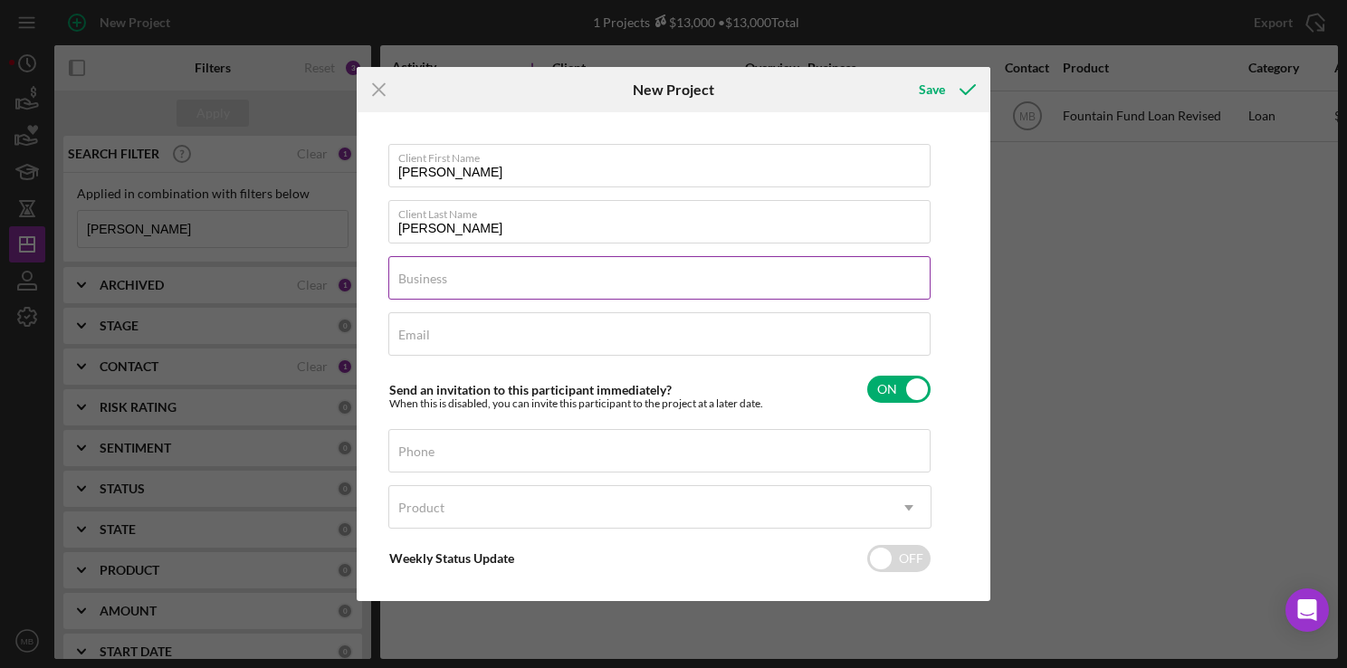
click at [789, 286] on input "Business" at bounding box center [659, 277] width 542 height 43
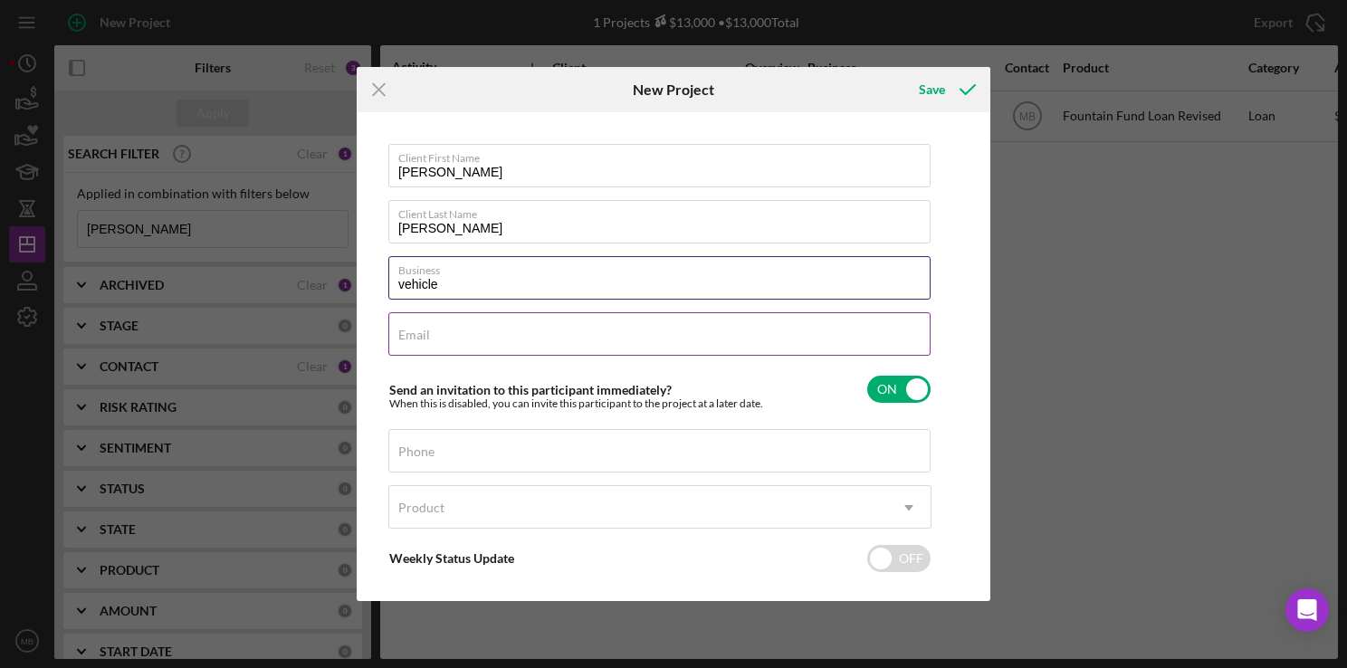
type input "vehicle"
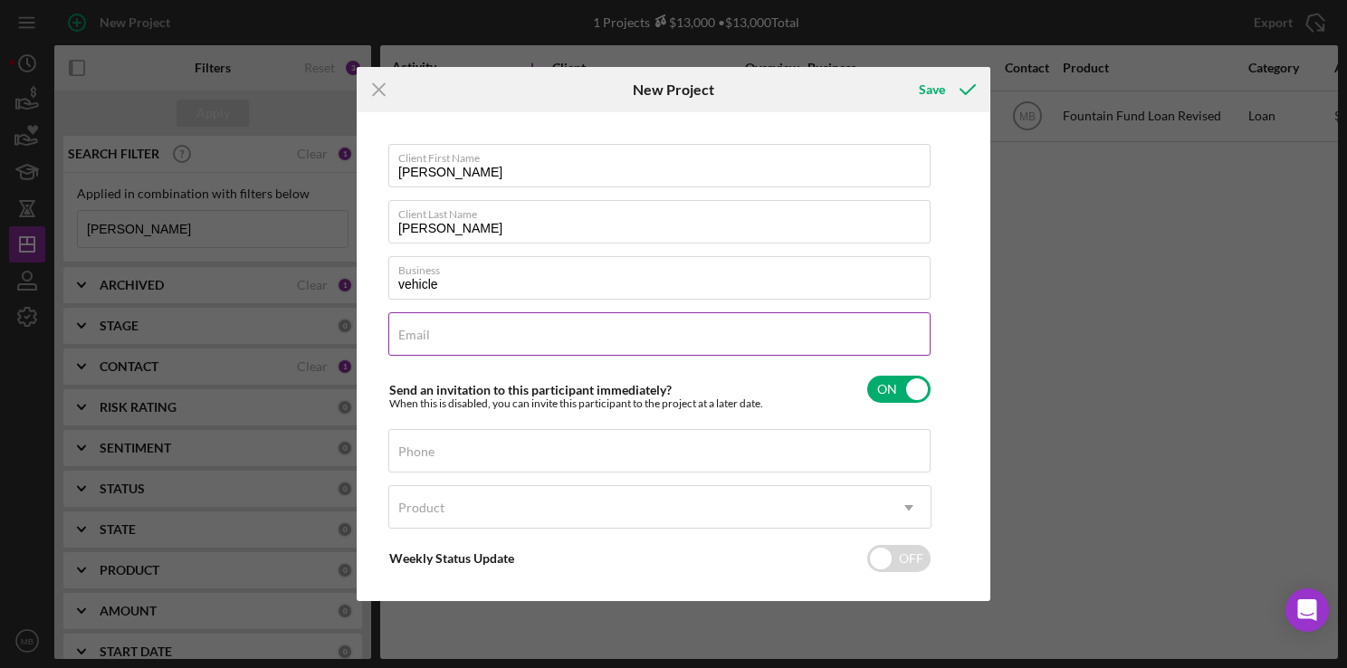
click at [795, 345] on input "Email" at bounding box center [659, 333] width 542 height 43
click at [430, 341] on input "[EMAIL_ADDRESS][DOMAIN_NAME]" at bounding box center [659, 333] width 542 height 43
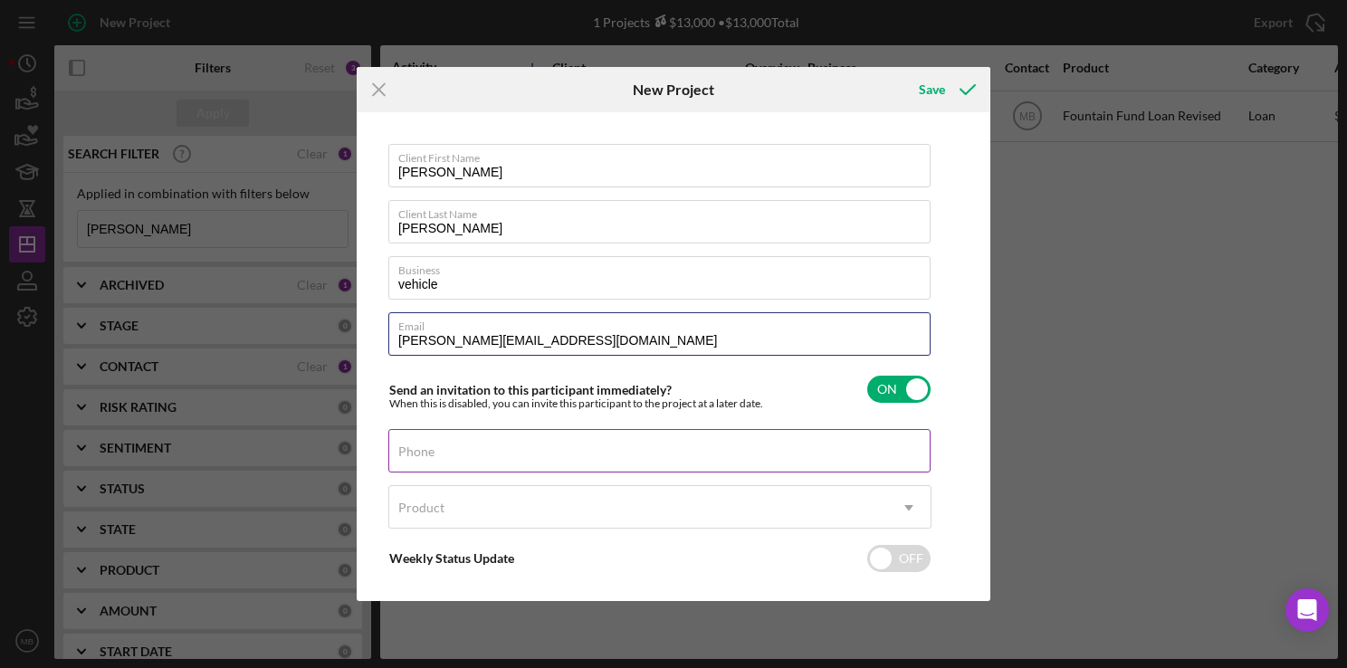
type input "[PERSON_NAME][EMAIL_ADDRESS][DOMAIN_NAME]"
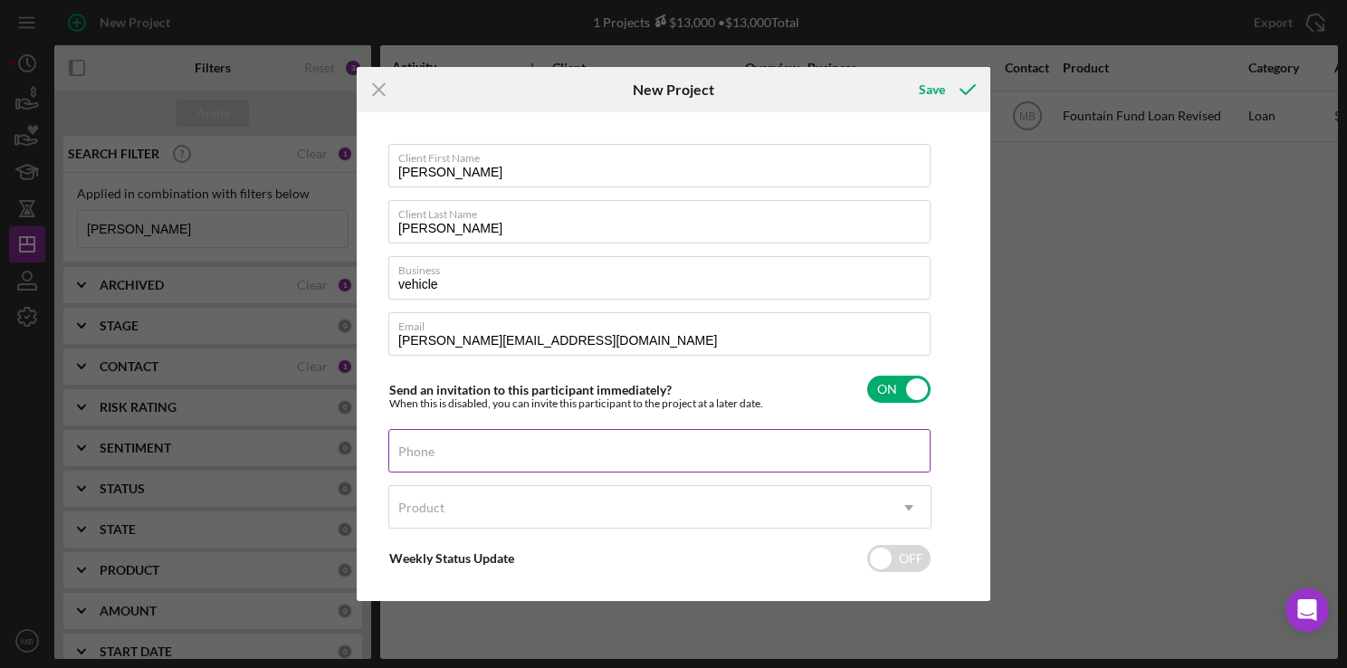
click at [675, 459] on input "Phone" at bounding box center [659, 450] width 542 height 43
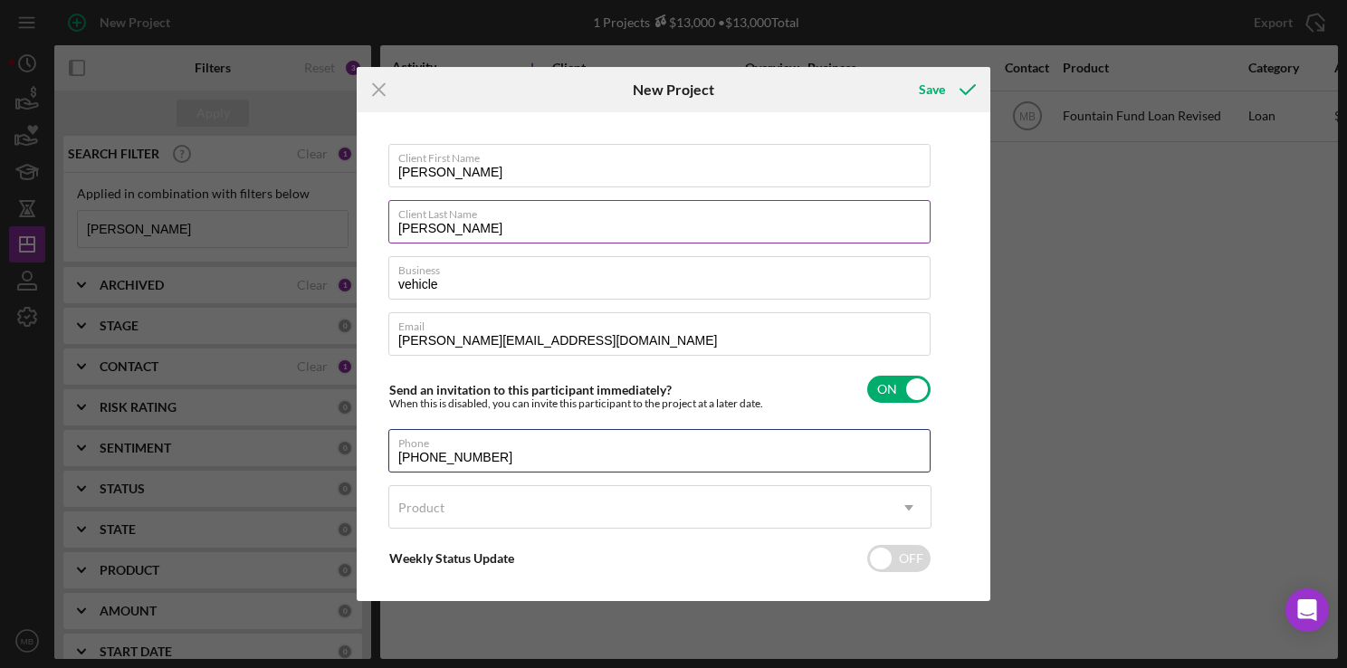
scroll to position [81, 0]
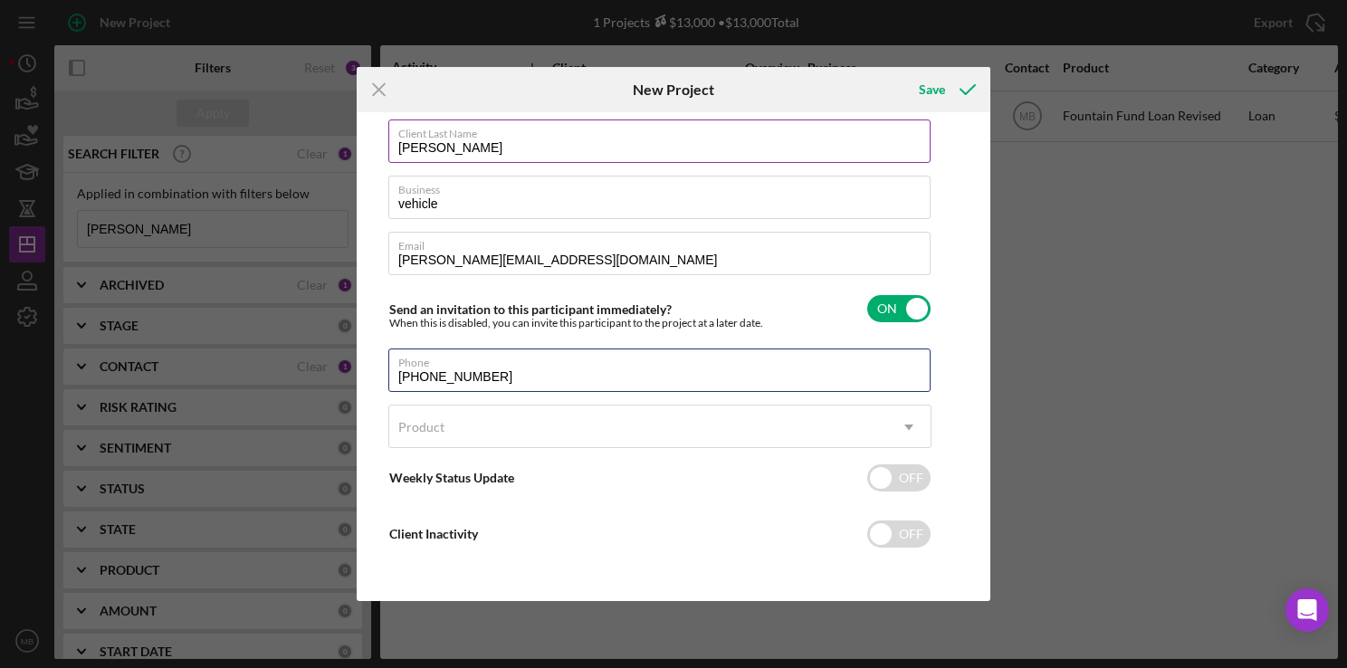
type input "[PHONE_NUMBER]"
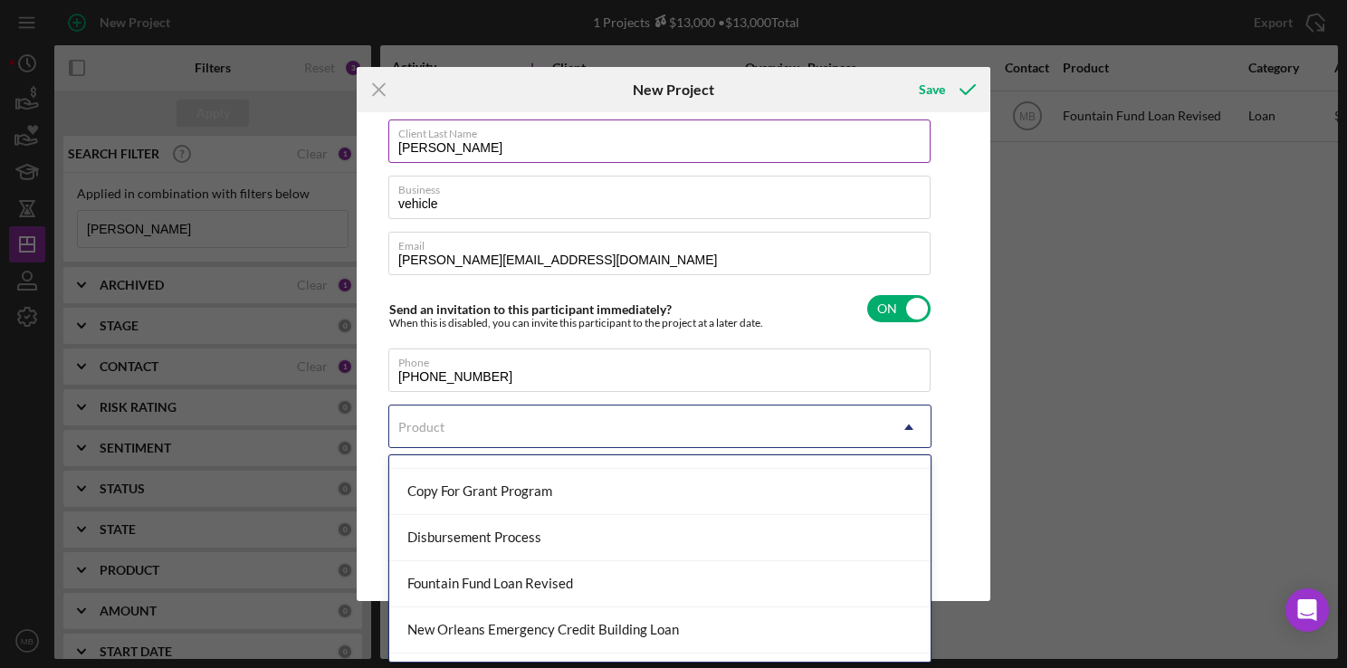
scroll to position [160, 0]
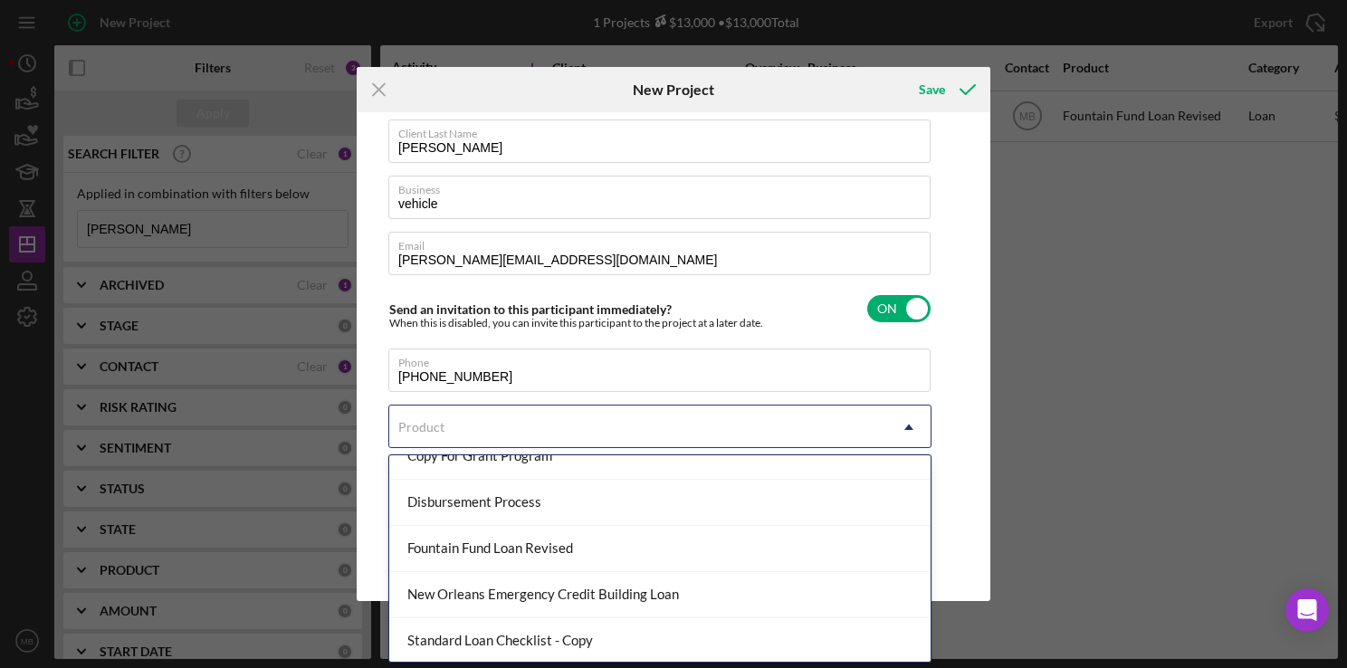
click at [587, 554] on div "Fountain Fund Loan Revised" at bounding box center [659, 549] width 541 height 46
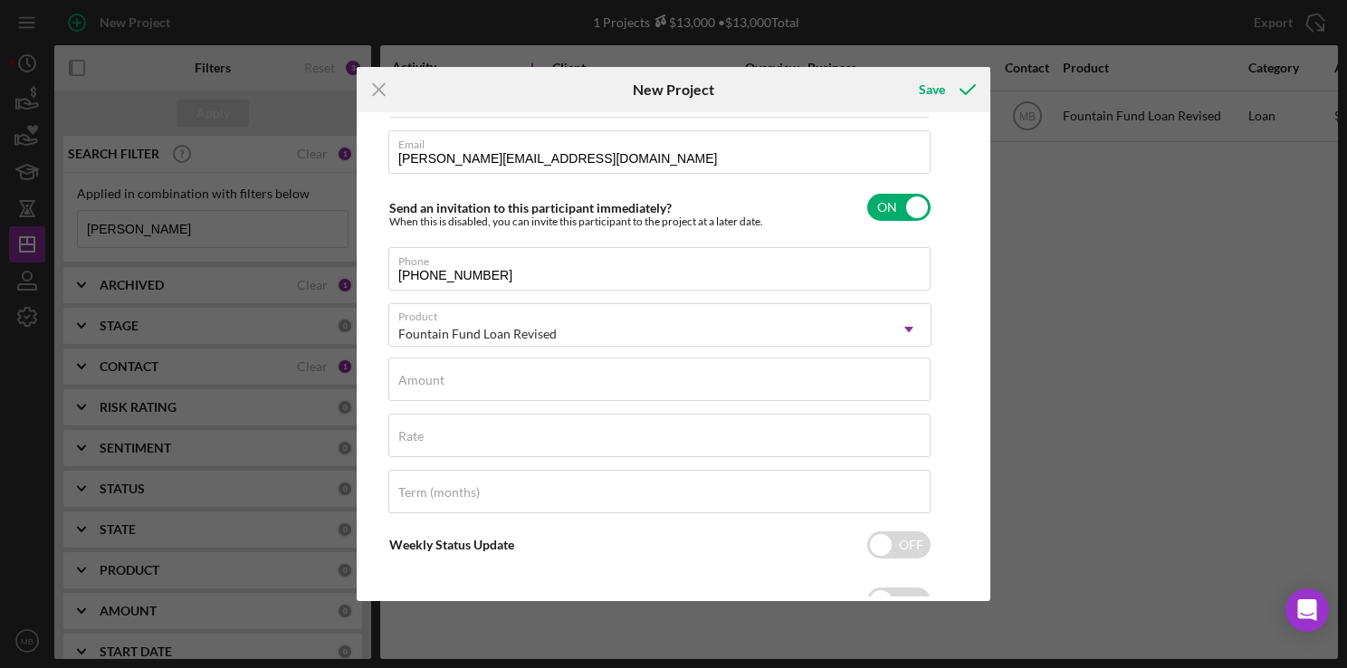
scroll to position [218, 0]
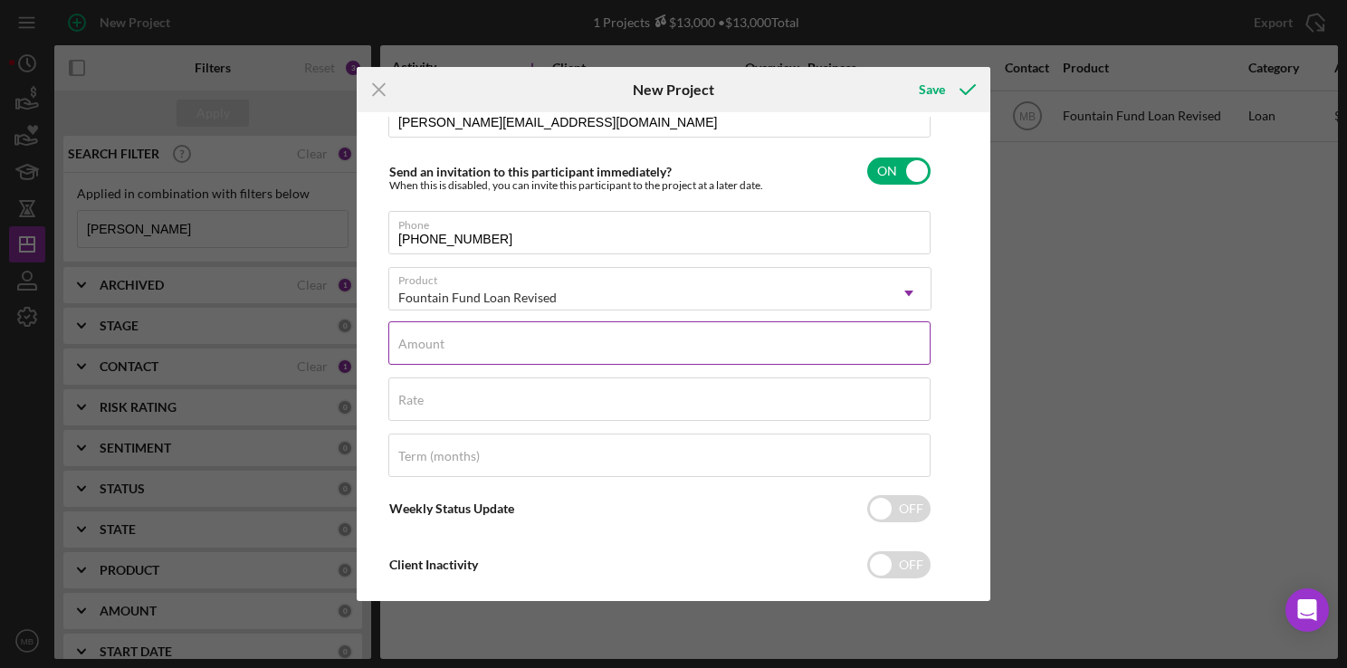
click at [682, 354] on input "Amount" at bounding box center [659, 342] width 542 height 43
type input "$13,000"
click at [668, 463] on input "Term (months)" at bounding box center [659, 455] width 542 height 43
type input "36"
click at [941, 90] on div "Save" at bounding box center [932, 90] width 26 height 36
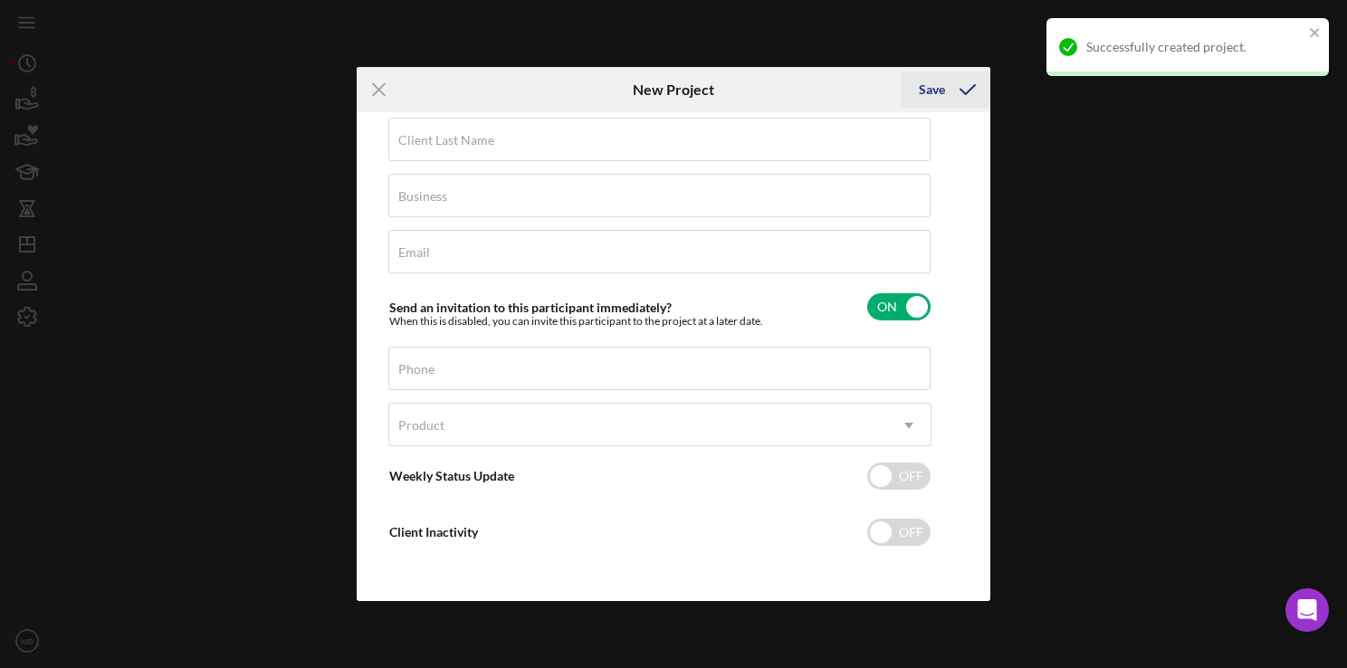
scroll to position [81, 0]
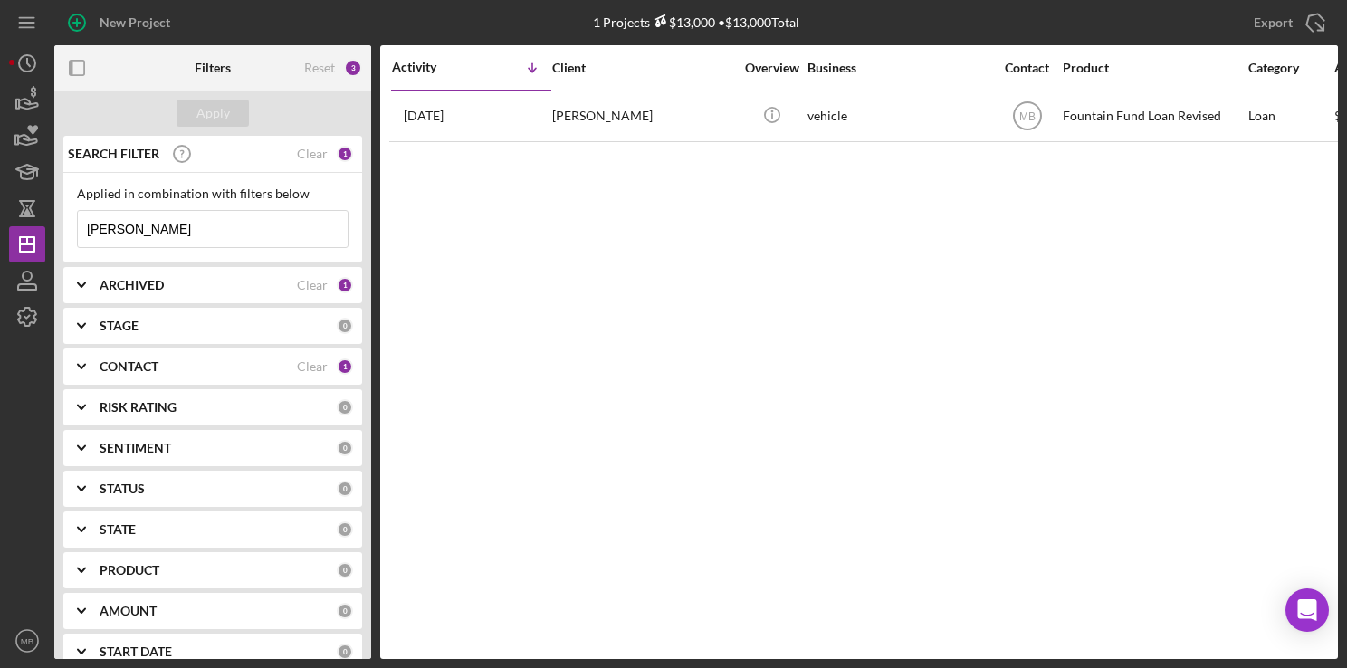
click at [172, 228] on input "[PERSON_NAME]" at bounding box center [213, 229] width 270 height 36
type input "h"
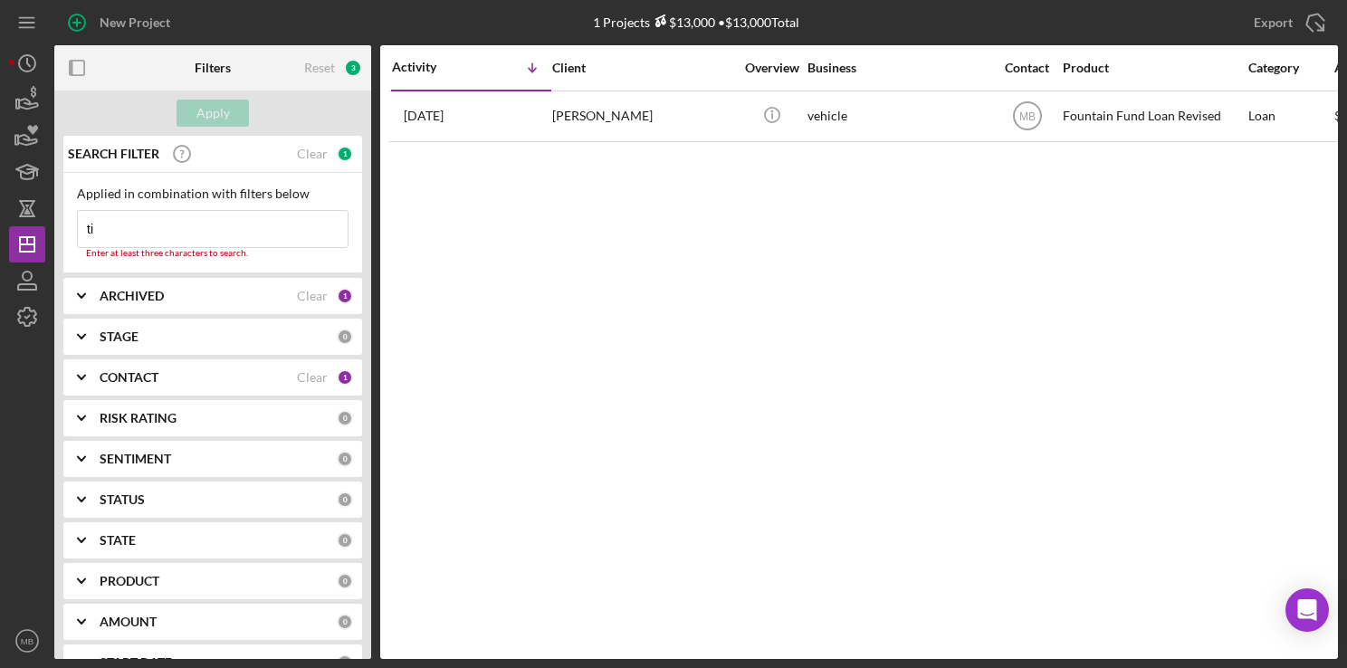
type input "t"
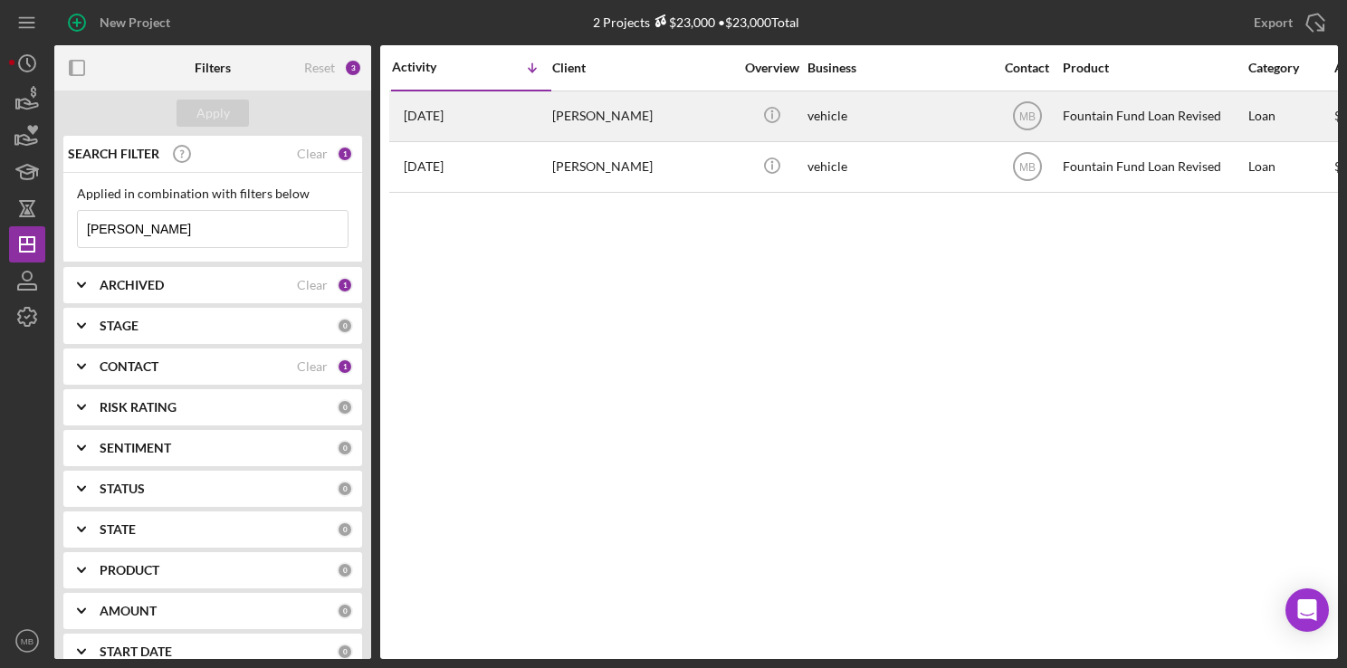
type input "[PERSON_NAME]"
click at [567, 100] on div "[PERSON_NAME]" at bounding box center [642, 116] width 181 height 48
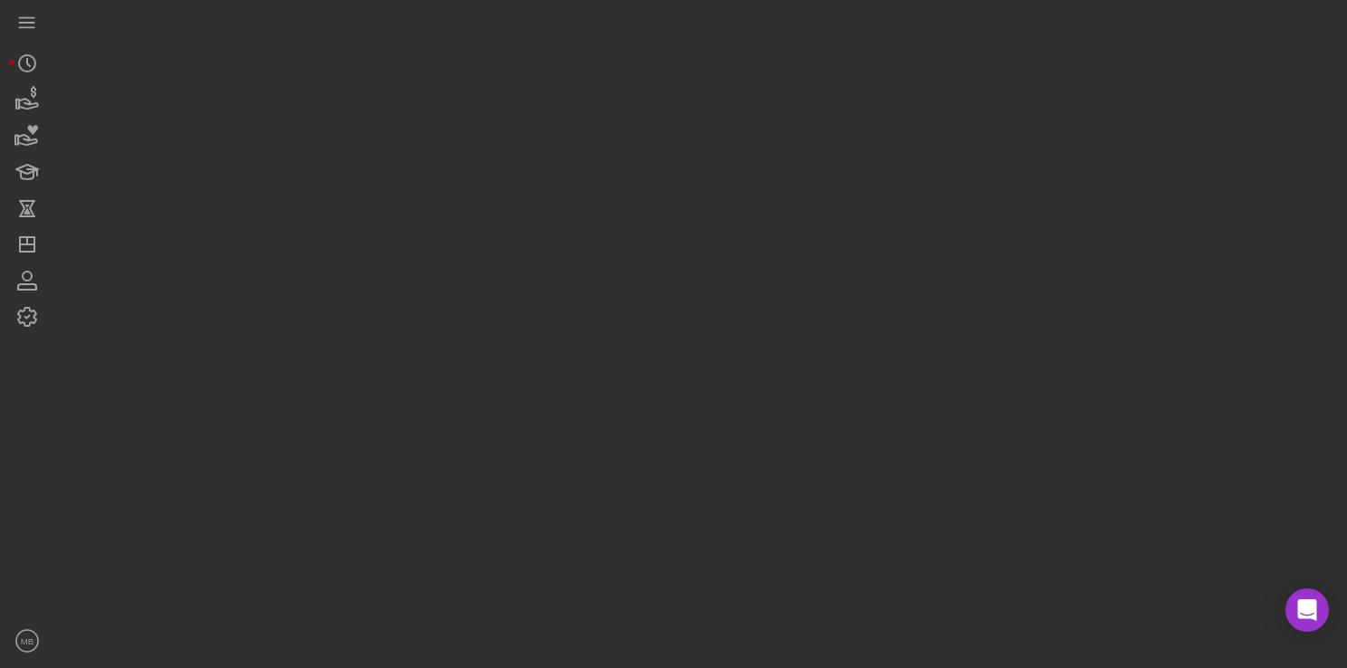
click at [567, 100] on div at bounding box center [696, 329] width 1284 height 659
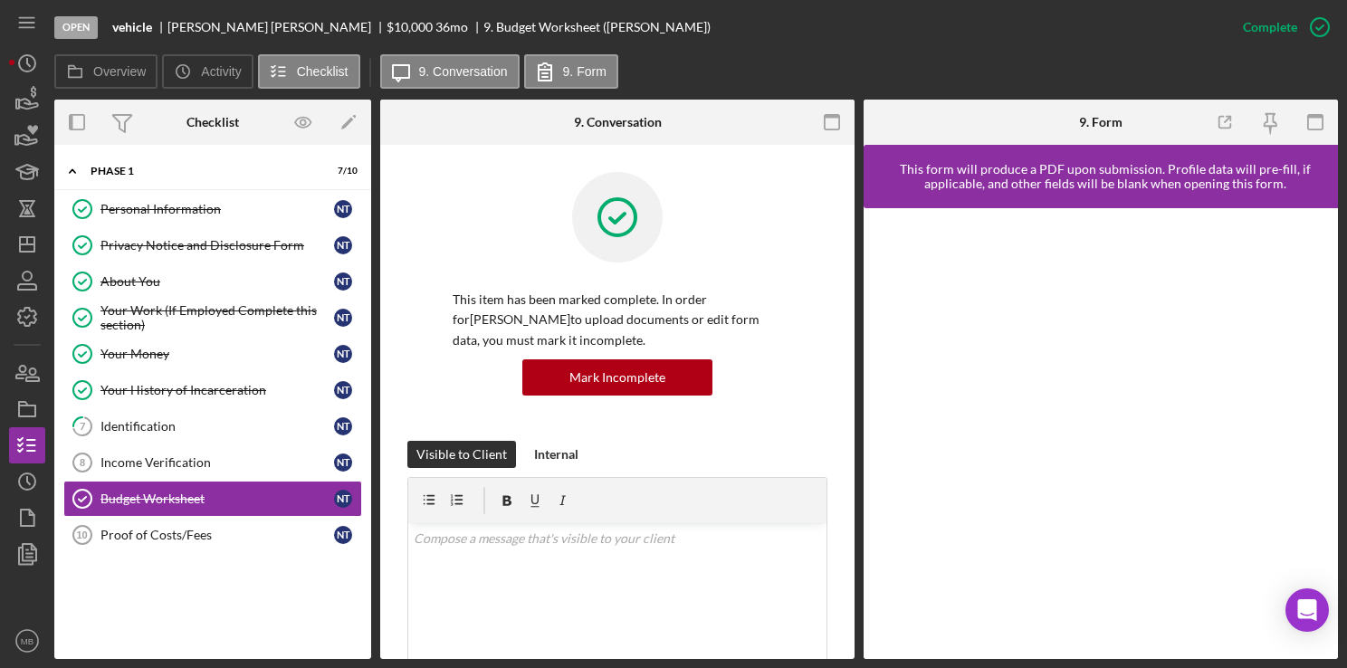
click at [449, 236] on div "This item has been marked complete. In order for [PERSON_NAME] to upload docume…" at bounding box center [617, 306] width 420 height 269
click at [255, 455] on div "Income Verification" at bounding box center [217, 462] width 234 height 14
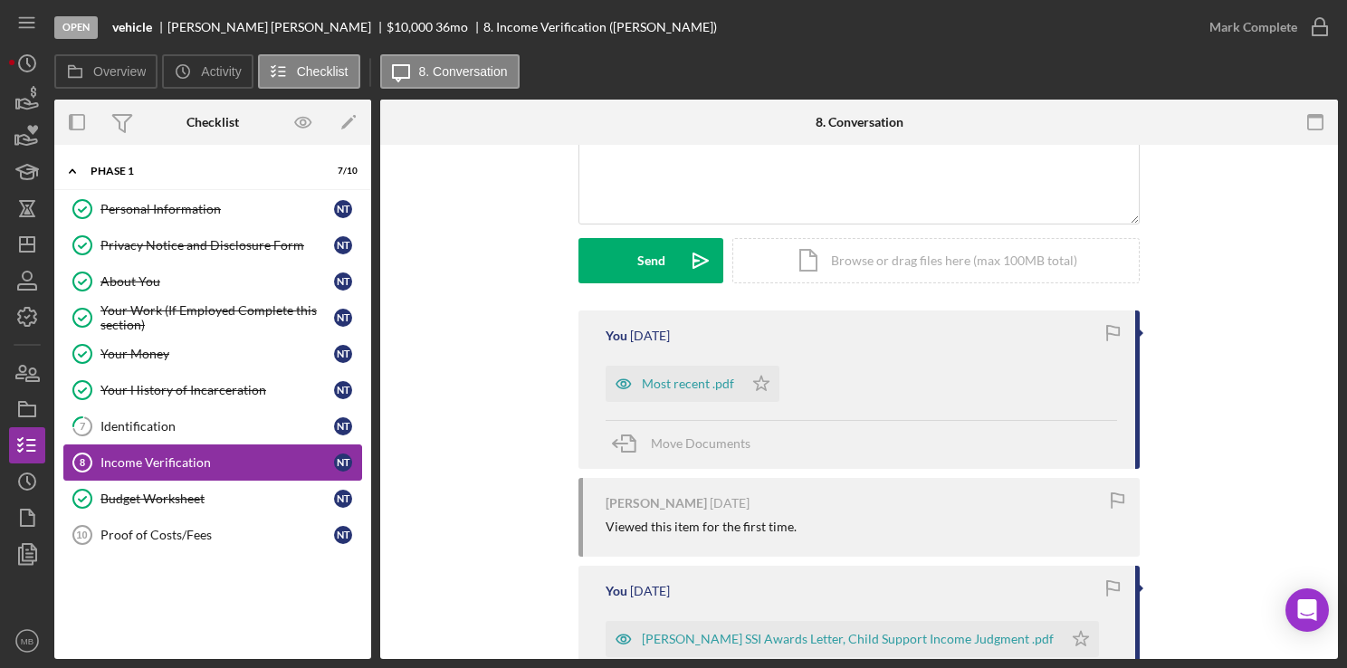
scroll to position [192, 0]
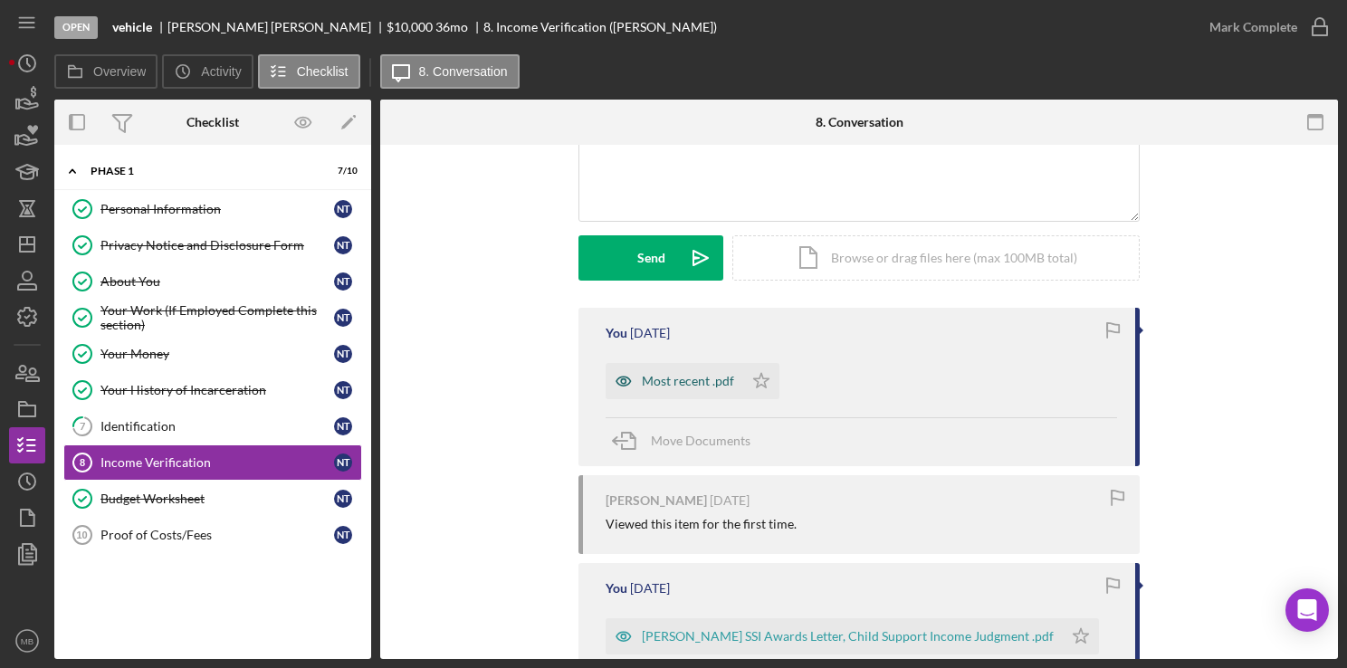
click at [695, 381] on div "Most recent .pdf" at bounding box center [688, 381] width 92 height 14
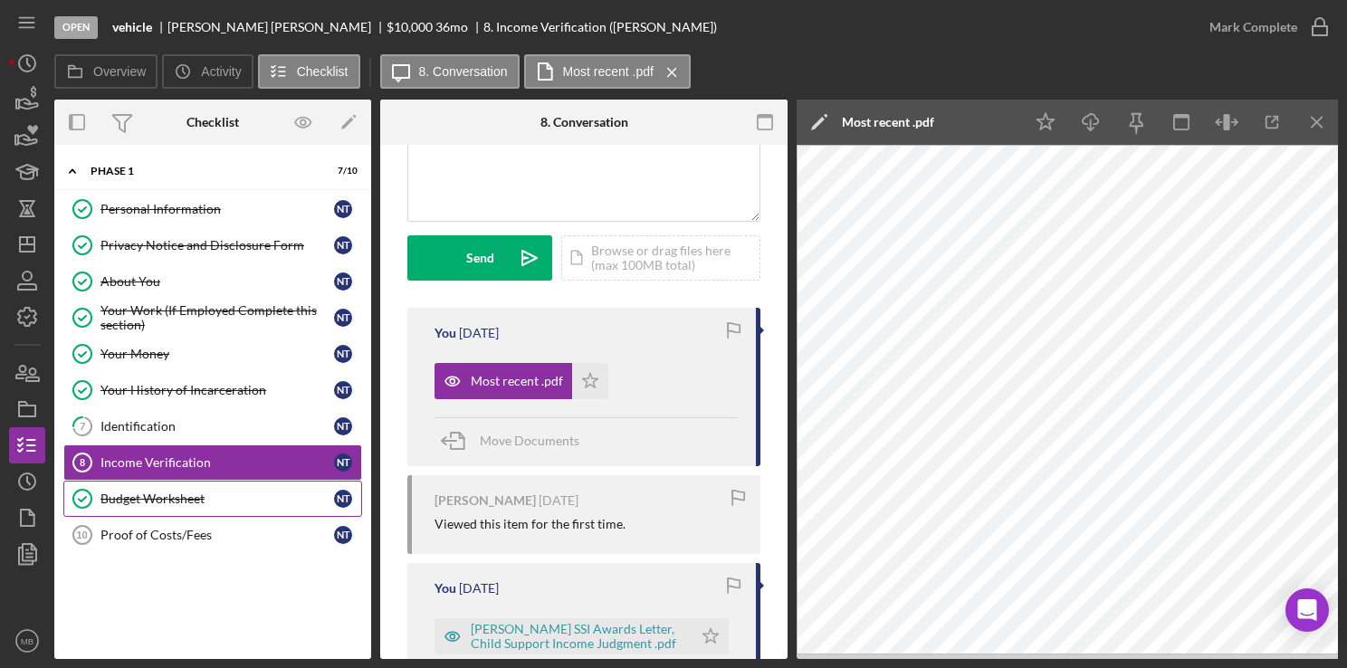
click at [145, 492] on div "Budget Worksheet" at bounding box center [217, 499] width 234 height 14
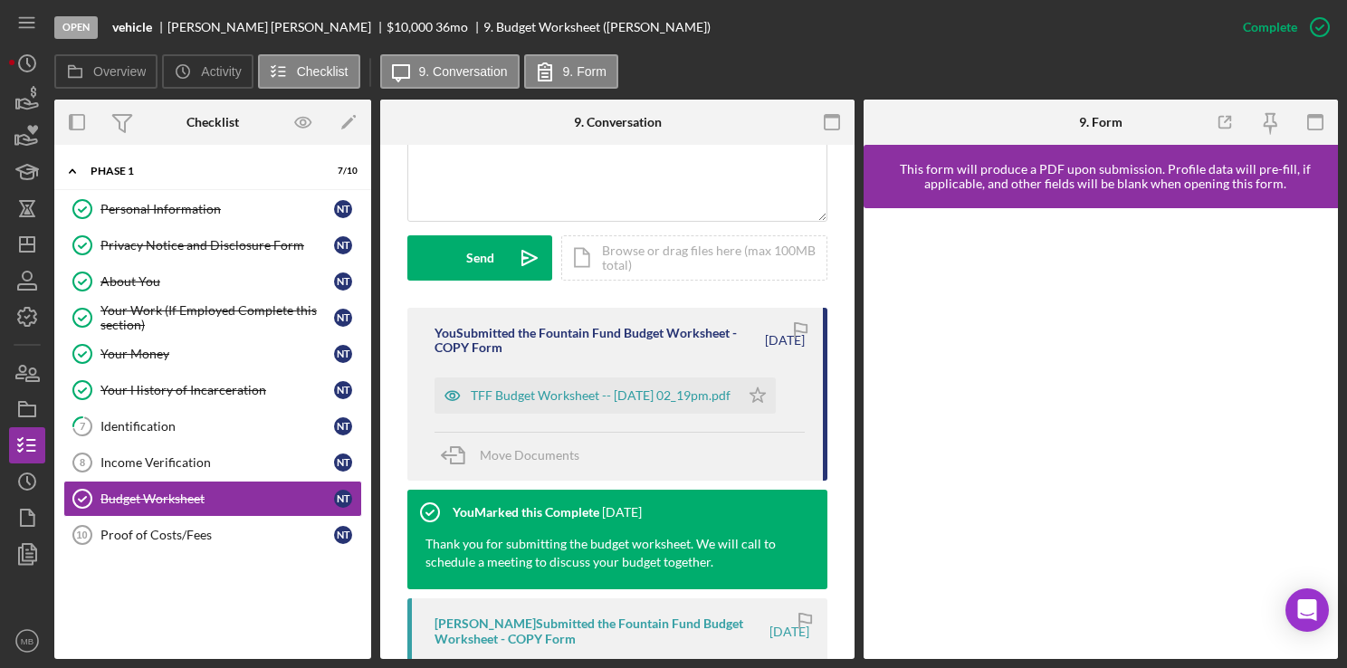
scroll to position [487, 0]
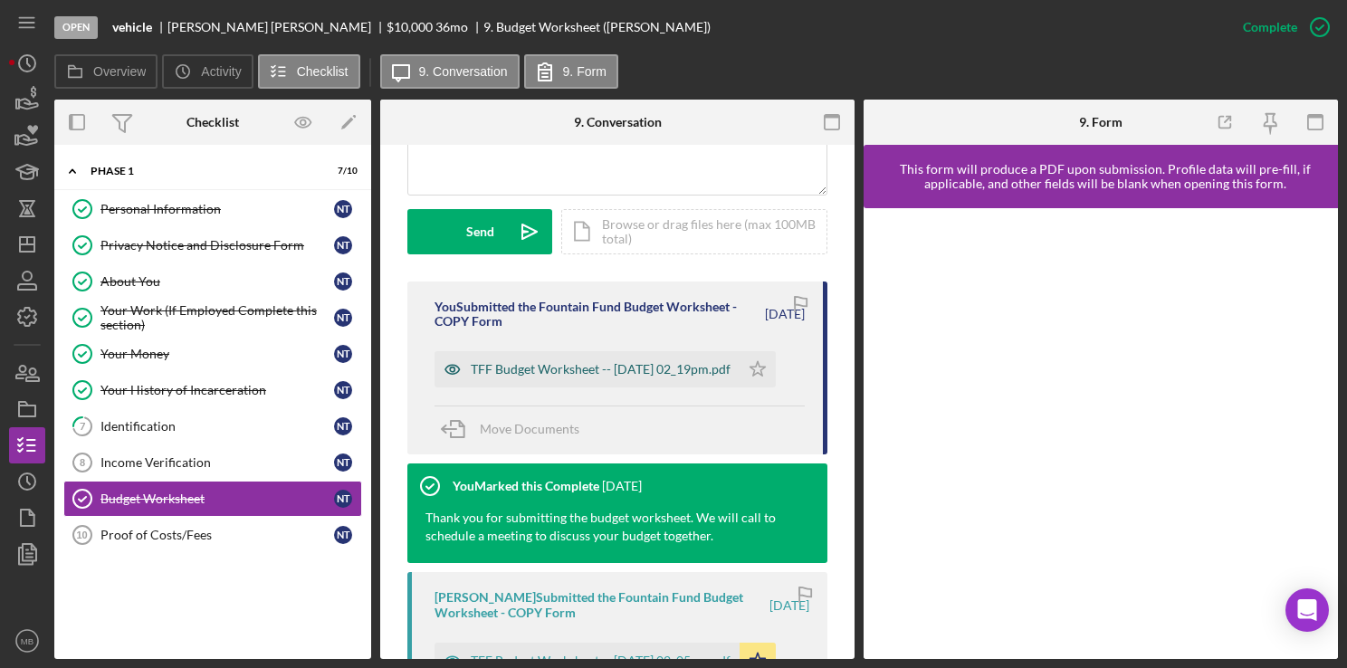
click at [597, 369] on div "TFF Budget Worksheet -- 2025-09-25 02_19pm.pdf" at bounding box center [601, 369] width 260 height 14
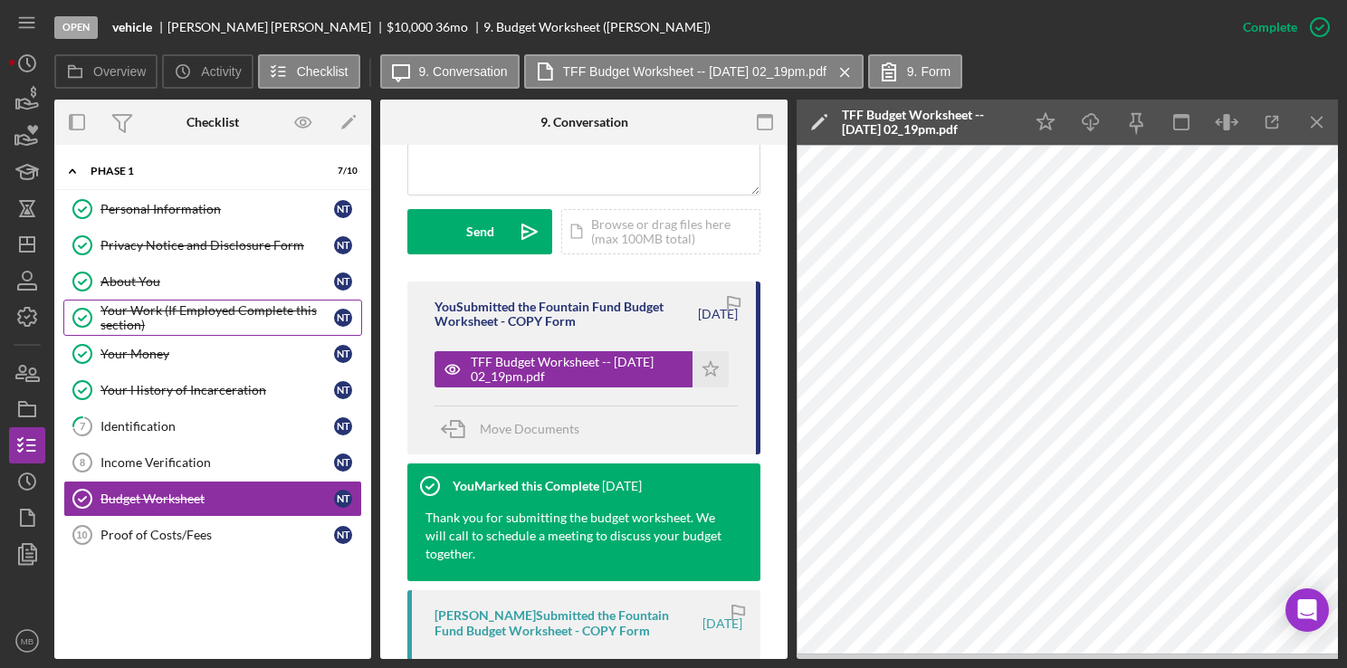
click at [140, 313] on div "Your Work (If Employed Complete this section)" at bounding box center [217, 317] width 234 height 29
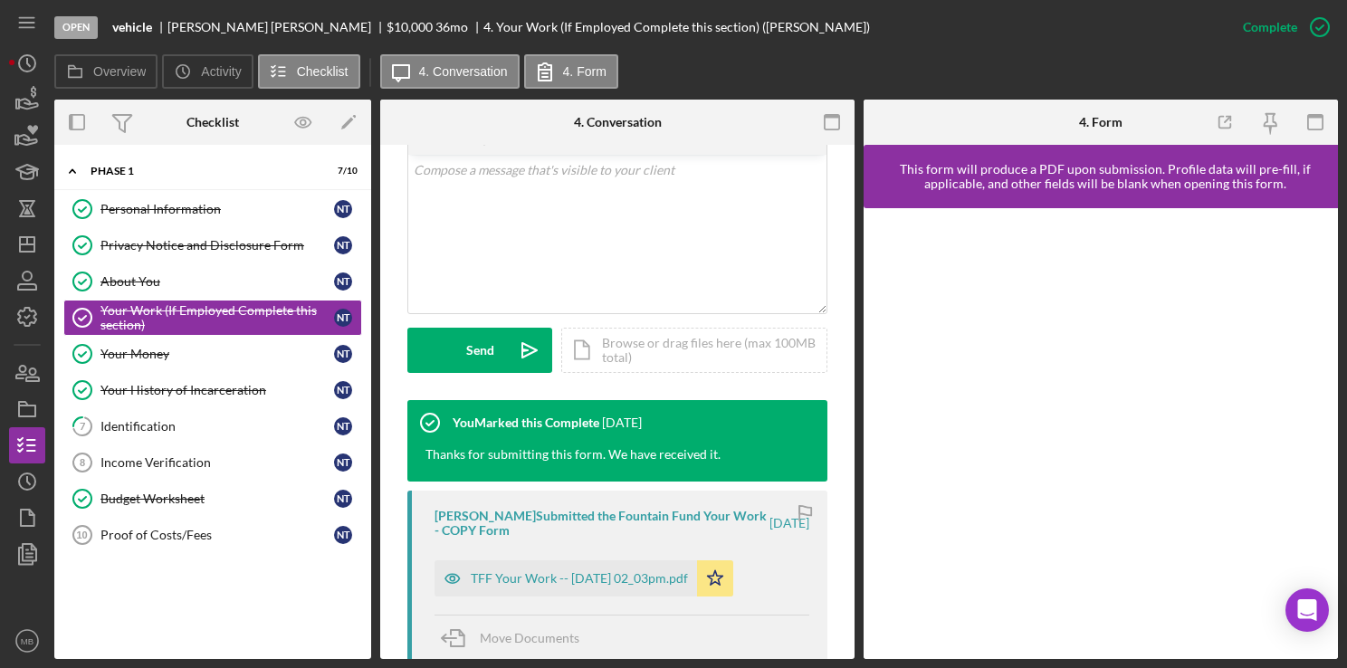
scroll to position [371, 0]
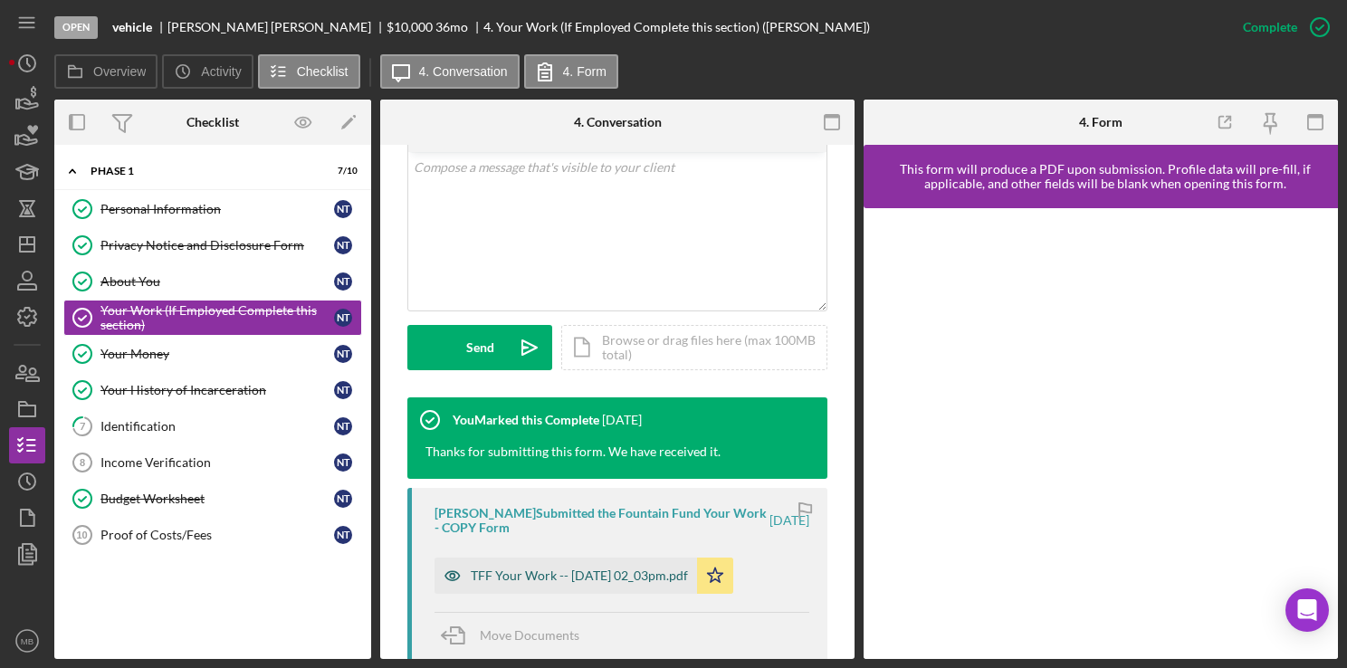
click at [508, 571] on div "TFF Your Work -- 2025-09-25 02_03pm.pdf" at bounding box center [579, 576] width 217 height 14
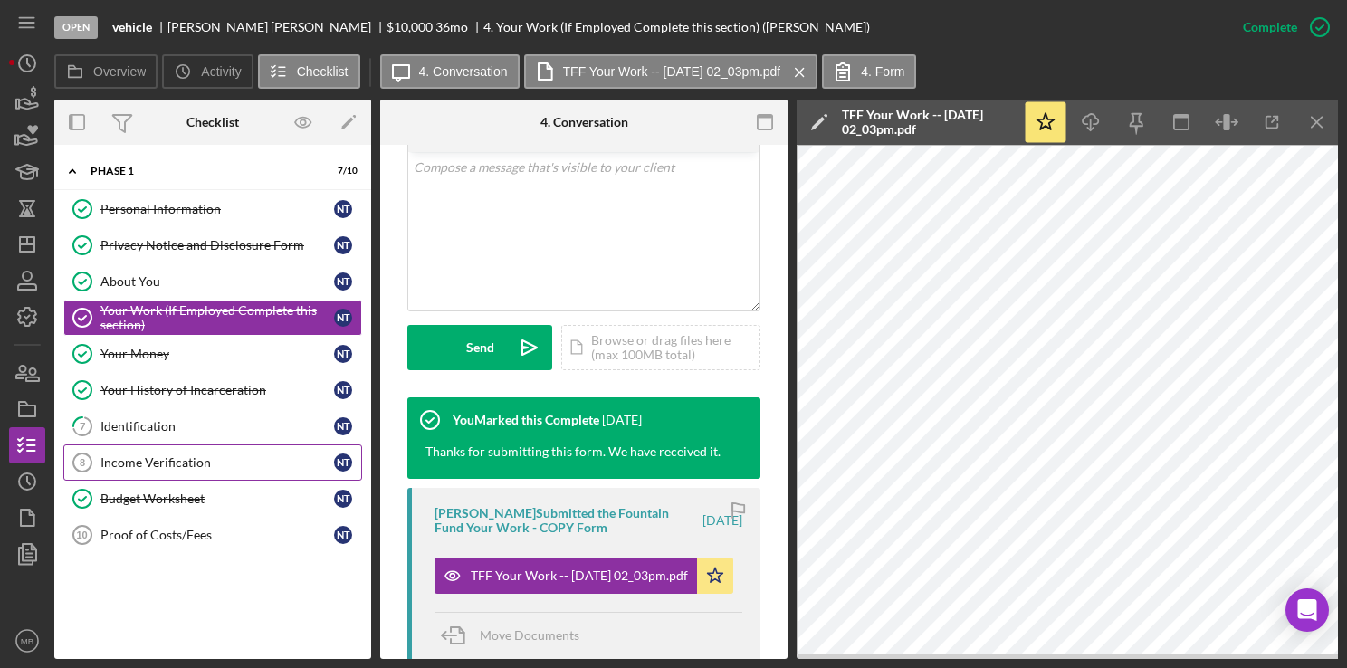
click at [279, 456] on div "Income Verification" at bounding box center [217, 462] width 234 height 14
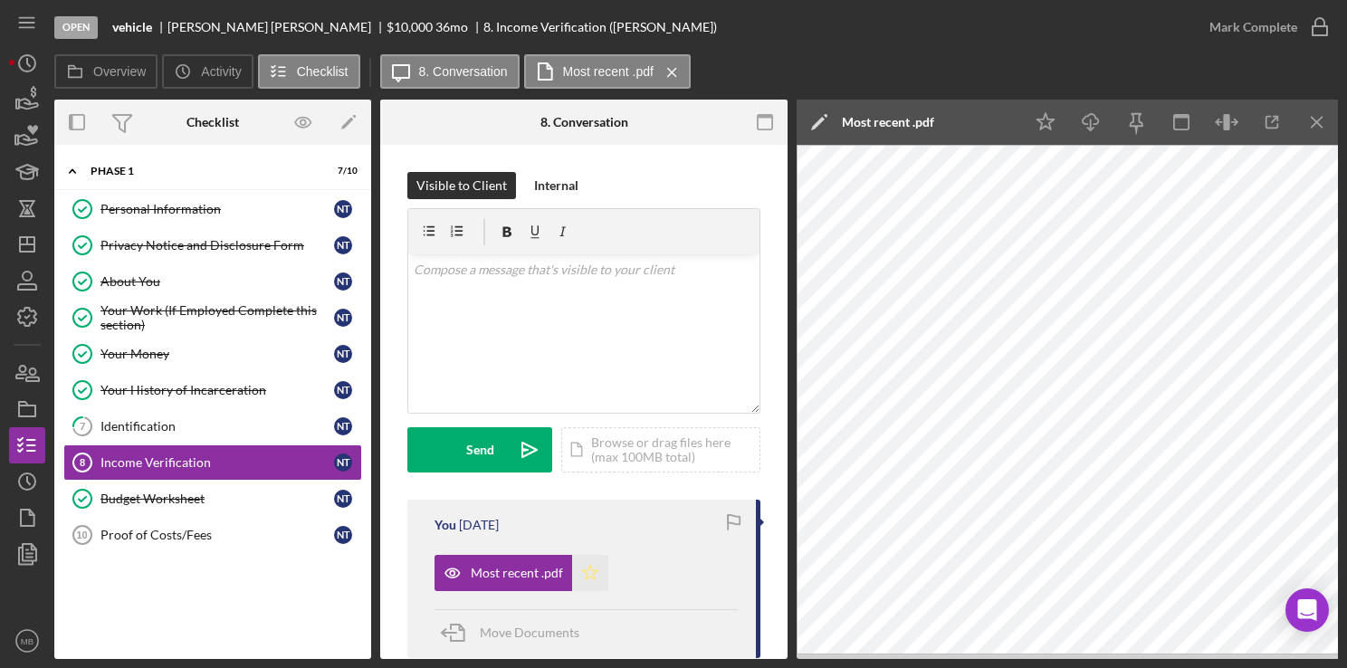
click at [583, 569] on polygon "button" at bounding box center [590, 572] width 15 height 14
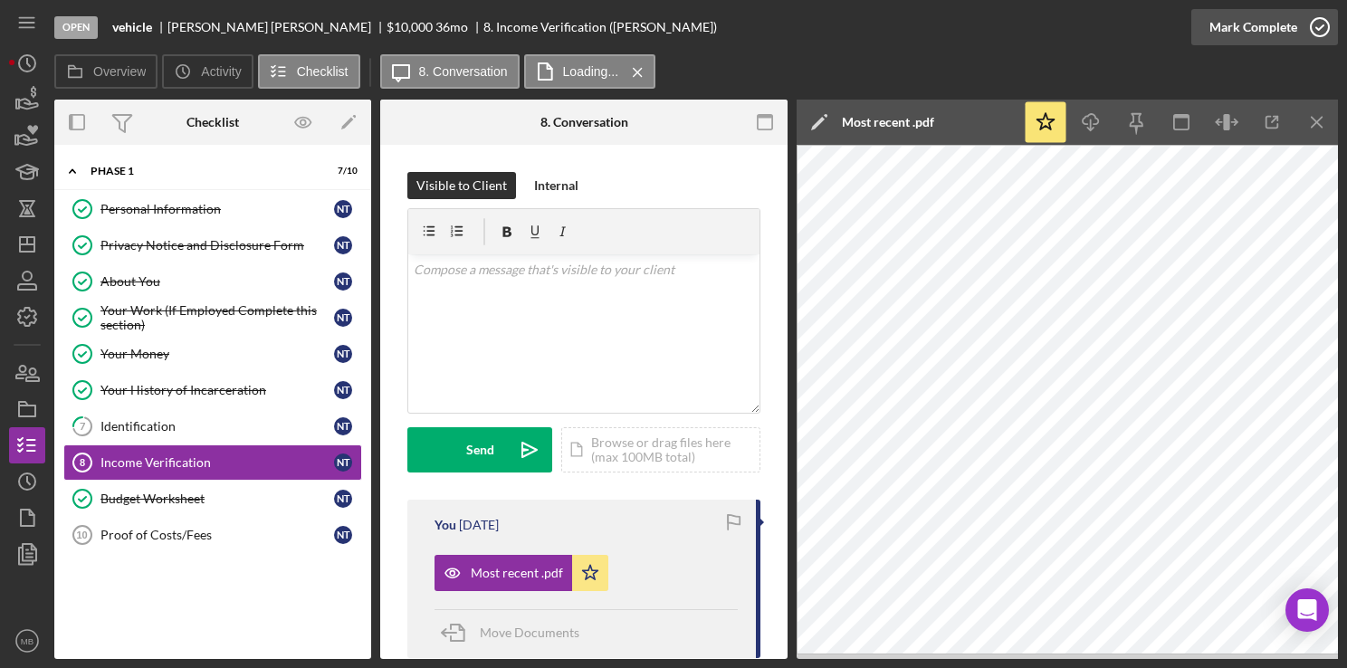
click at [1320, 20] on icon "button" at bounding box center [1319, 27] width 45 height 45
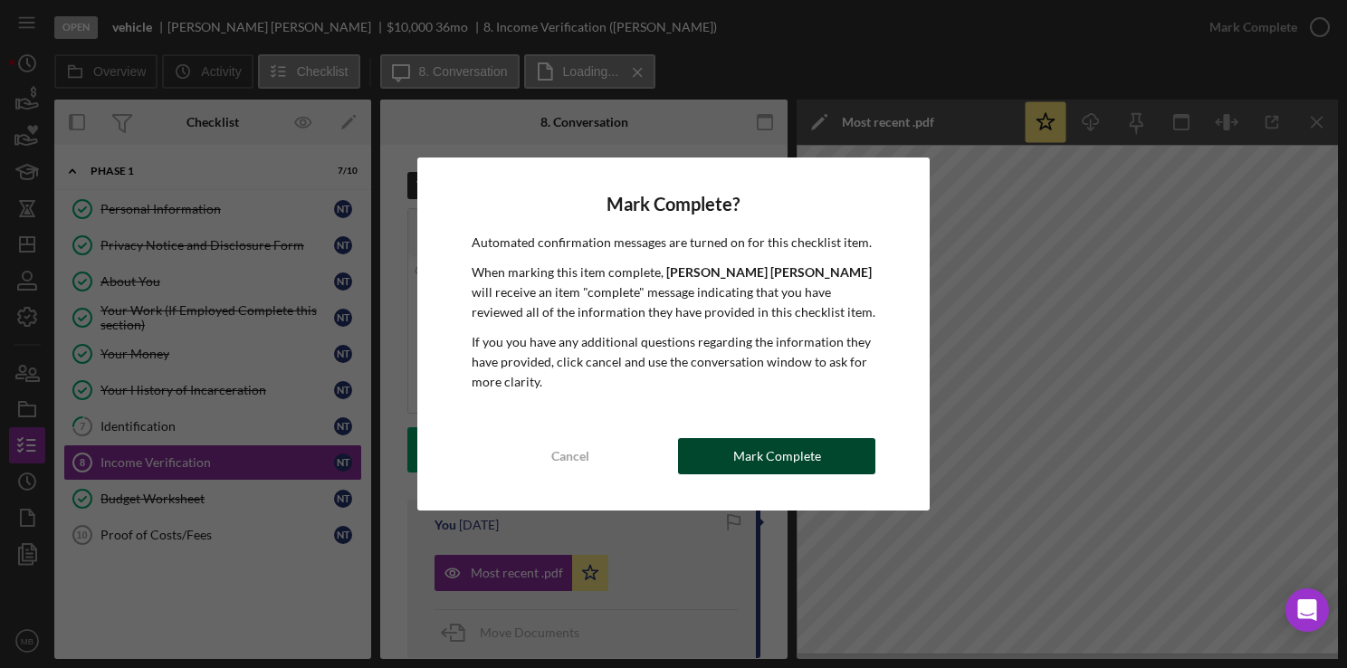
click at [817, 452] on div "Mark Complete" at bounding box center [777, 456] width 88 height 36
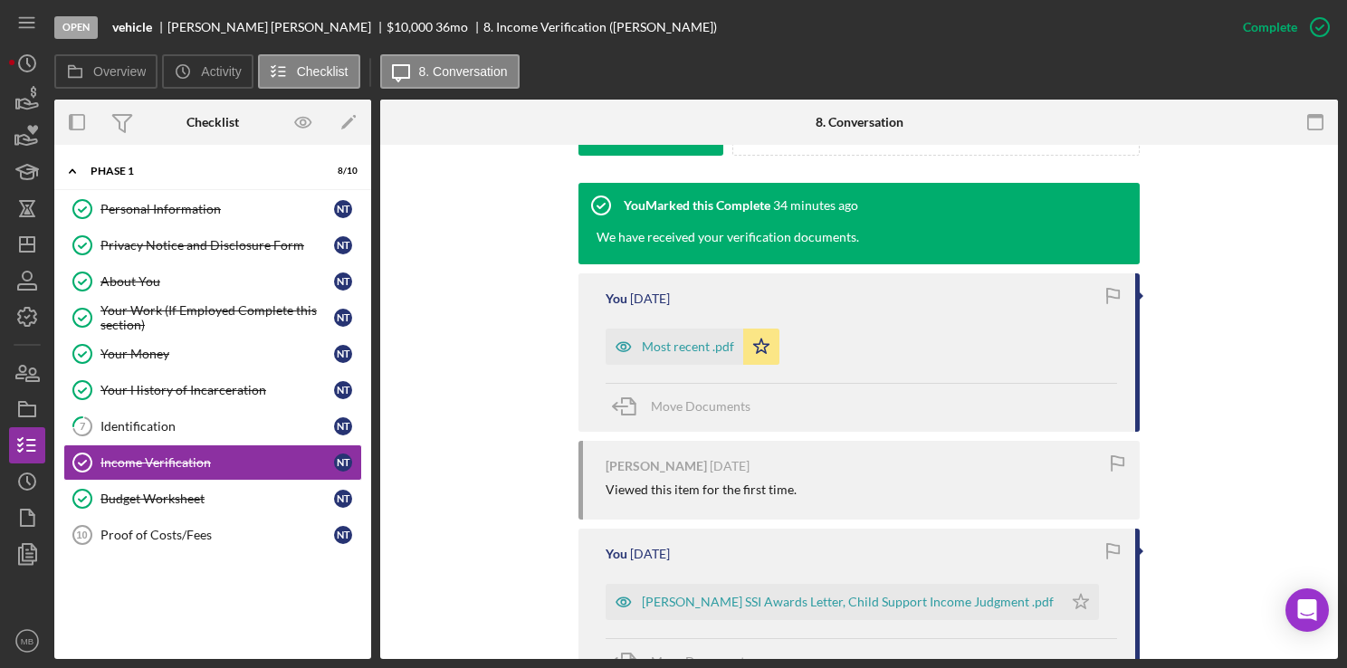
scroll to position [572, 0]
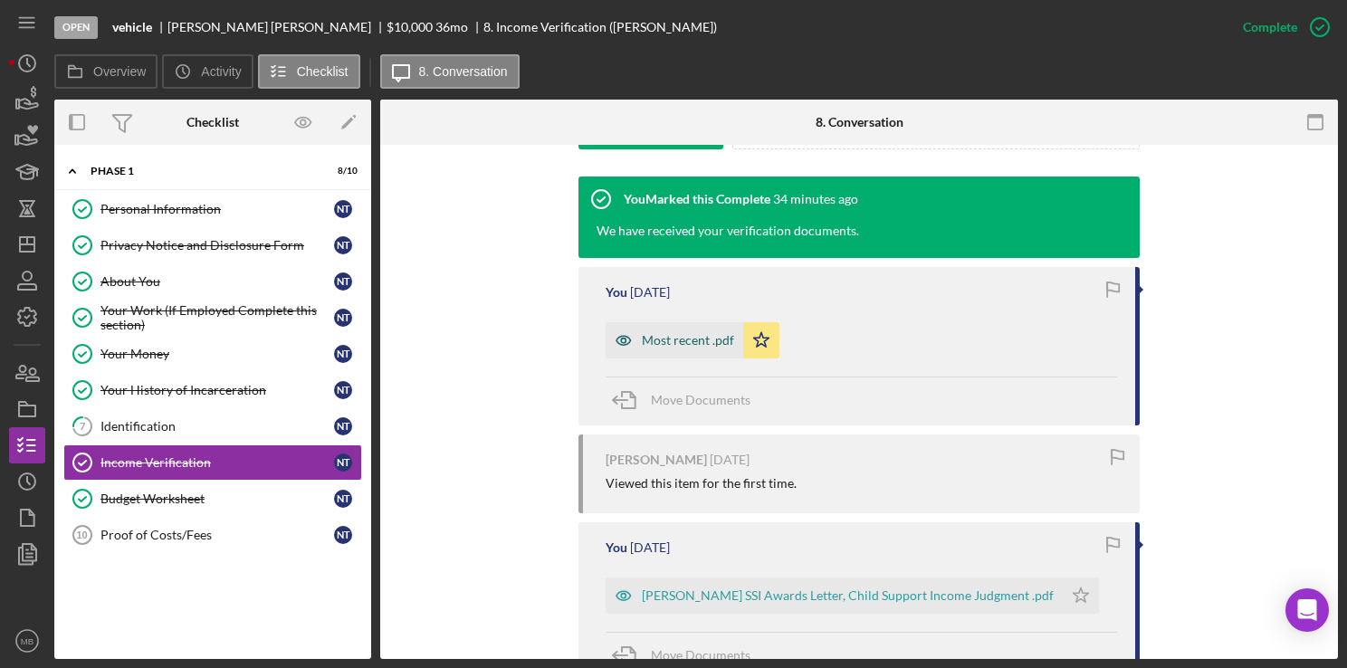
click at [676, 324] on div "Most recent .pdf" at bounding box center [675, 340] width 138 height 36
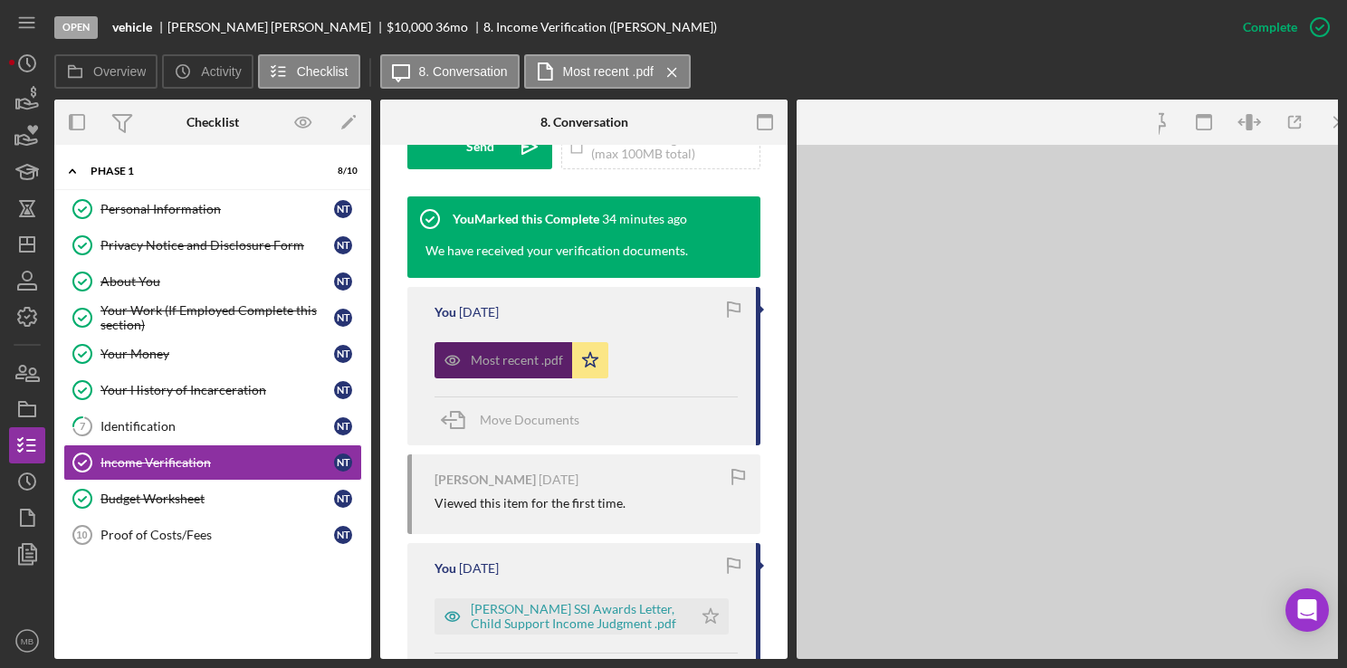
scroll to position [593, 0]
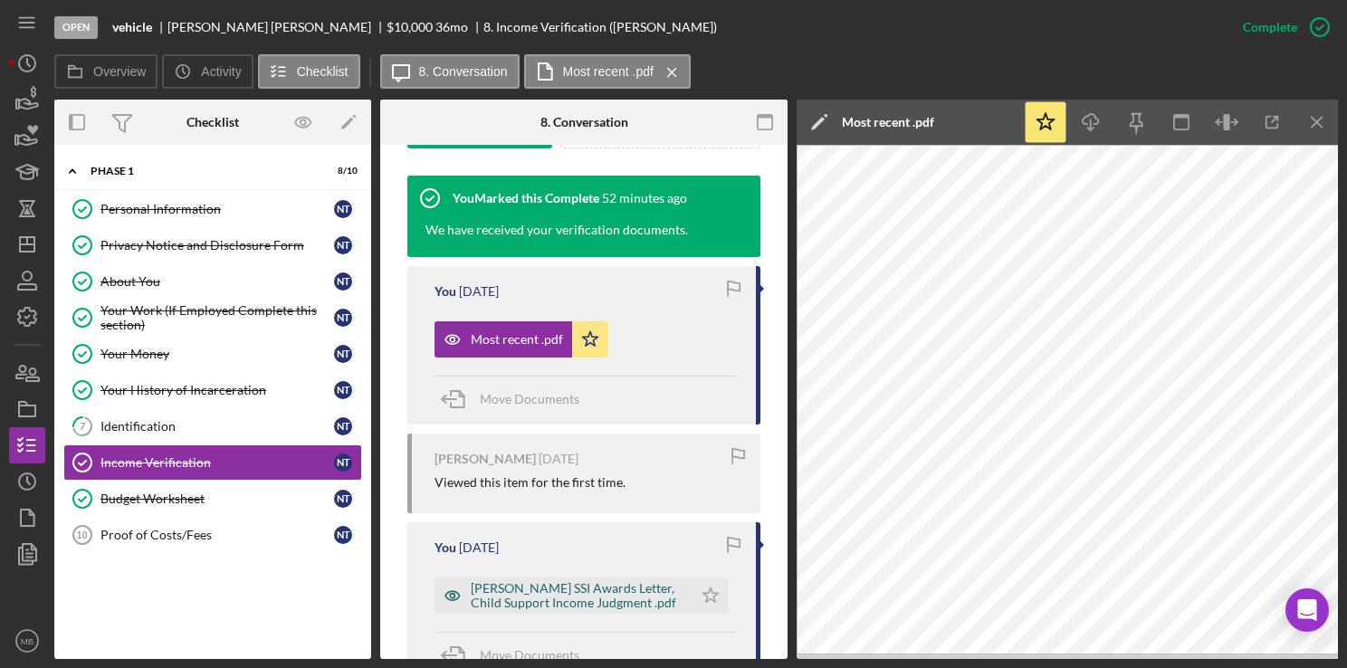
click at [559, 592] on div "[PERSON_NAME] SSI Awards Letter, Child Support Income Judgment .pdf" at bounding box center [577, 595] width 213 height 29
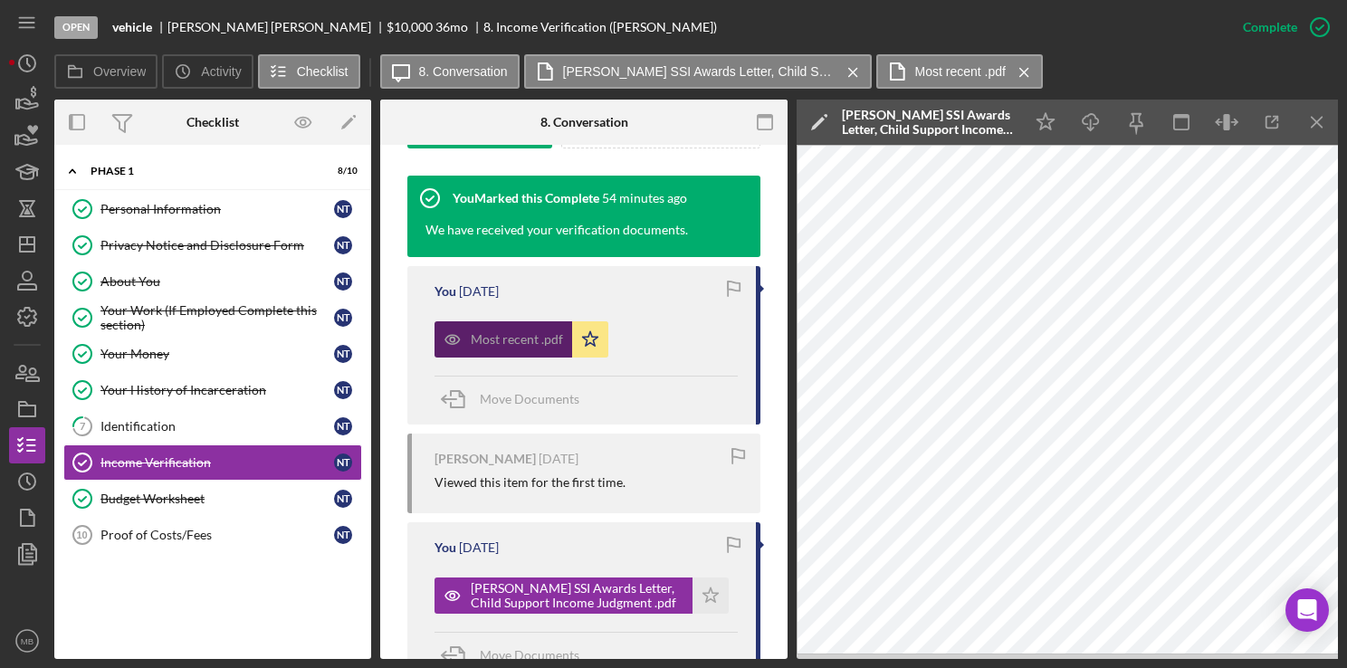
click at [486, 337] on div "Most recent .pdf" at bounding box center [517, 339] width 92 height 14
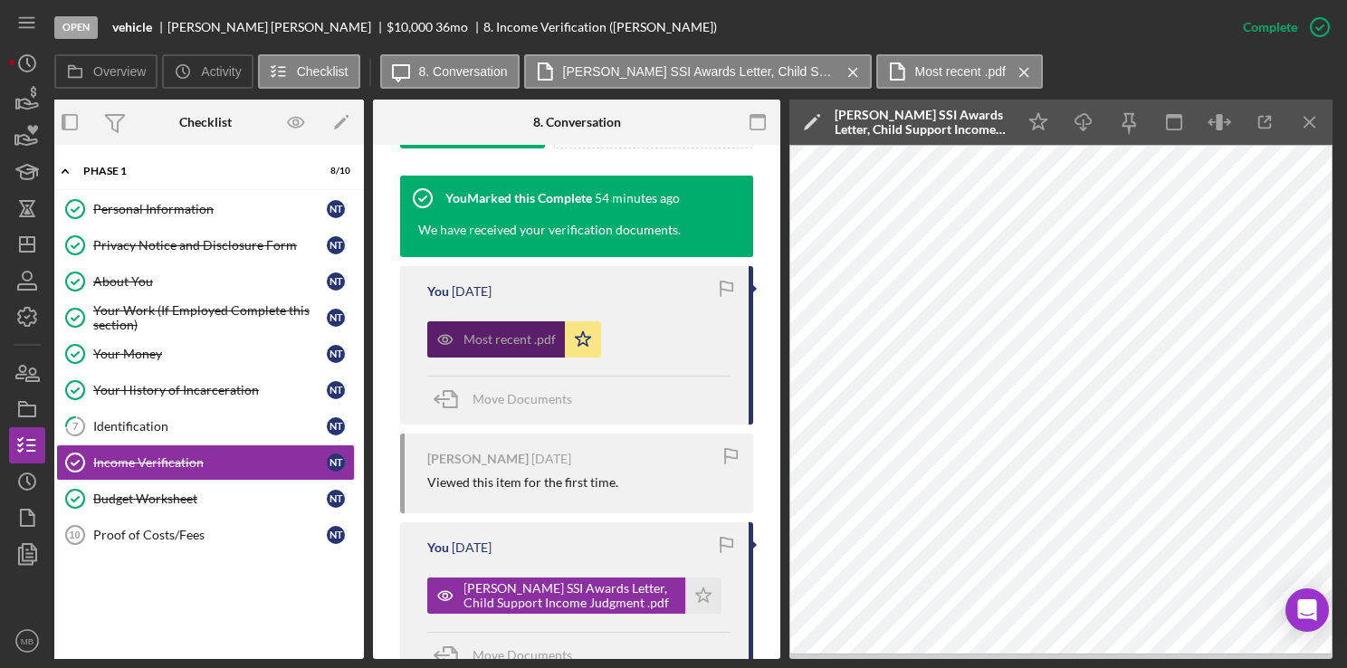
scroll to position [0, 0]
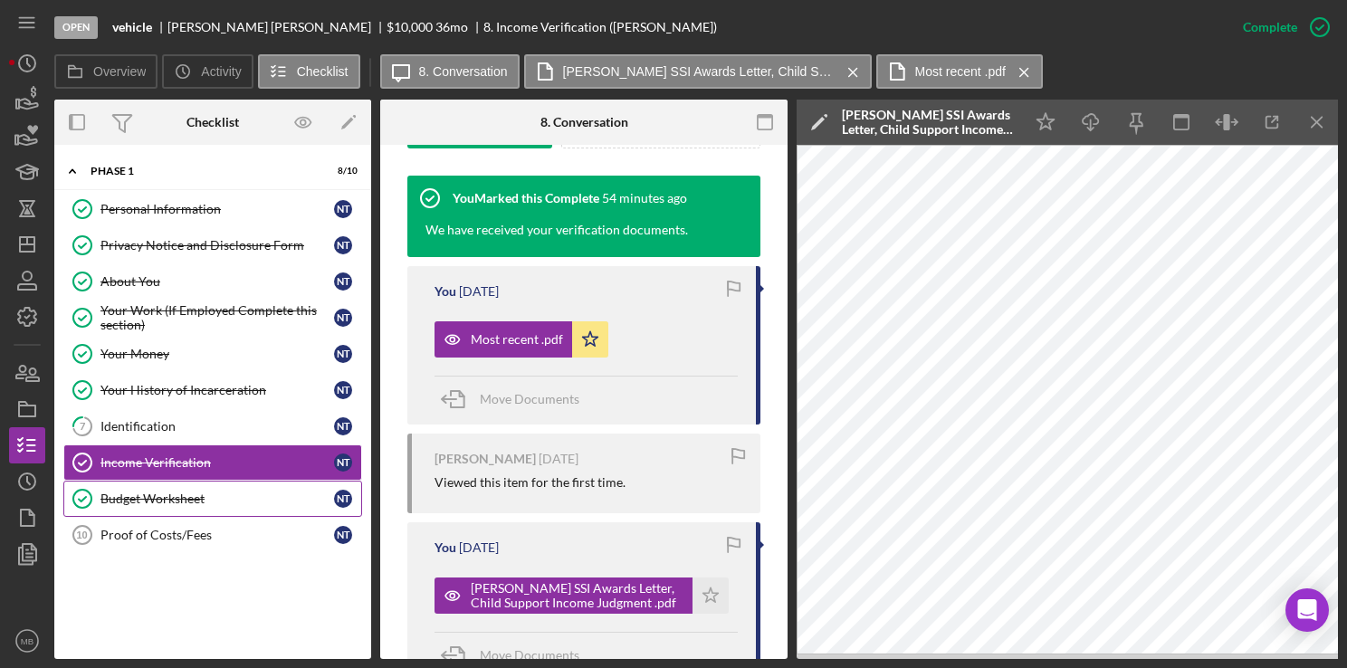
click at [131, 496] on div "Budget Worksheet" at bounding box center [217, 499] width 234 height 14
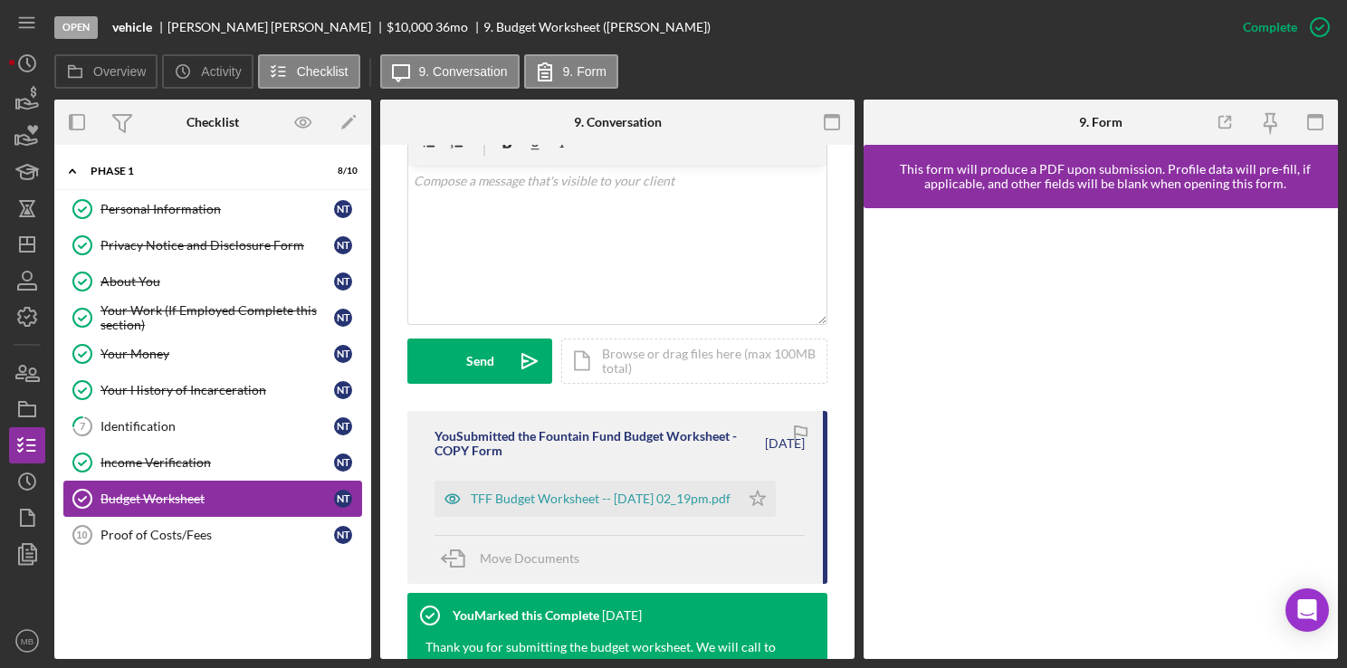
scroll to position [369, 0]
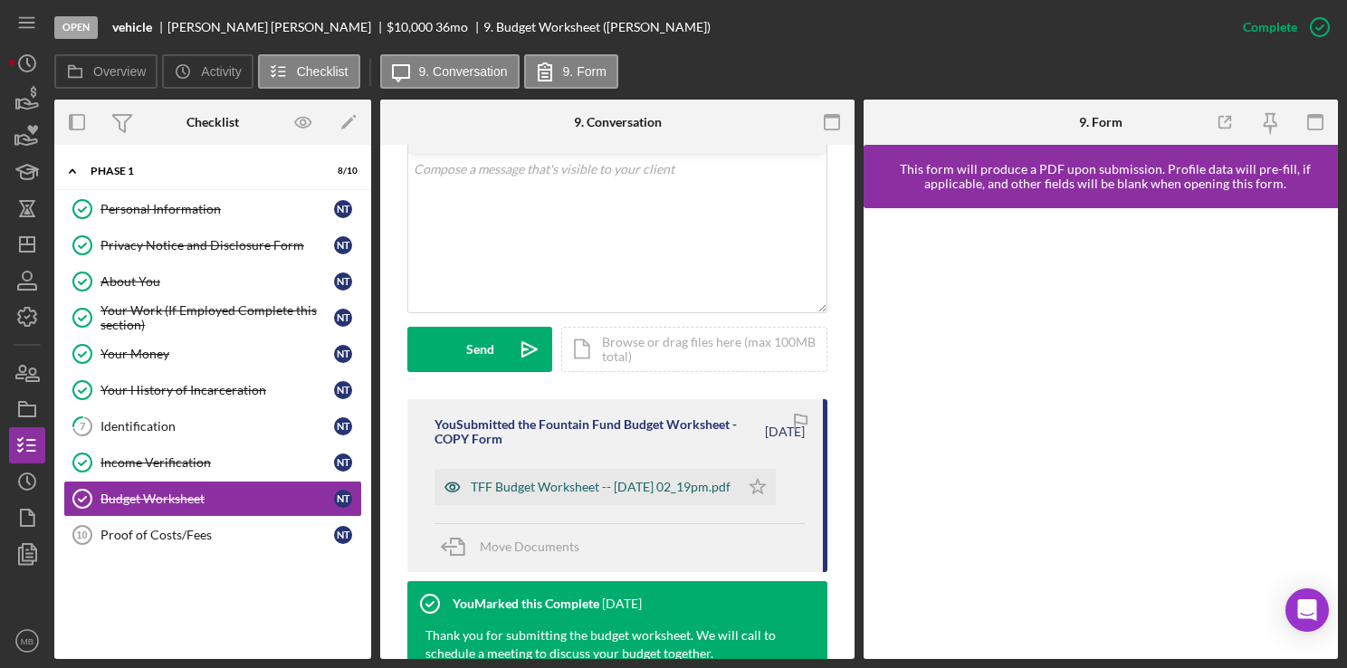
click at [477, 494] on div "TFF Budget Worksheet -- [DATE] 02_19pm.pdf" at bounding box center [601, 487] width 260 height 14
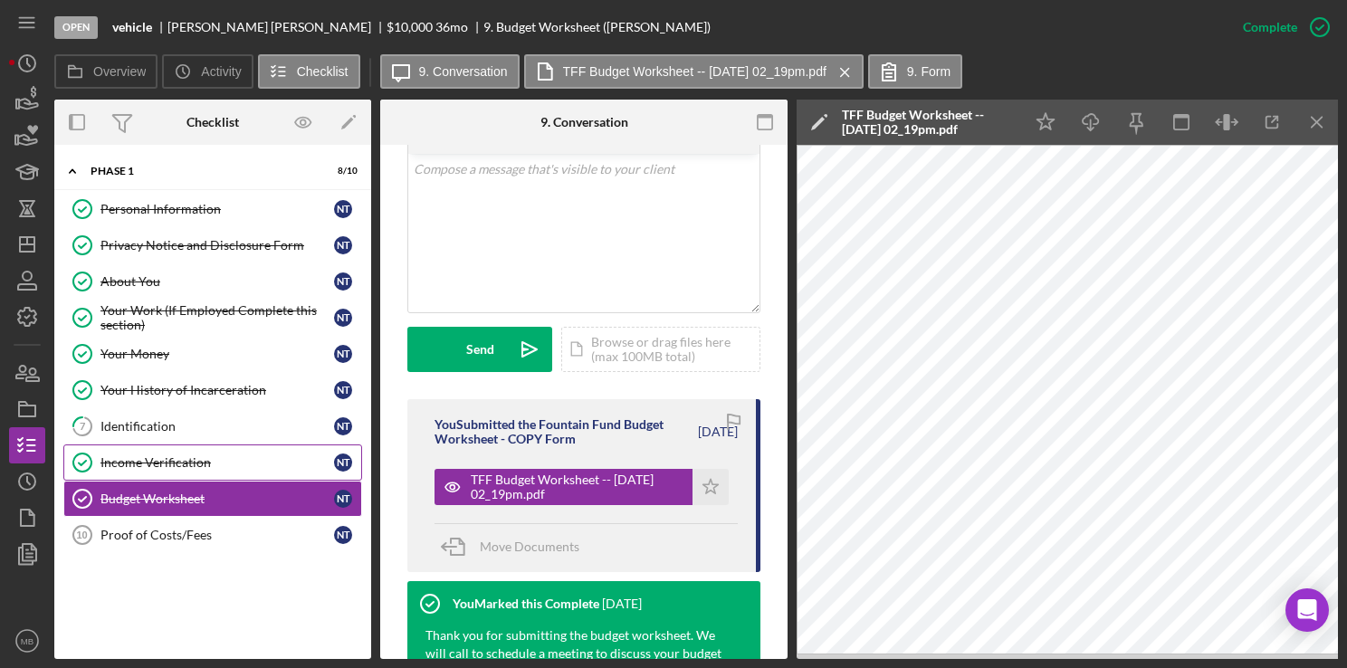
click at [121, 461] on div "Income Verification" at bounding box center [217, 462] width 234 height 14
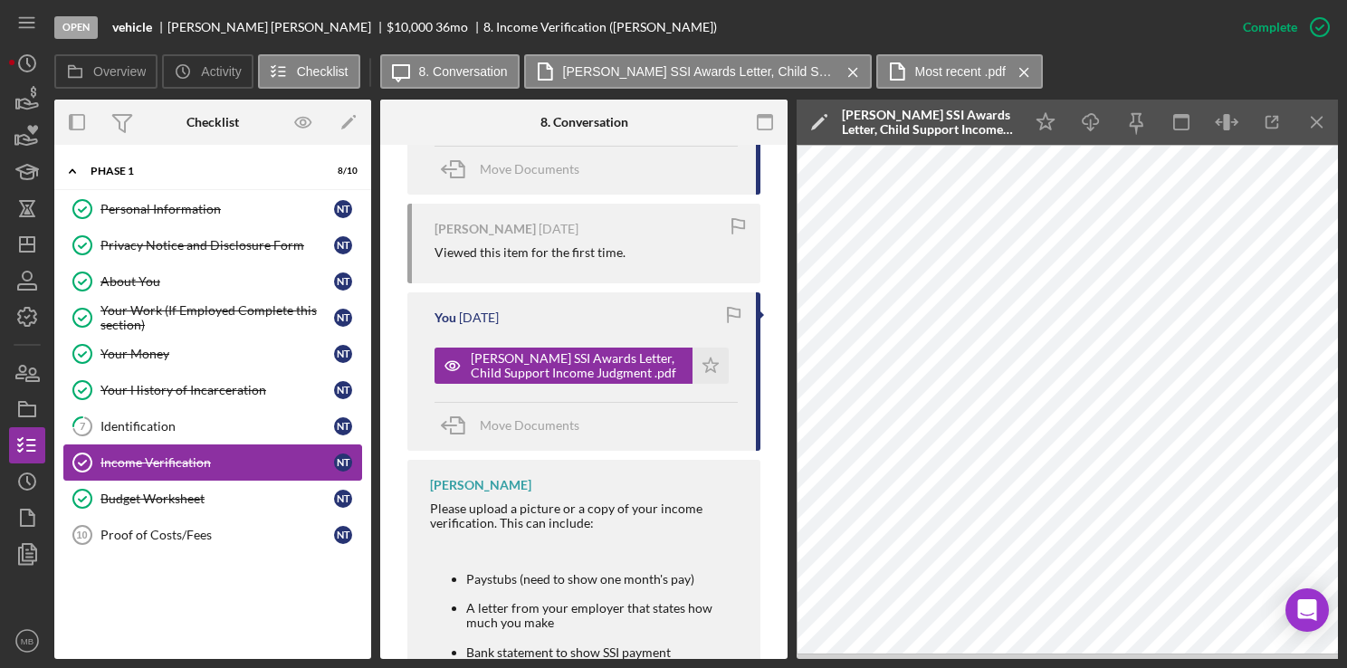
scroll to position [822, 0]
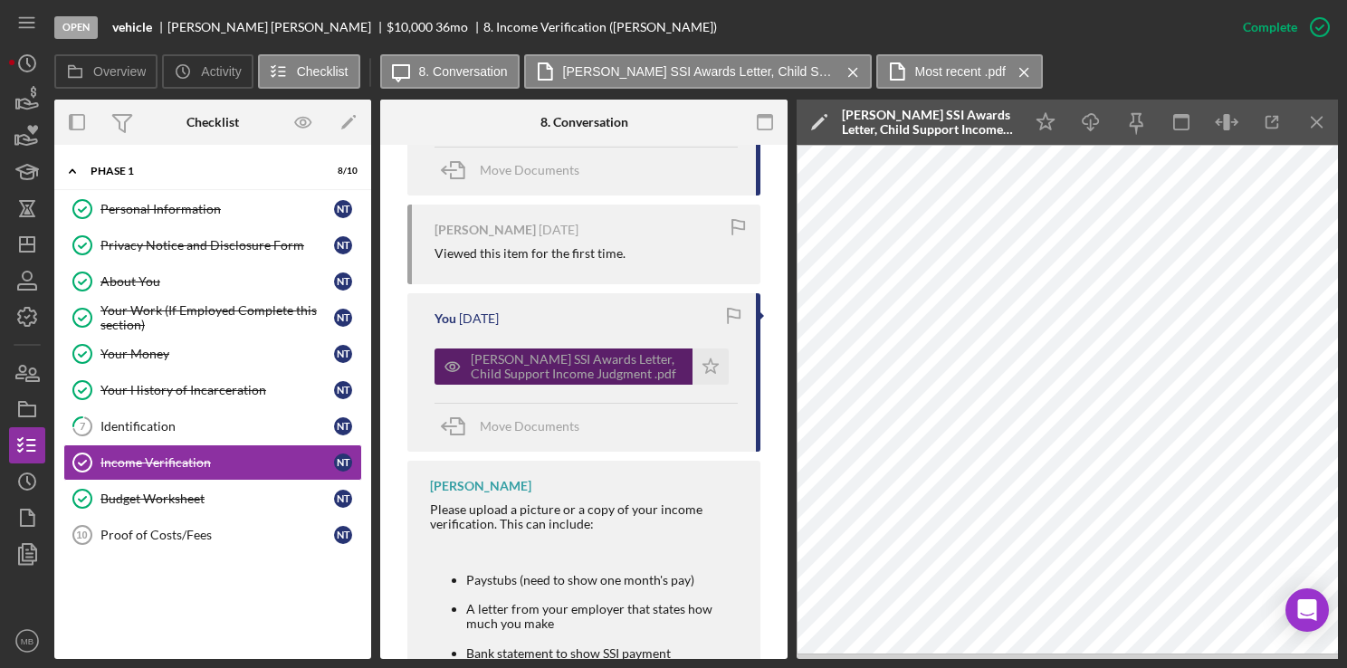
click at [480, 371] on div "[PERSON_NAME] SSI Awards Letter, Child Support Income Judgment .pdf" at bounding box center [577, 366] width 213 height 29
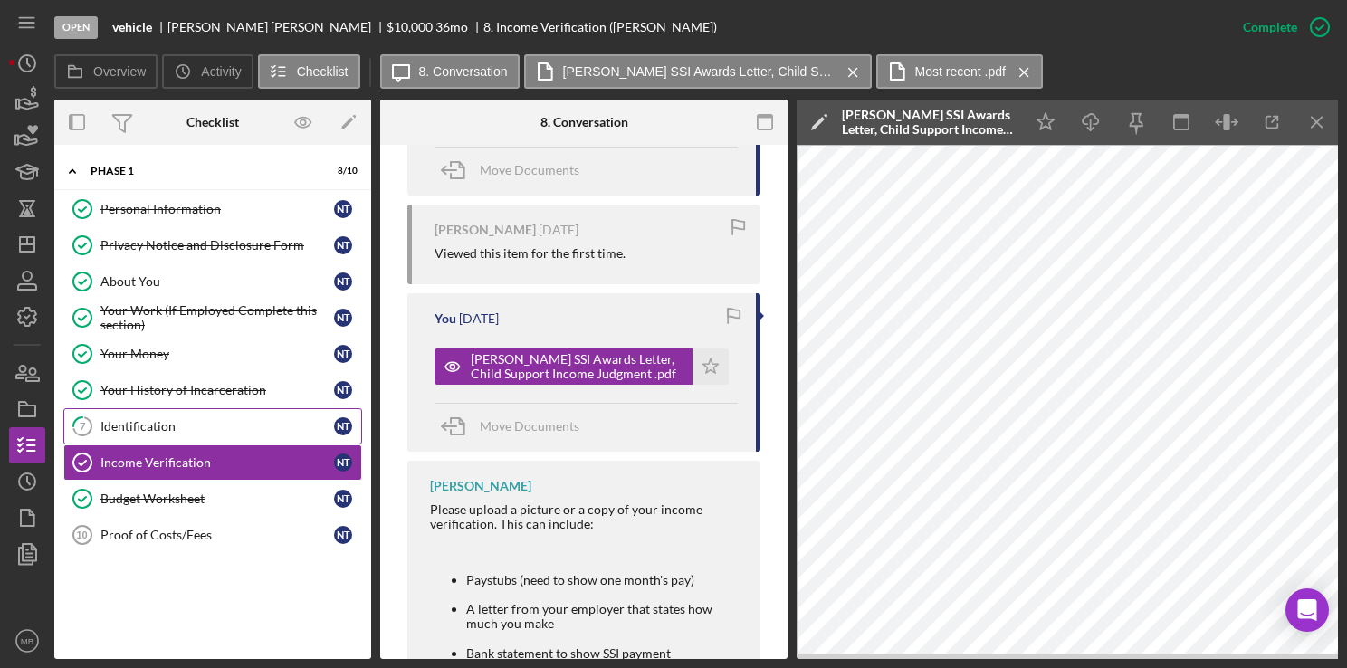
click at [148, 424] on div "Identification" at bounding box center [217, 426] width 234 height 14
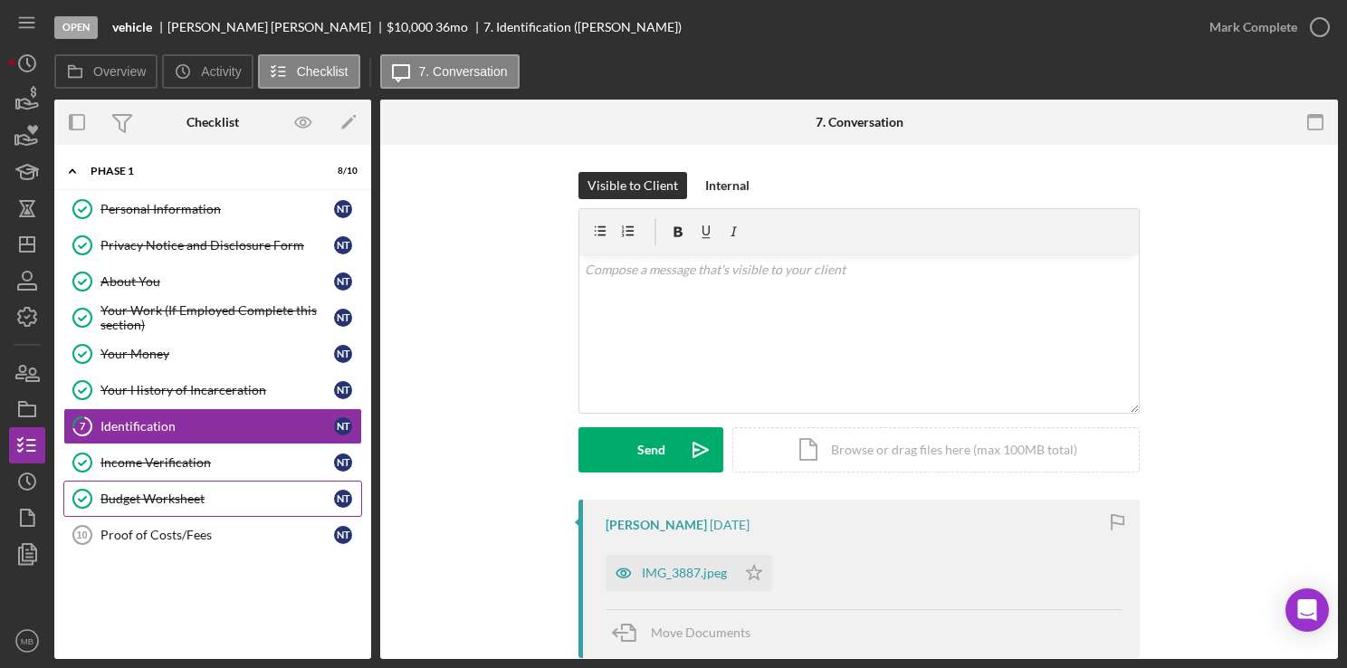
click at [143, 492] on div "Budget Worksheet" at bounding box center [217, 499] width 234 height 14
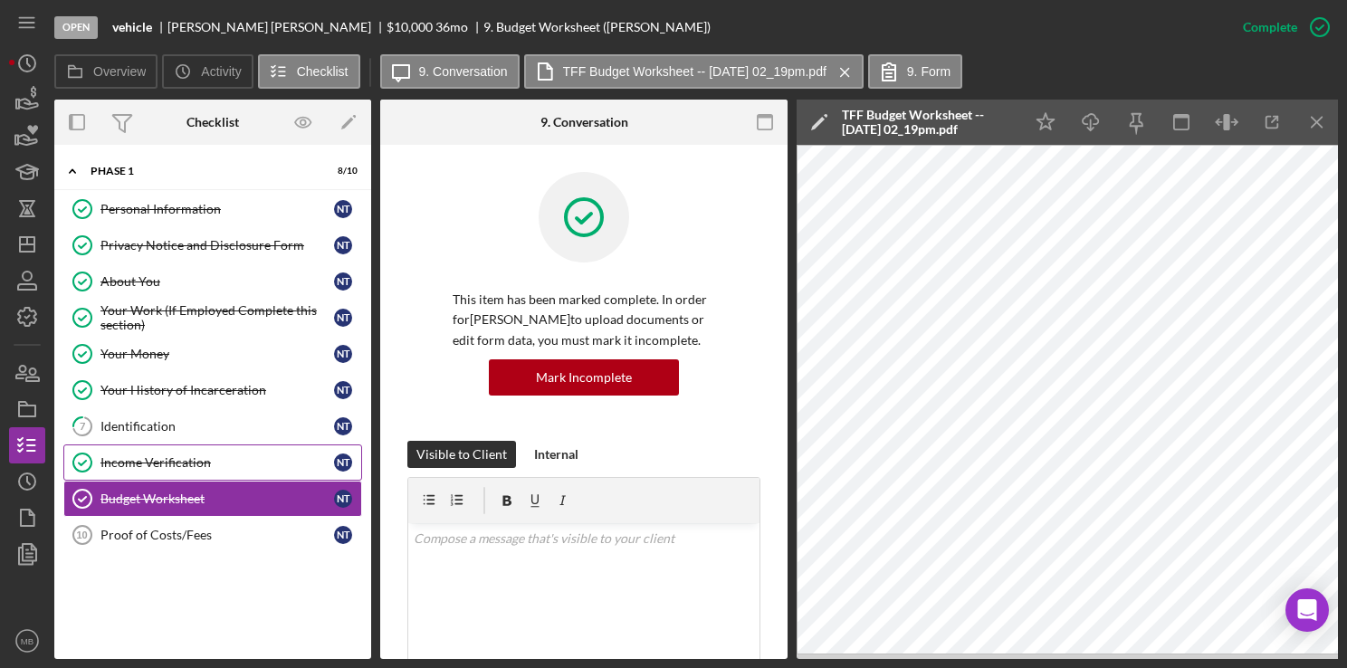
click at [170, 448] on link "Income Verification Income Verification N T" at bounding box center [212, 462] width 299 height 36
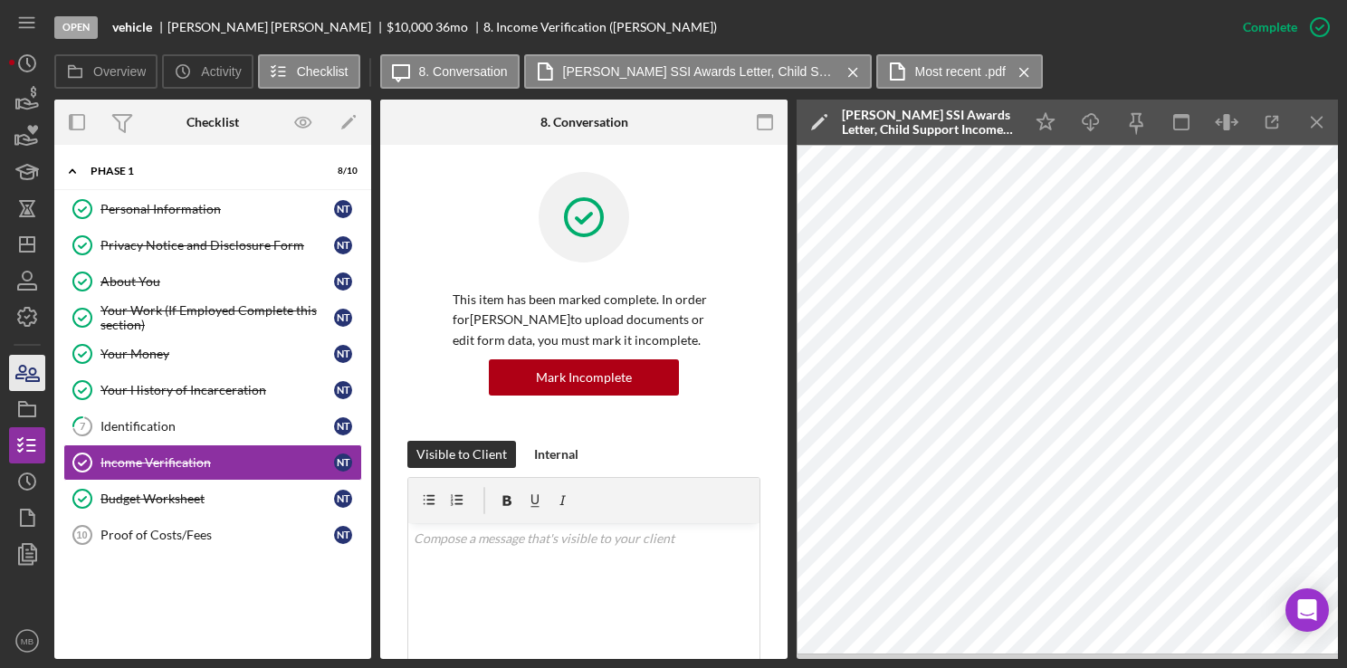
click at [18, 375] on icon "button" at bounding box center [21, 372] width 10 height 13
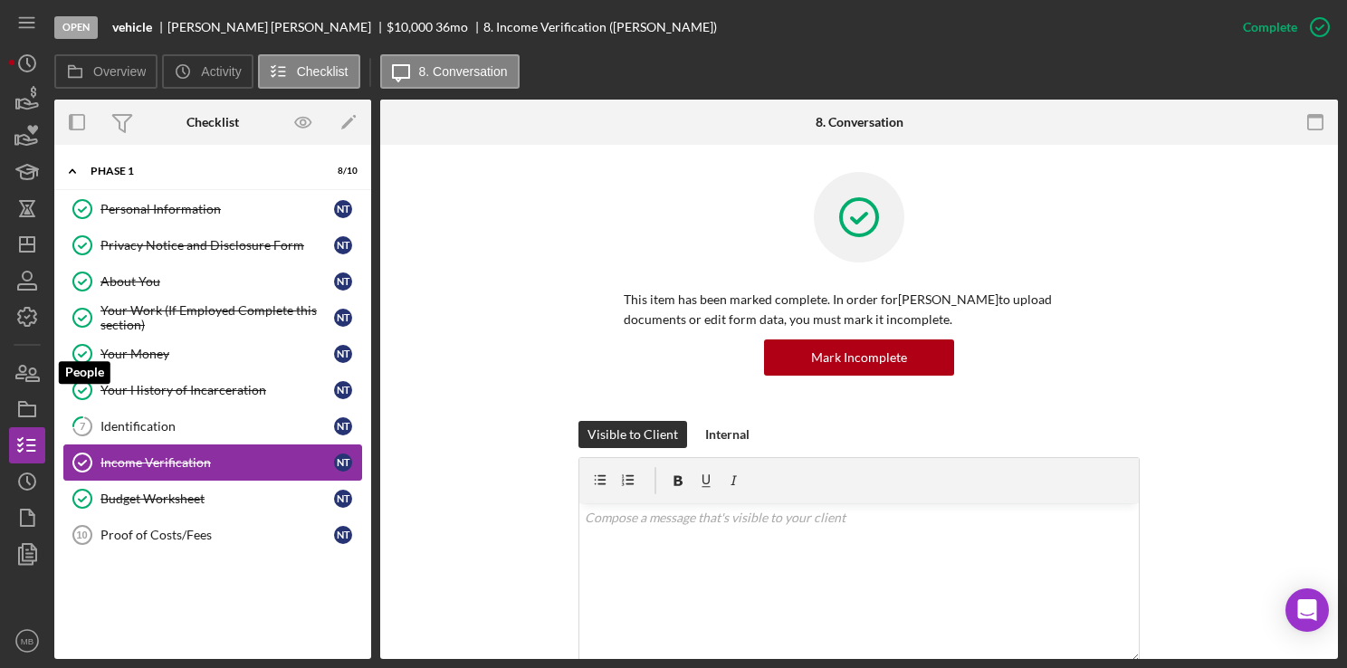
click at [161, 466] on div "Income Verification" at bounding box center [217, 462] width 234 height 14
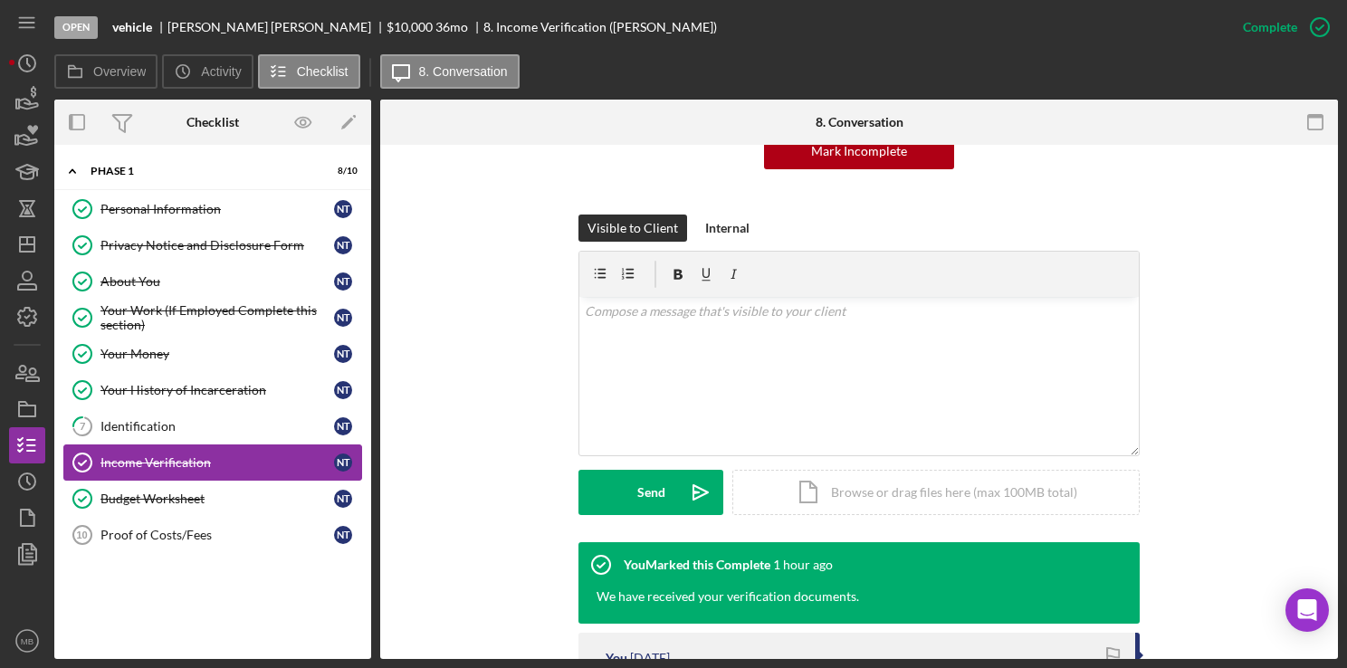
scroll to position [214, 0]
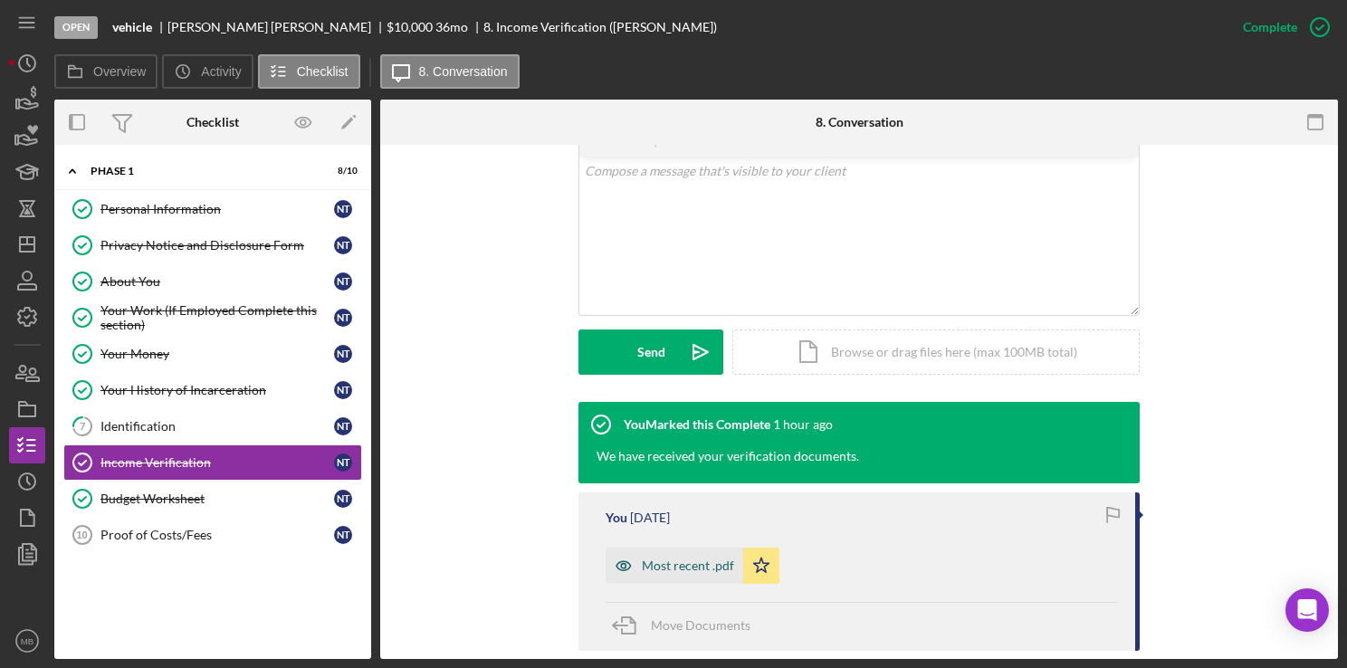
click at [671, 566] on div "Most recent .pdf" at bounding box center [688, 566] width 92 height 14
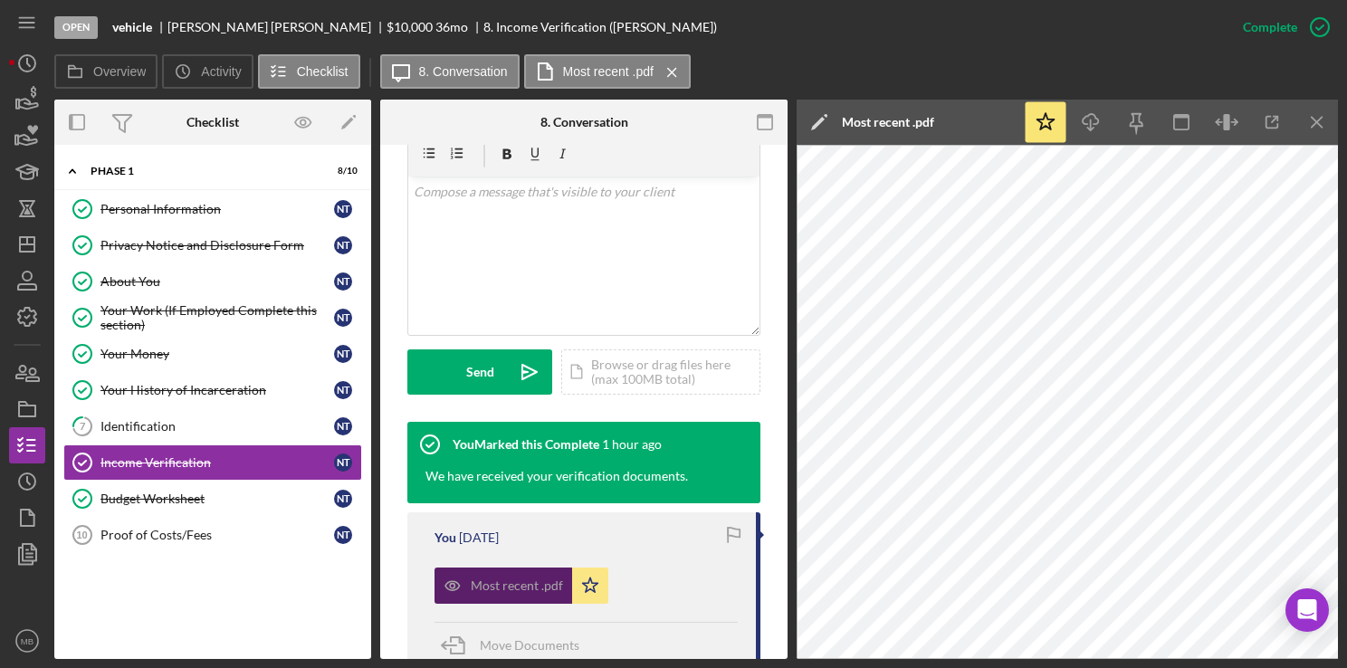
scroll to position [367, 0]
